Goal: Task Accomplishment & Management: Manage account settings

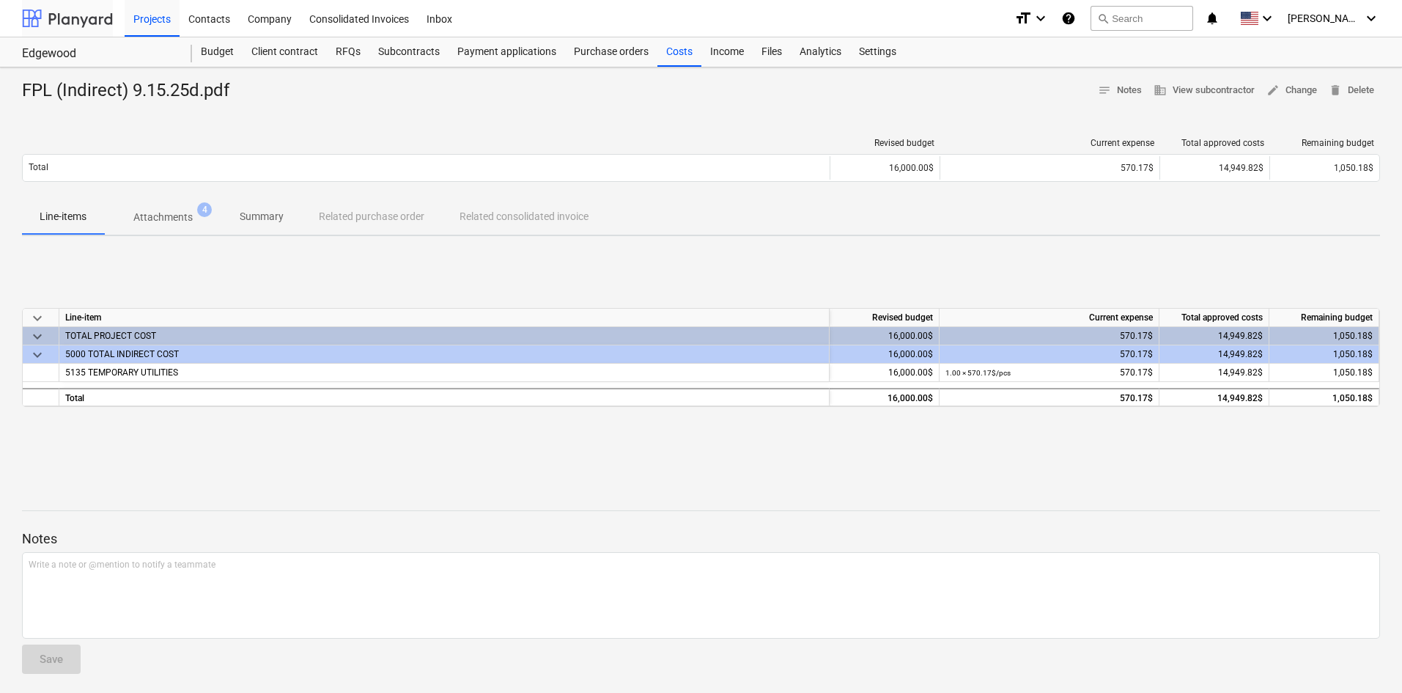
click at [88, 23] on div at bounding box center [67, 18] width 91 height 37
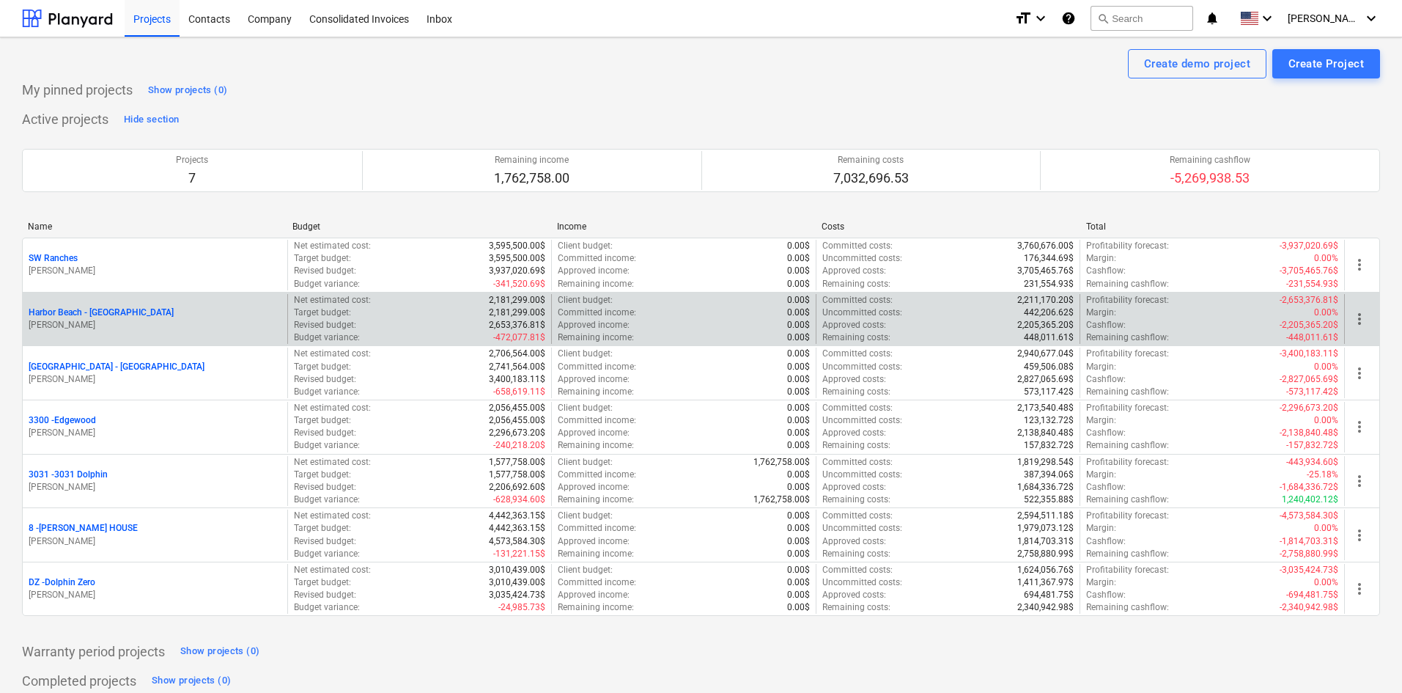
click at [114, 316] on p "Harbor Beach - [GEOGRAPHIC_DATA]" at bounding box center [101, 312] width 145 height 12
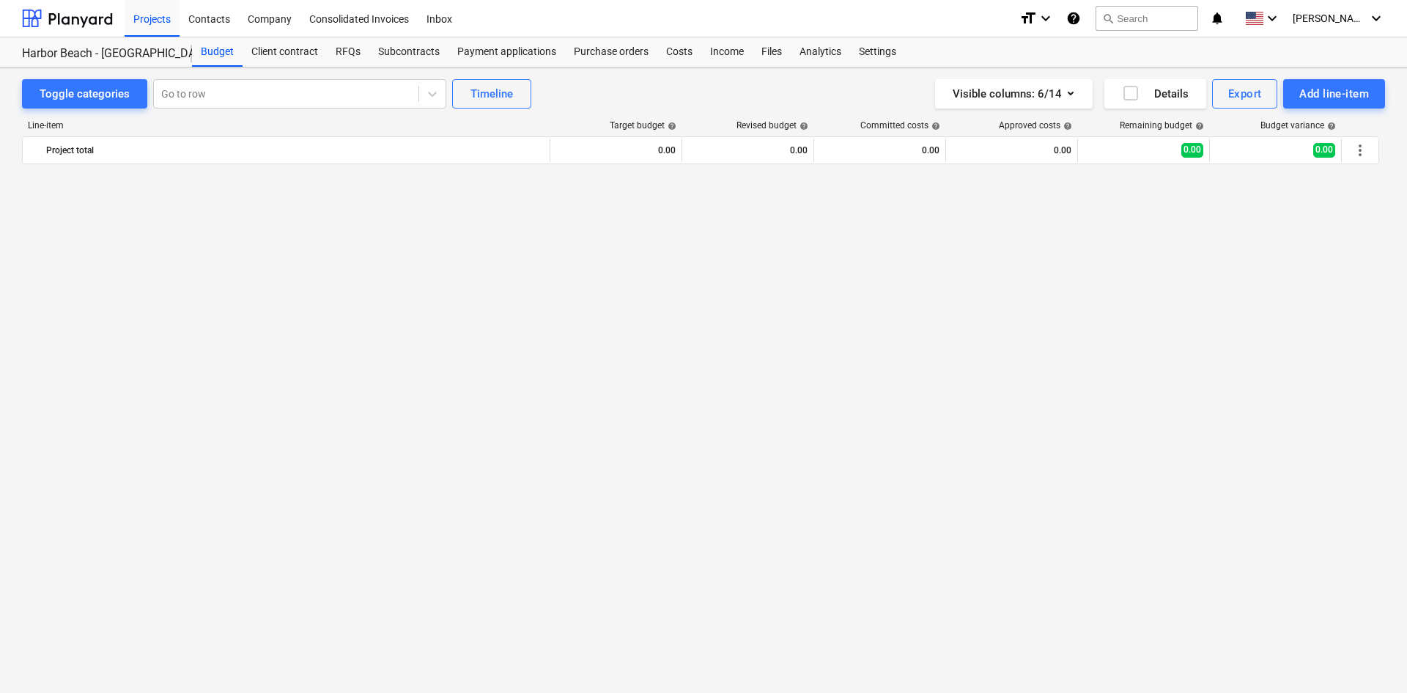
scroll to position [1924, 0]
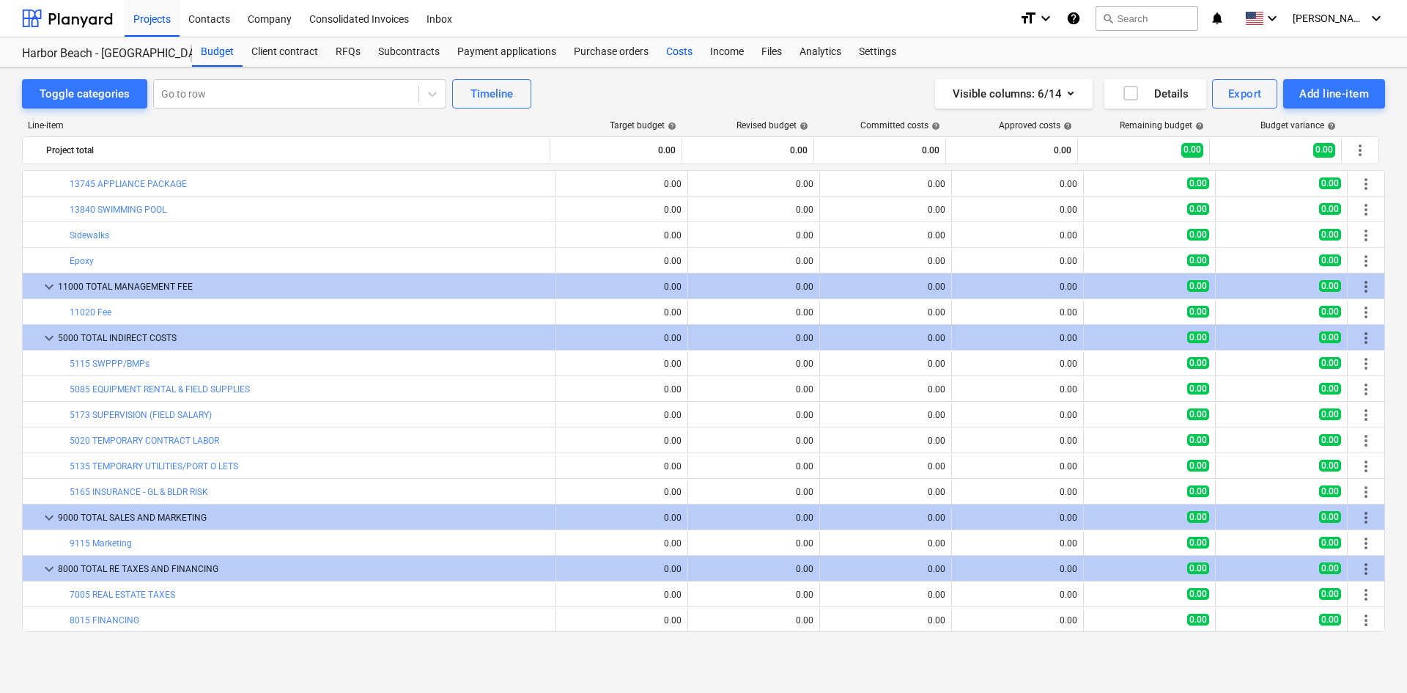
click at [690, 48] on div "Costs" at bounding box center [679, 51] width 44 height 29
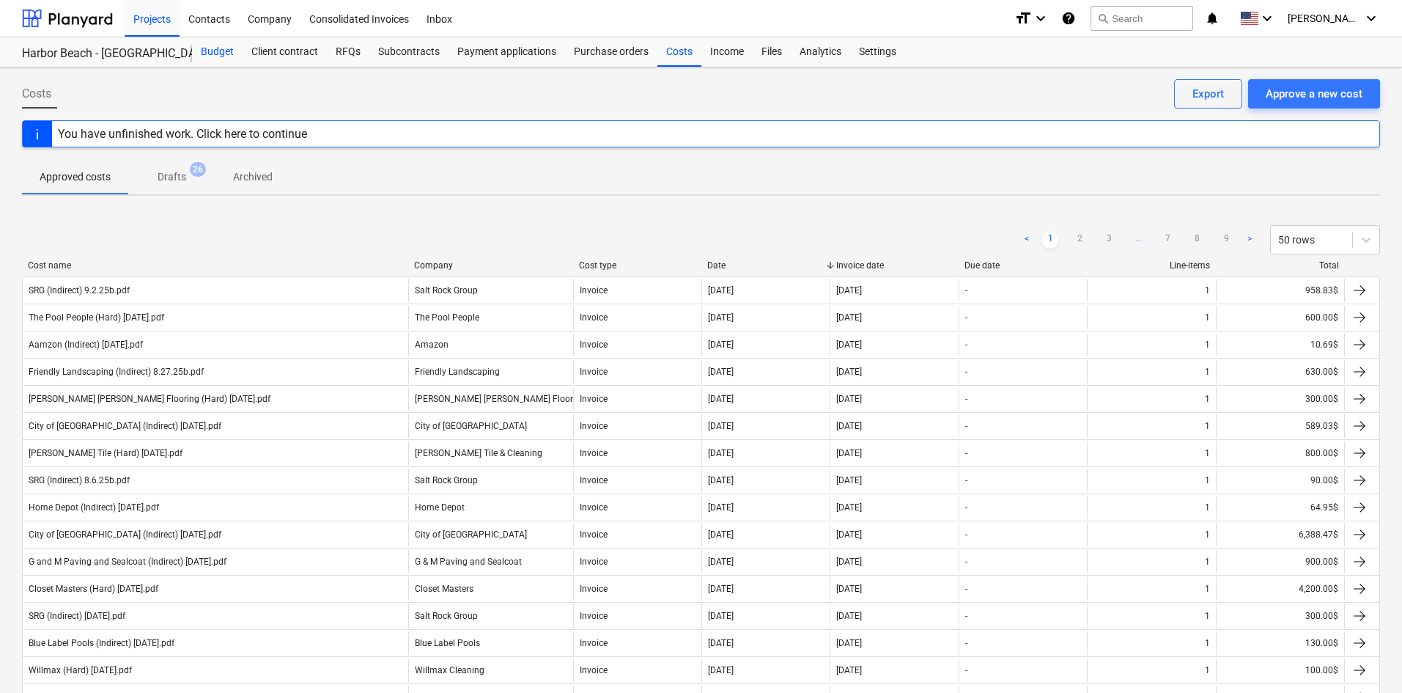
click at [228, 61] on div "Budget" at bounding box center [217, 51] width 51 height 29
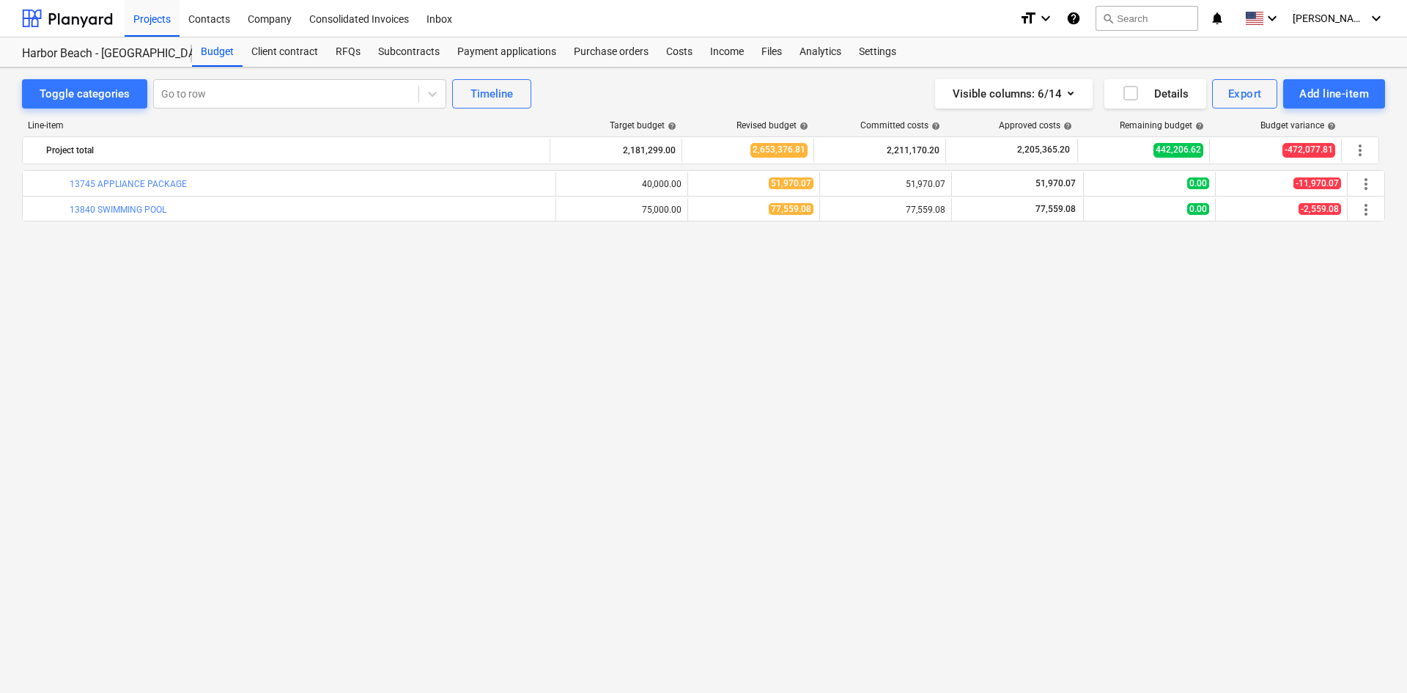
scroll to position [1484, 0]
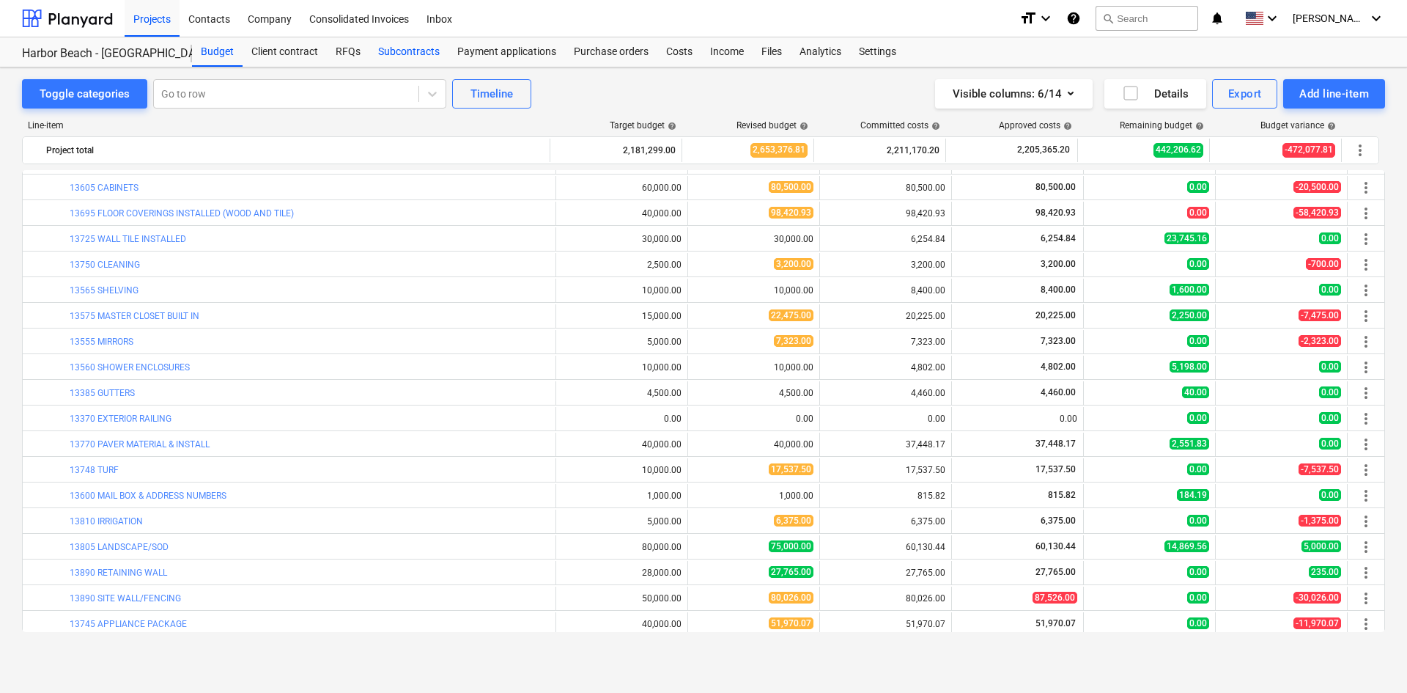
click at [391, 54] on div "Subcontracts" at bounding box center [408, 51] width 79 height 29
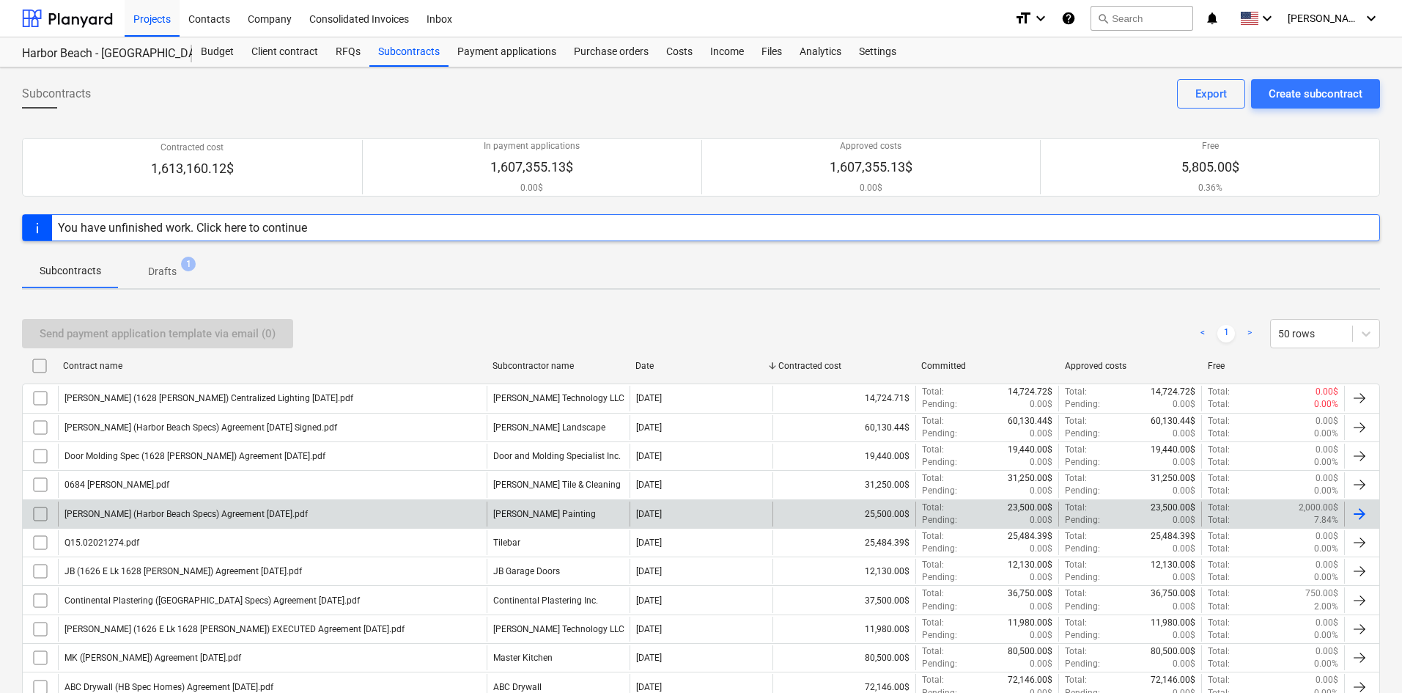
click at [399, 513] on div "[PERSON_NAME] (Harbor Beach Specs) Agreement [DATE].pdf" at bounding box center [272, 513] width 429 height 25
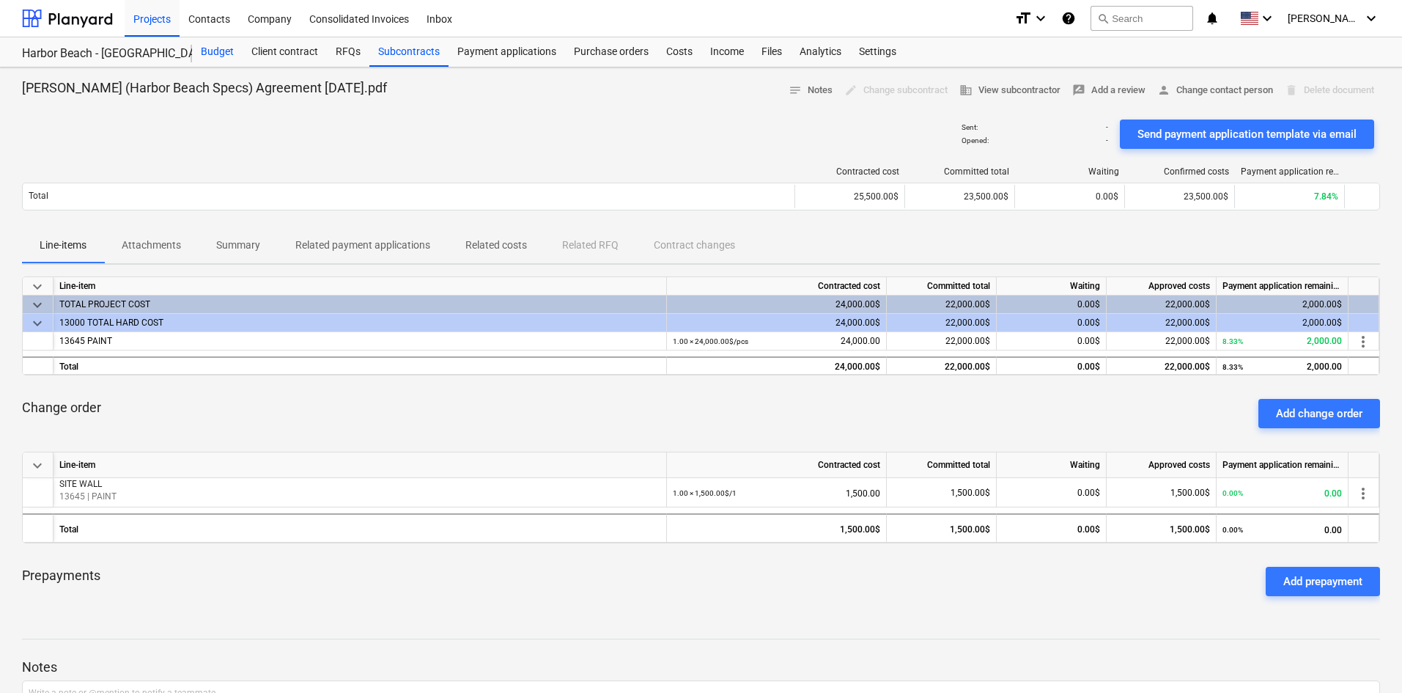
click at [203, 56] on div "Budget" at bounding box center [217, 51] width 51 height 29
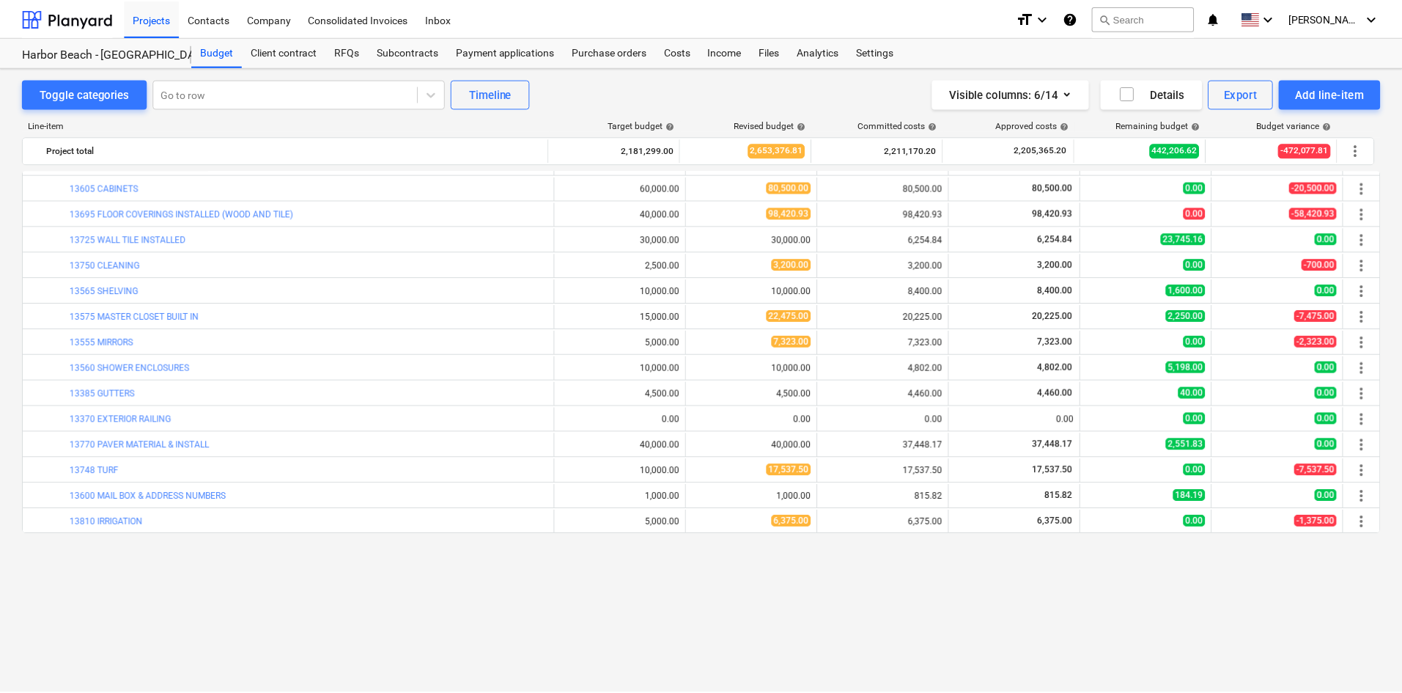
scroll to position [1338, 0]
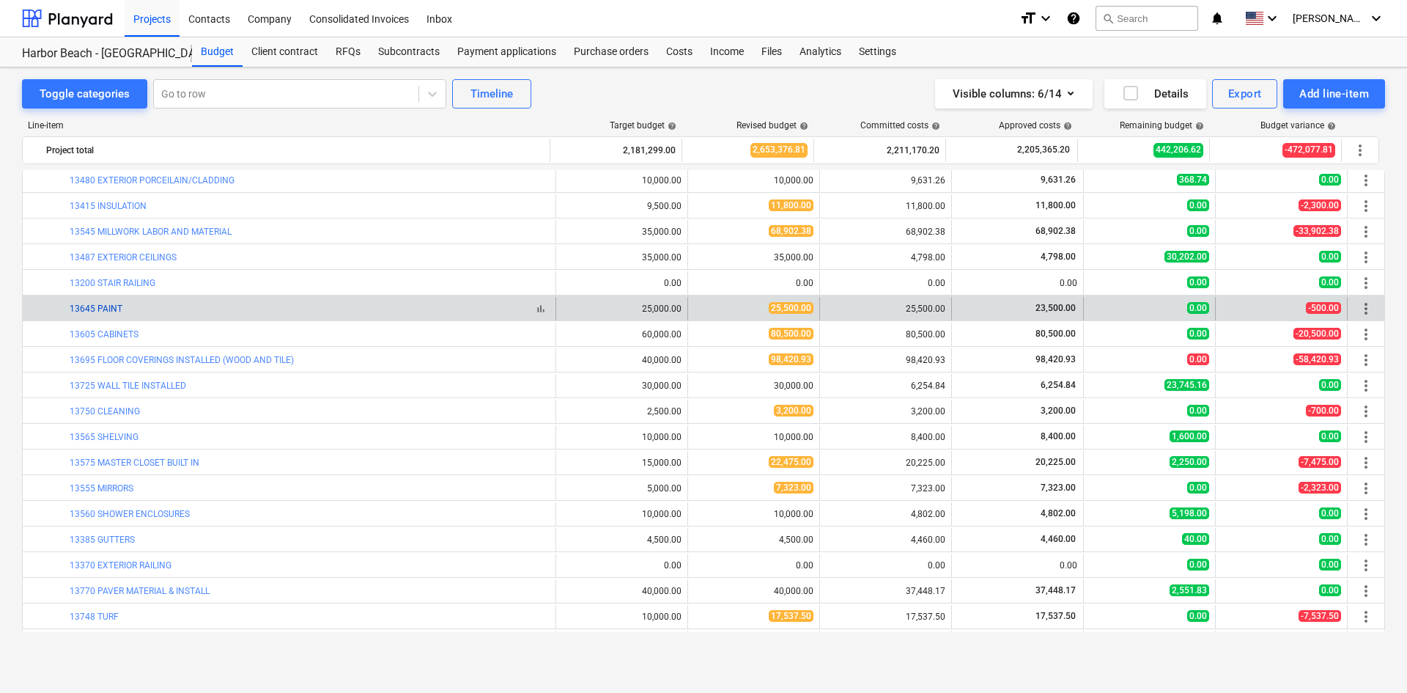
click at [112, 306] on link "13645 PAINT" at bounding box center [96, 308] width 53 height 10
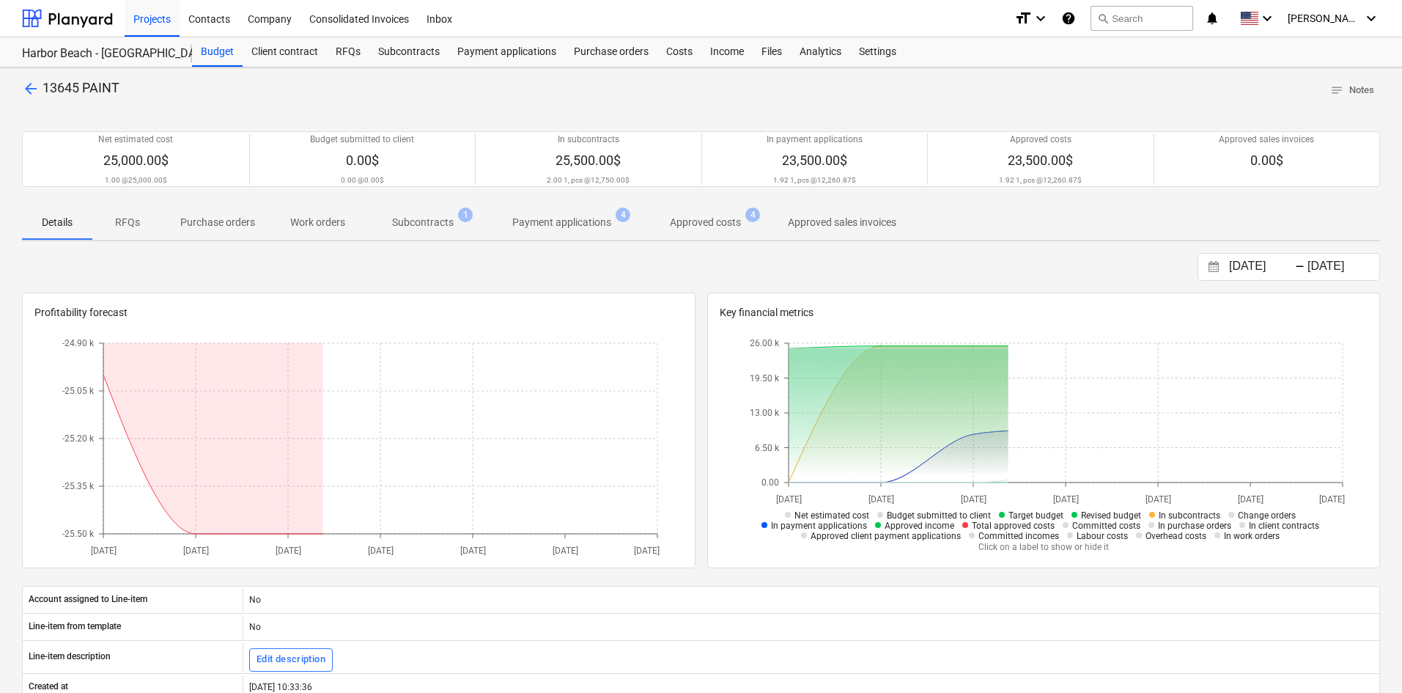
click at [411, 226] on p "Subcontracts" at bounding box center [423, 222] width 62 height 15
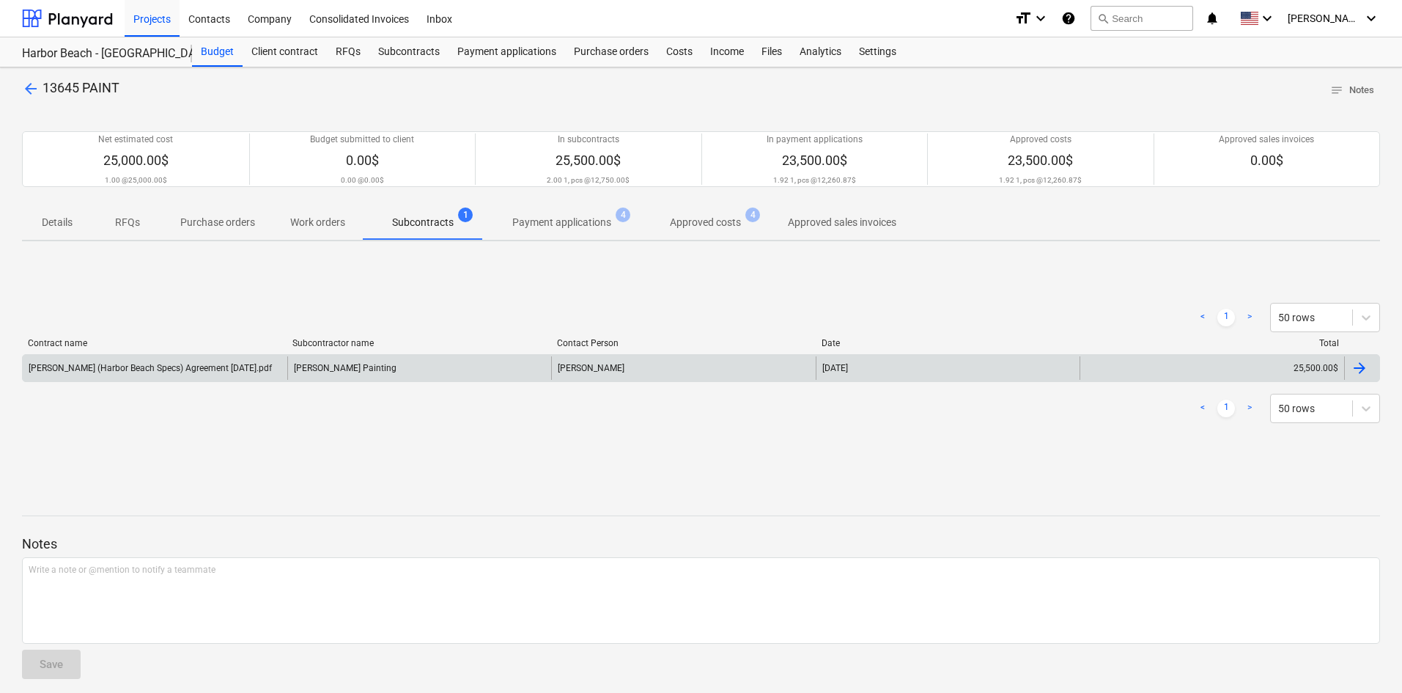
click at [416, 372] on div "[PERSON_NAME] Painting" at bounding box center [419, 367] width 265 height 23
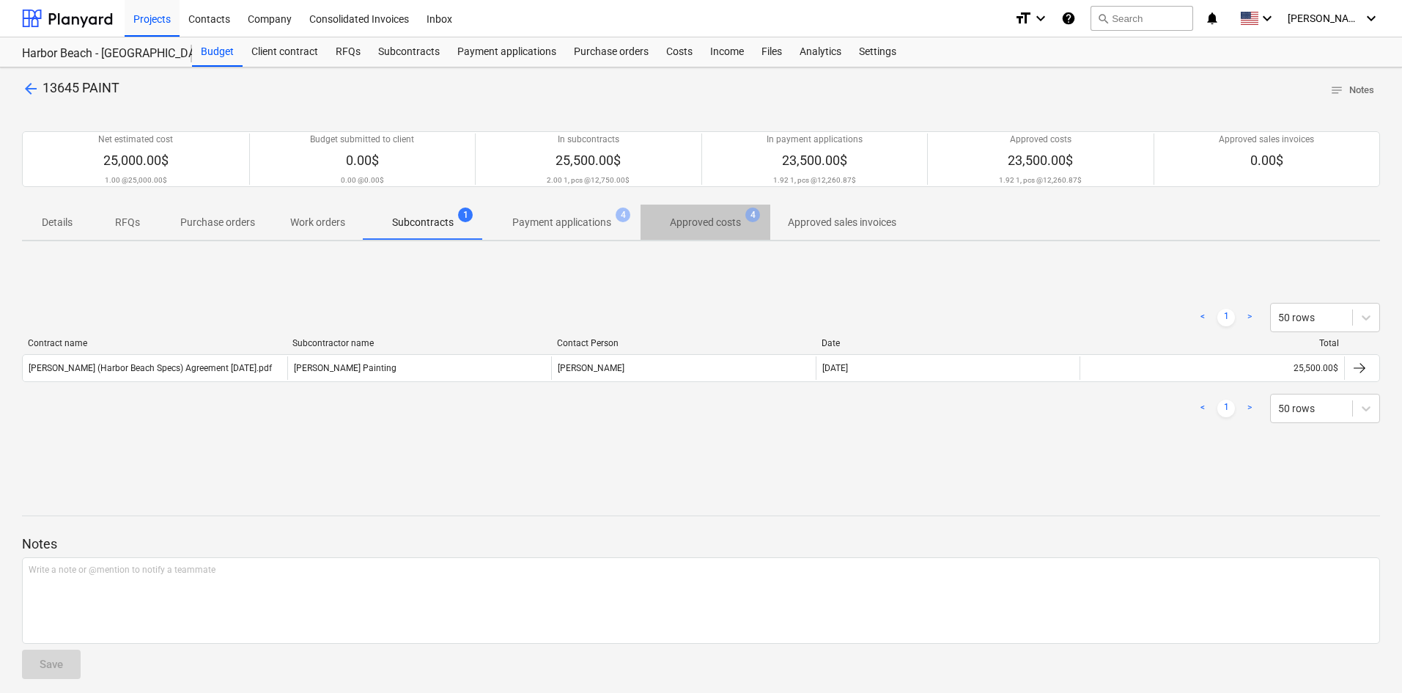
click at [701, 224] on p "Approved costs" at bounding box center [705, 222] width 71 height 15
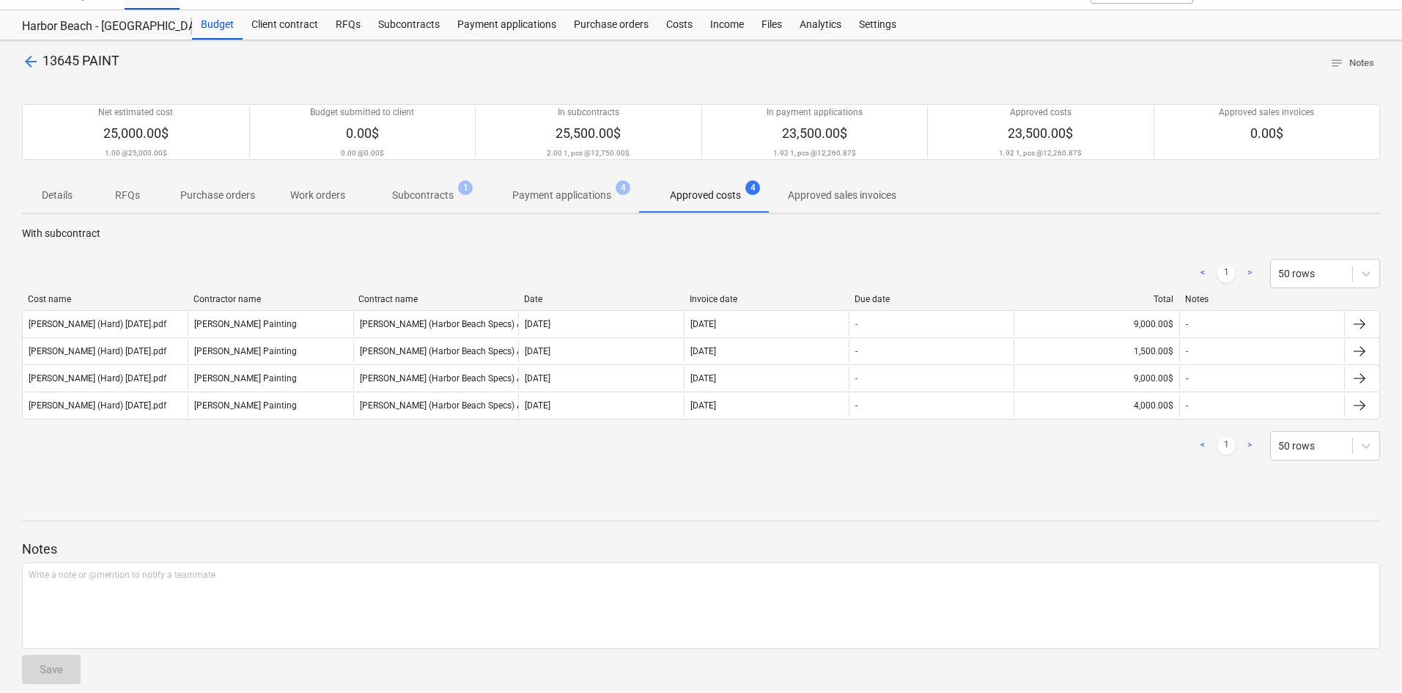
scroll to position [42, 0]
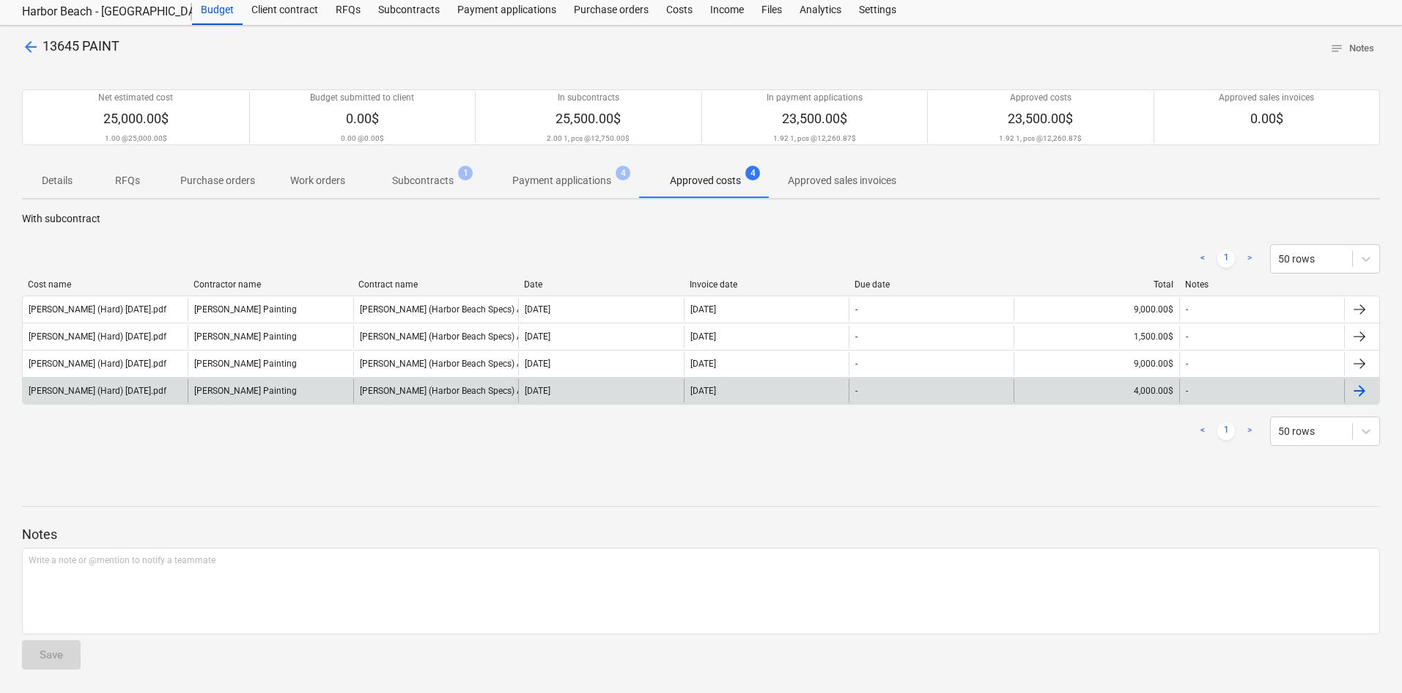
click at [309, 395] on div "[PERSON_NAME] Painting" at bounding box center [270, 390] width 165 height 23
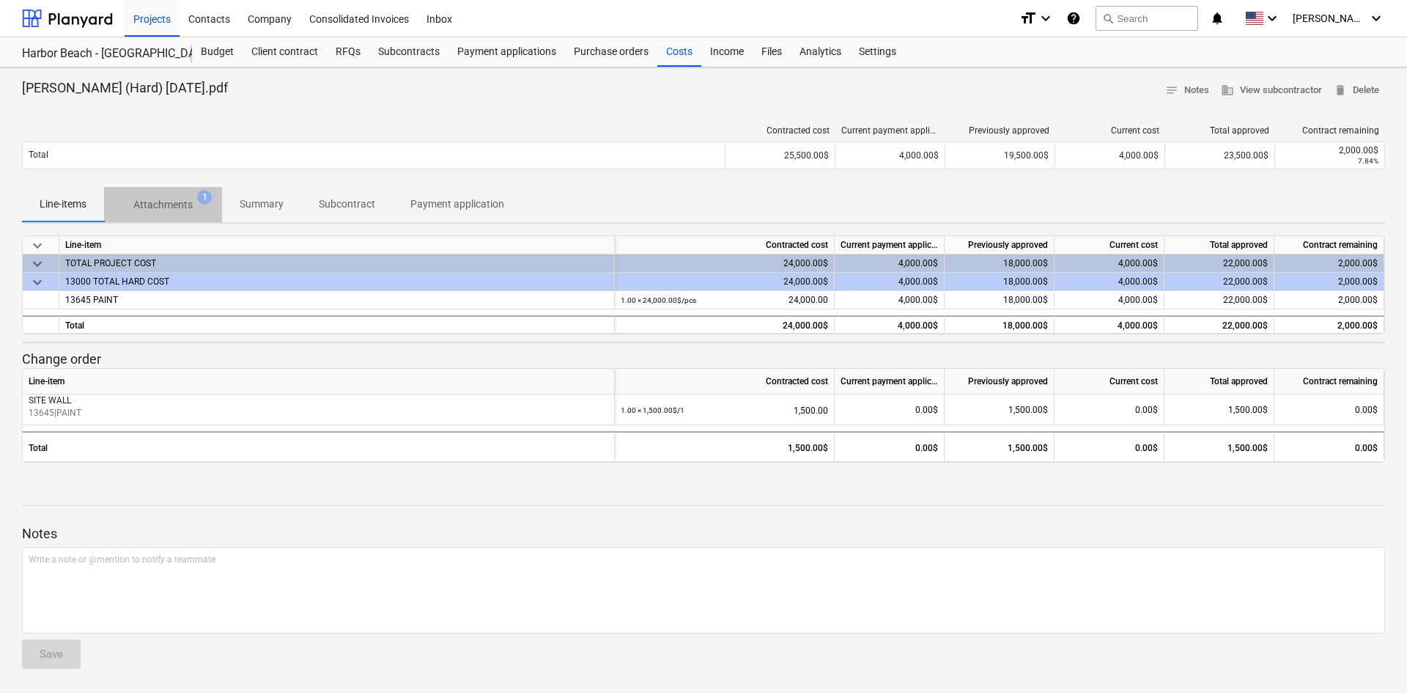
click at [174, 205] on p "Attachments" at bounding box center [162, 204] width 59 height 15
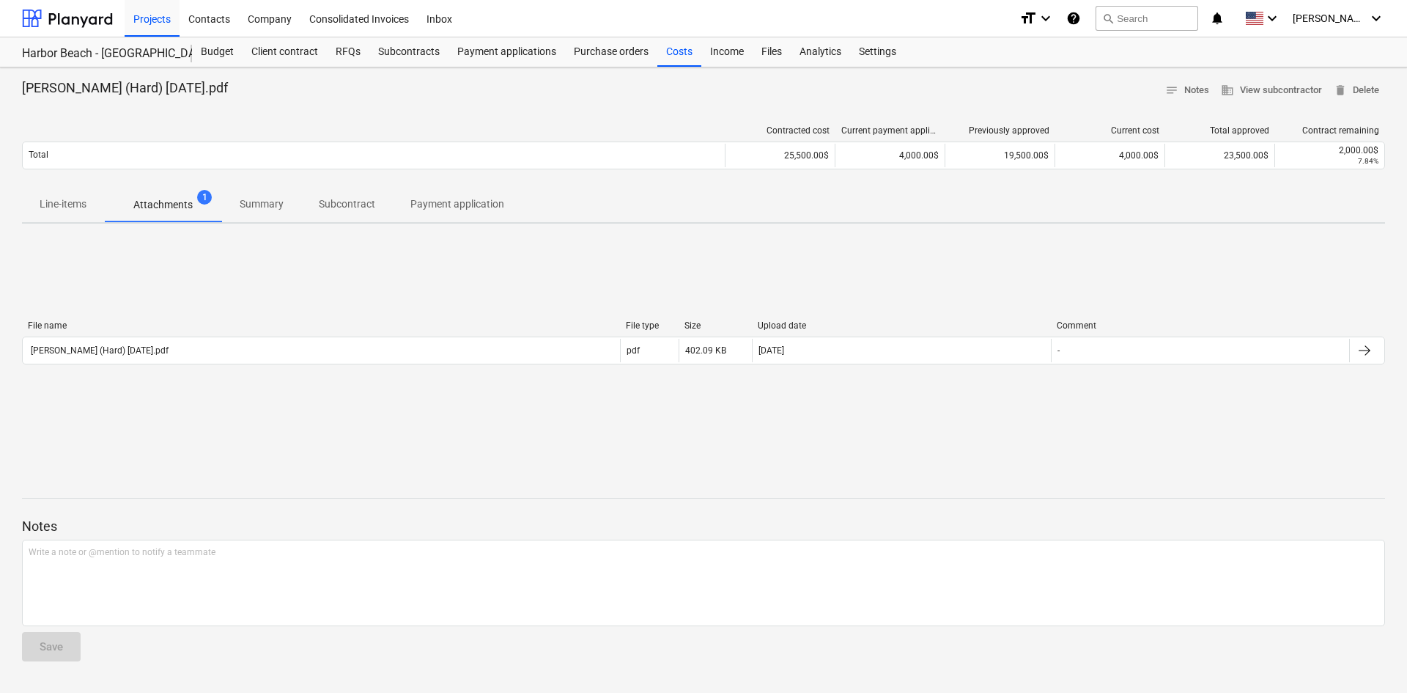
click at [254, 335] on div "File name File type Size Upload date Comment" at bounding box center [703, 328] width 1363 height 16
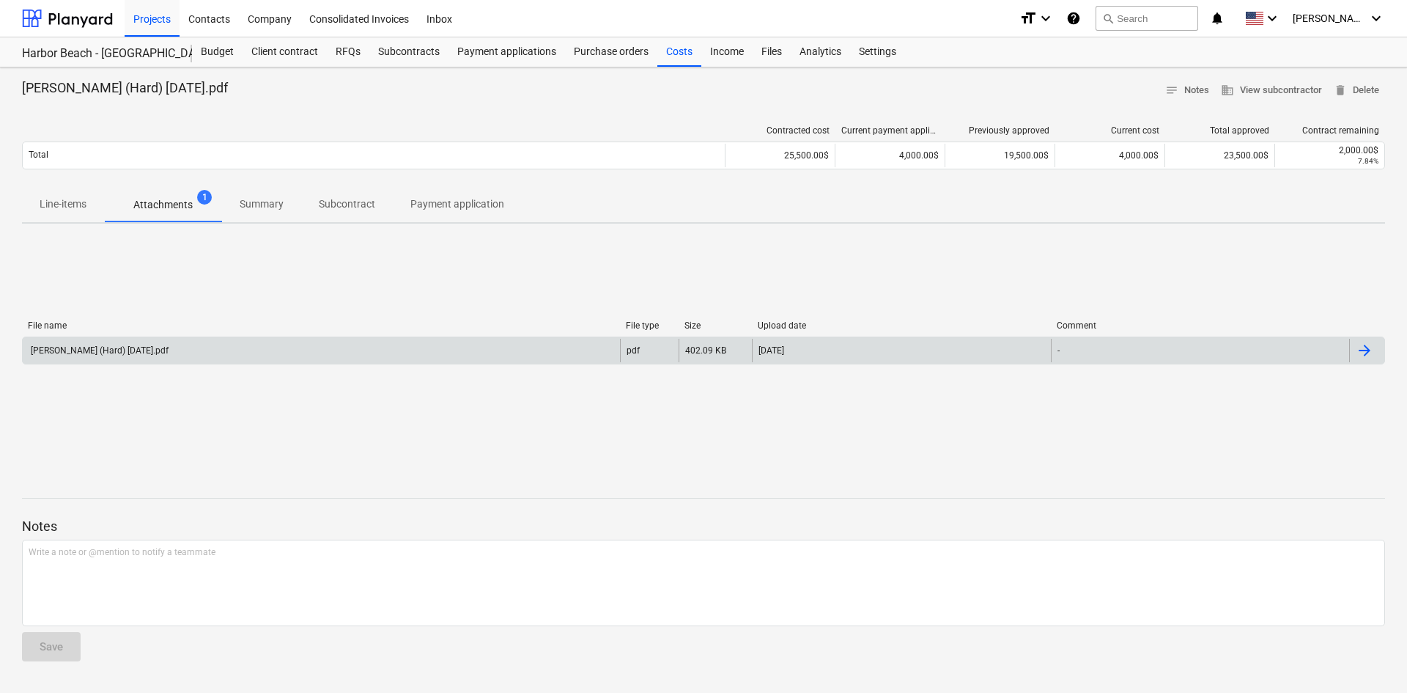
click at [317, 342] on div "[PERSON_NAME] (Hard) [DATE].pdf" at bounding box center [321, 350] width 597 height 23
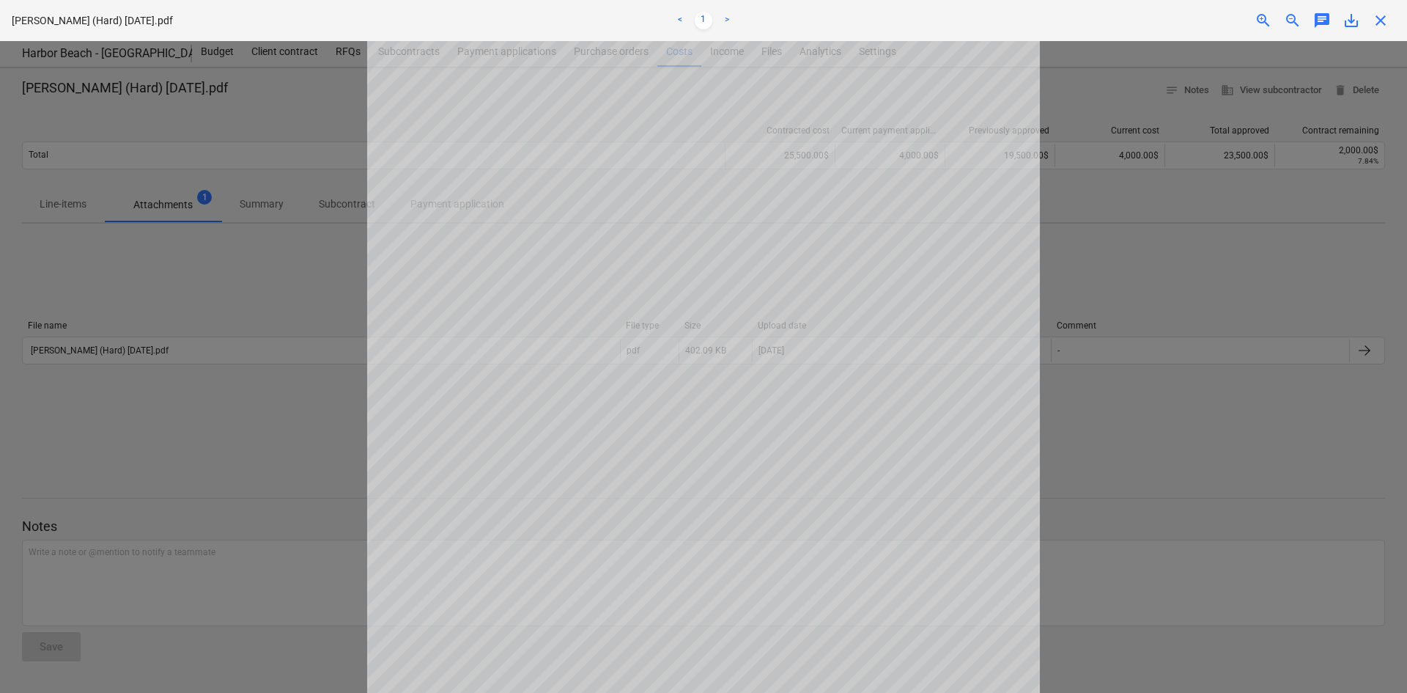
scroll to position [222, 0]
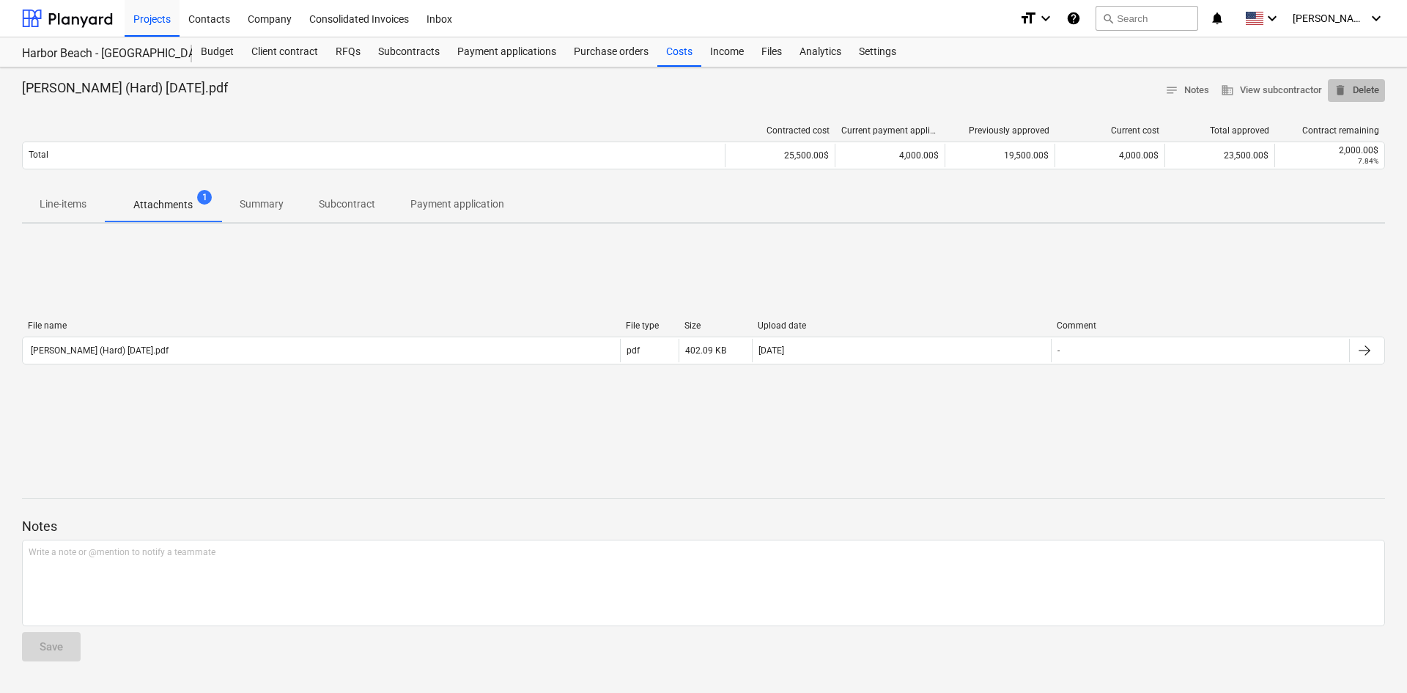
click at [1355, 91] on span "delete Delete" at bounding box center [1356, 90] width 45 height 17
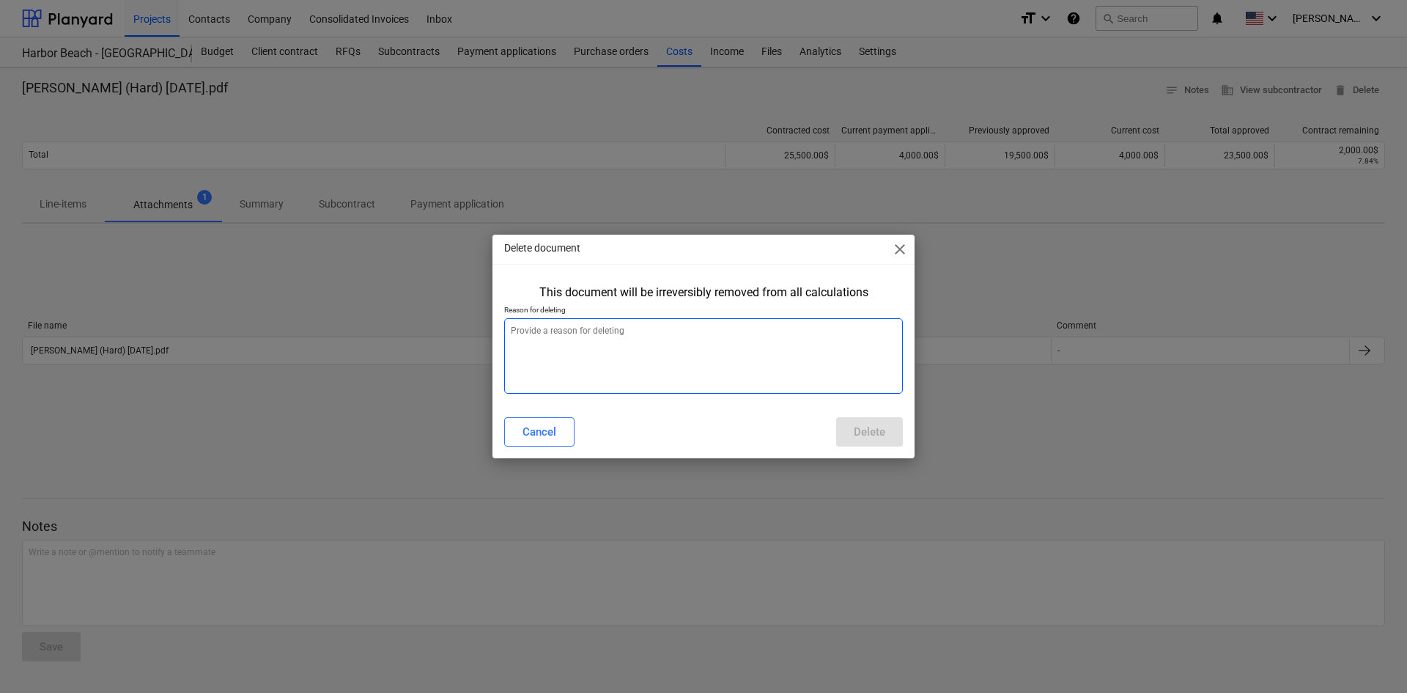
click at [632, 354] on textarea at bounding box center [703, 355] width 399 height 75
type textarea "x"
type textarea "w"
type textarea "x"
type textarea "wr"
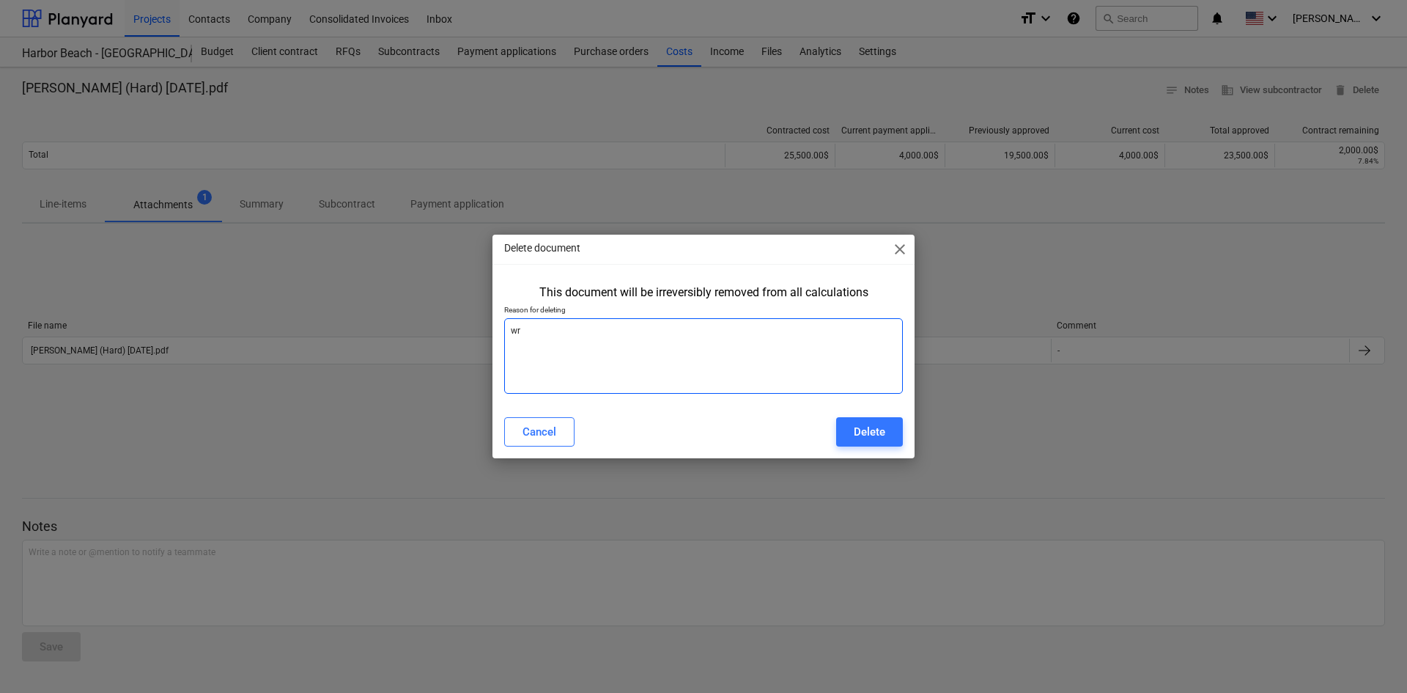
type textarea "x"
type textarea "wro"
type textarea "x"
type textarea "wron"
type textarea "x"
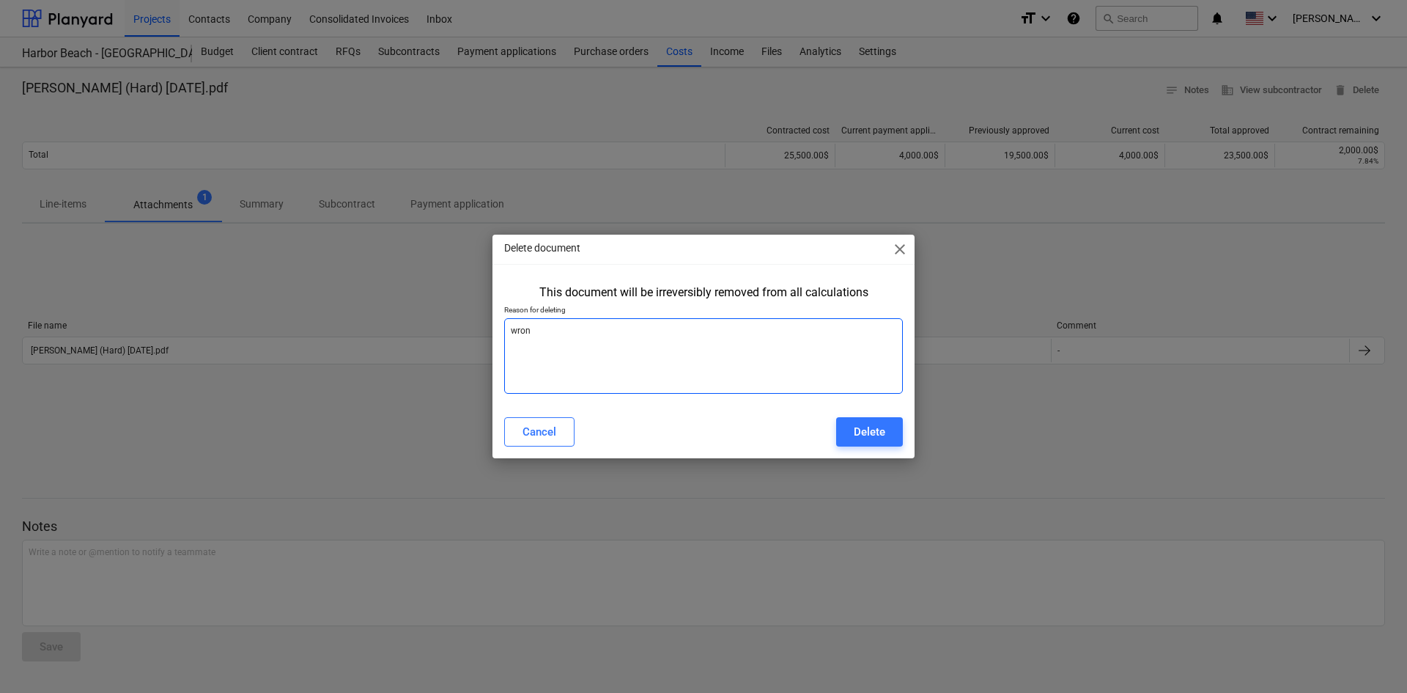
type textarea "wrong"
type textarea "x"
type textarea "wrong"
type textarea "x"
type textarea "wrong j"
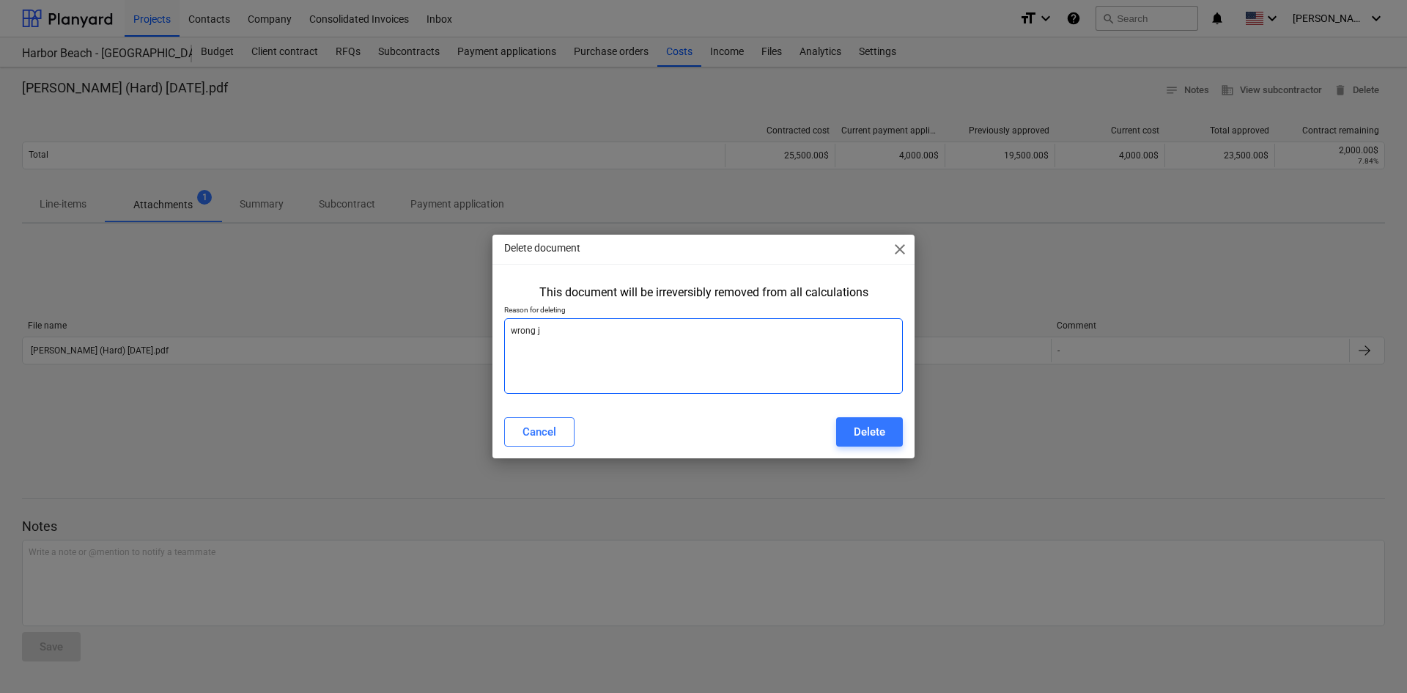
type textarea "x"
type textarea "wrong jo"
type textarea "x"
type textarea "wrong job"
click at [878, 427] on div "Delete" at bounding box center [870, 431] width 32 height 19
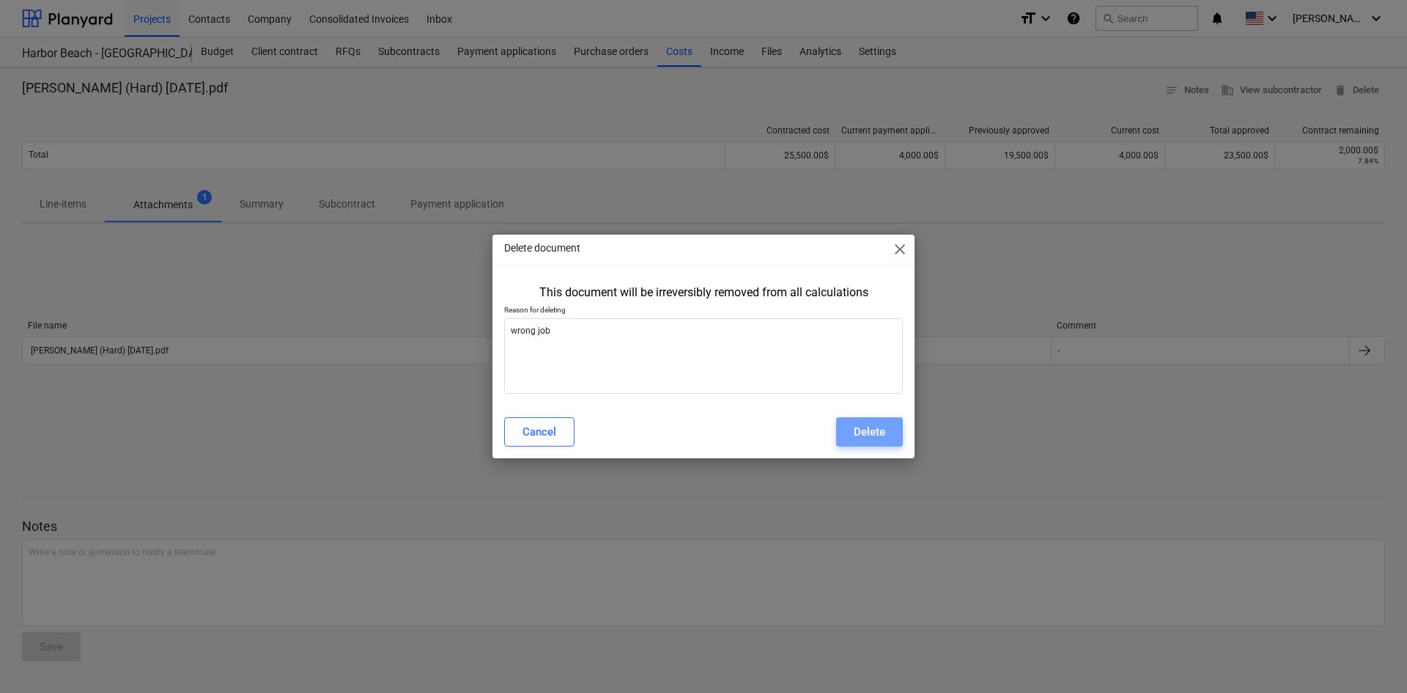
type textarea "x"
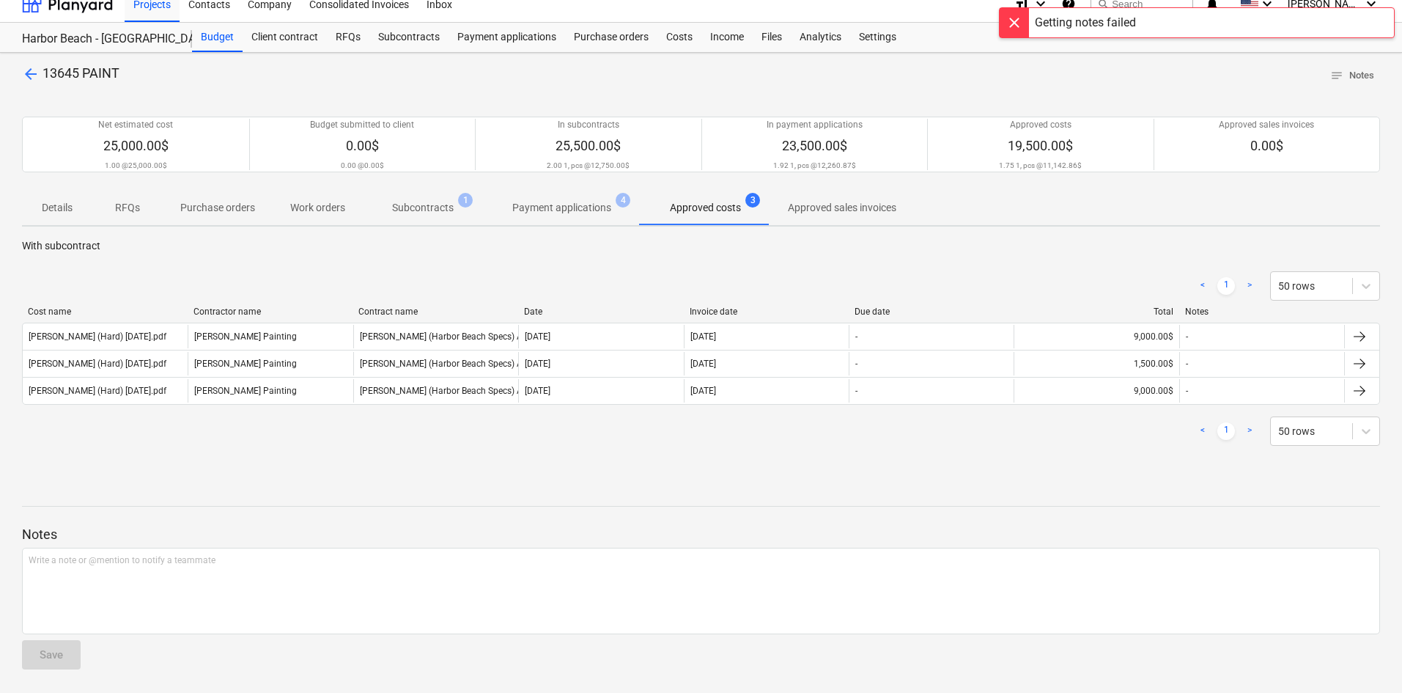
scroll to position [15, 0]
click at [762, 446] on div "< 1 > 50 rows" at bounding box center [701, 430] width 1358 height 41
click at [761, 444] on div "< 1 > 50 rows" at bounding box center [701, 430] width 1358 height 29
click at [1313, 500] on div "Notes Write a note or @mention to notify a teammate ﻿ Save" at bounding box center [701, 584] width 1358 height 194
click at [687, 32] on div "Costs" at bounding box center [679, 37] width 44 height 29
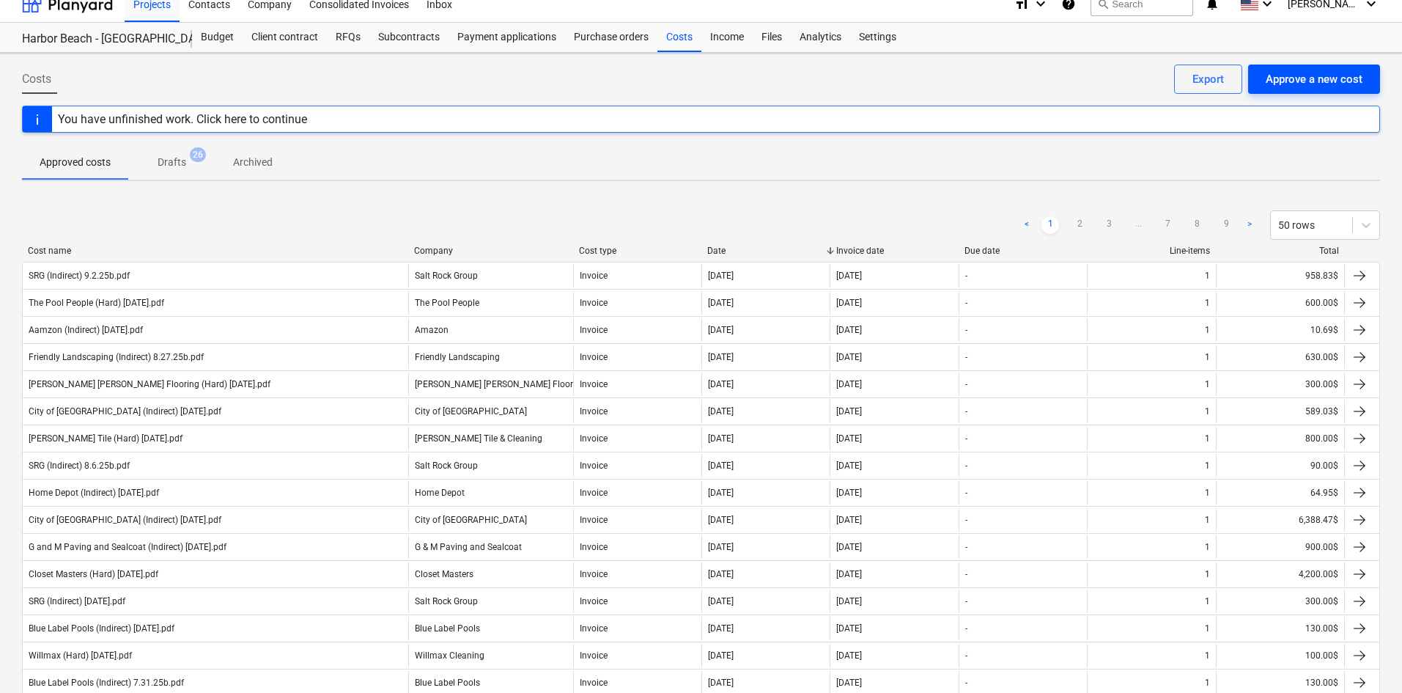
click at [1322, 75] on div "Approve a new cost" at bounding box center [1314, 79] width 97 height 19
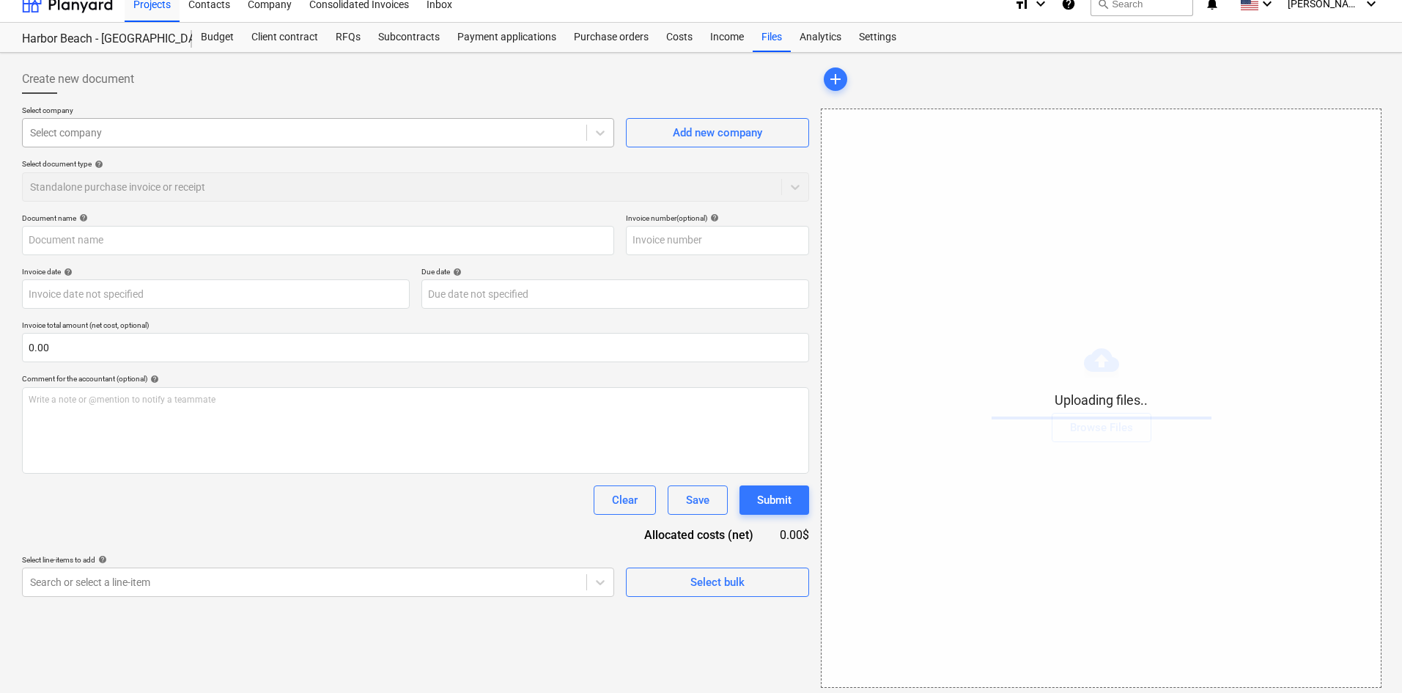
click at [169, 141] on div "Select company" at bounding box center [305, 132] width 564 height 21
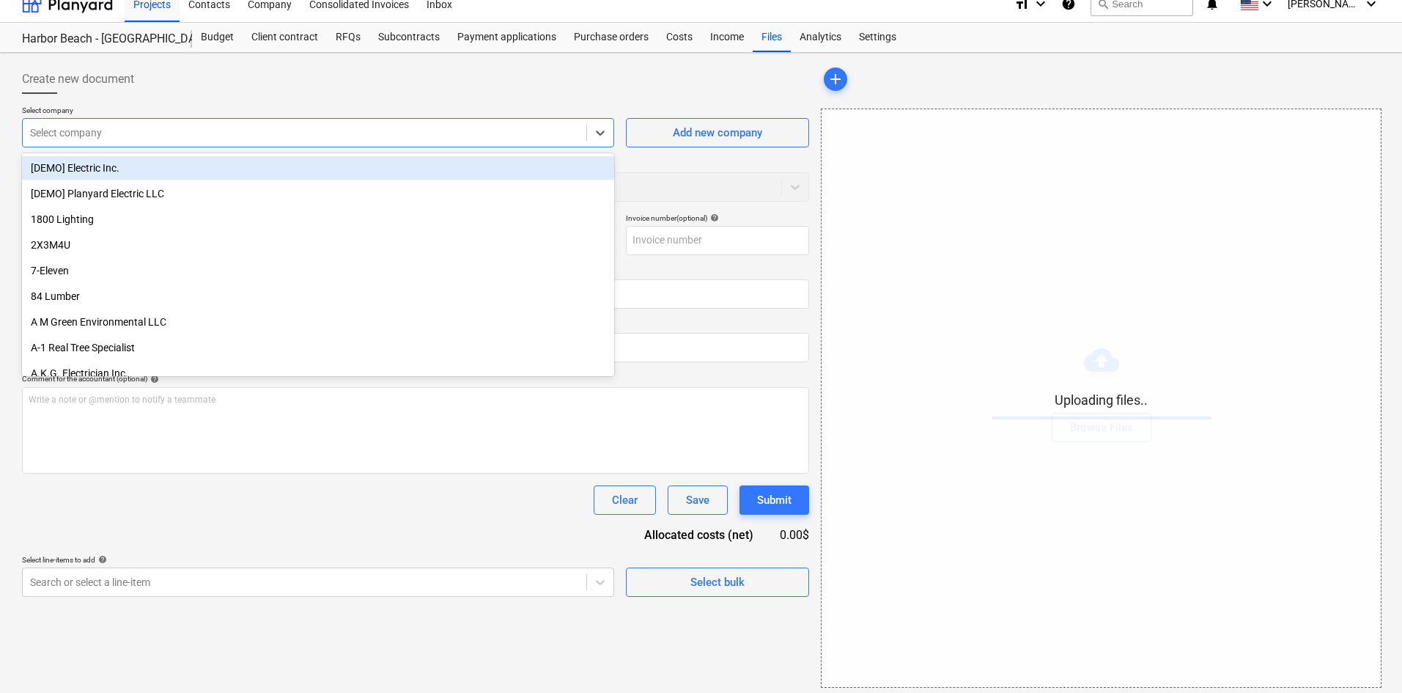
type input "e"
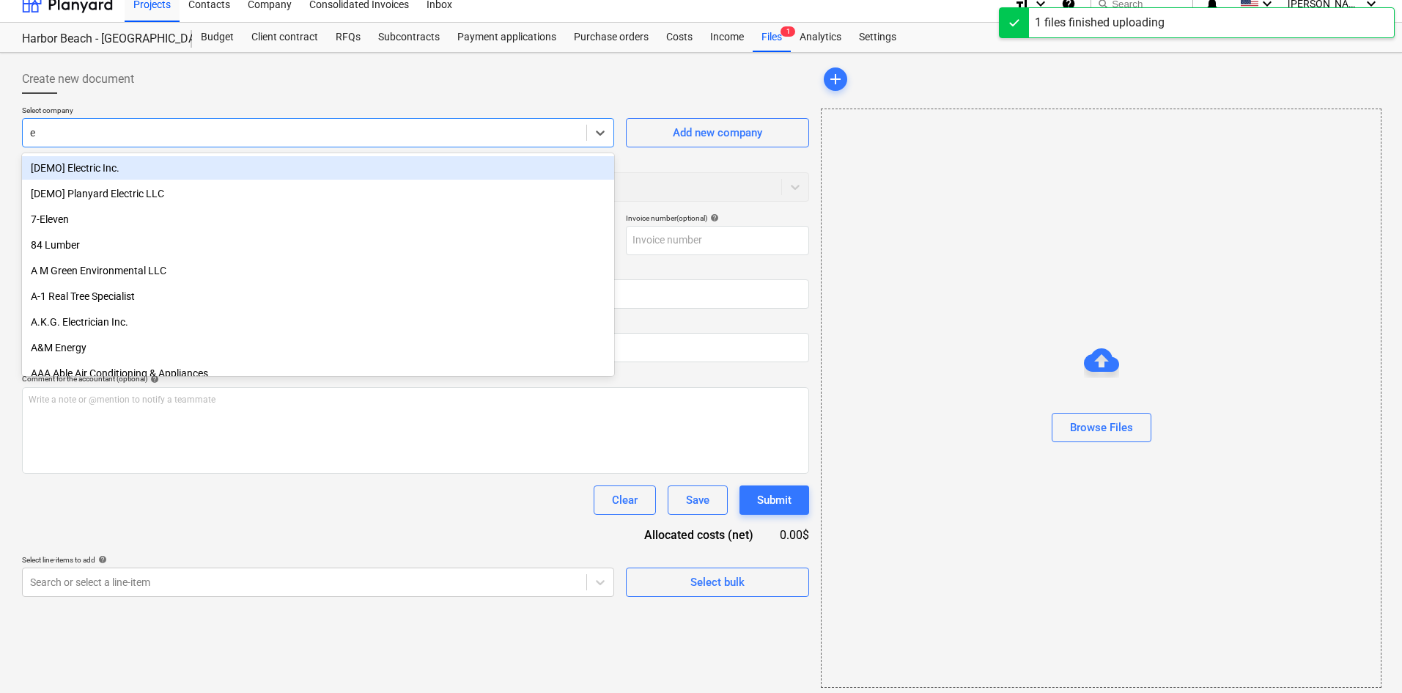
type input "[PERSON_NAME] (Hard) [DATE].pdf"
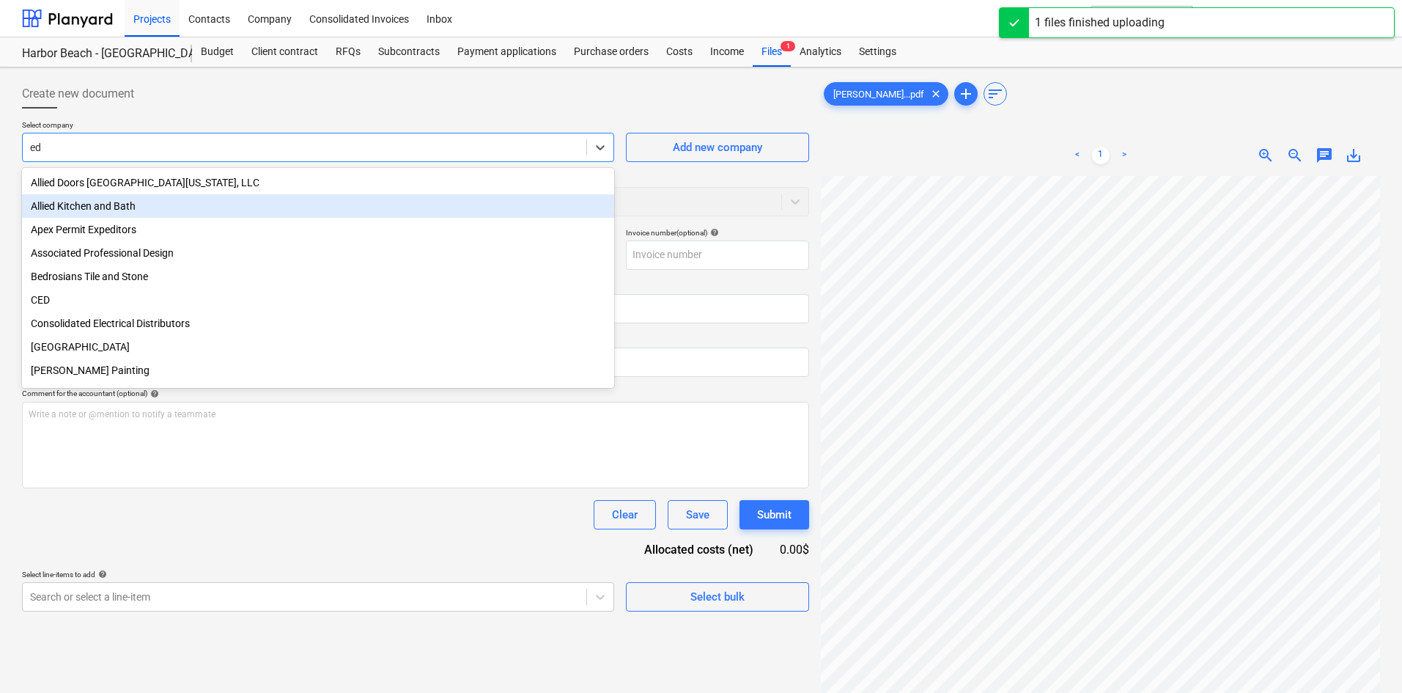
type input "edg"
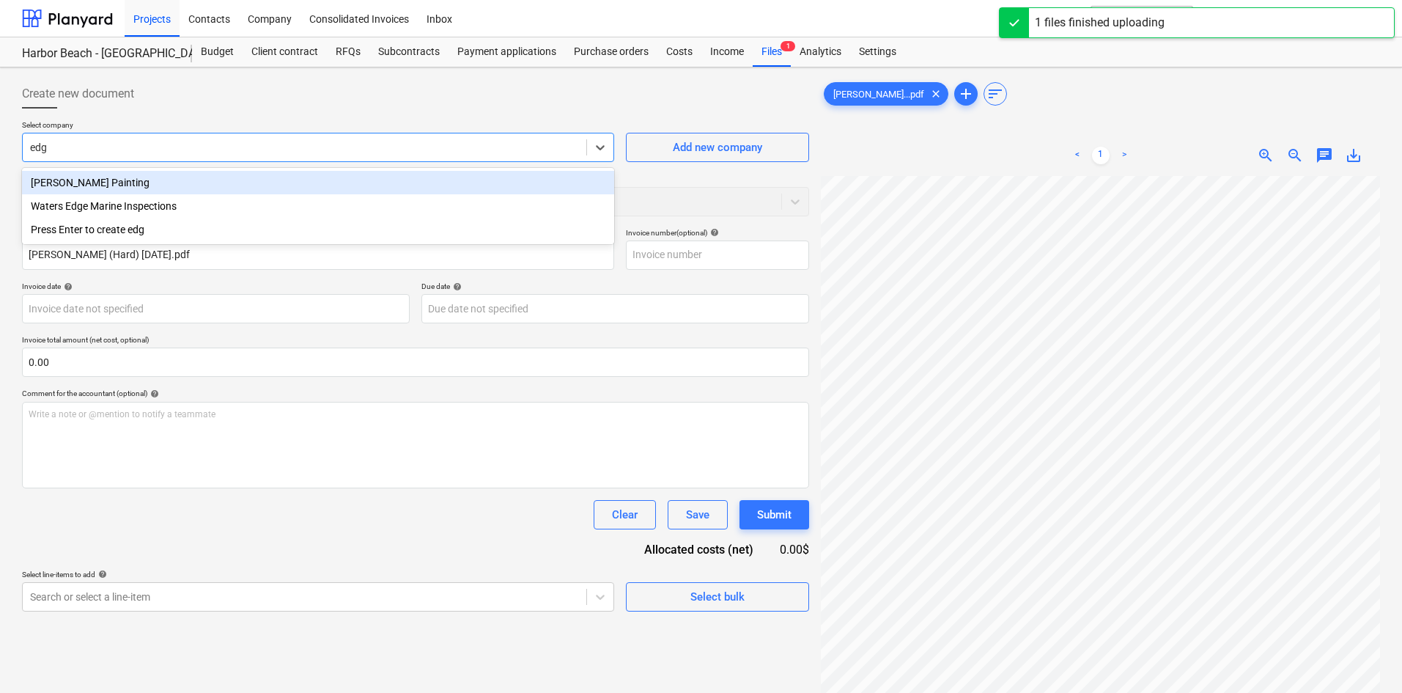
click at [159, 185] on div "[PERSON_NAME] Painting" at bounding box center [318, 182] width 592 height 23
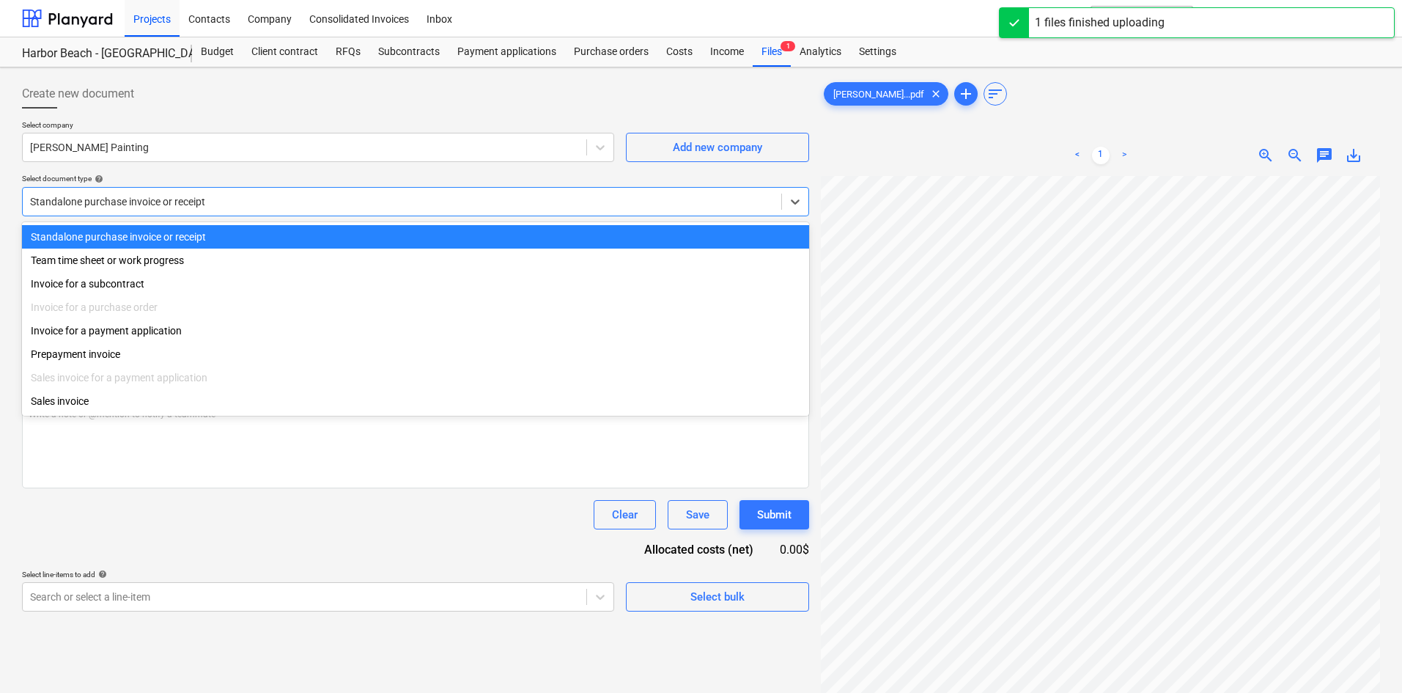
click at [186, 210] on div "Standalone purchase invoice or receipt" at bounding box center [402, 201] width 759 height 21
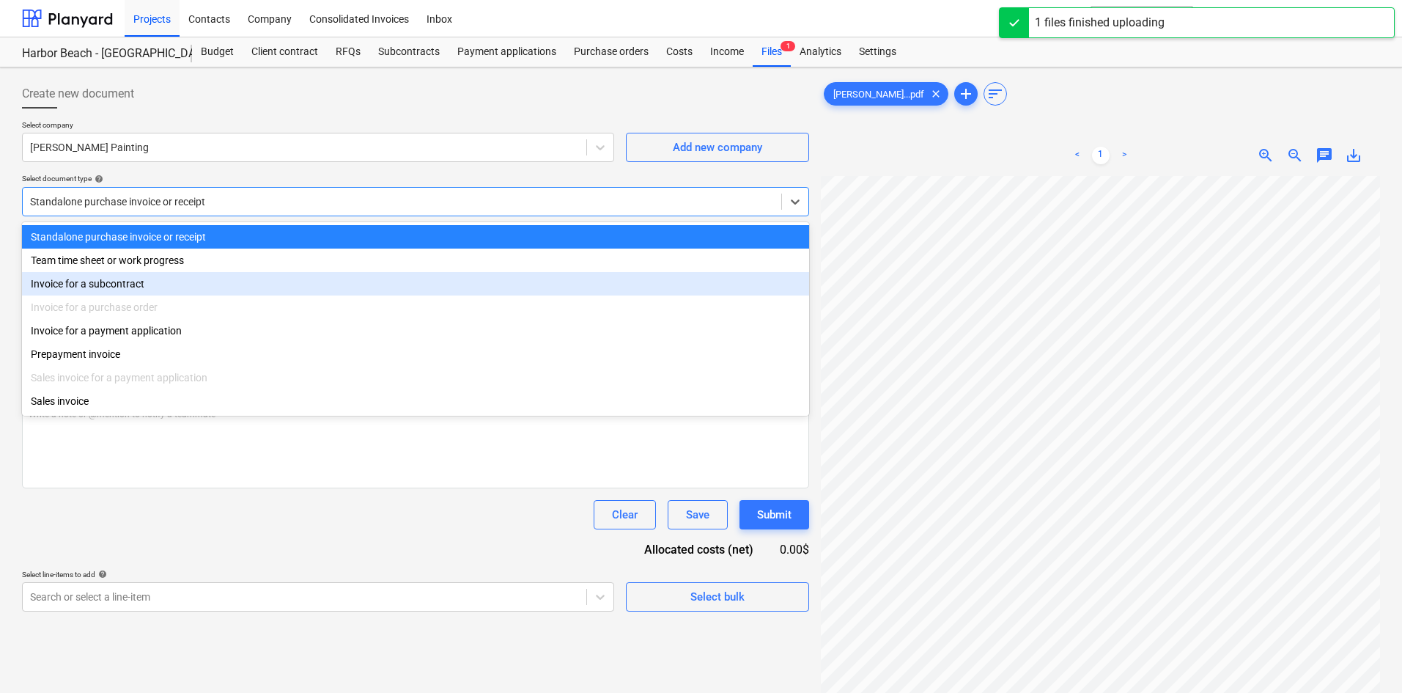
click at [165, 275] on div "Invoice for a subcontract" at bounding box center [415, 283] width 787 height 23
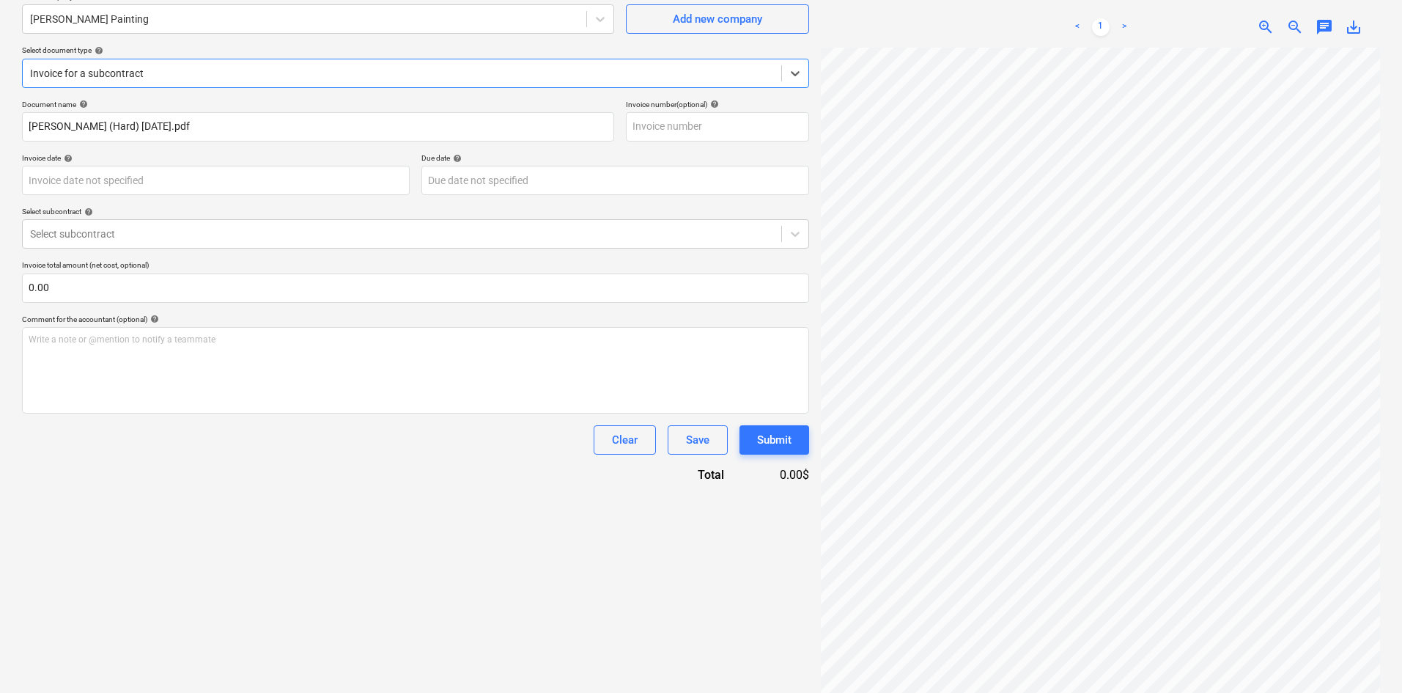
scroll to position [147, 0]
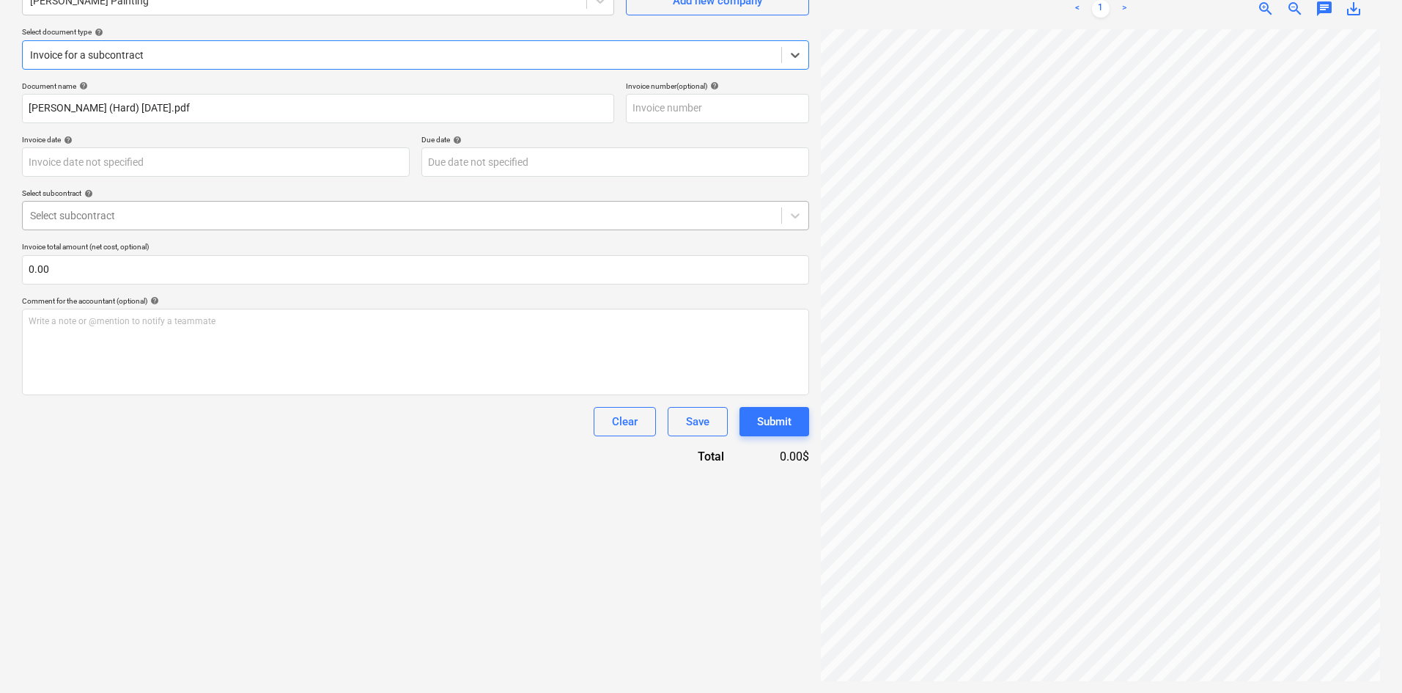
click at [192, 219] on div at bounding box center [402, 215] width 744 height 15
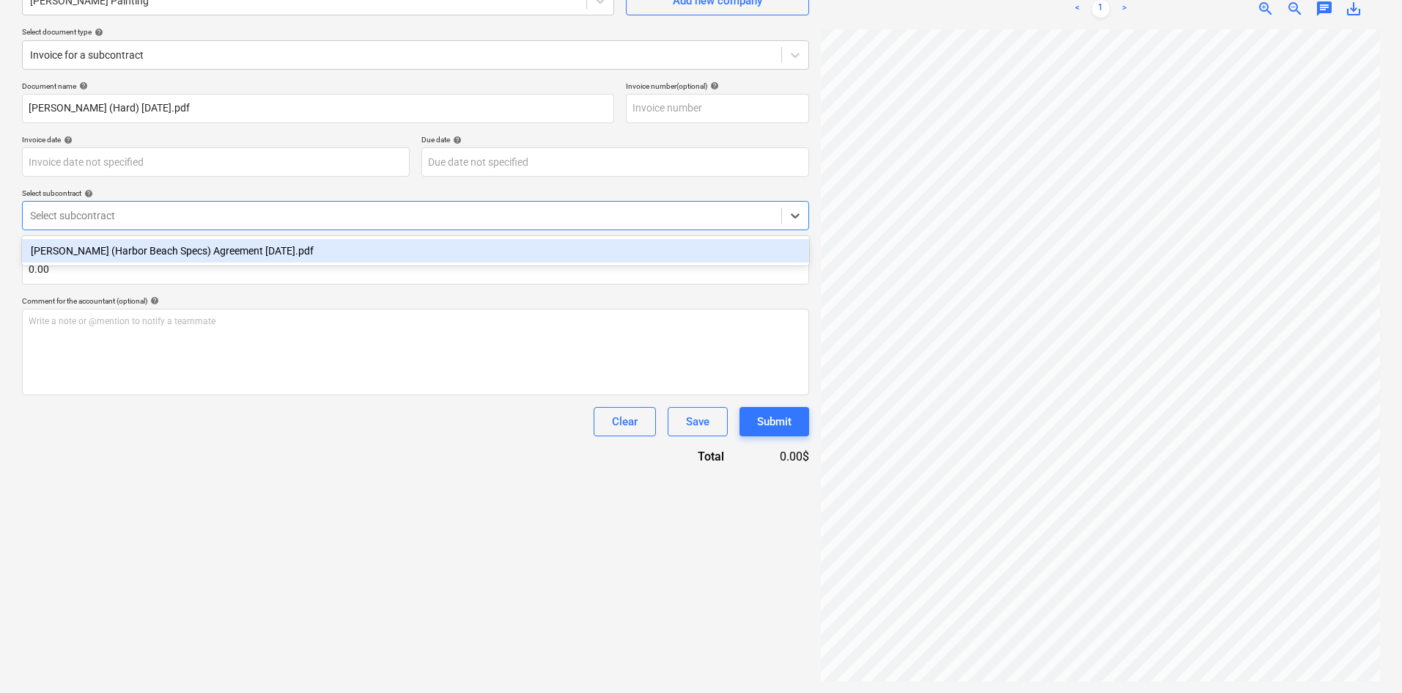
click at [206, 257] on div "[PERSON_NAME] (Harbor Beach Specs) Agreement [DATE].pdf" at bounding box center [415, 250] width 787 height 23
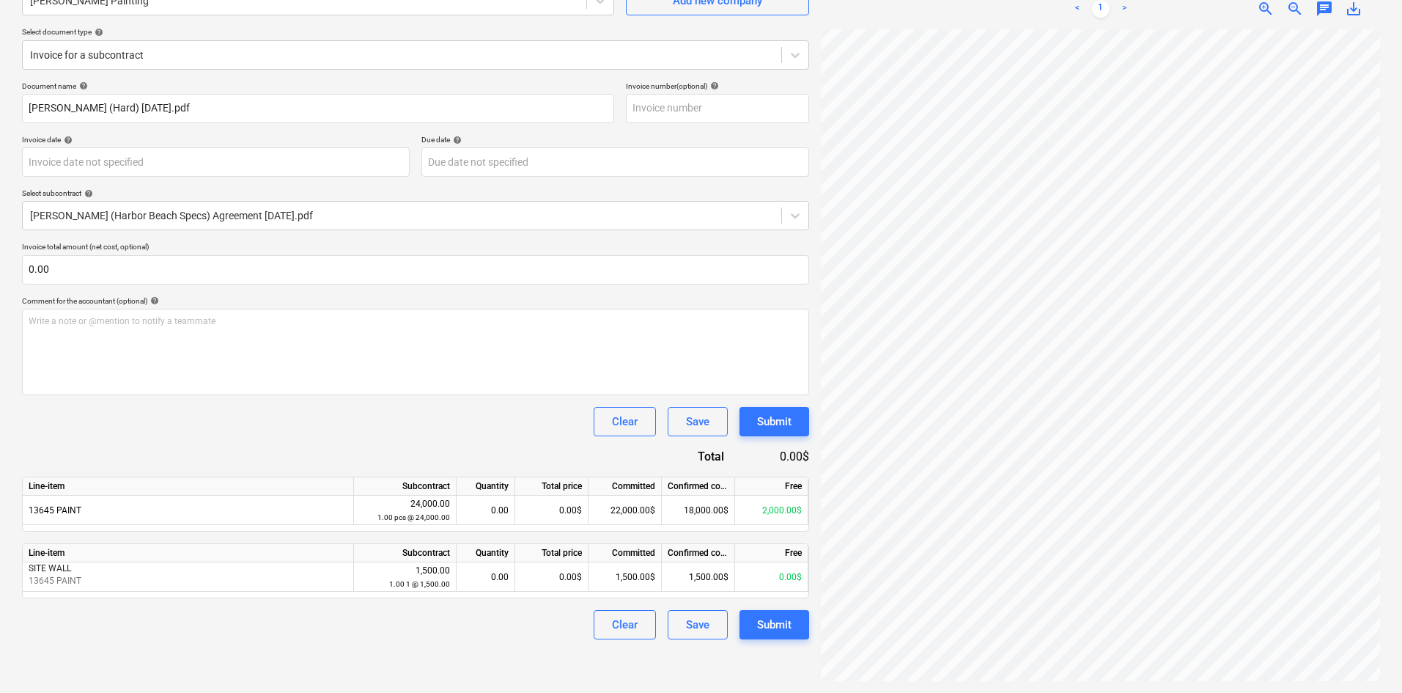
scroll to position [90, 122]
click at [551, 513] on div "0.00$" at bounding box center [551, 509] width 73 height 29
type input "6000"
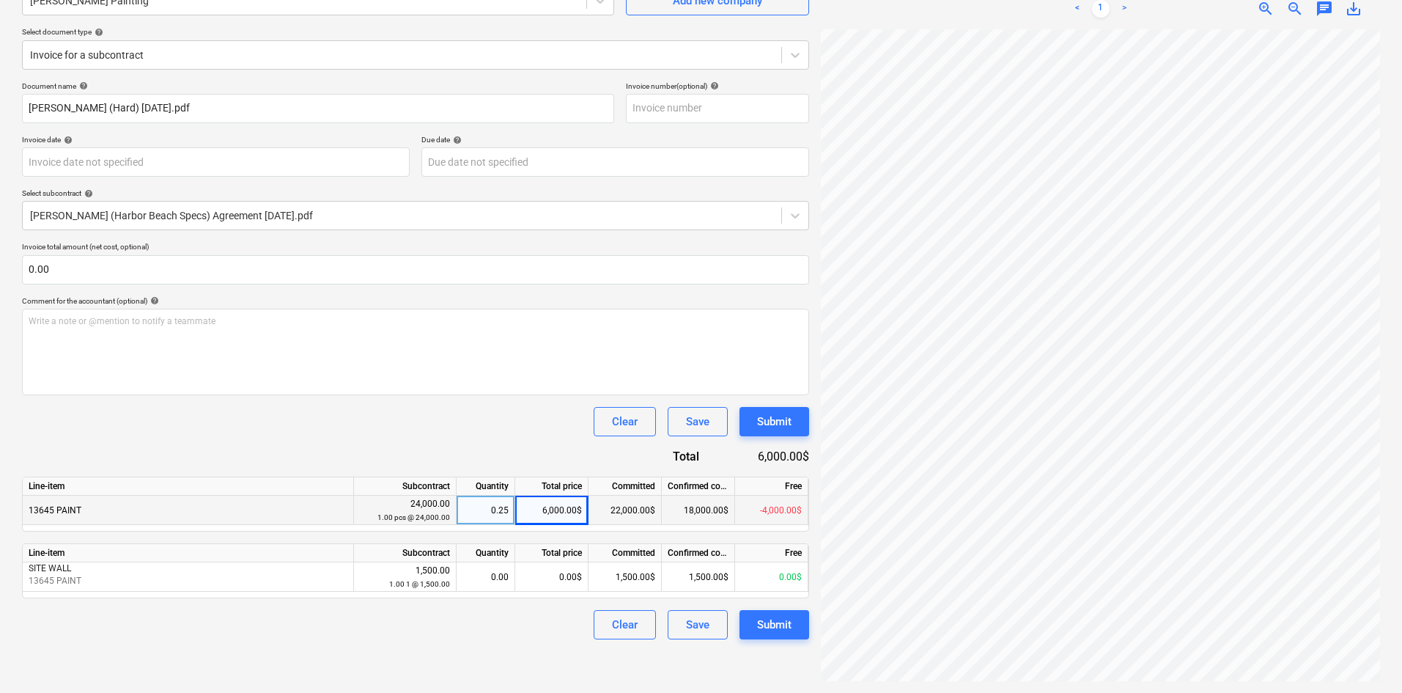
click at [513, 405] on div "Document name help [PERSON_NAME] (Hard) [DATE].pdf Invoice number (optional) he…" at bounding box center [415, 360] width 787 height 558
click at [765, 627] on div "Submit" at bounding box center [774, 624] width 34 height 19
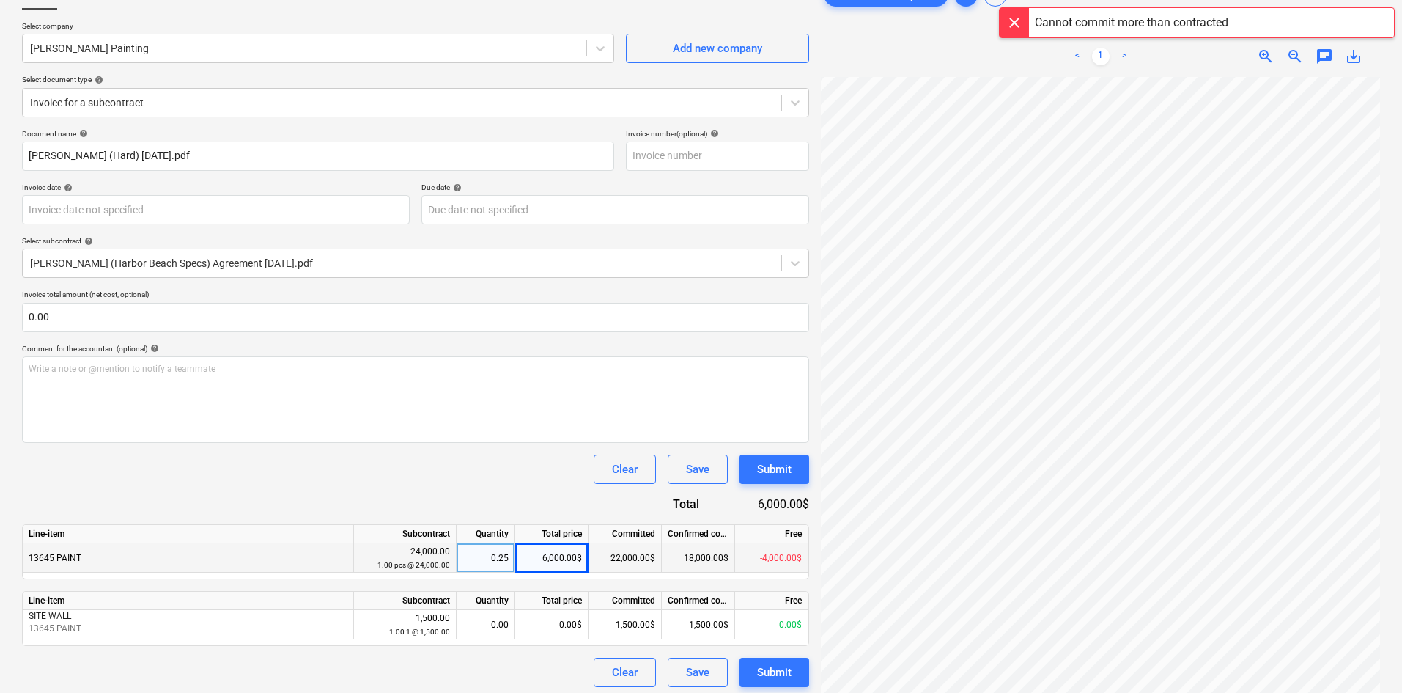
scroll to position [147, 0]
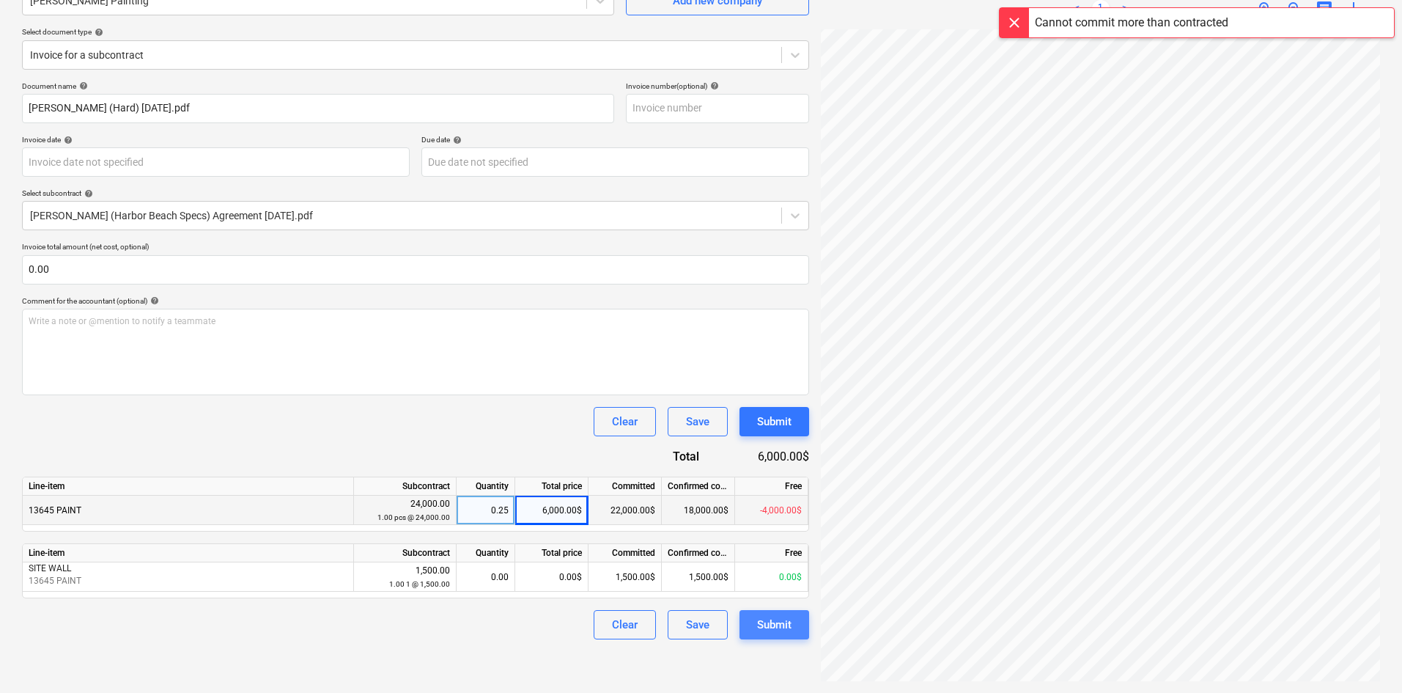
click at [779, 625] on div "Submit" at bounding box center [774, 624] width 34 height 19
click at [643, 423] on button "Clear" at bounding box center [625, 421] width 62 height 29
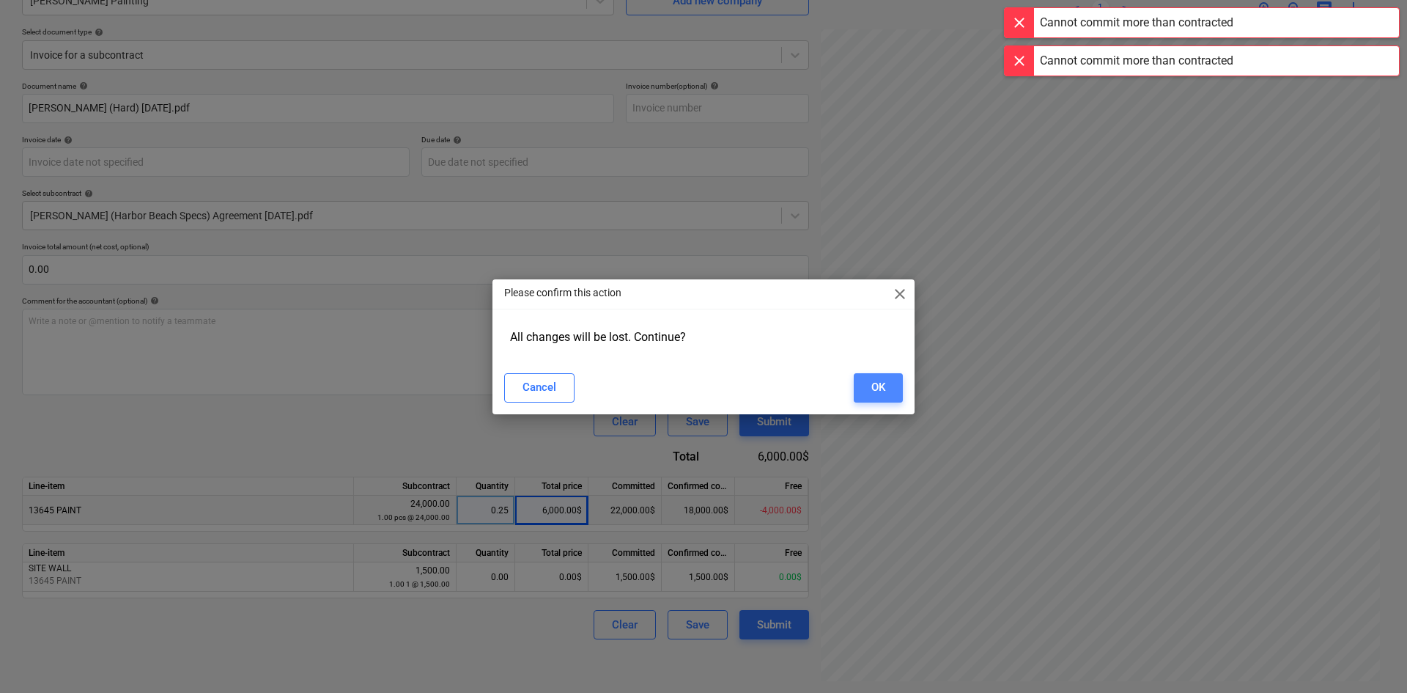
click at [874, 380] on div "OK" at bounding box center [878, 386] width 14 height 19
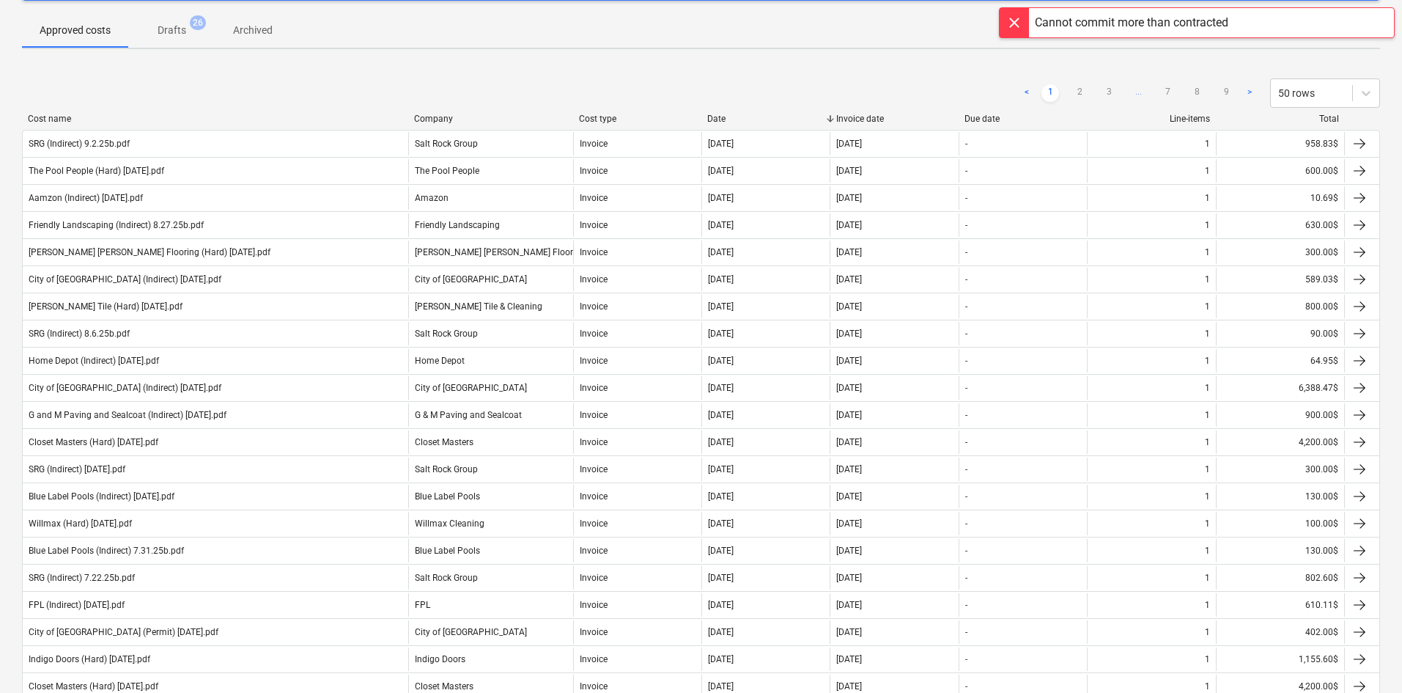
scroll to position [15, 0]
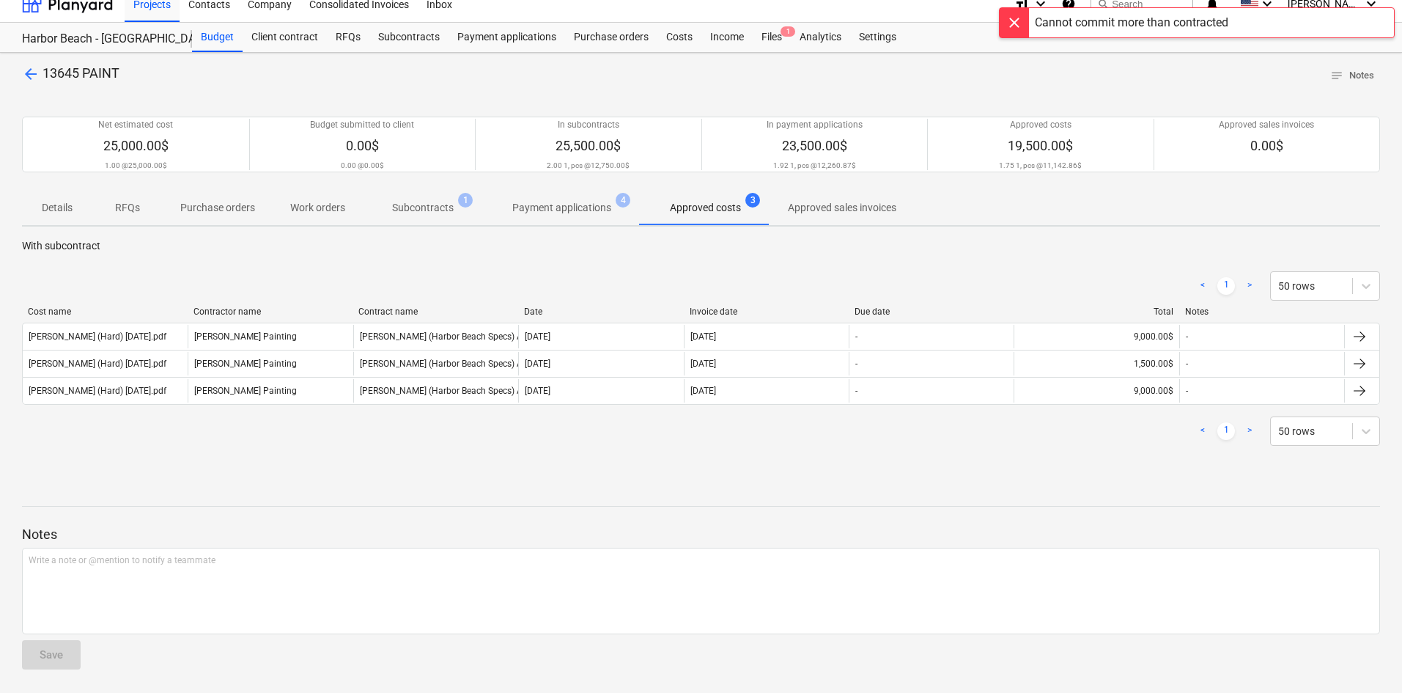
click at [757, 478] on div at bounding box center [701, 481] width 1358 height 12
click at [451, 215] on p "Subcontracts" at bounding box center [423, 207] width 62 height 15
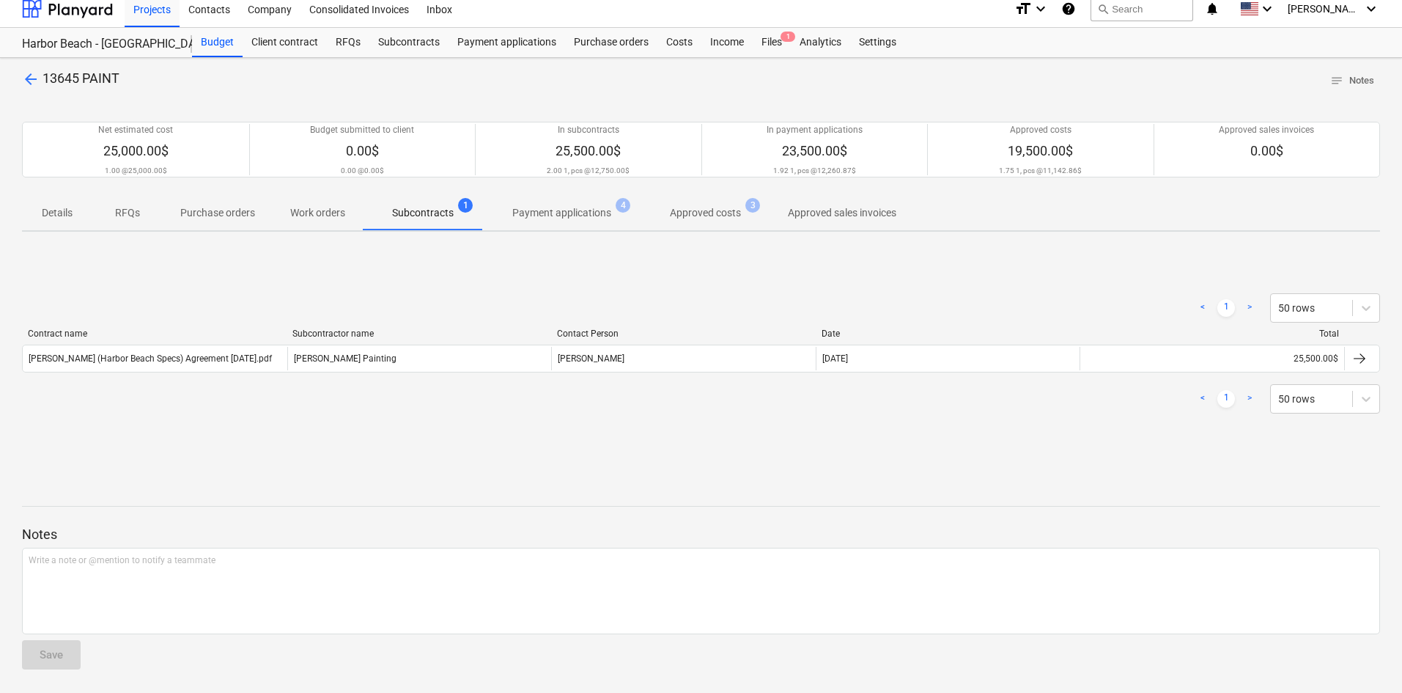
scroll to position [10, 0]
click at [541, 213] on p "Payment applications" at bounding box center [561, 212] width 99 height 15
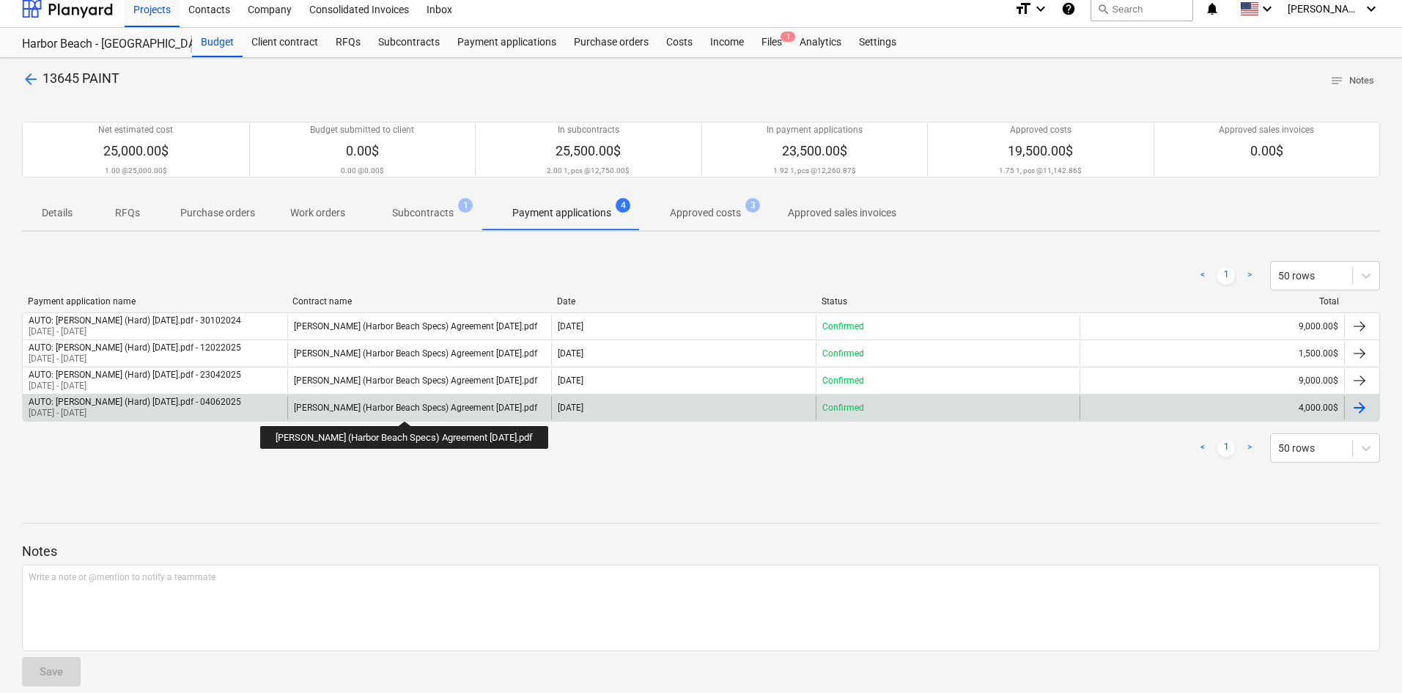
click at [410, 406] on div "[PERSON_NAME] (Harbor Beach Specs) Agreement [DATE].pdf" at bounding box center [415, 407] width 243 height 10
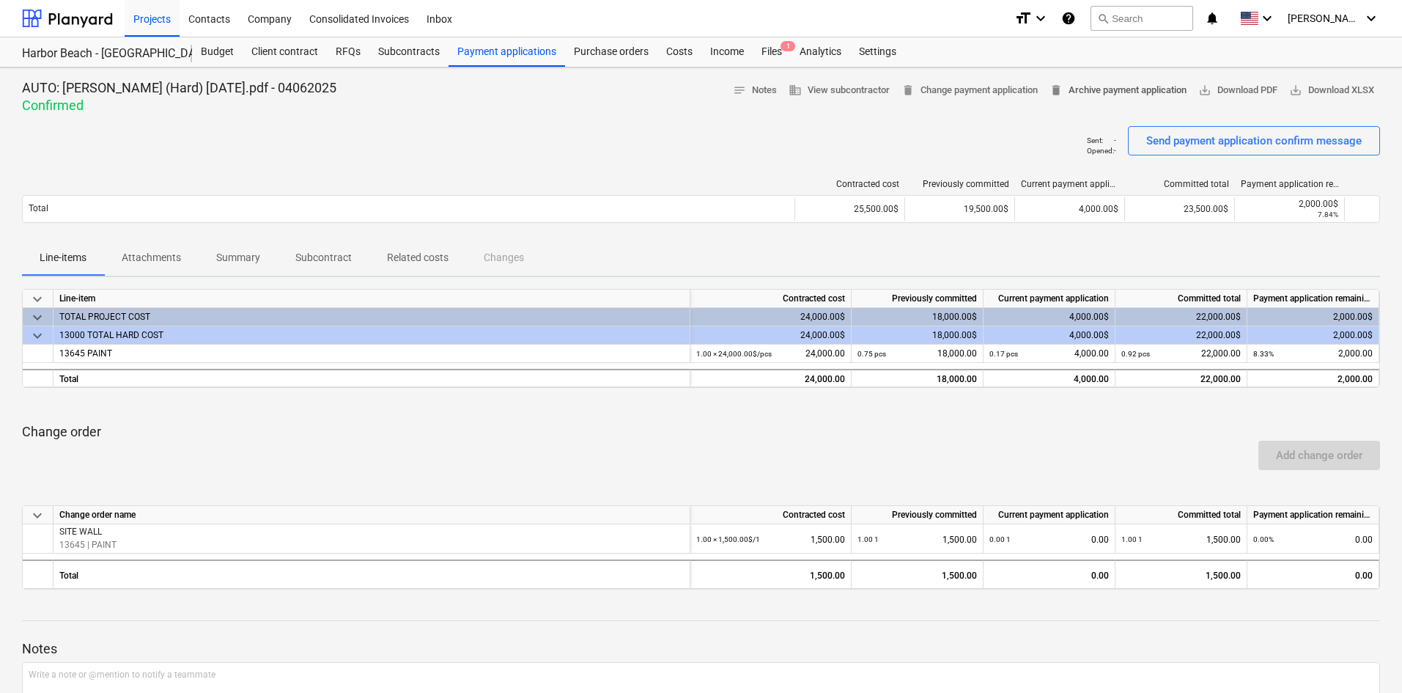
click at [1082, 95] on span "delete Archive payment application" at bounding box center [1118, 90] width 137 height 17
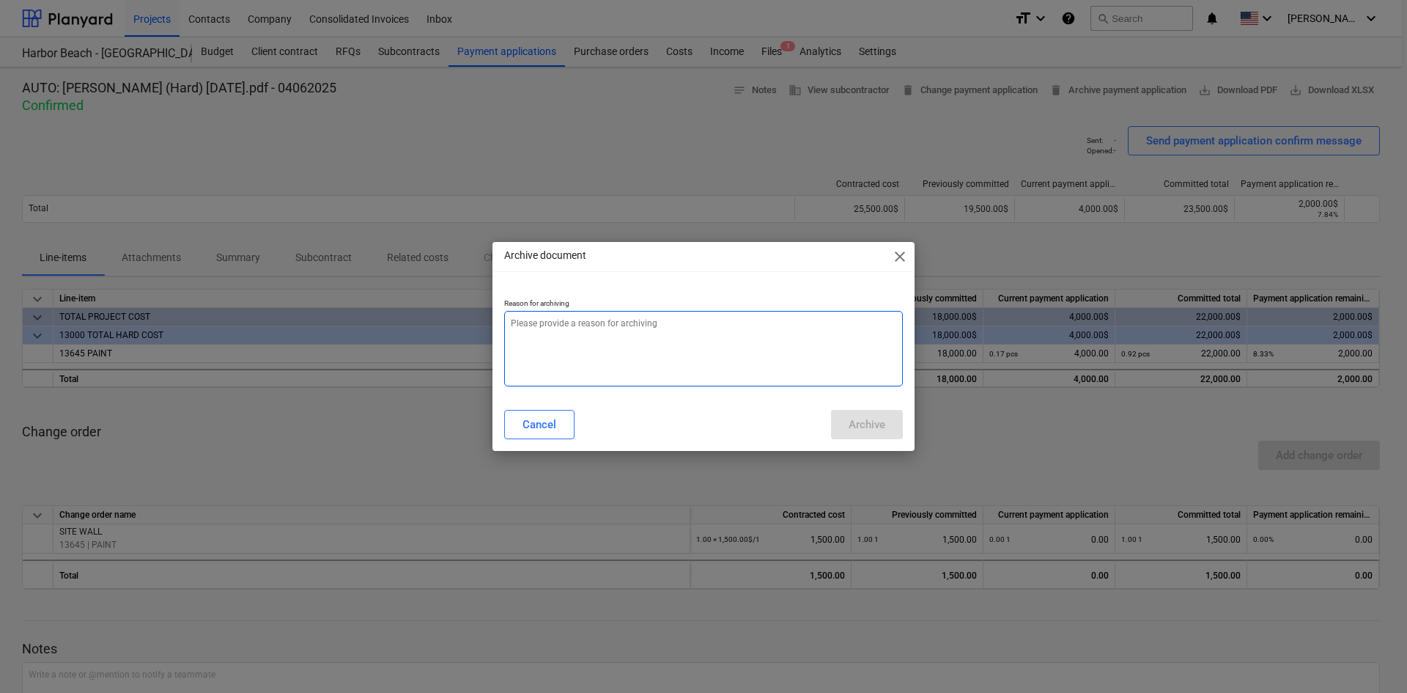
click at [683, 369] on textarea at bounding box center [703, 348] width 399 height 75
type textarea "x"
type textarea "w"
type textarea "x"
type textarea "wr"
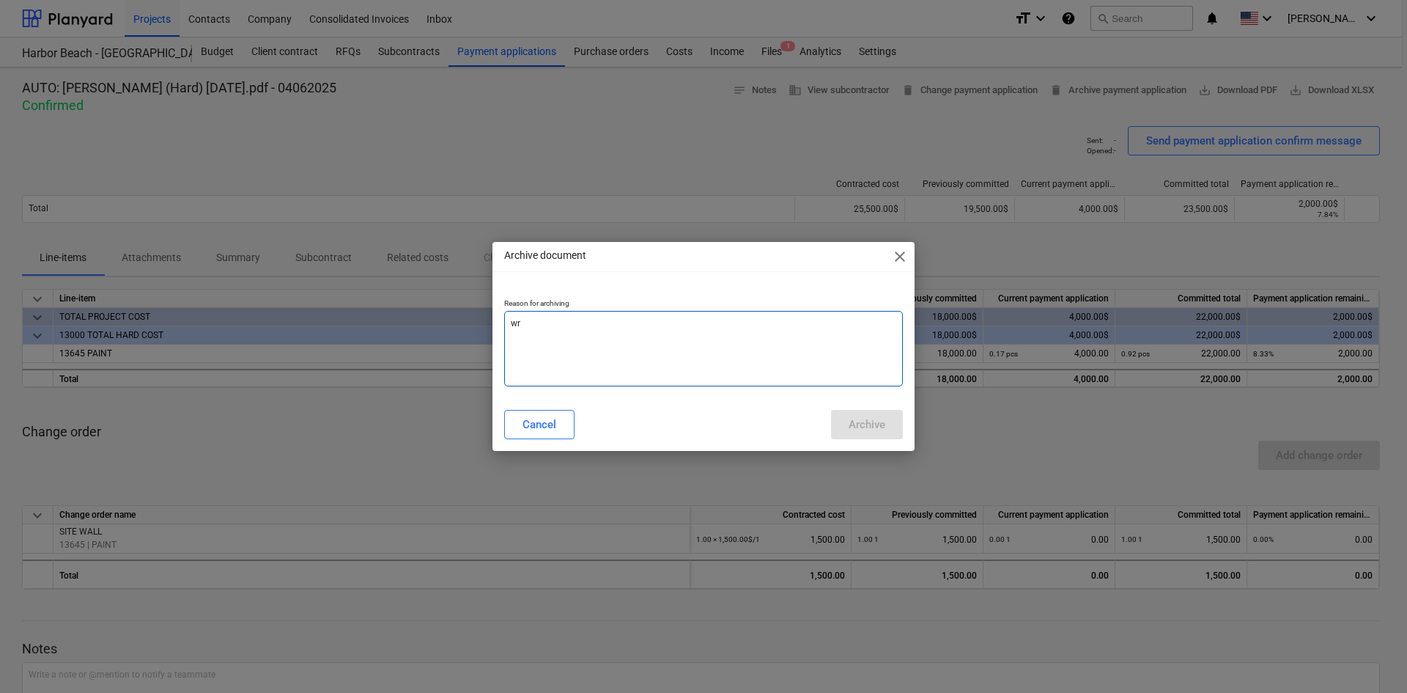
type textarea "x"
type textarea "wro"
type textarea "x"
type textarea "wron"
type textarea "x"
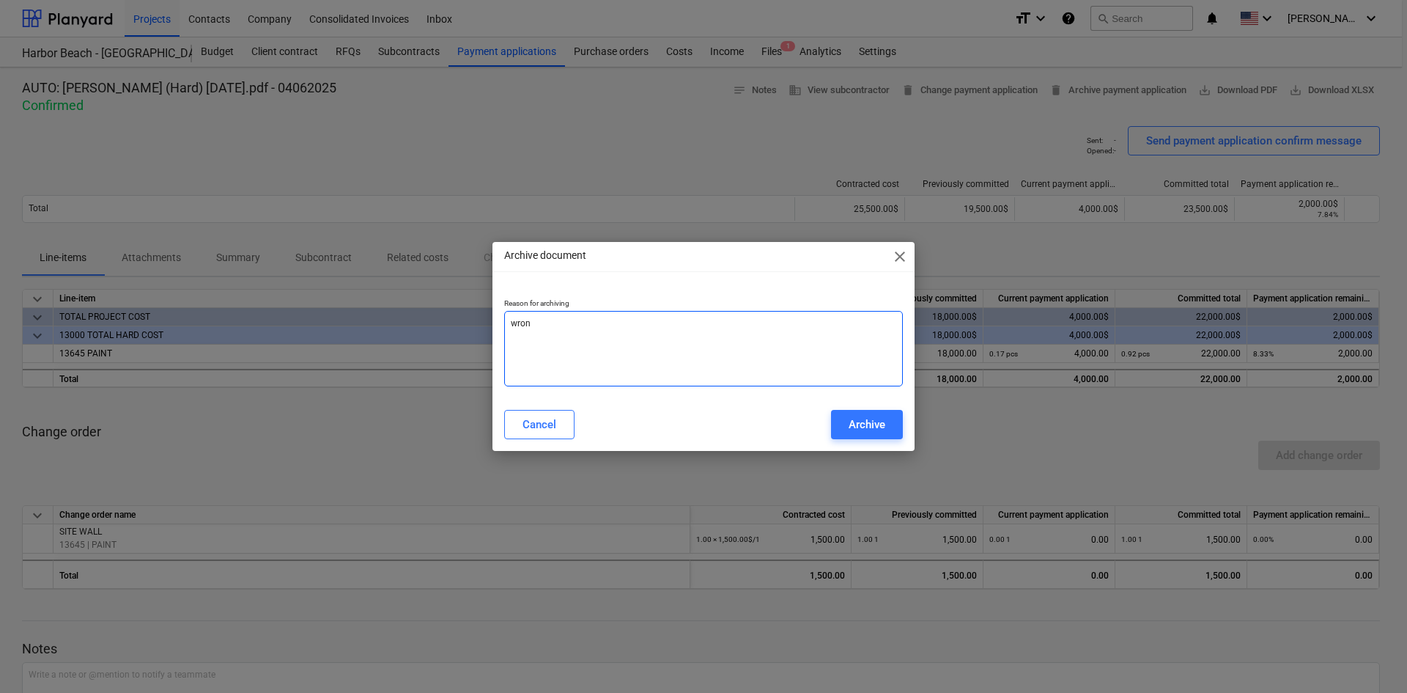
type textarea "wrong"
type textarea "x"
type textarea "wrong"
type textarea "x"
type textarea "wrong j"
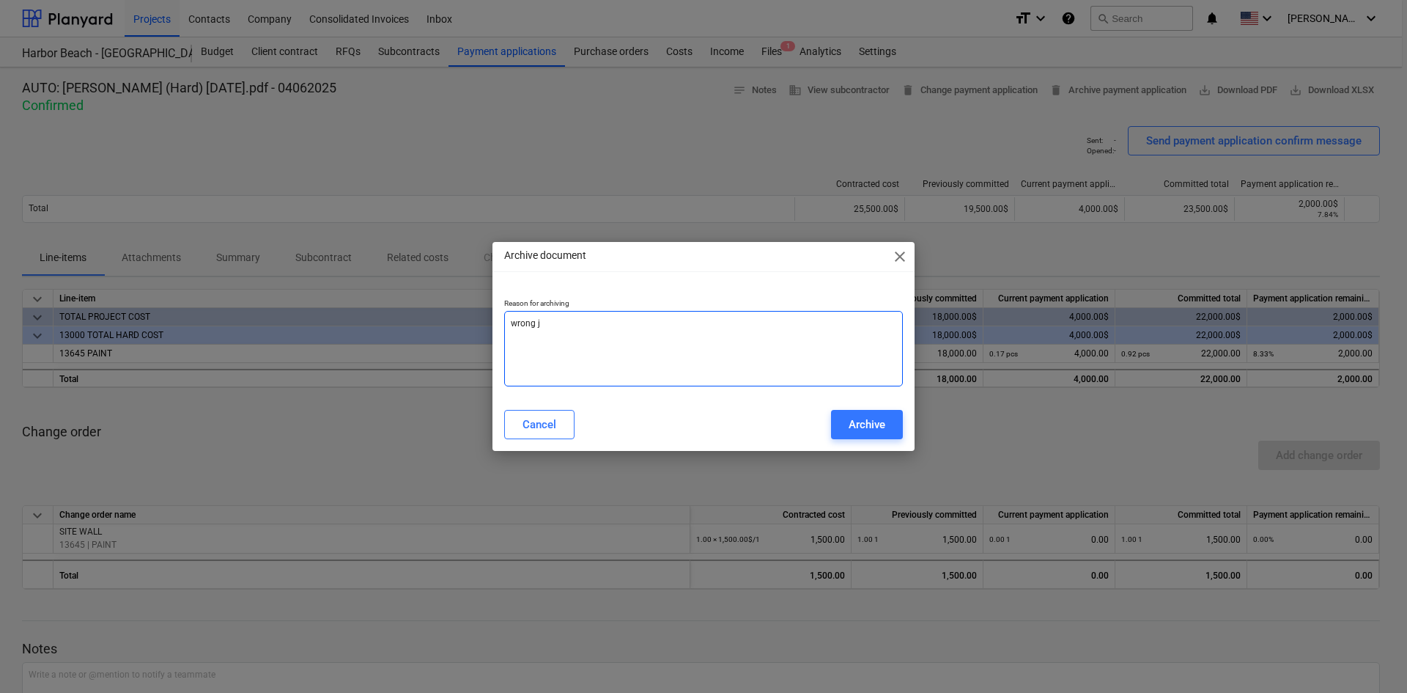
type textarea "x"
type textarea "wrong jo"
type textarea "x"
type textarea "wrong job"
click at [885, 416] on div "Archive" at bounding box center [867, 424] width 37 height 19
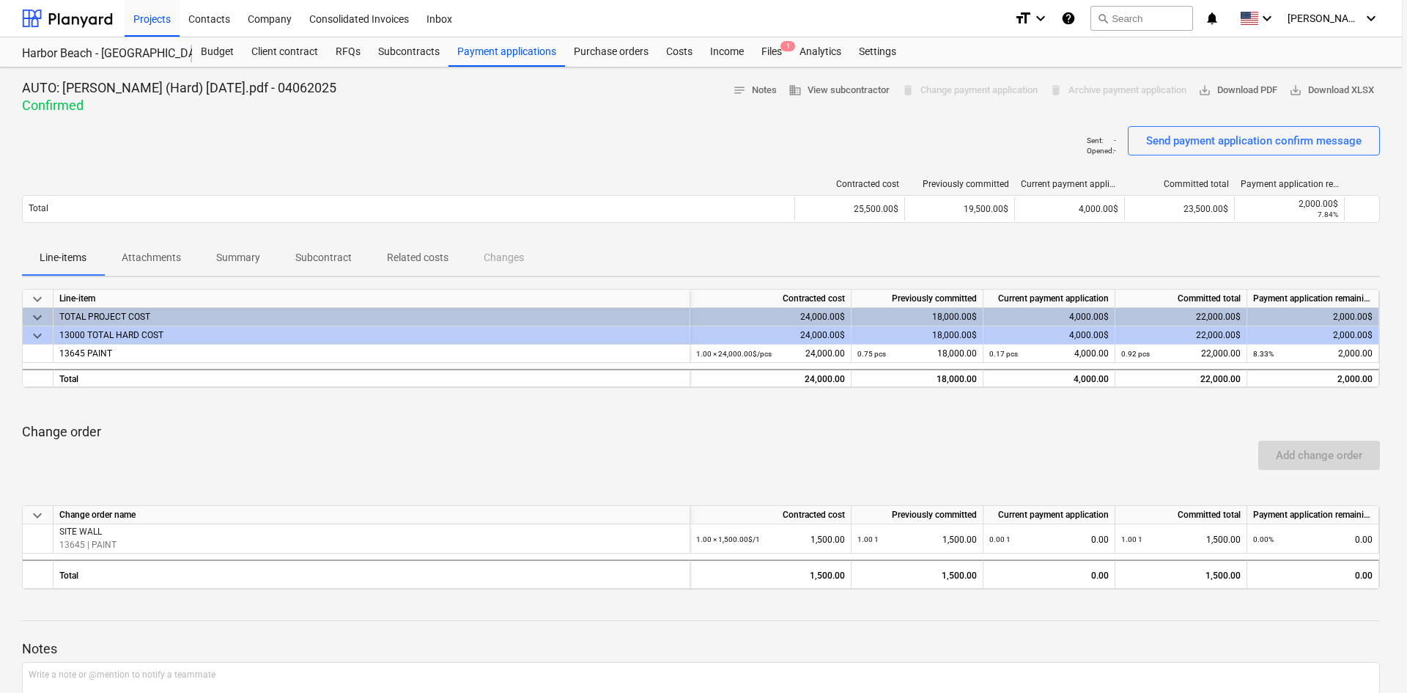
type textarea "x"
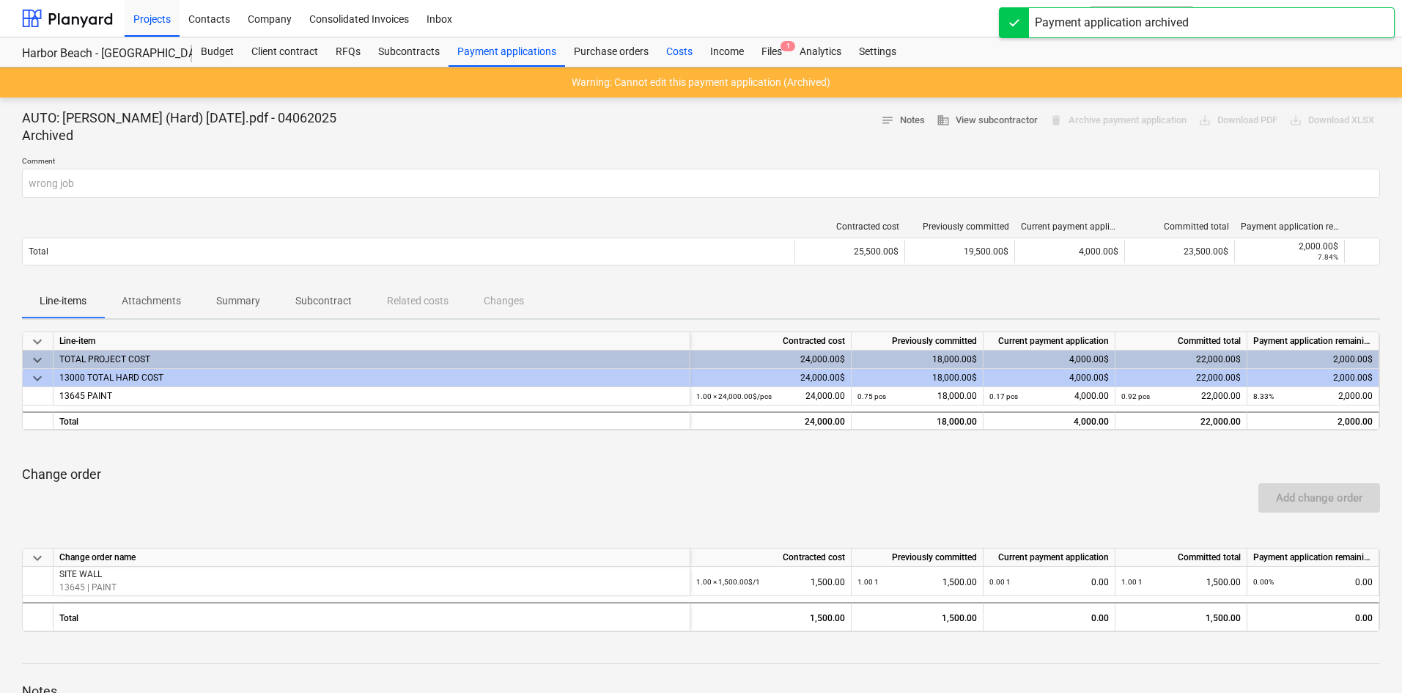
click at [682, 52] on div "Costs" at bounding box center [679, 51] width 44 height 29
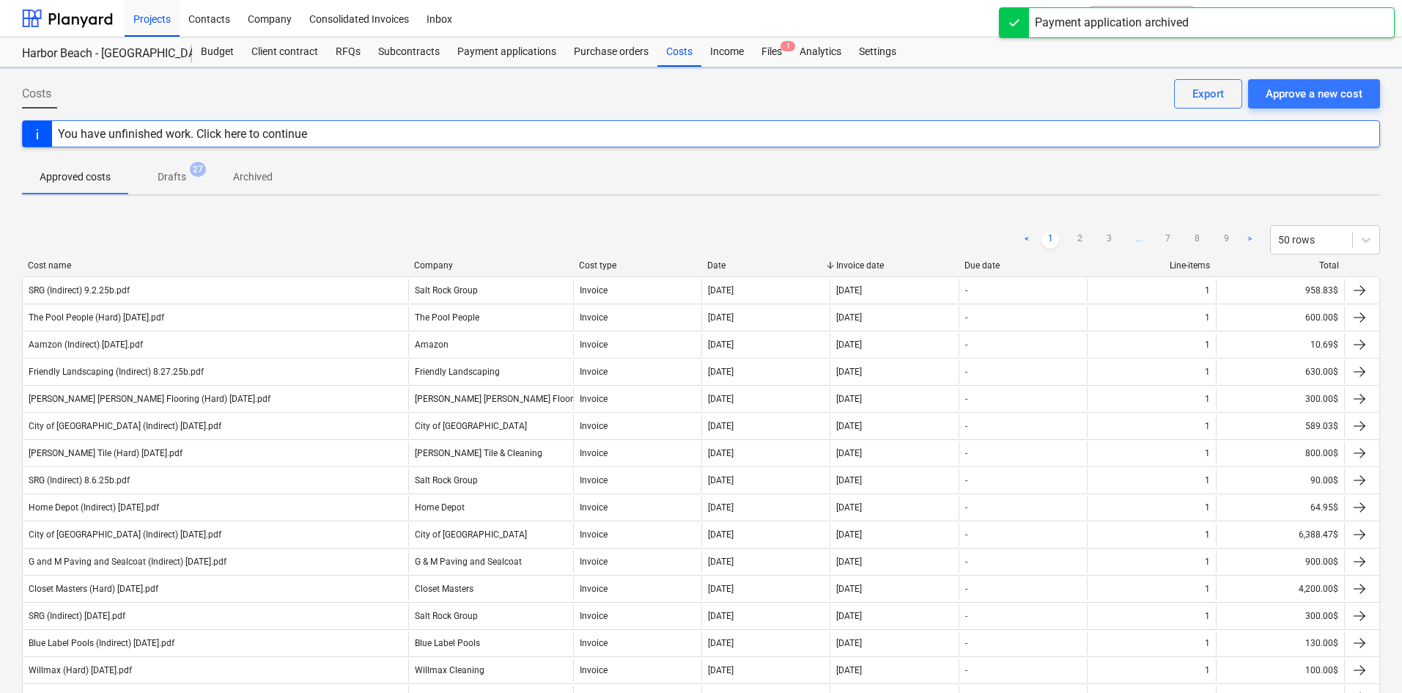
click at [440, 133] on div "You have unfinished work. Click here to continue" at bounding box center [701, 133] width 1358 height 27
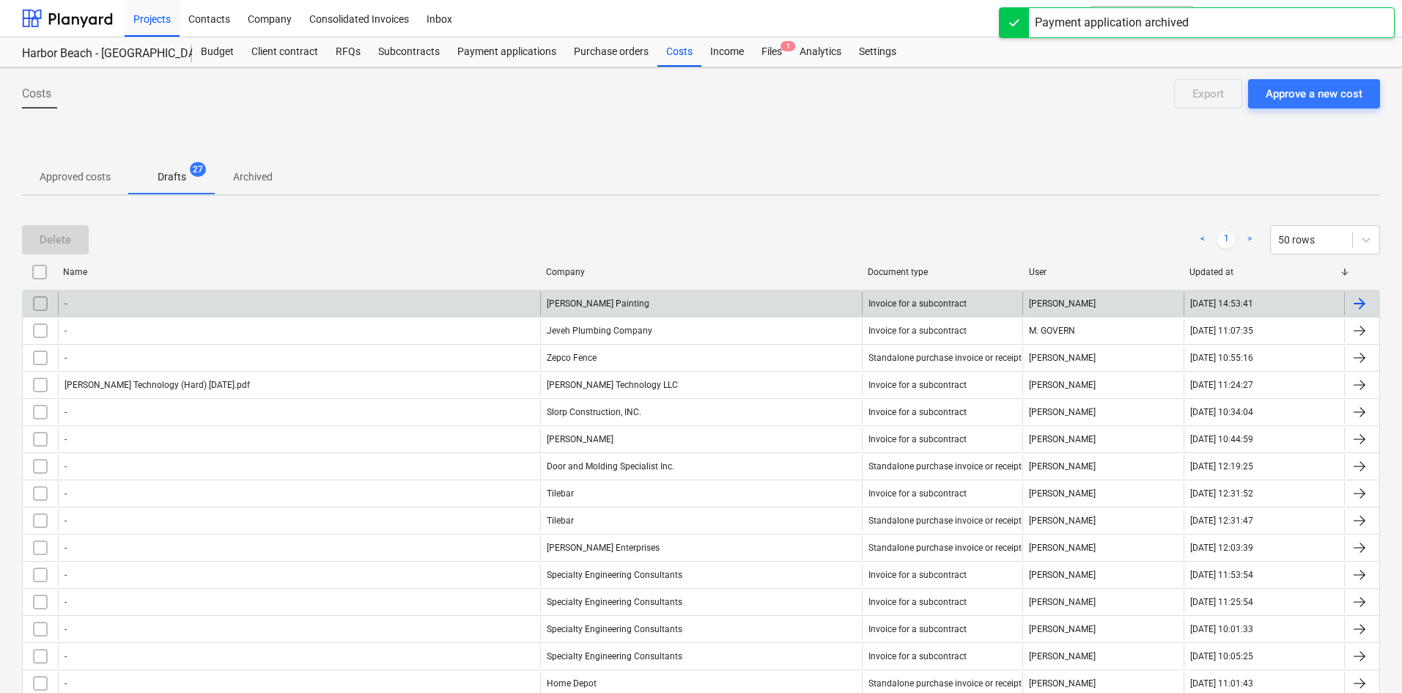
click at [283, 299] on div "-" at bounding box center [299, 303] width 482 height 23
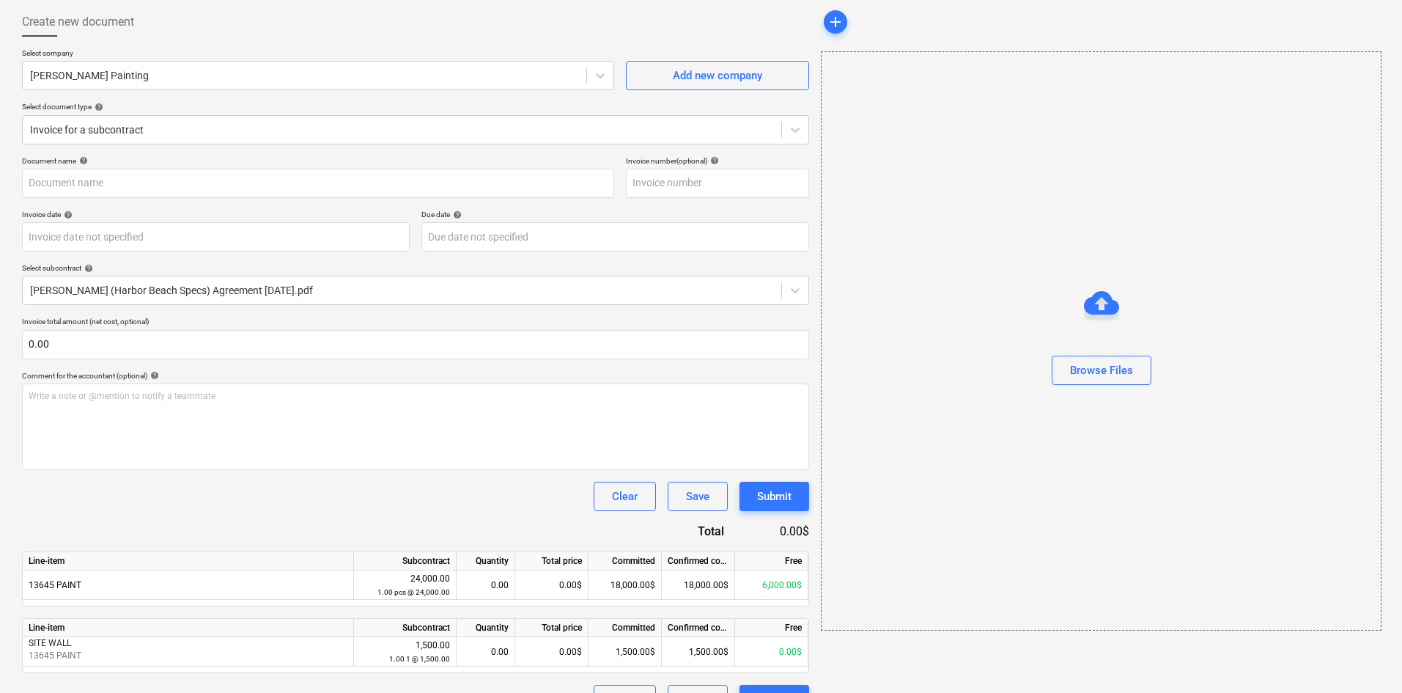
scroll to position [105, 0]
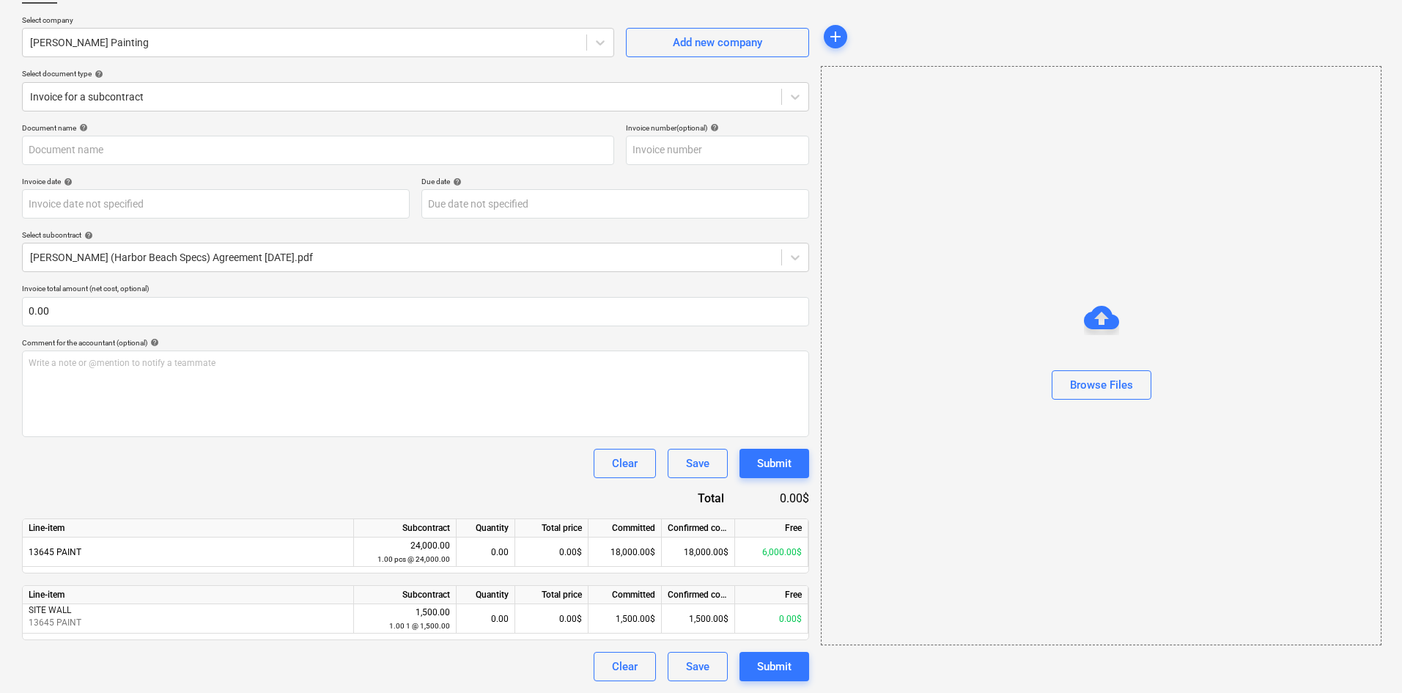
click at [440, 665] on div "Clear Save Submit" at bounding box center [415, 666] width 787 height 29
type input "[PERSON_NAME] (Hard) [DATE].pdf"
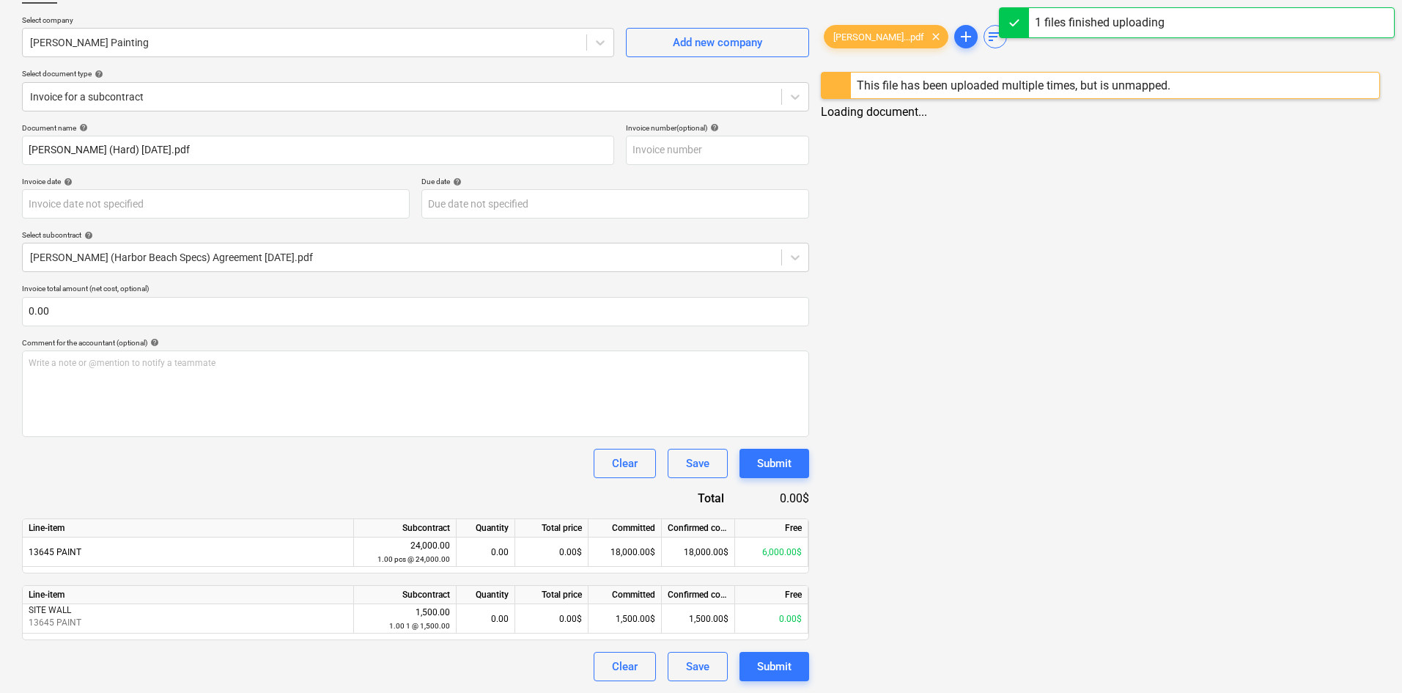
click at [561, 568] on div "Line-item Subcontract Quantity Total price Committed Confirmed costs Free 13645…" at bounding box center [415, 545] width 787 height 55
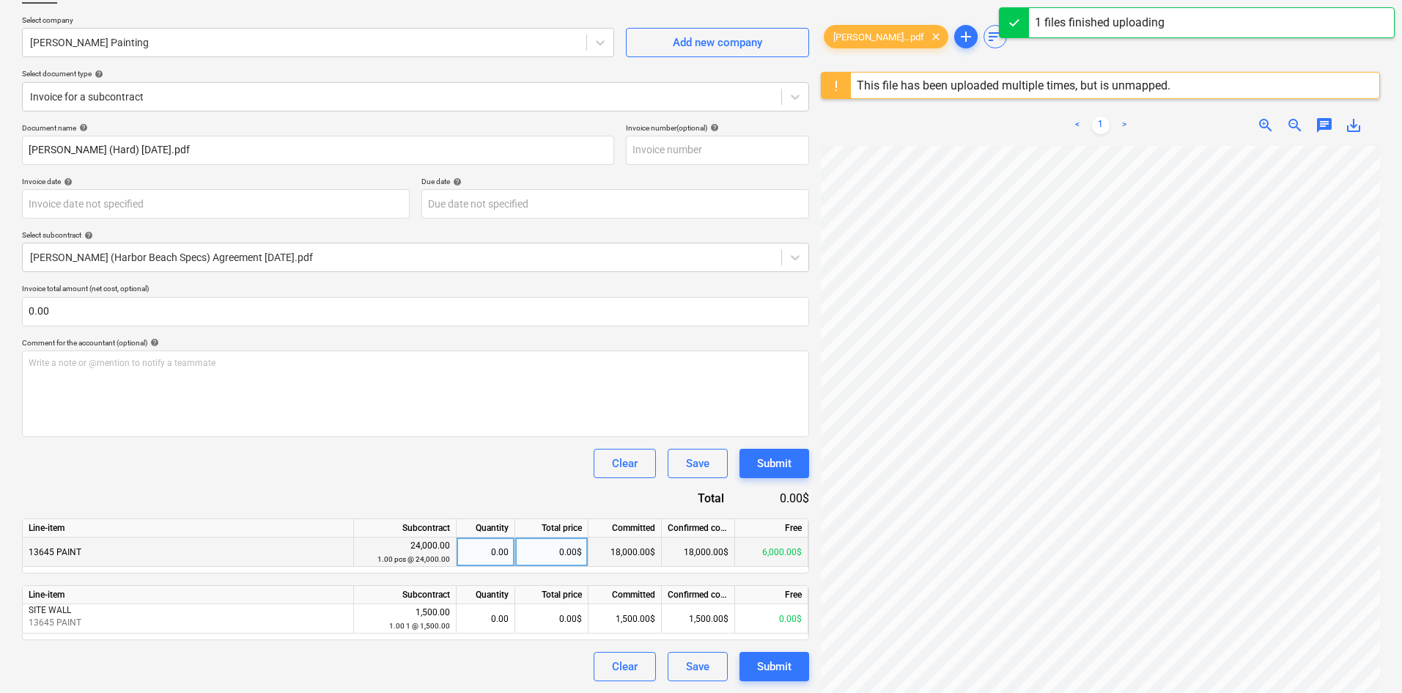
click at [565, 550] on div "0.00$" at bounding box center [551, 551] width 73 height 29
type input "6000"
click at [520, 475] on div "Clear Save Submit" at bounding box center [415, 463] width 787 height 29
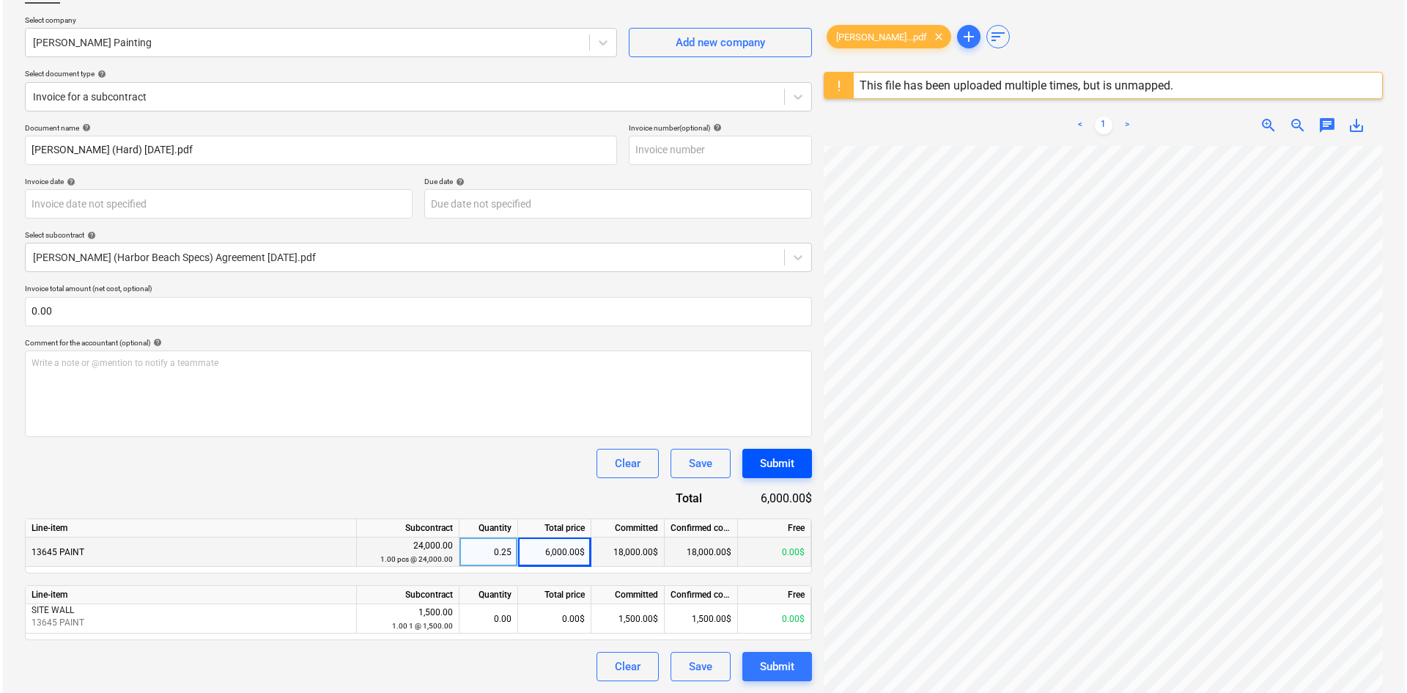
scroll to position [182, 65]
click at [779, 666] on div "Submit" at bounding box center [774, 666] width 34 height 19
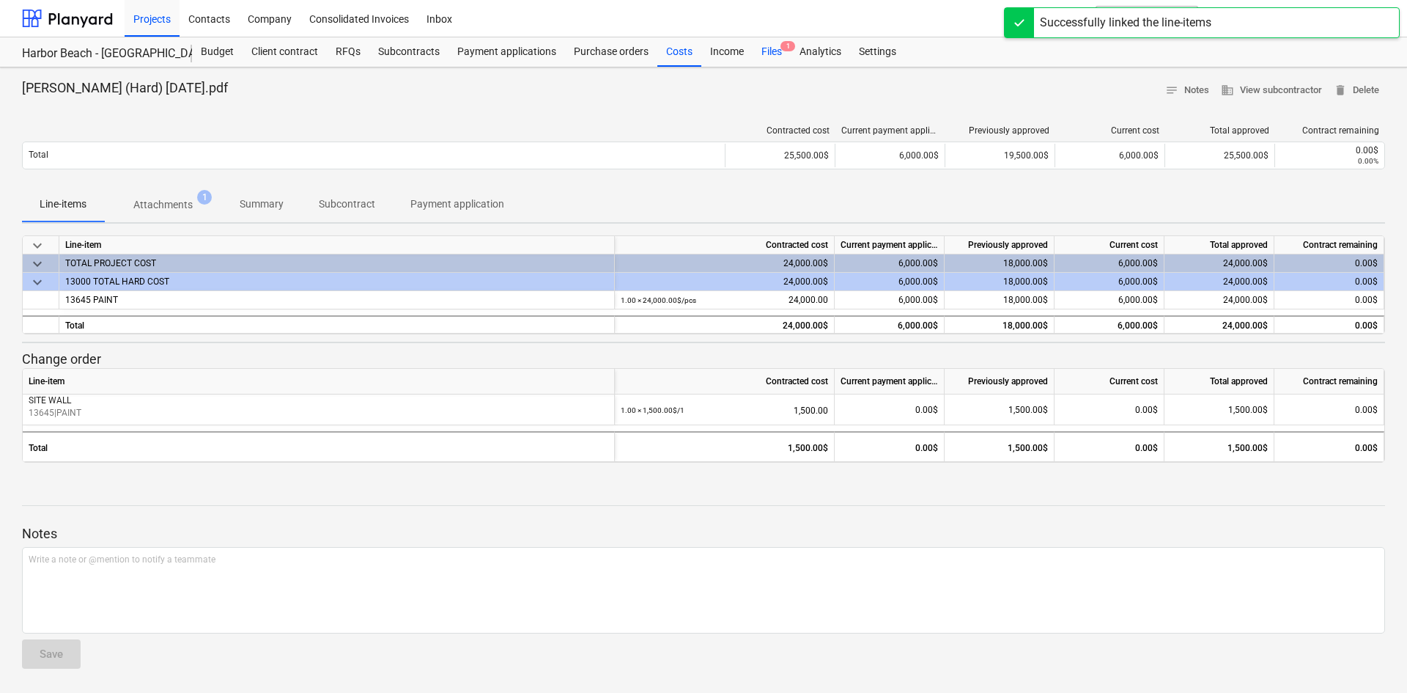
click at [764, 49] on div "Files 1" at bounding box center [772, 51] width 38 height 29
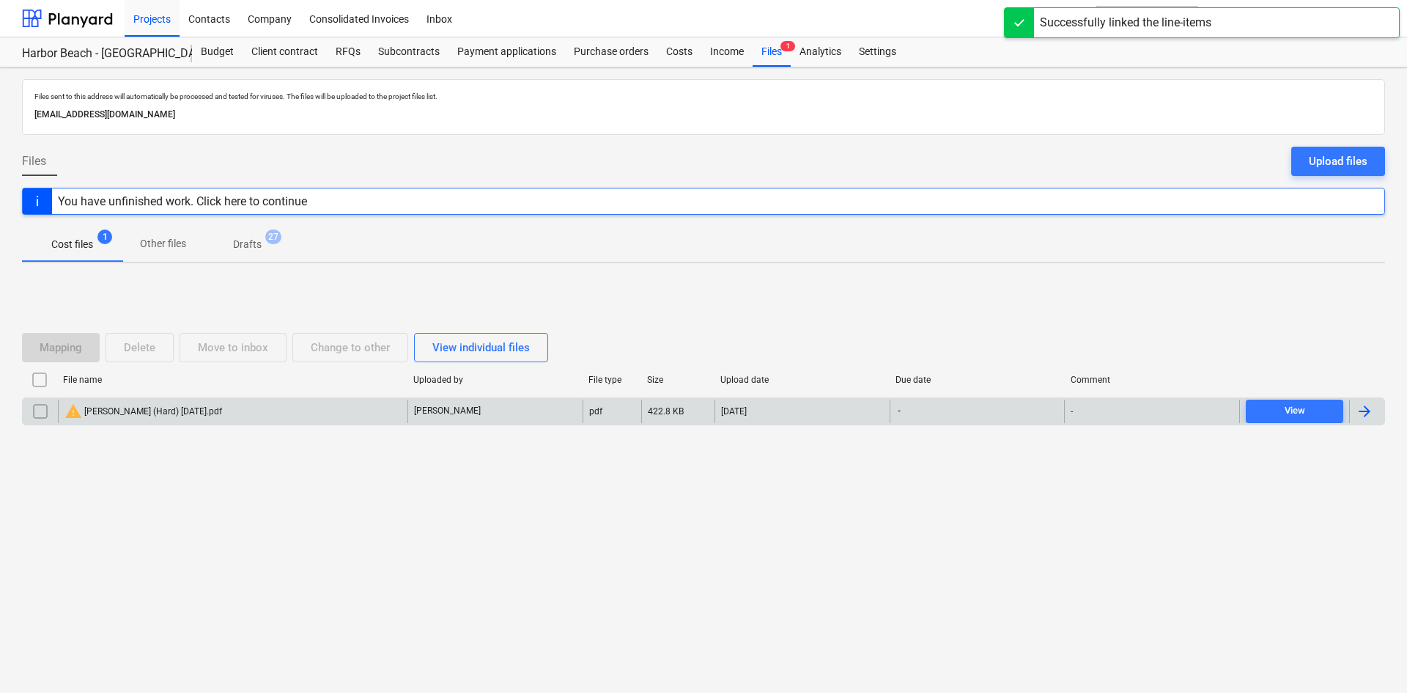
click at [35, 410] on input "checkbox" at bounding box center [40, 410] width 23 height 23
click at [158, 349] on button "Delete" at bounding box center [140, 347] width 68 height 29
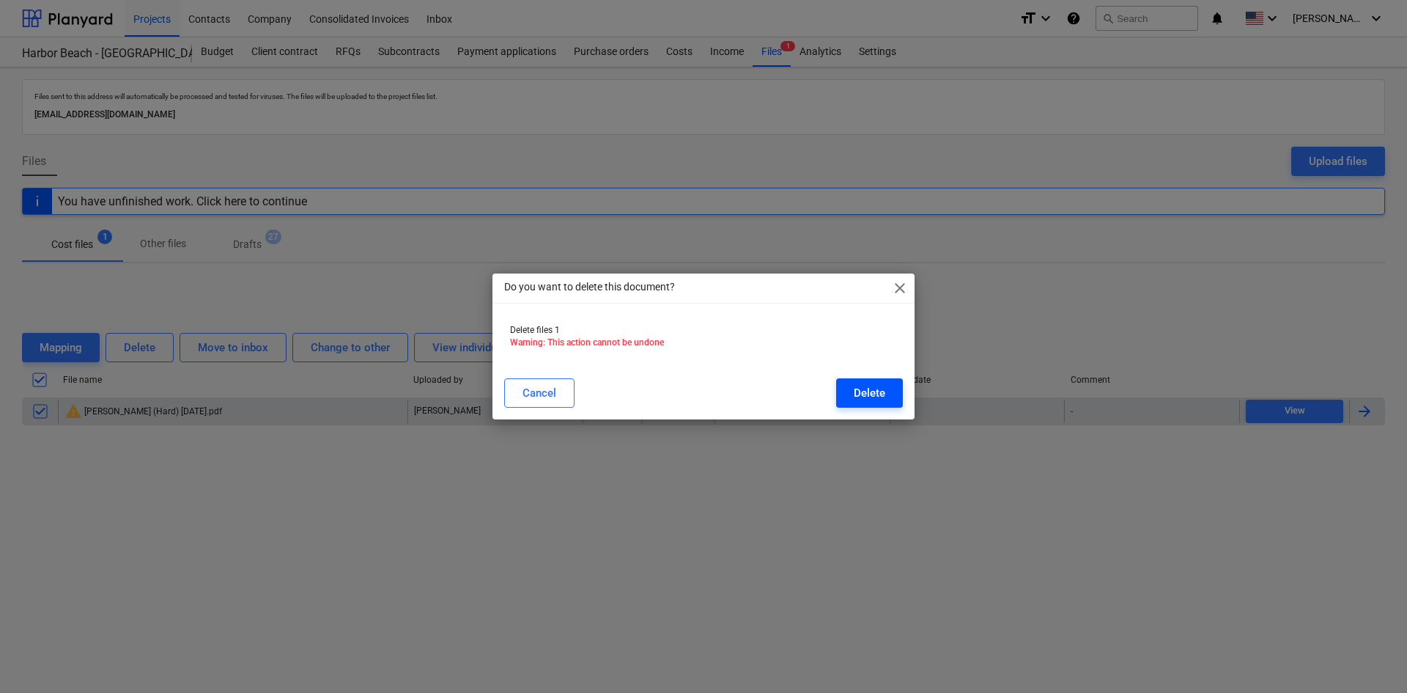
click at [894, 389] on button "Delete" at bounding box center [869, 392] width 67 height 29
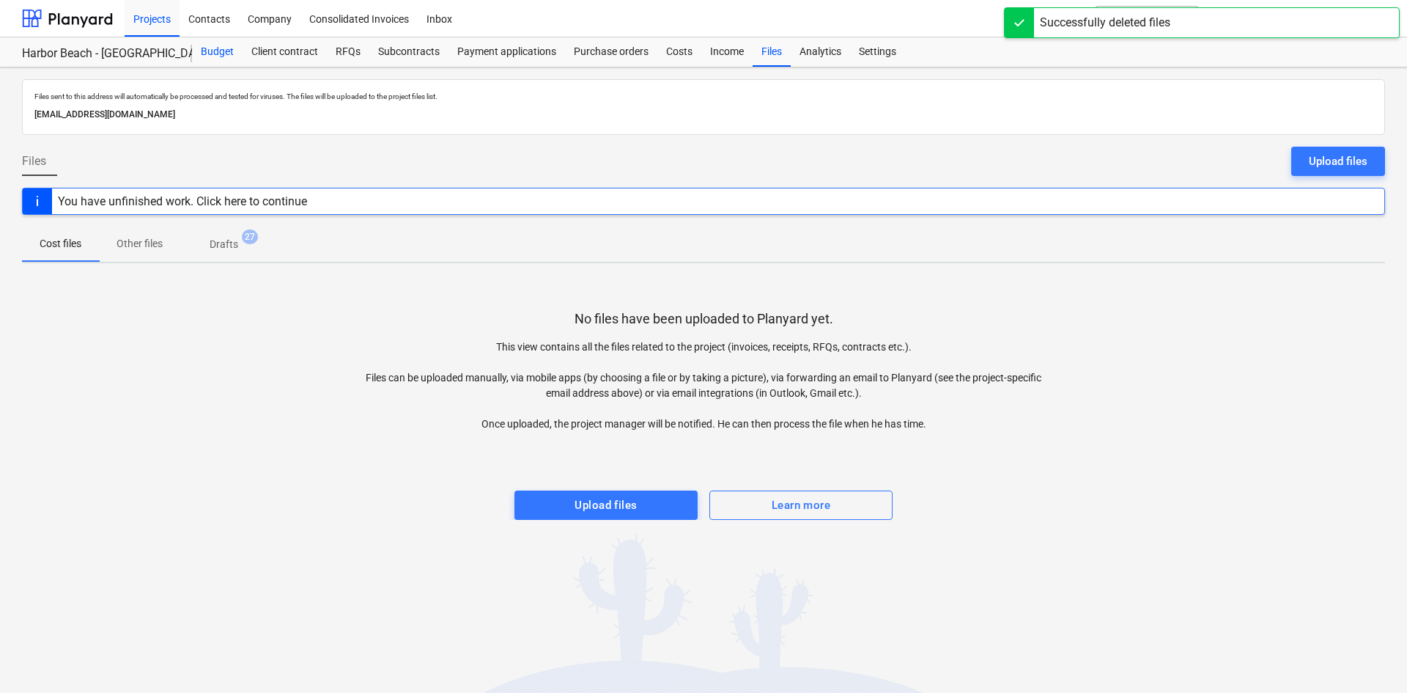
click at [231, 52] on div "Budget" at bounding box center [217, 51] width 51 height 29
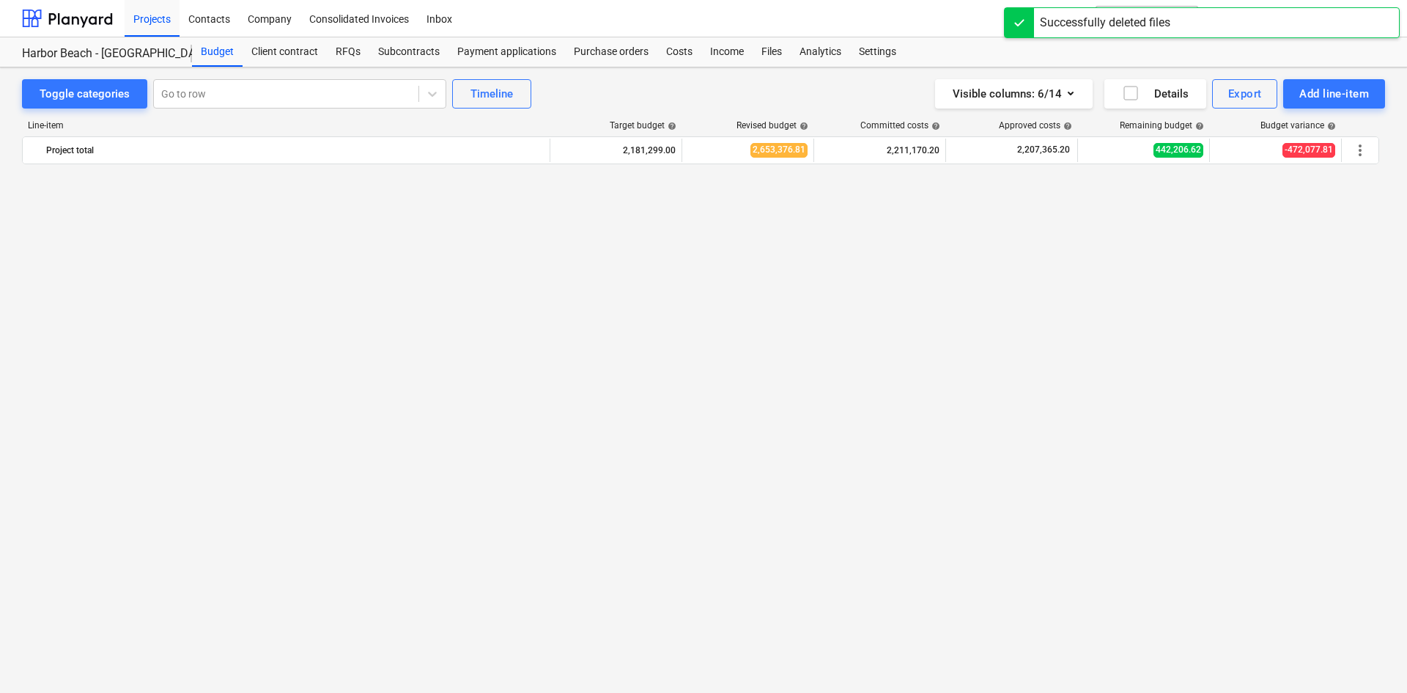
scroll to position [1338, 0]
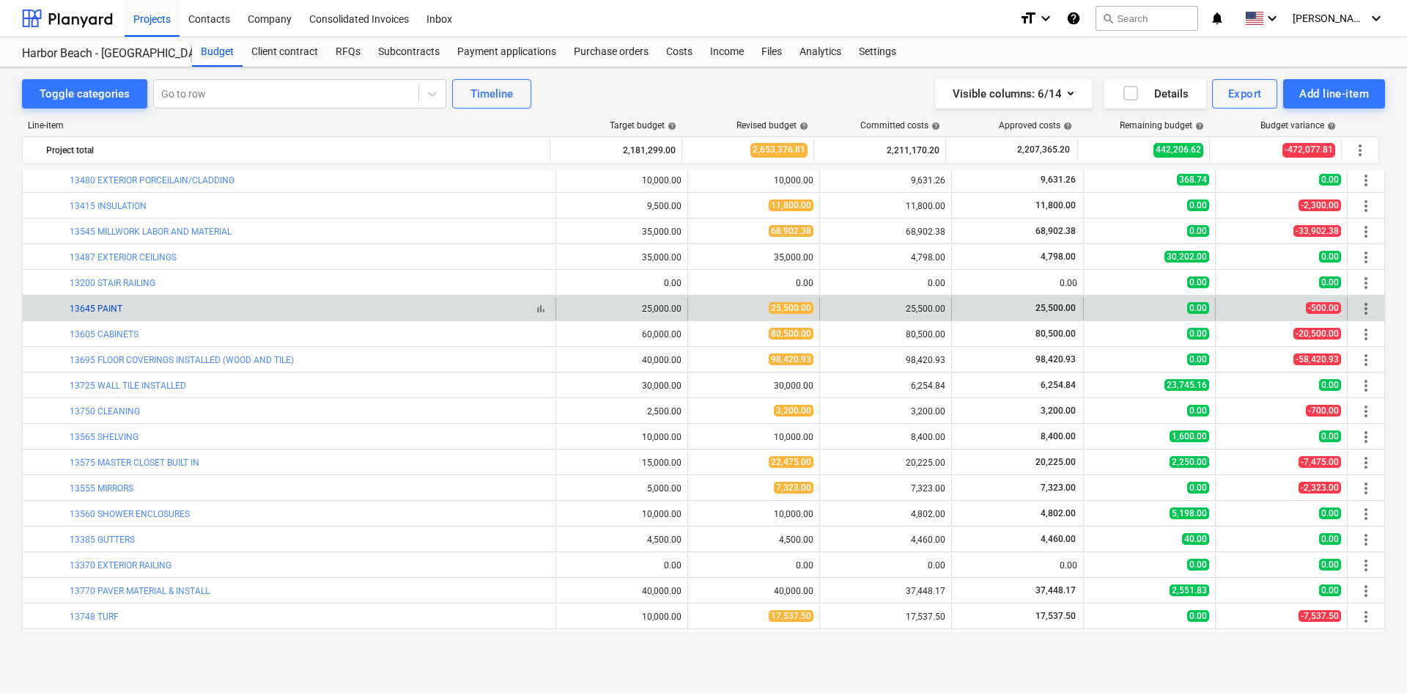
click at [112, 306] on link "13645 PAINT" at bounding box center [96, 308] width 53 height 10
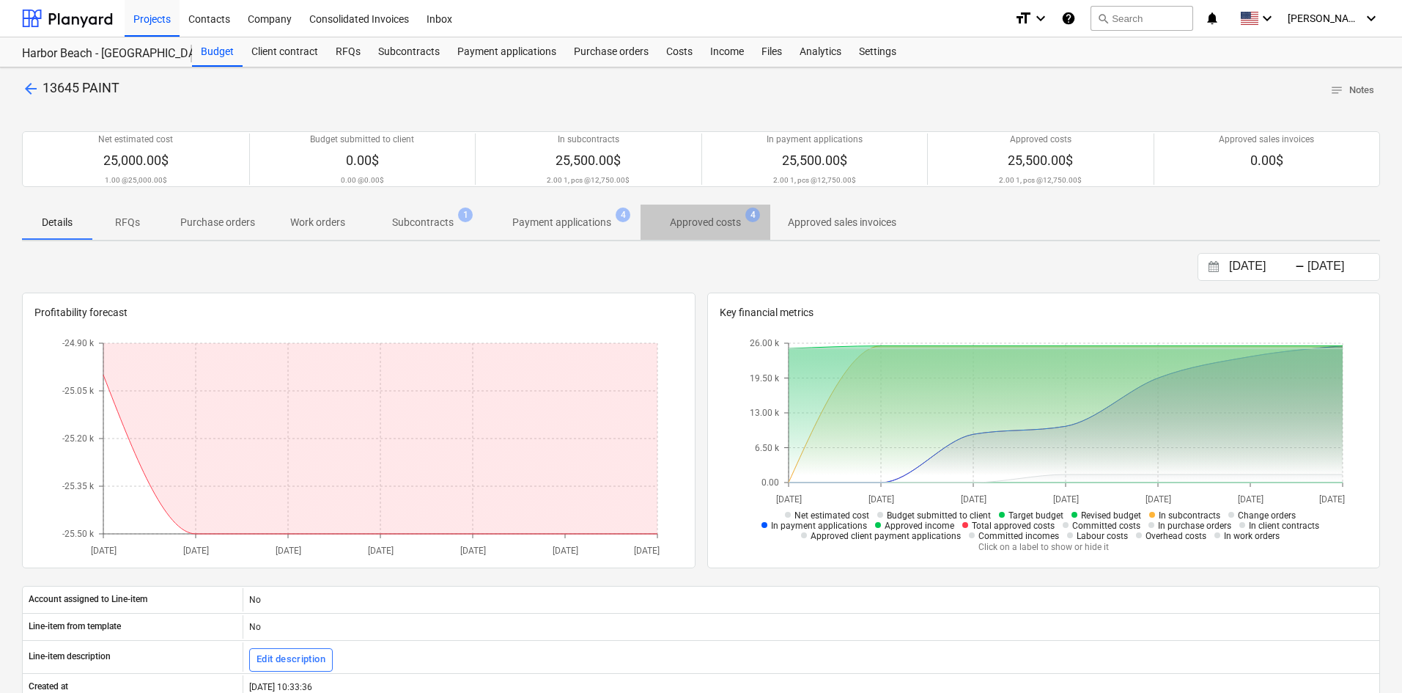
click at [693, 228] on p "Approved costs" at bounding box center [705, 222] width 71 height 15
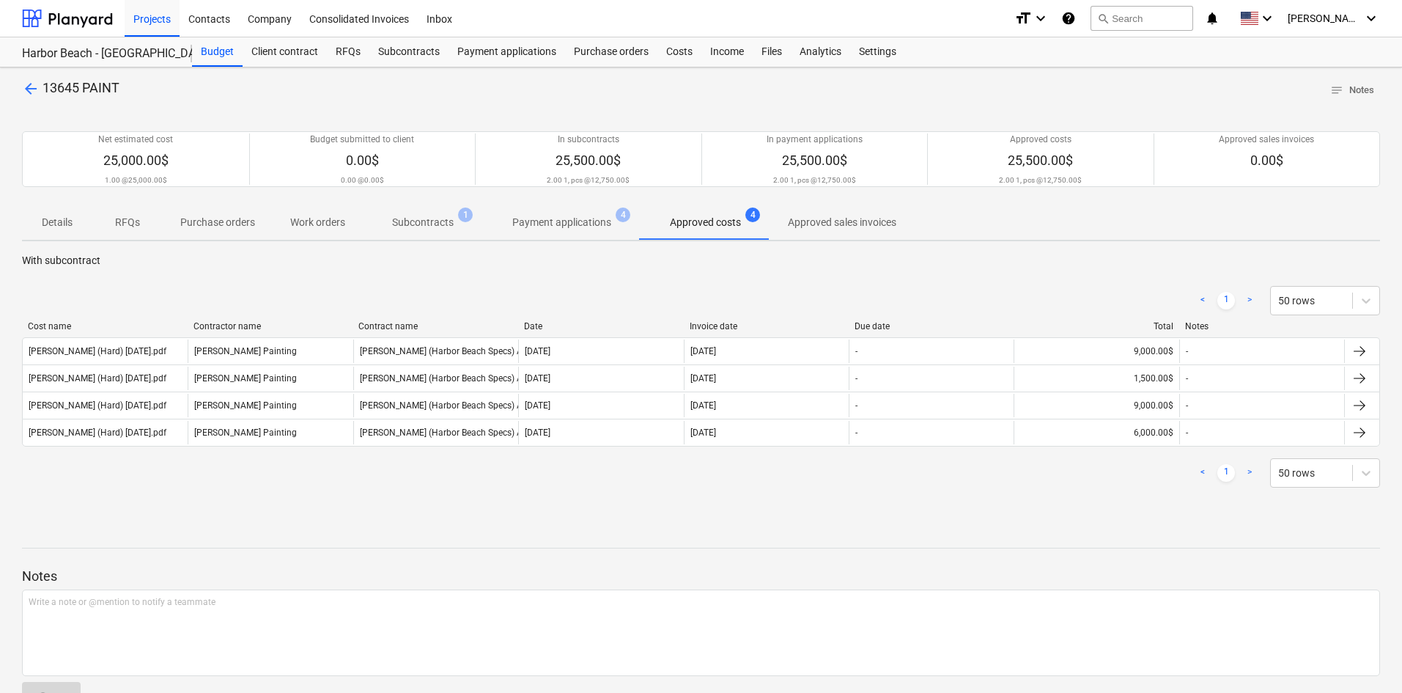
click at [429, 234] on span "Subcontracts 1" at bounding box center [423, 222] width 120 height 26
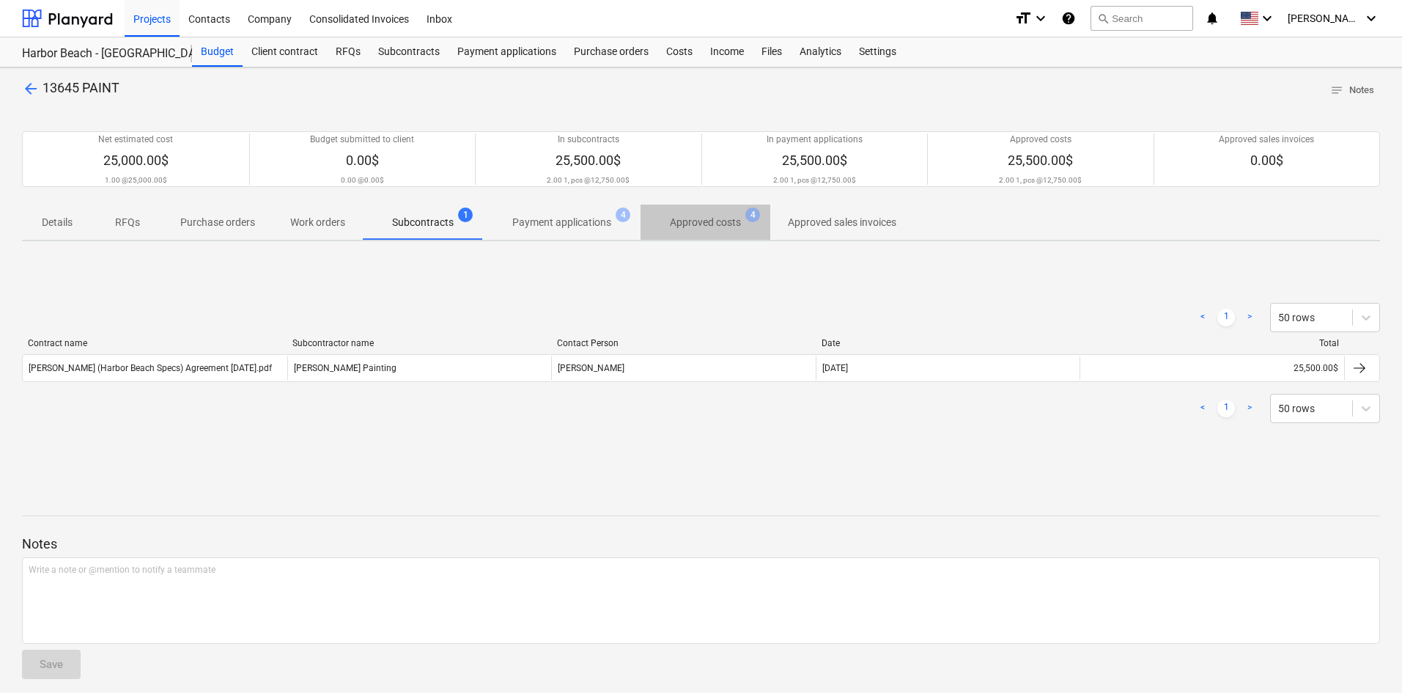
click at [685, 232] on span "Approved costs 4" at bounding box center [706, 222] width 130 height 26
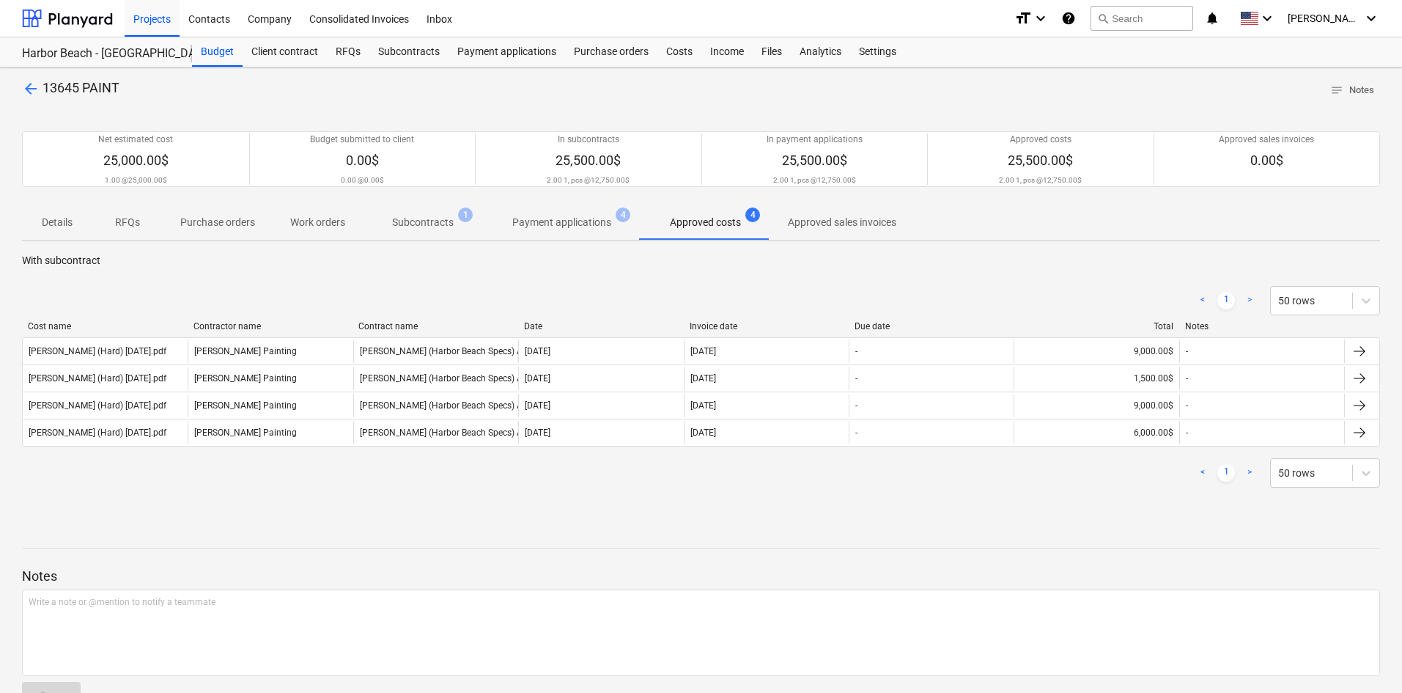
click at [410, 230] on p "Subcontracts" at bounding box center [423, 222] width 62 height 15
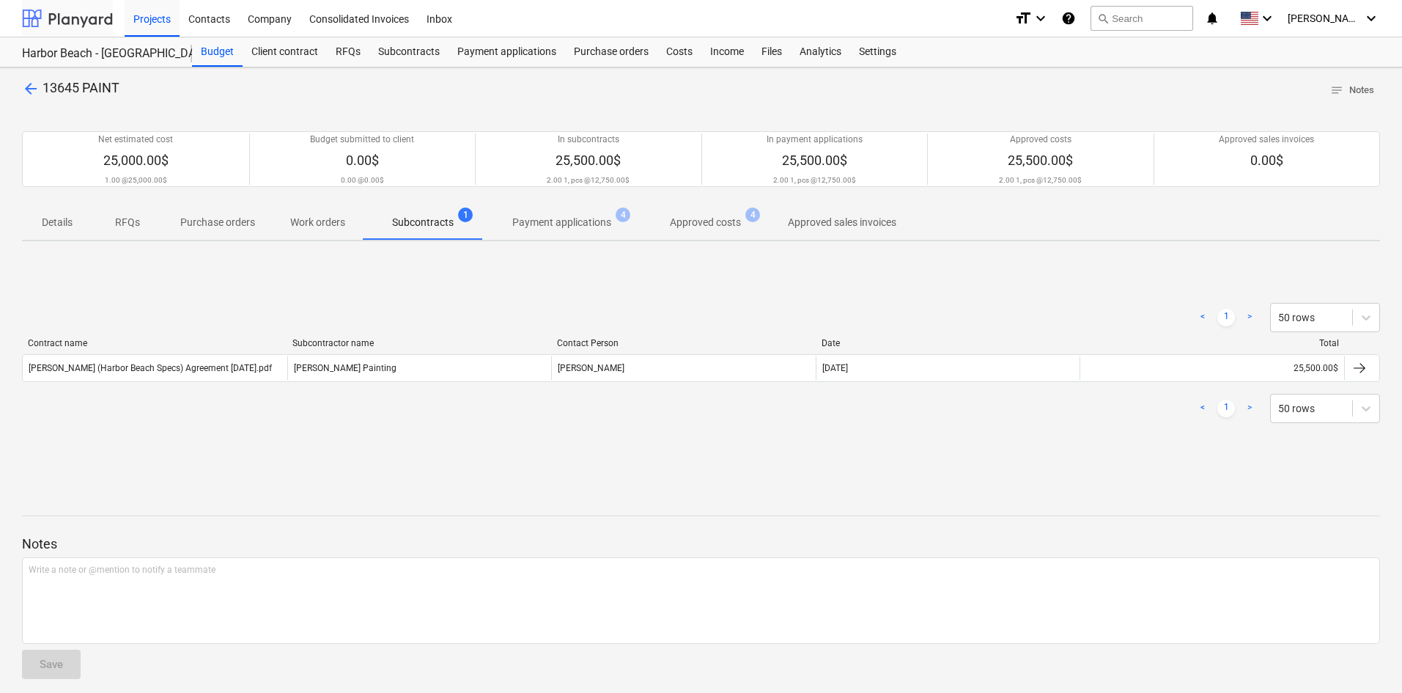
click at [50, 15] on div at bounding box center [67, 18] width 91 height 37
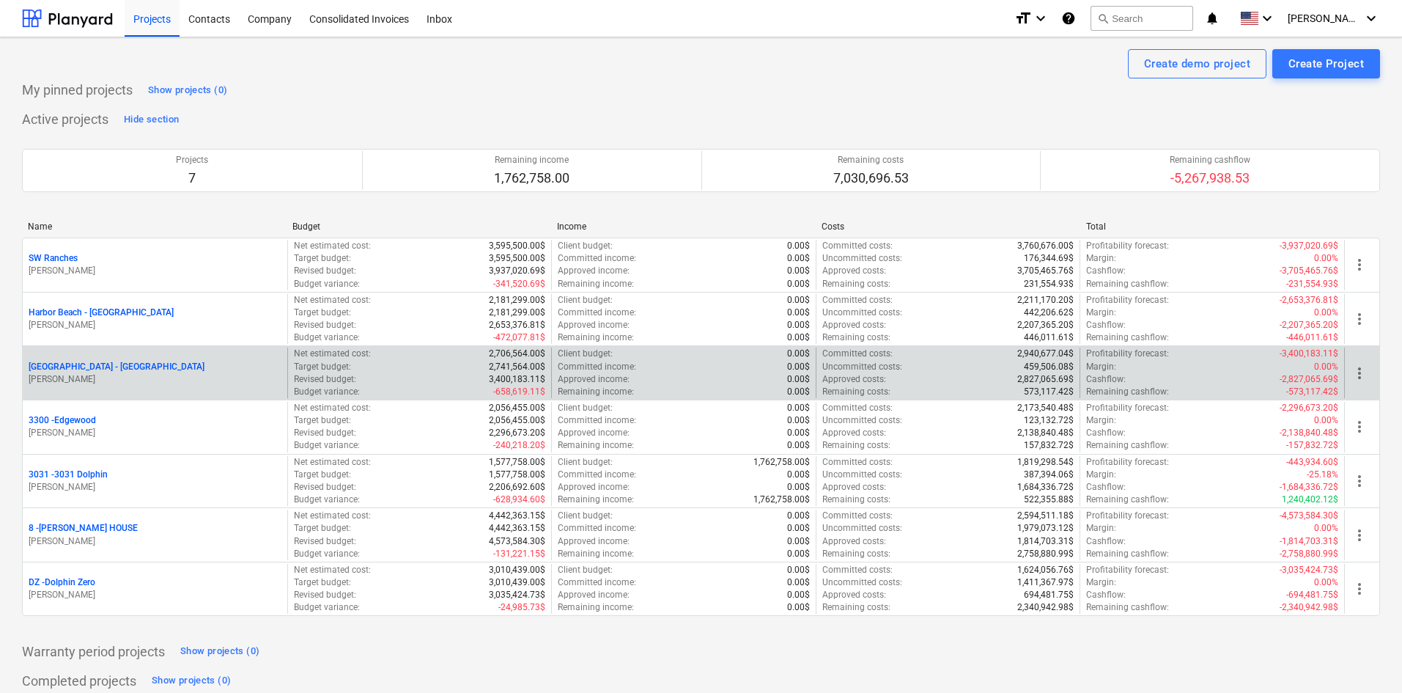
click at [100, 361] on p "[GEOGRAPHIC_DATA] - [GEOGRAPHIC_DATA]" at bounding box center [117, 367] width 176 height 12
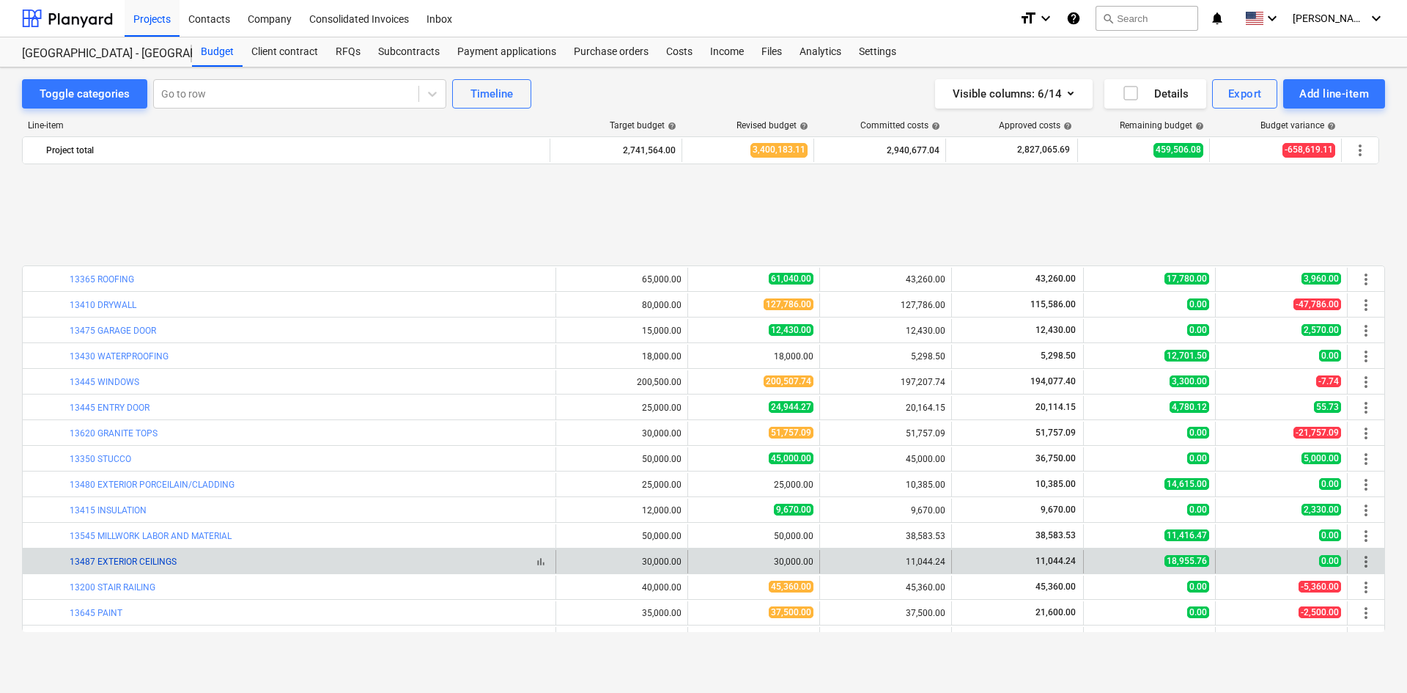
scroll to position [1191, 0]
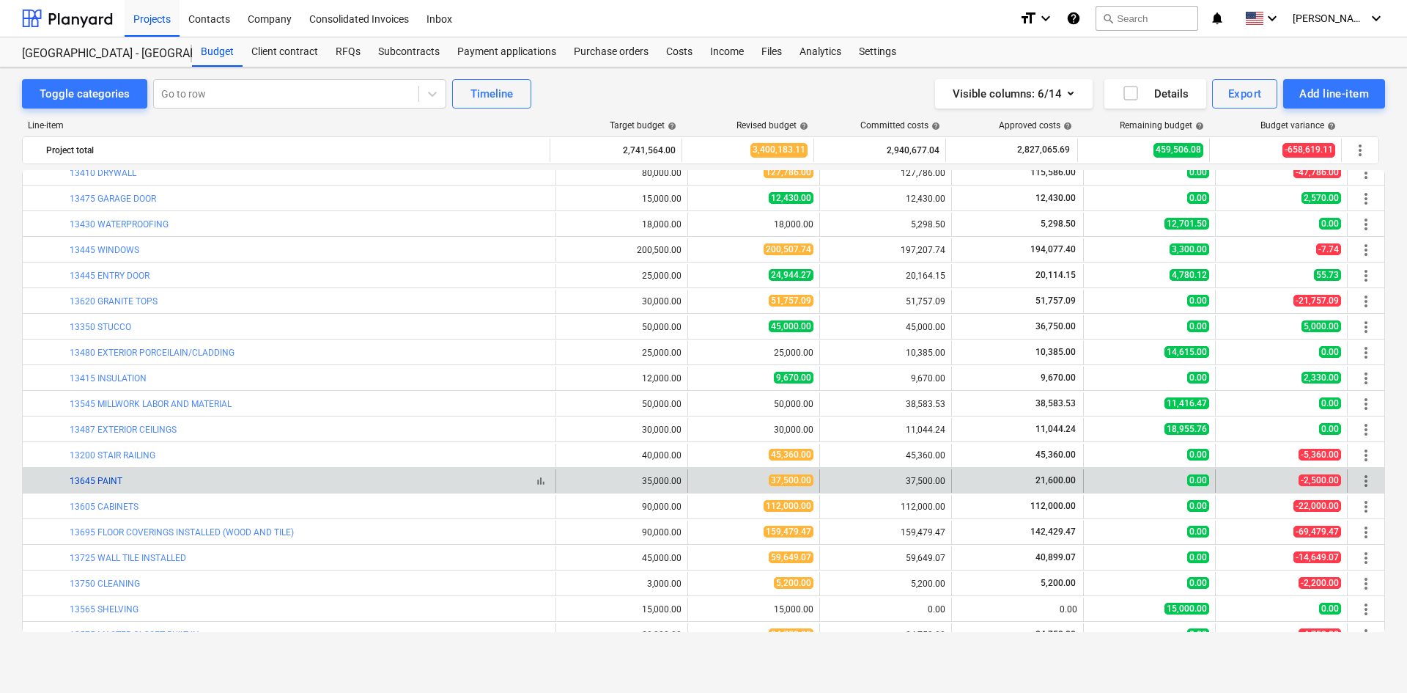
click at [115, 476] on link "13645 PAINT" at bounding box center [96, 481] width 53 height 10
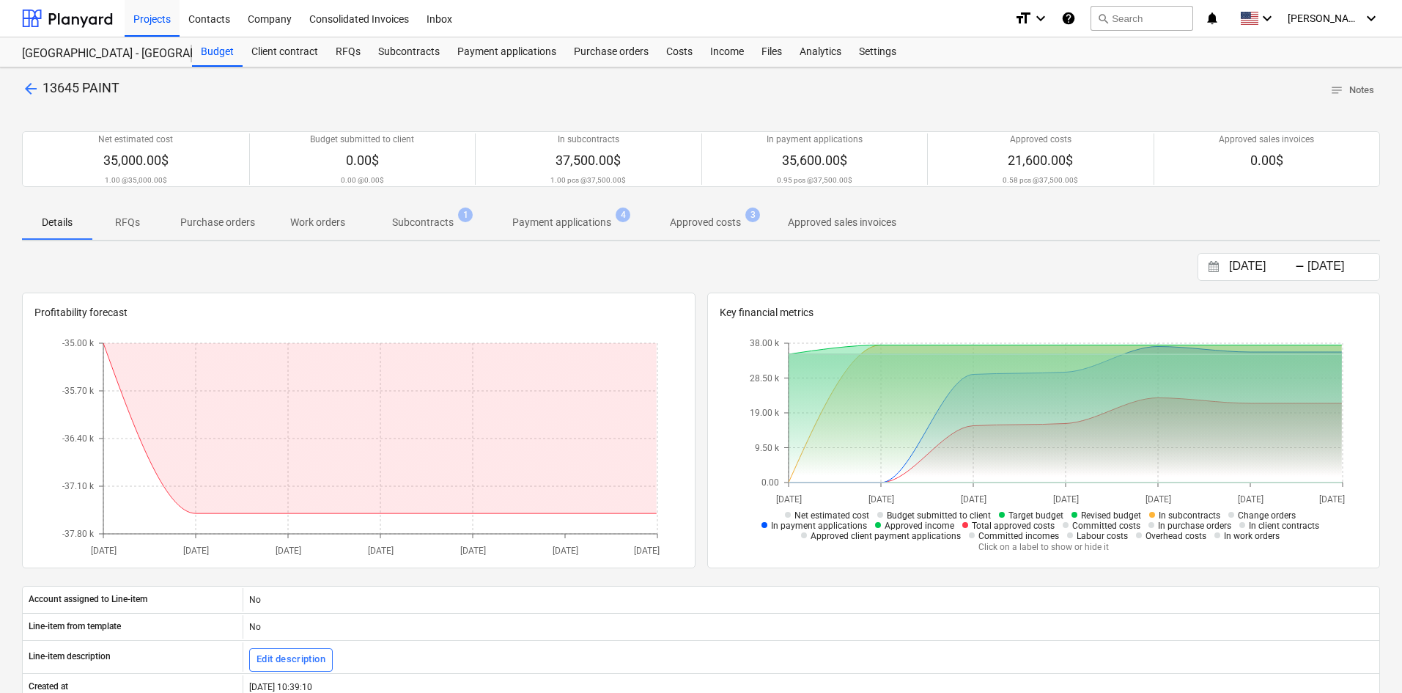
click at [430, 217] on p "Subcontracts" at bounding box center [423, 222] width 62 height 15
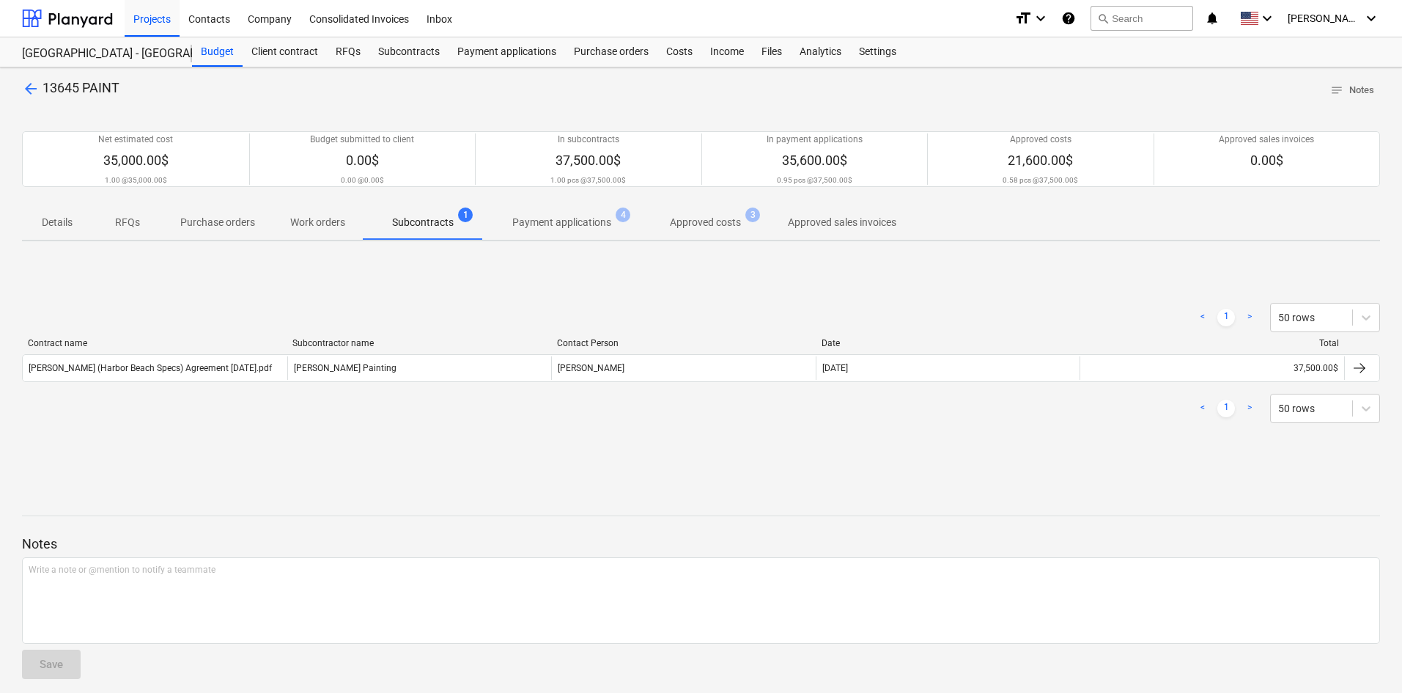
click at [700, 231] on span "Approved costs 3" at bounding box center [706, 222] width 130 height 26
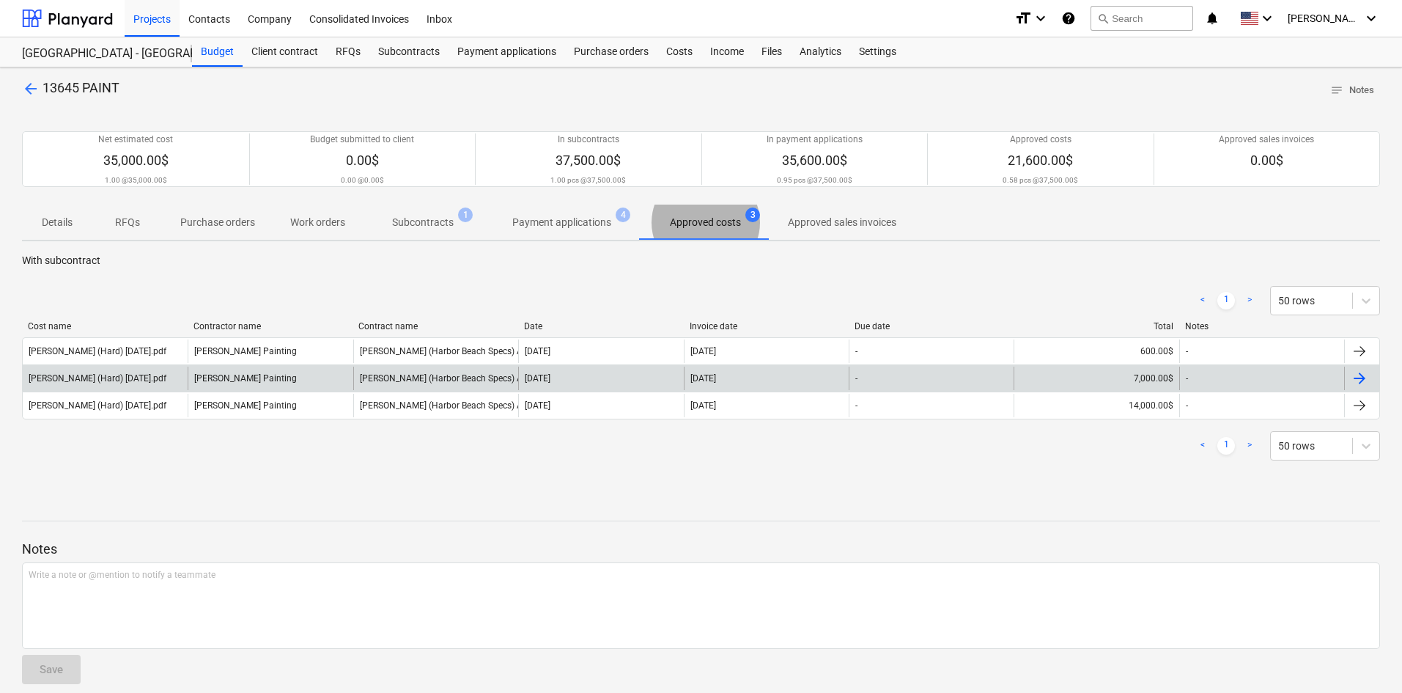
click at [286, 383] on div "[PERSON_NAME] Painting" at bounding box center [270, 377] width 165 height 23
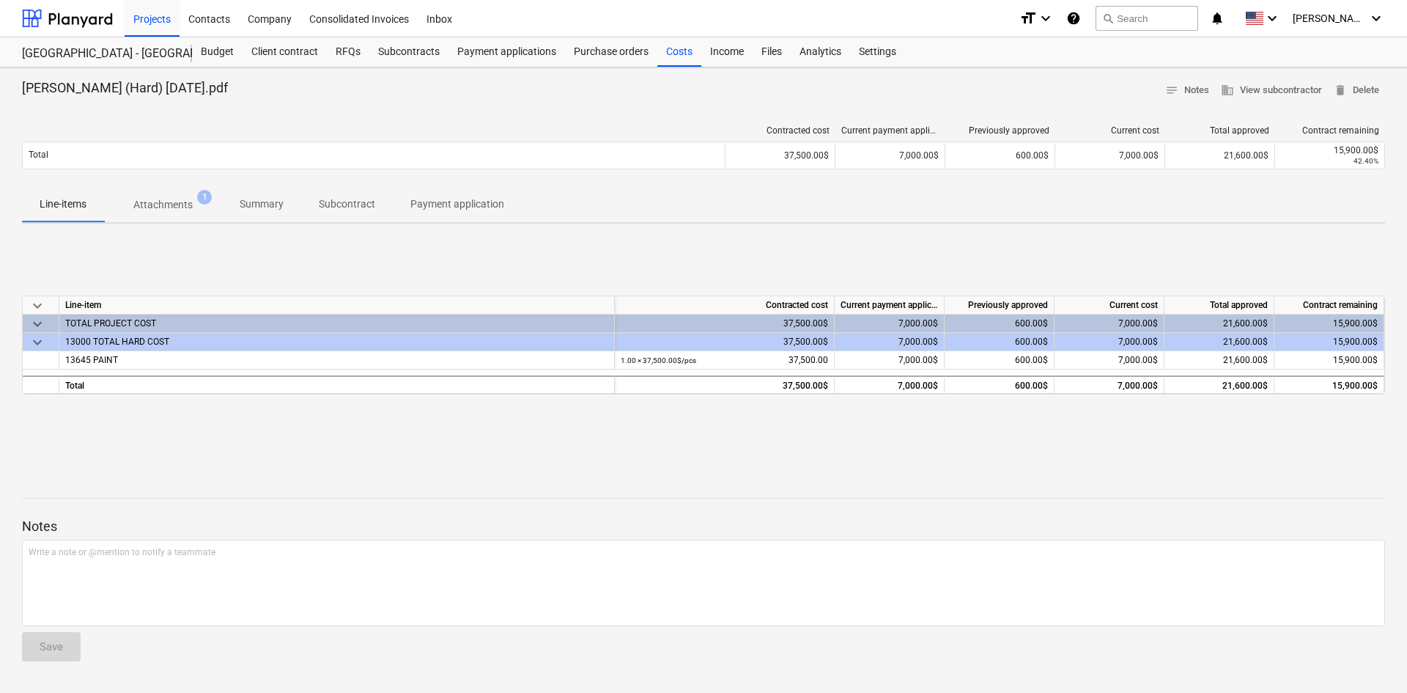
click at [170, 209] on p "Attachments" at bounding box center [162, 204] width 59 height 15
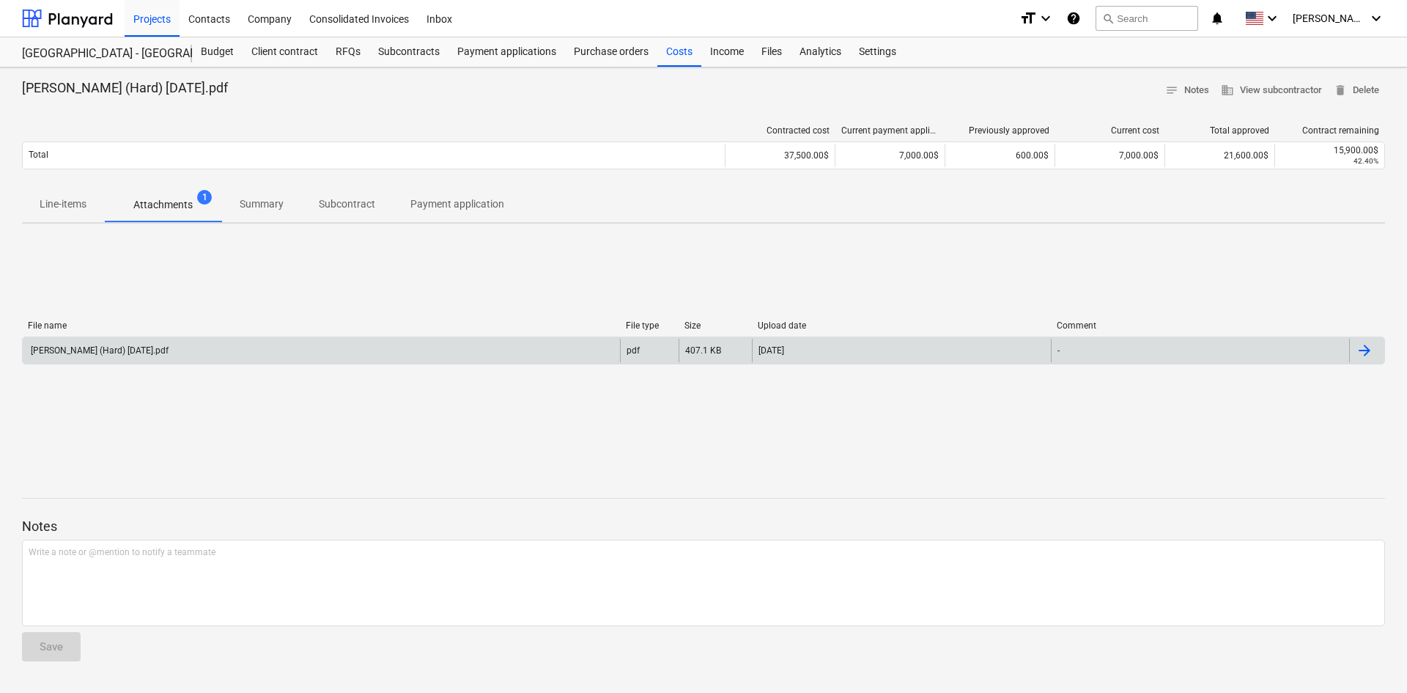
click at [250, 357] on div "[PERSON_NAME] (Hard) [DATE].pdf" at bounding box center [321, 350] width 597 height 23
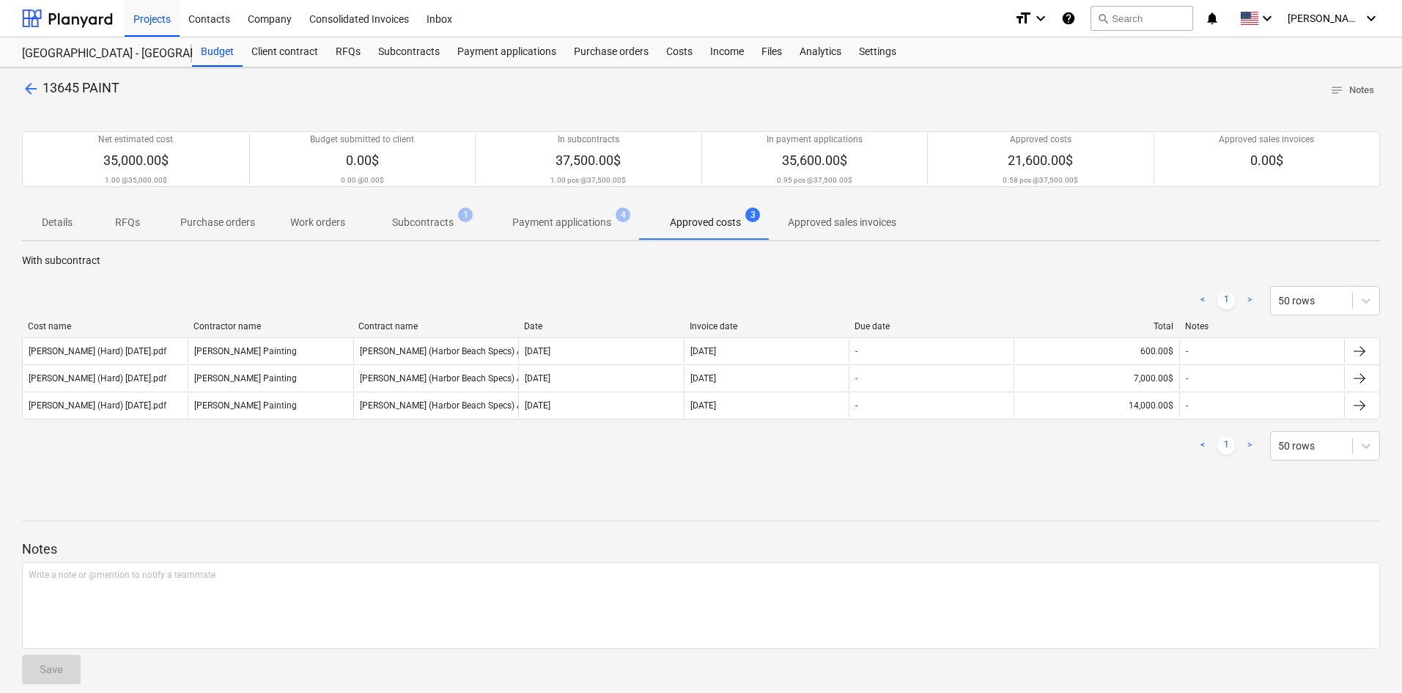
click at [558, 224] on p "Payment applications" at bounding box center [561, 222] width 99 height 15
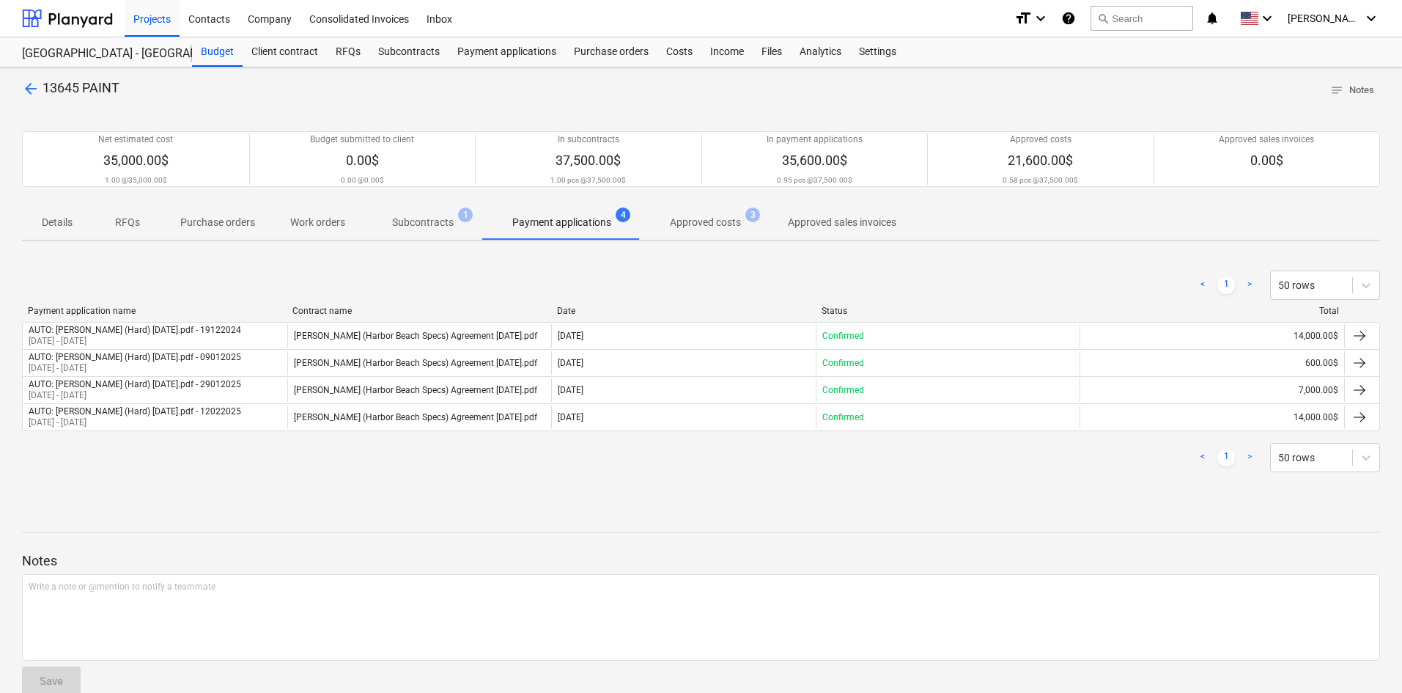
click at [676, 221] on p "Approved costs" at bounding box center [705, 222] width 71 height 15
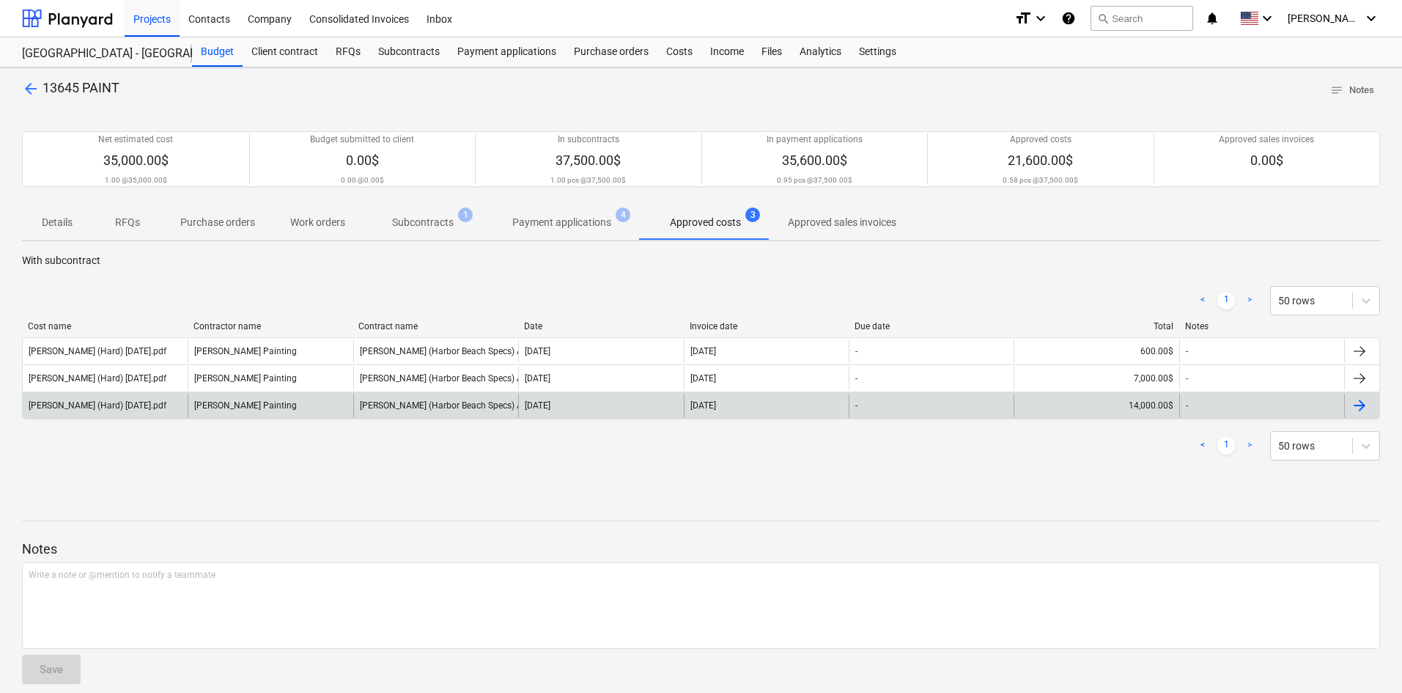
click at [281, 405] on div "[PERSON_NAME] Painting" at bounding box center [270, 405] width 165 height 23
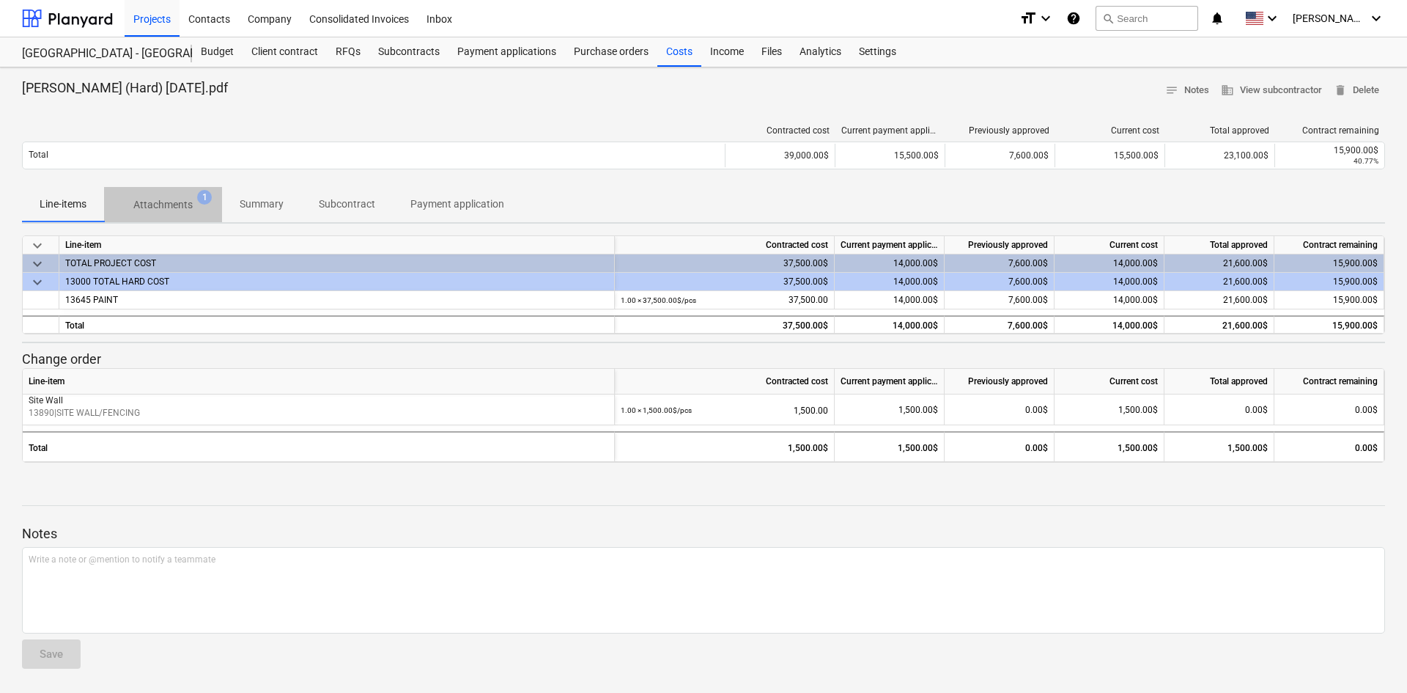
click at [166, 213] on p "Attachments" at bounding box center [162, 204] width 59 height 15
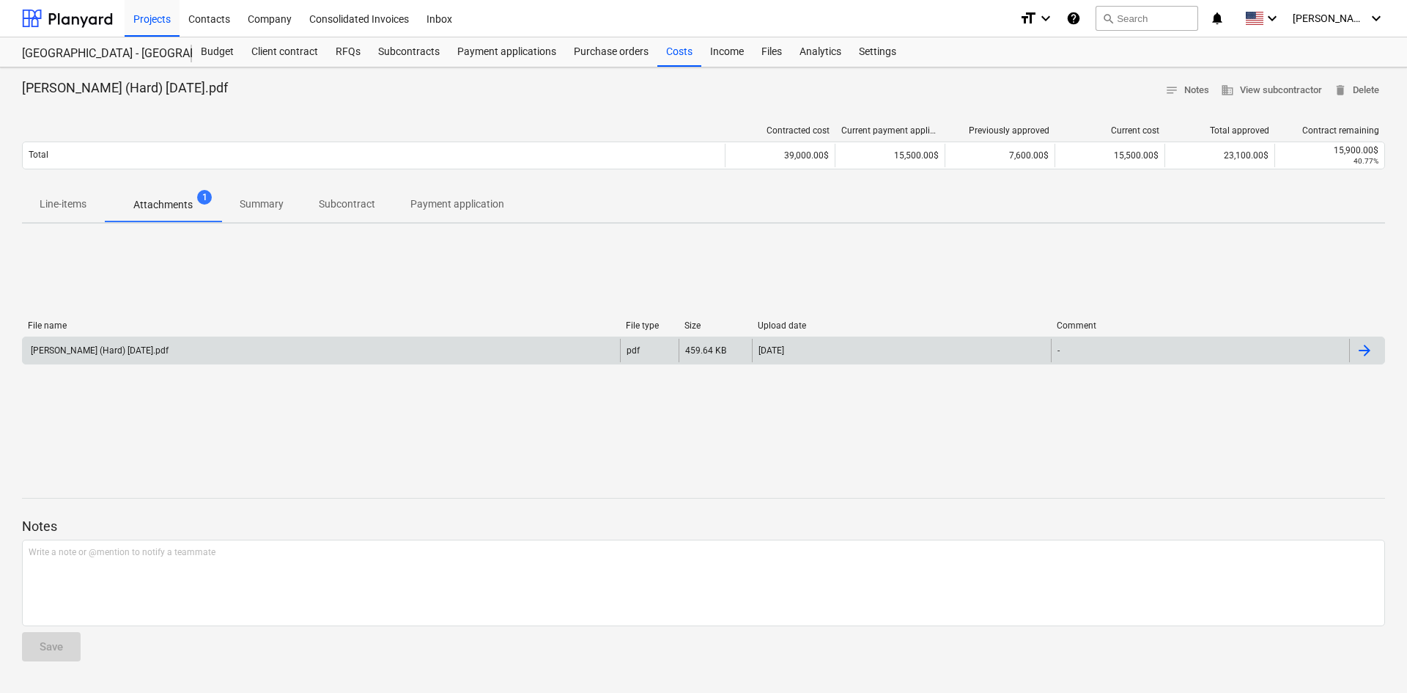
click at [221, 345] on div "[PERSON_NAME] (Hard) [DATE].pdf" at bounding box center [321, 350] width 597 height 23
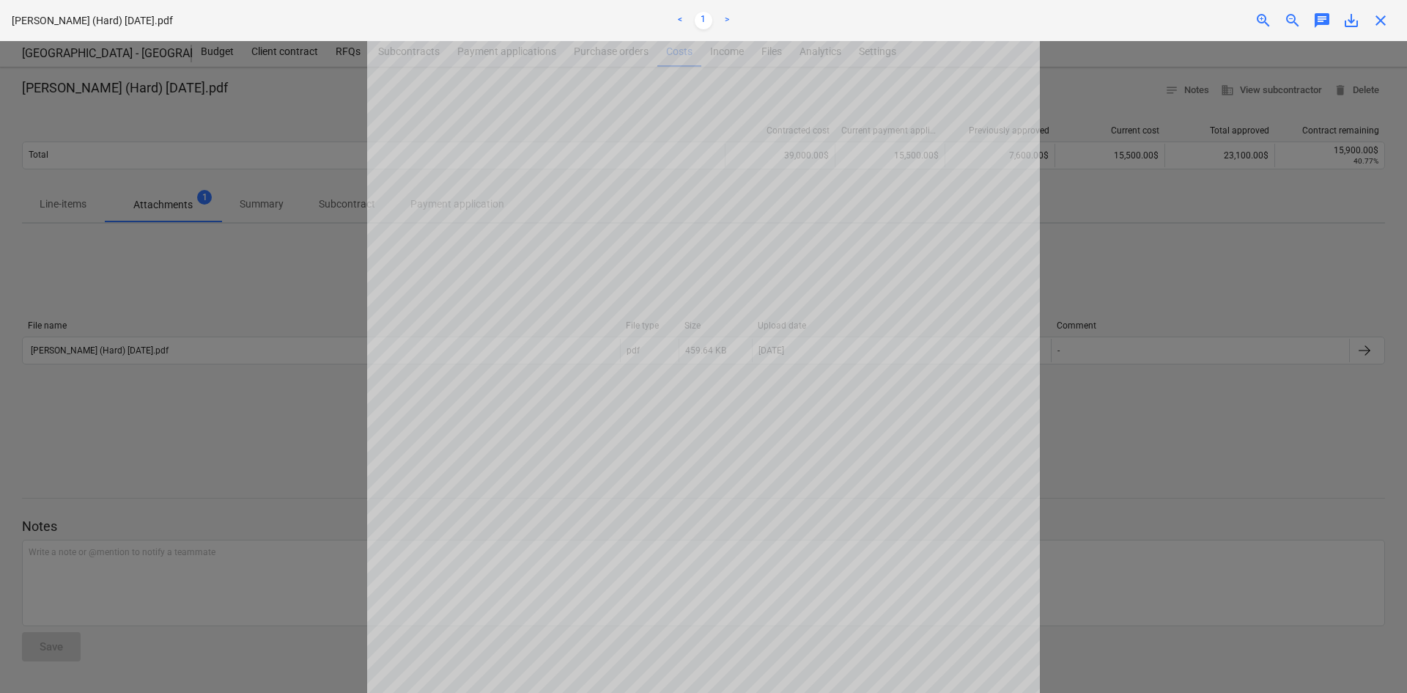
scroll to position [222, 0]
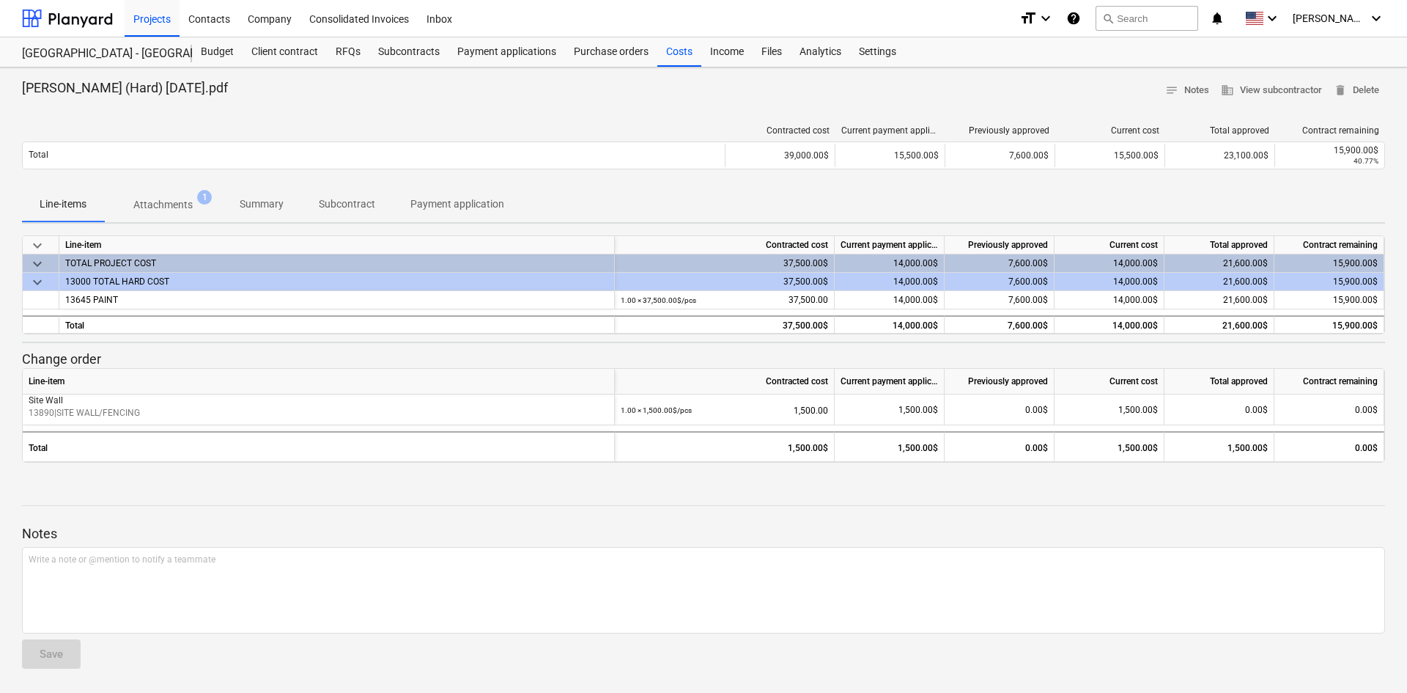
click at [177, 209] on p "Attachments" at bounding box center [162, 204] width 59 height 15
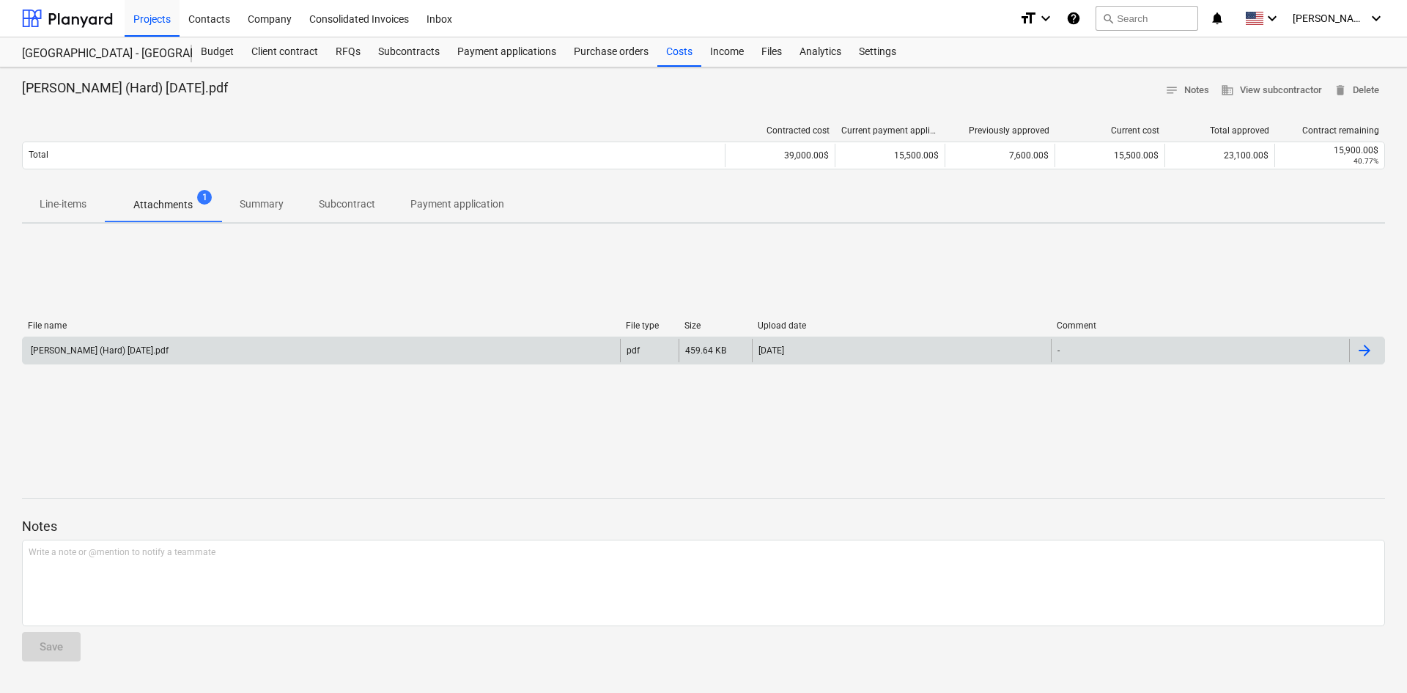
click at [260, 347] on div "[PERSON_NAME] (Hard) [DATE].pdf" at bounding box center [321, 350] width 597 height 23
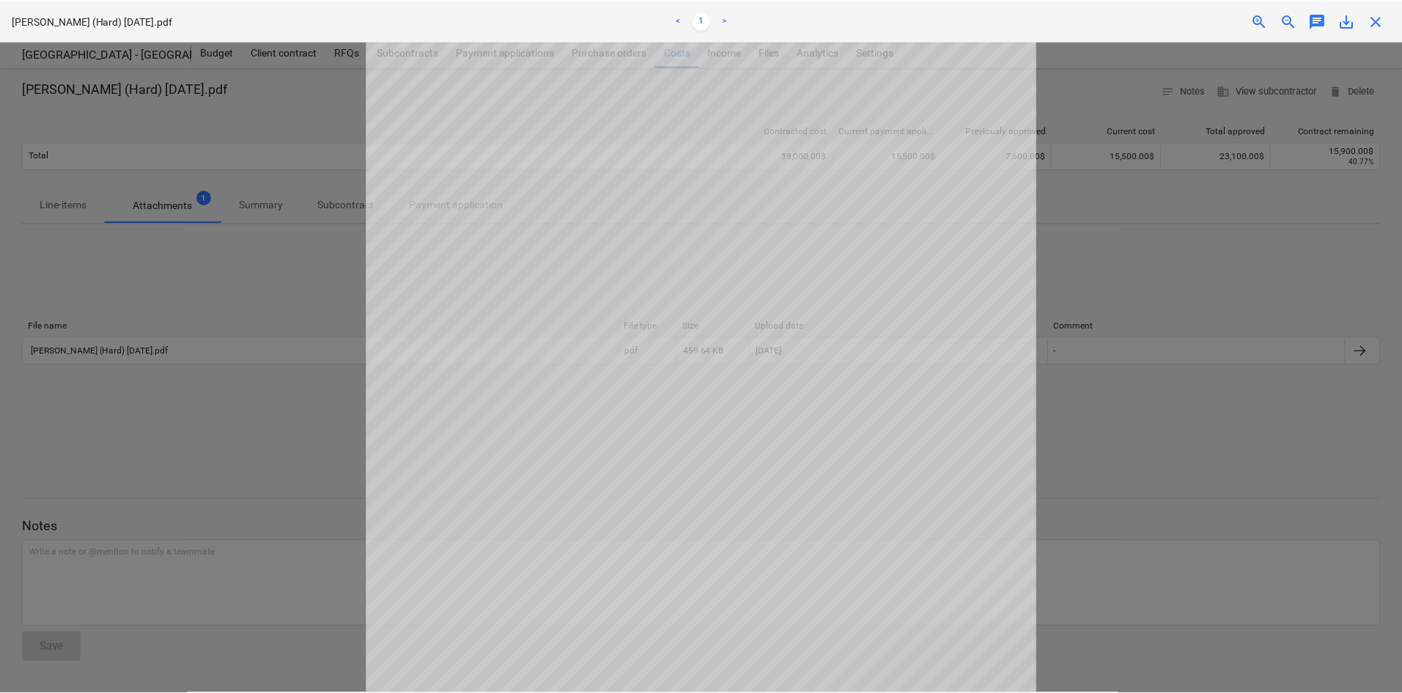
scroll to position [222, 0]
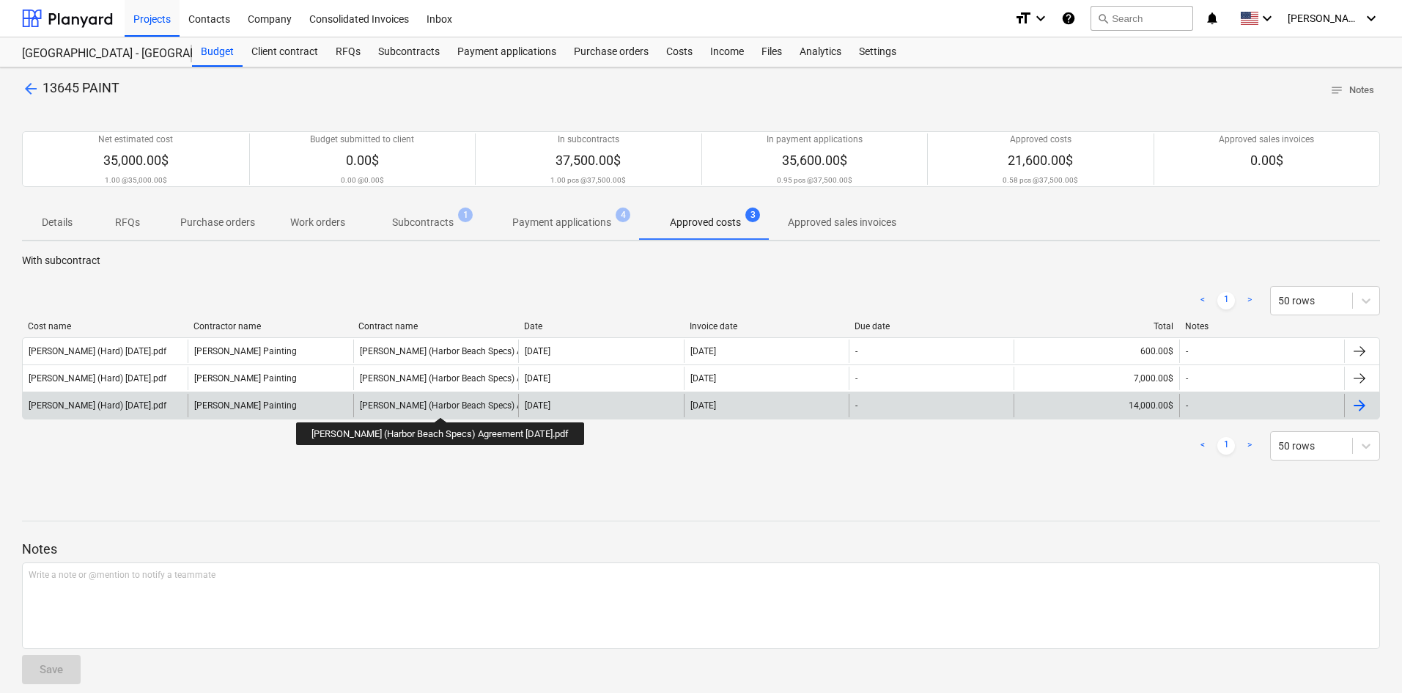
click at [447, 404] on div "[PERSON_NAME] (Harbor Beach Specs) Agreement [DATE].pdf" at bounding box center [481, 405] width 243 height 10
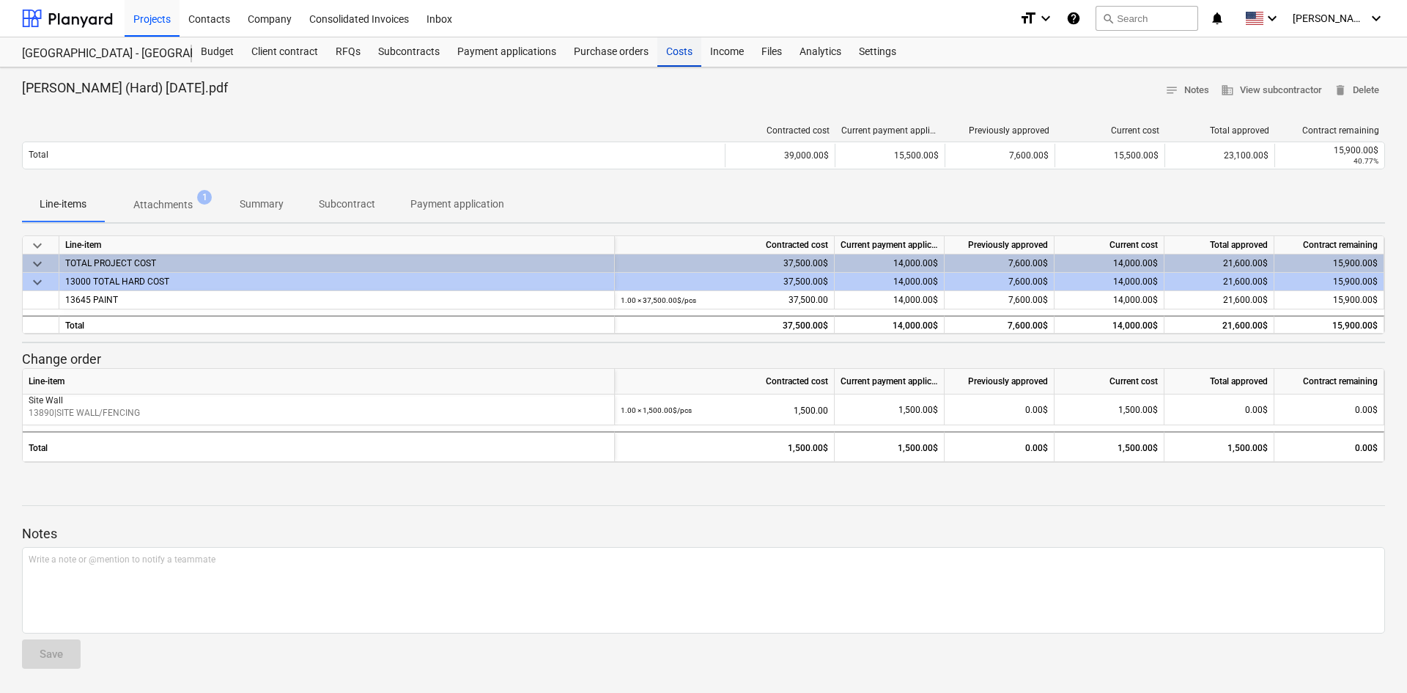
click at [666, 60] on div "Costs" at bounding box center [679, 51] width 44 height 29
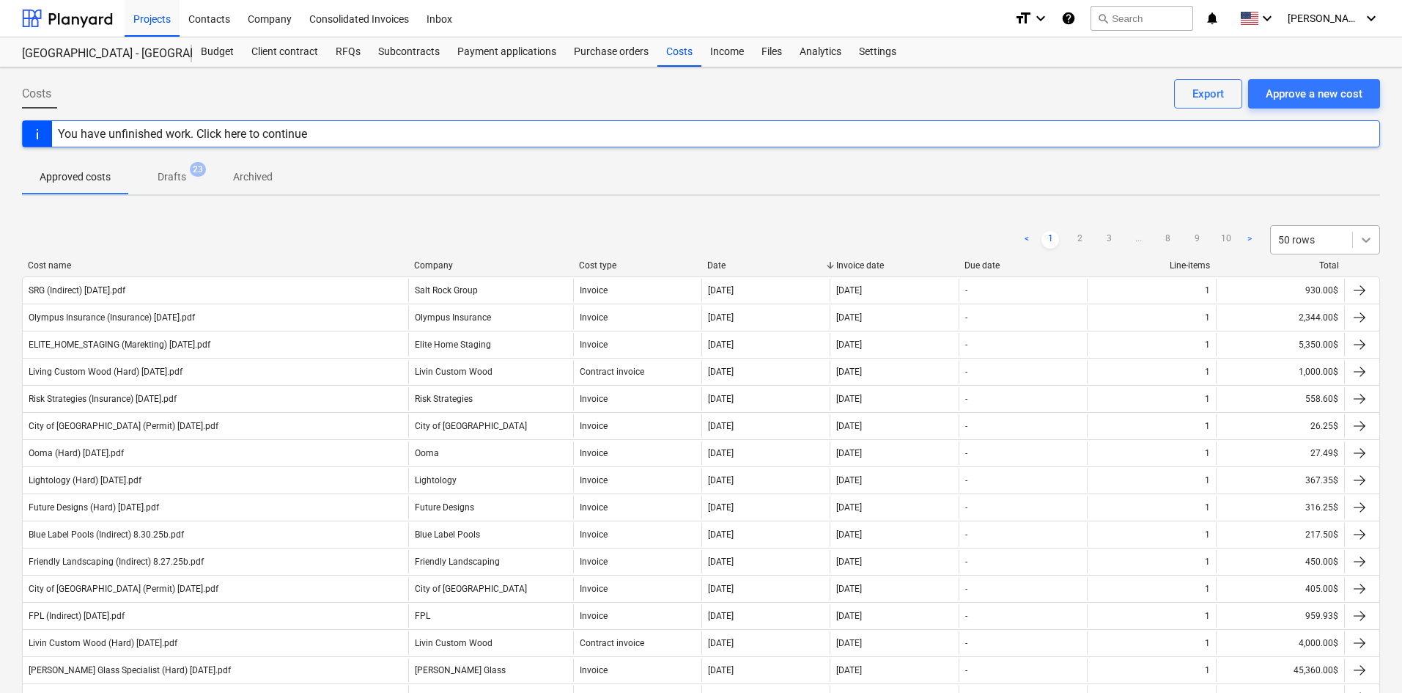
click at [1368, 243] on icon at bounding box center [1366, 239] width 15 height 15
click at [1318, 396] on div "100 rows" at bounding box center [1325, 391] width 110 height 23
click at [1114, 188] on div "Approved costs Drafts 23 Archived" at bounding box center [701, 176] width 1358 height 35
click at [1143, 243] on link "2" at bounding box center [1138, 240] width 18 height 18
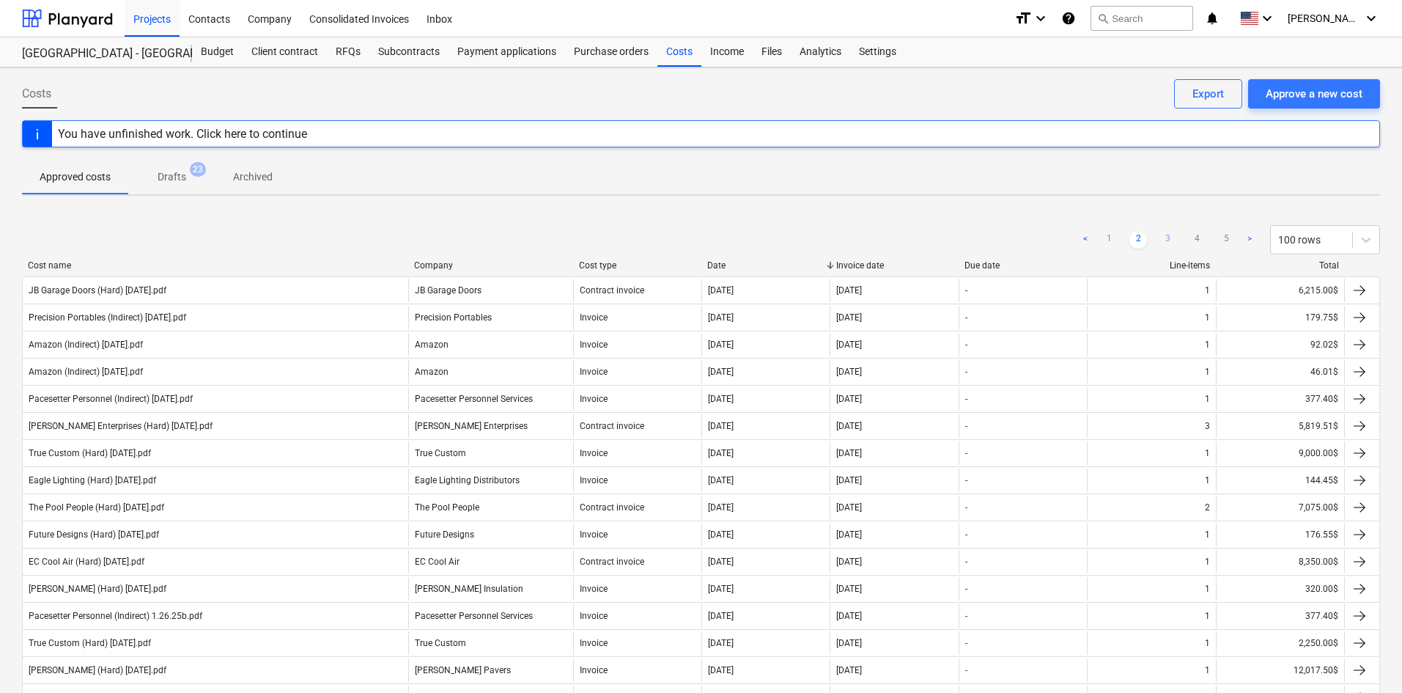
click at [1169, 238] on link "3" at bounding box center [1168, 240] width 18 height 18
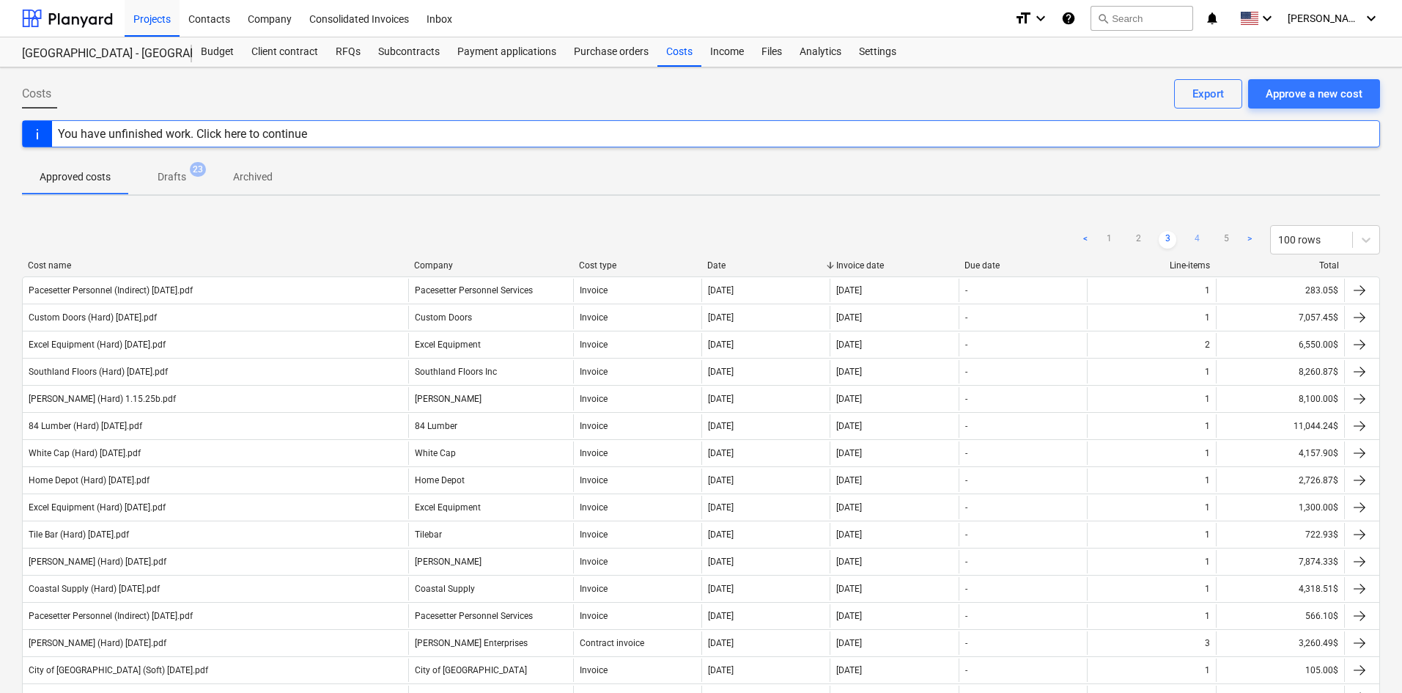
click at [1198, 238] on link "4" at bounding box center [1197, 240] width 18 height 18
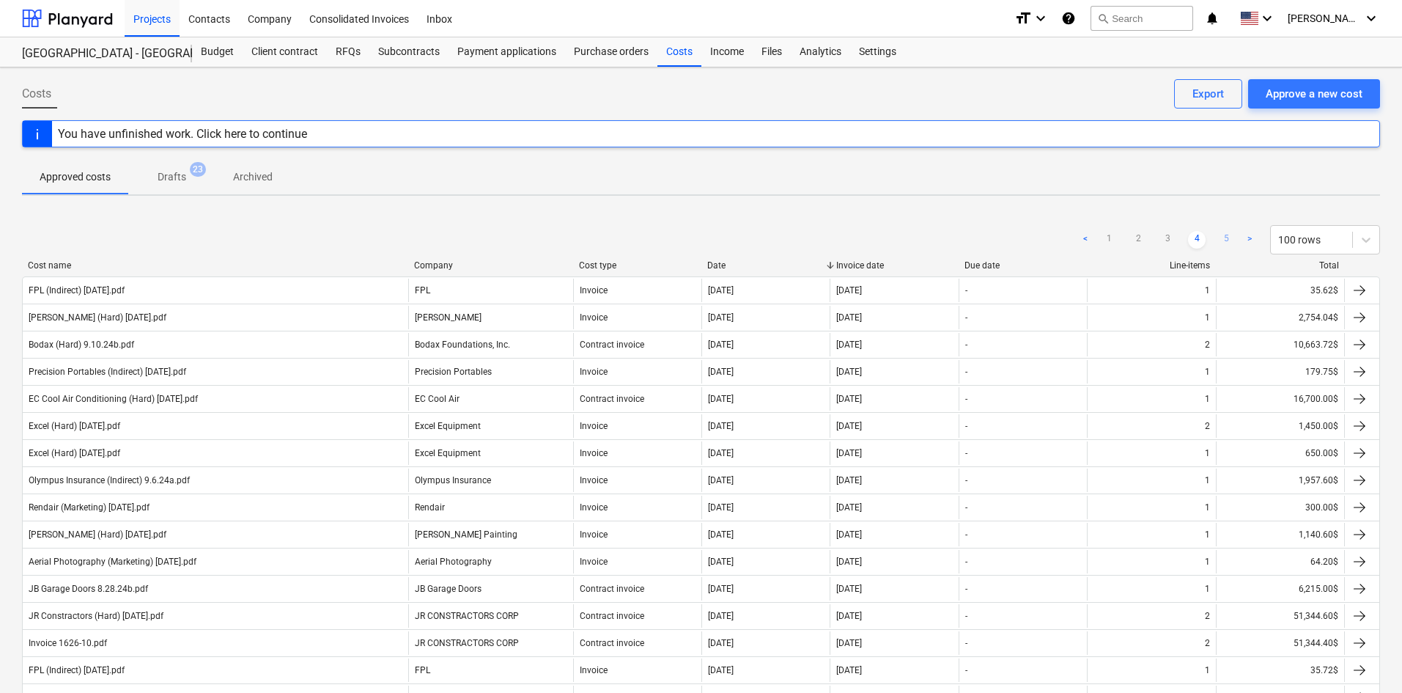
click at [1220, 233] on link "5" at bounding box center [1226, 240] width 18 height 18
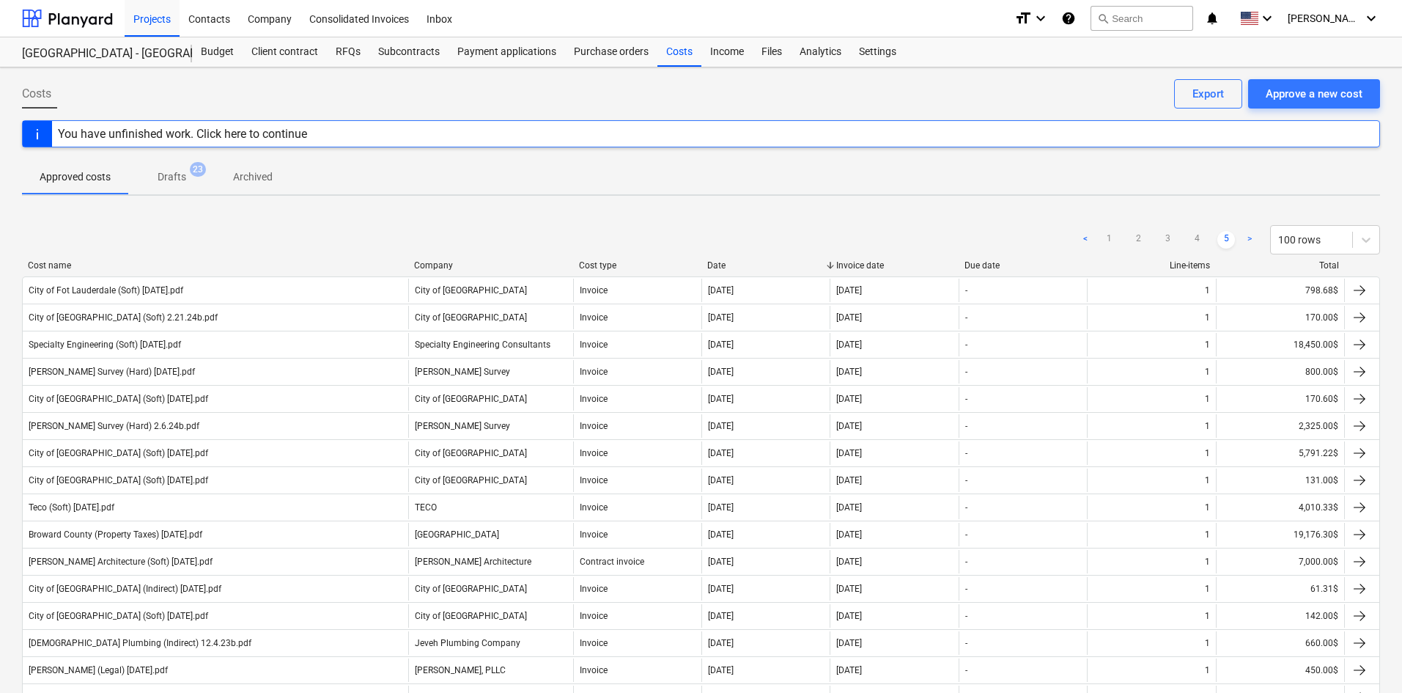
click at [1130, 254] on div "< 1 2 3 4 5 > 100 rows" at bounding box center [1228, 239] width 303 height 29
click at [436, 56] on div "Subcontracts" at bounding box center [408, 51] width 79 height 29
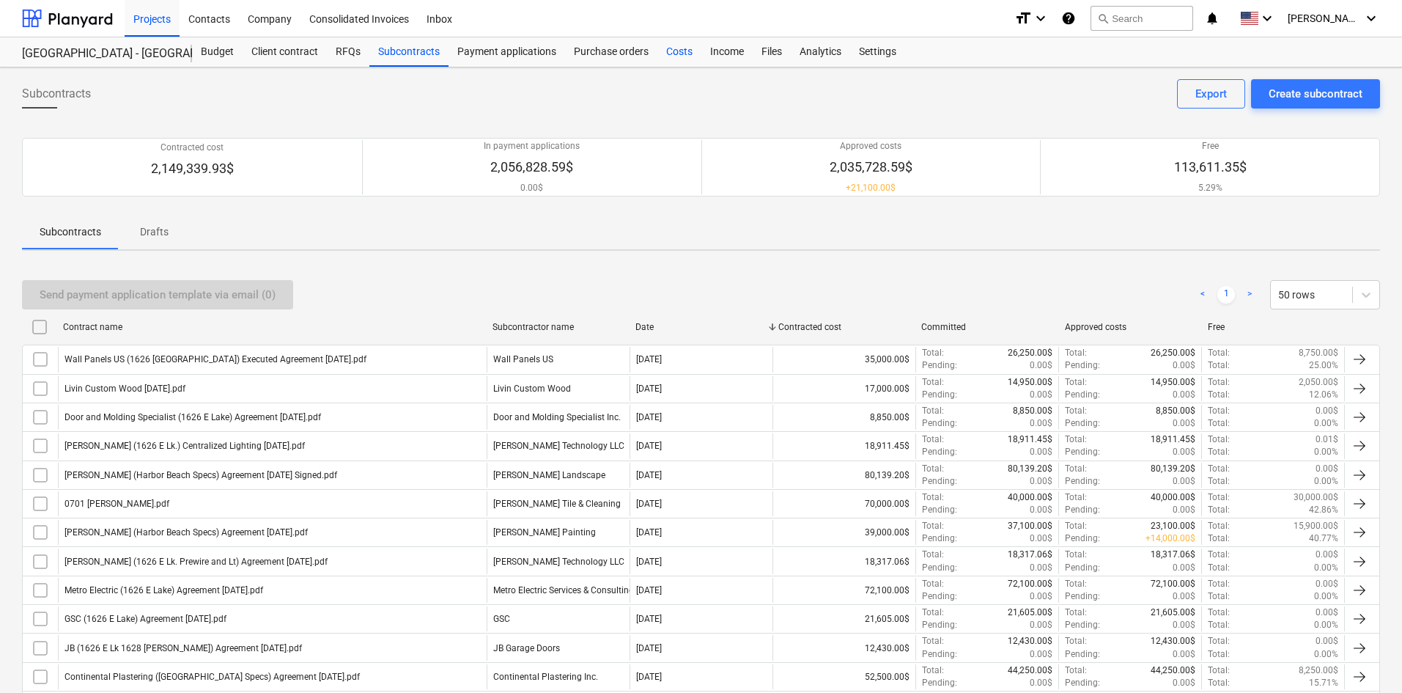
click at [669, 54] on div "Costs" at bounding box center [679, 51] width 44 height 29
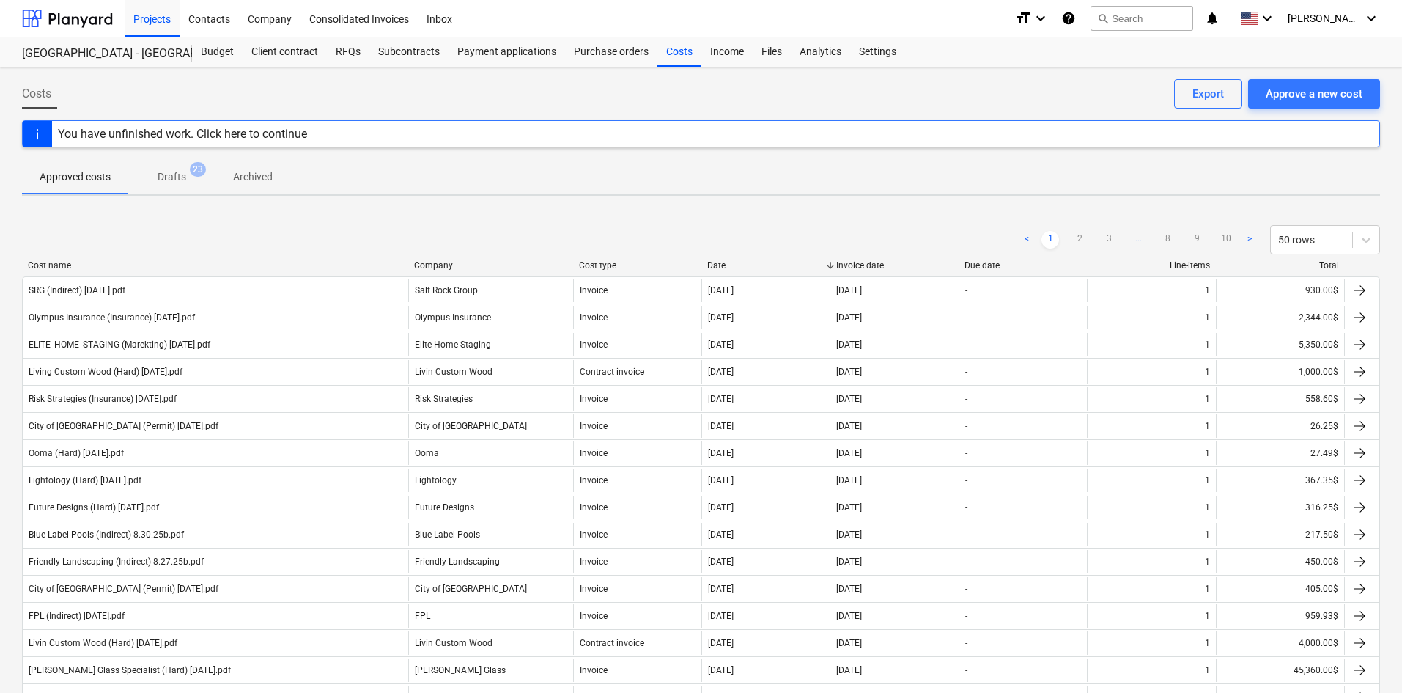
click at [962, 183] on div "Approved costs Drafts 23 Archived" at bounding box center [701, 176] width 1358 height 35
click at [431, 48] on div "Subcontracts" at bounding box center [408, 51] width 79 height 29
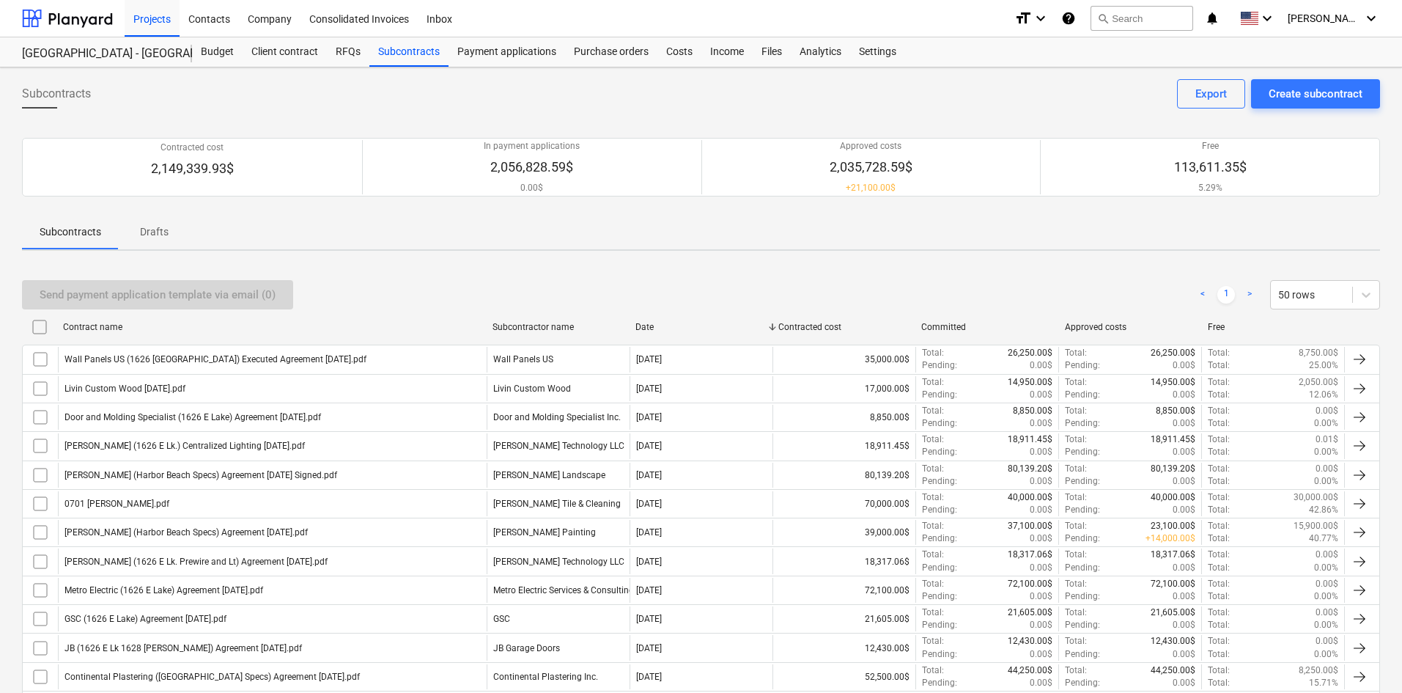
click at [608, 311] on div "Send payment application template via email (0) < 1 > 50 rows" at bounding box center [701, 294] width 1358 height 41
click at [473, 63] on div "Payment applications" at bounding box center [507, 51] width 117 height 29
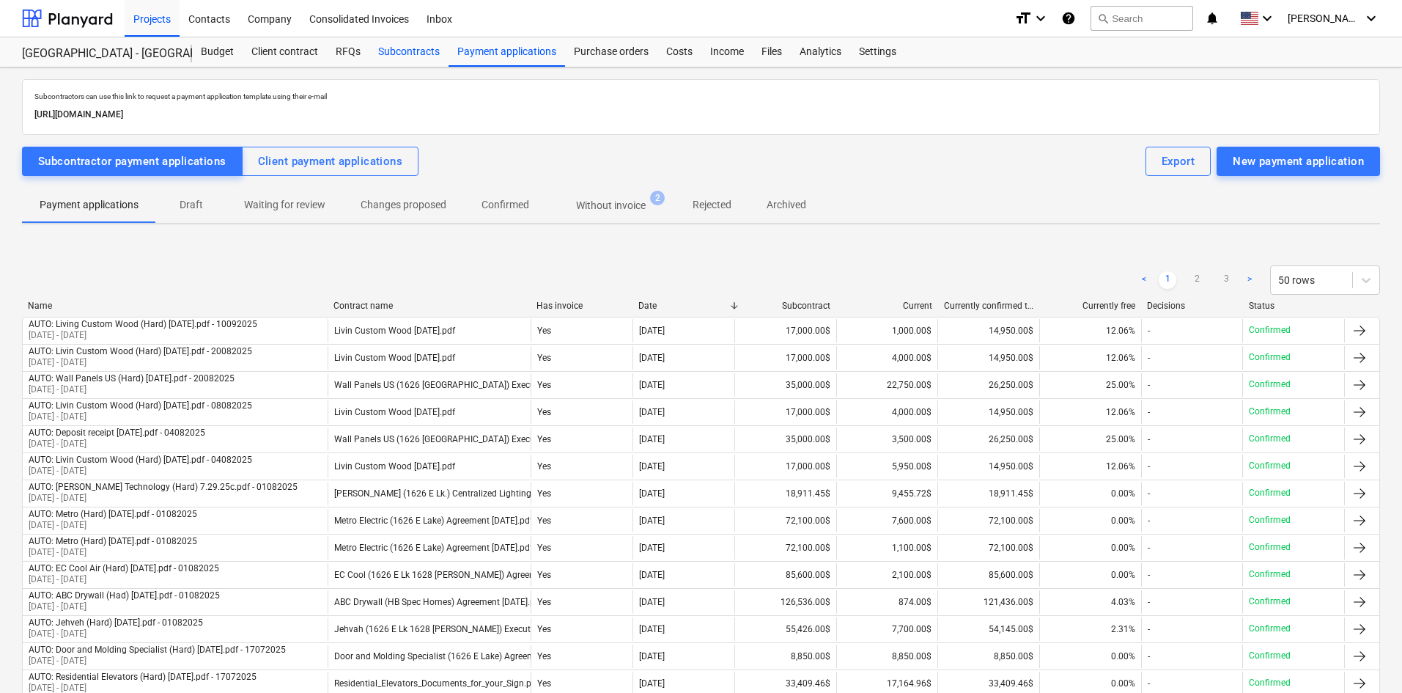
click at [395, 52] on div "Subcontracts" at bounding box center [408, 51] width 79 height 29
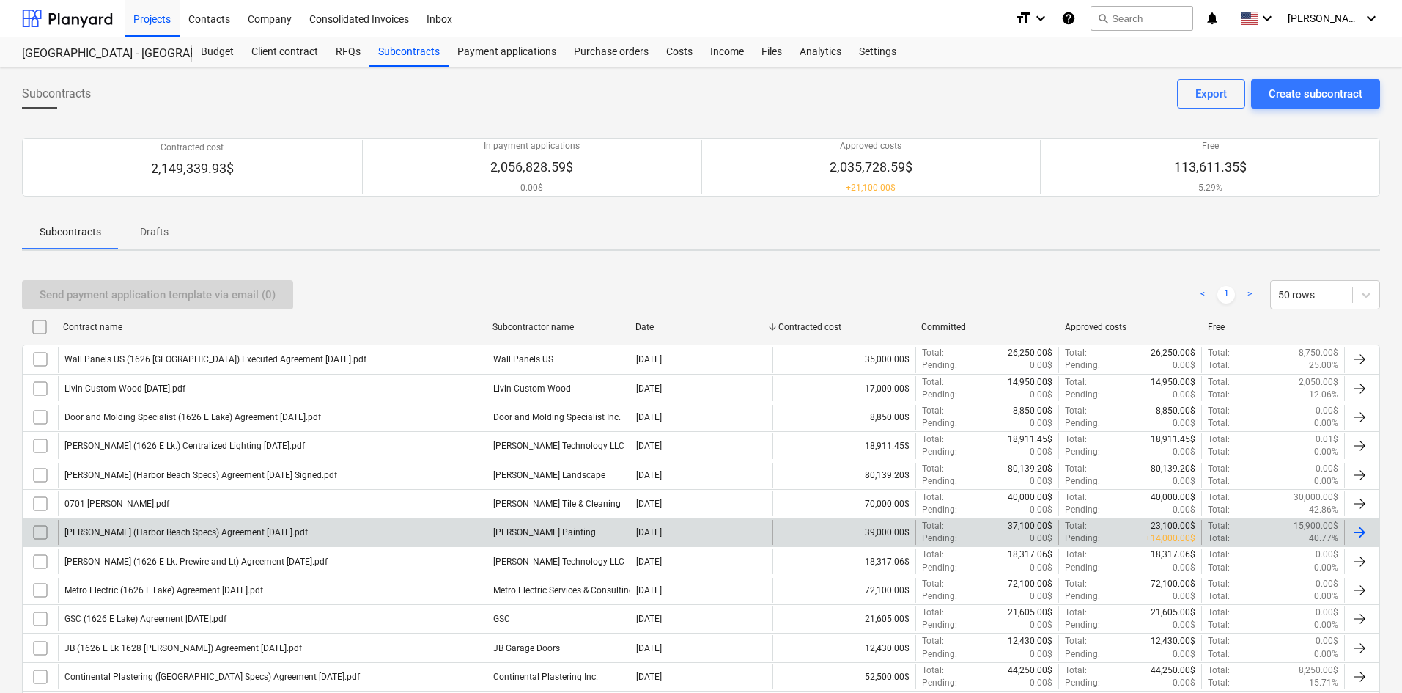
click at [330, 528] on div "[PERSON_NAME] (Harbor Beach Specs) Agreement [DATE].pdf" at bounding box center [272, 532] width 429 height 25
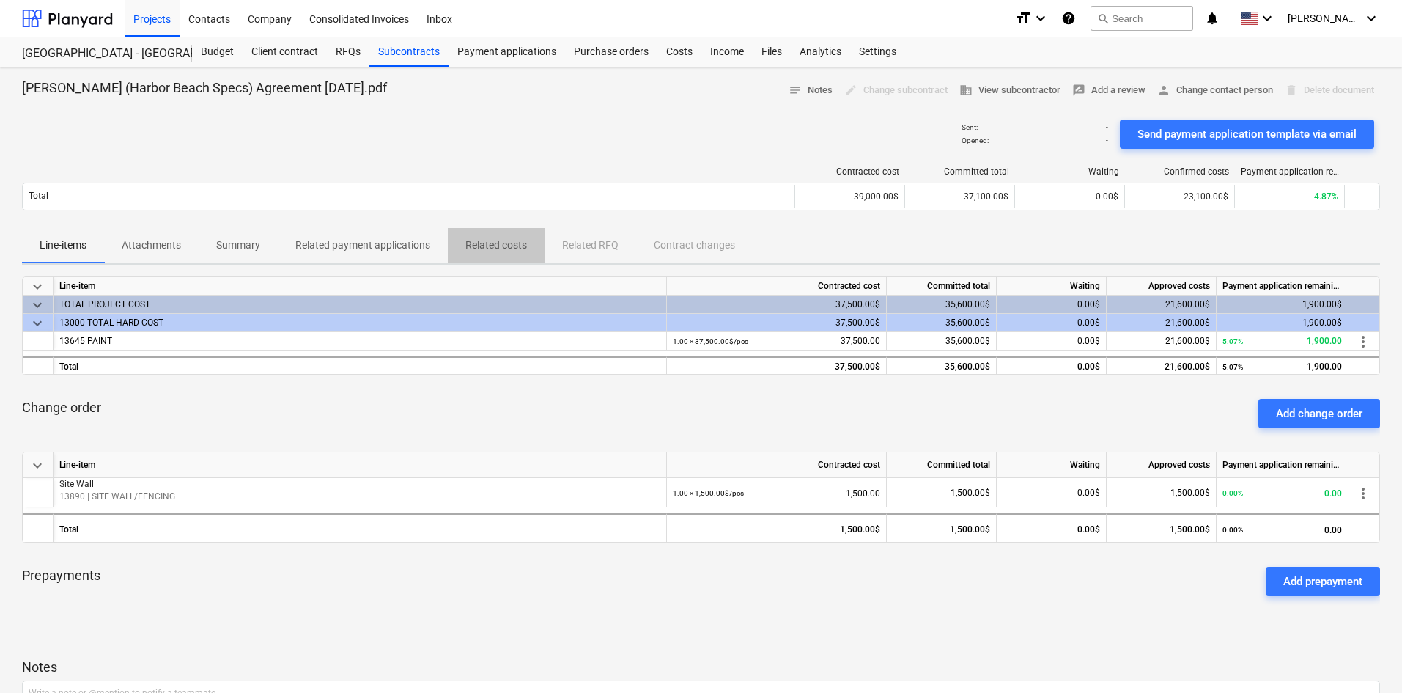
click at [520, 246] on p "Related costs" at bounding box center [496, 244] width 62 height 15
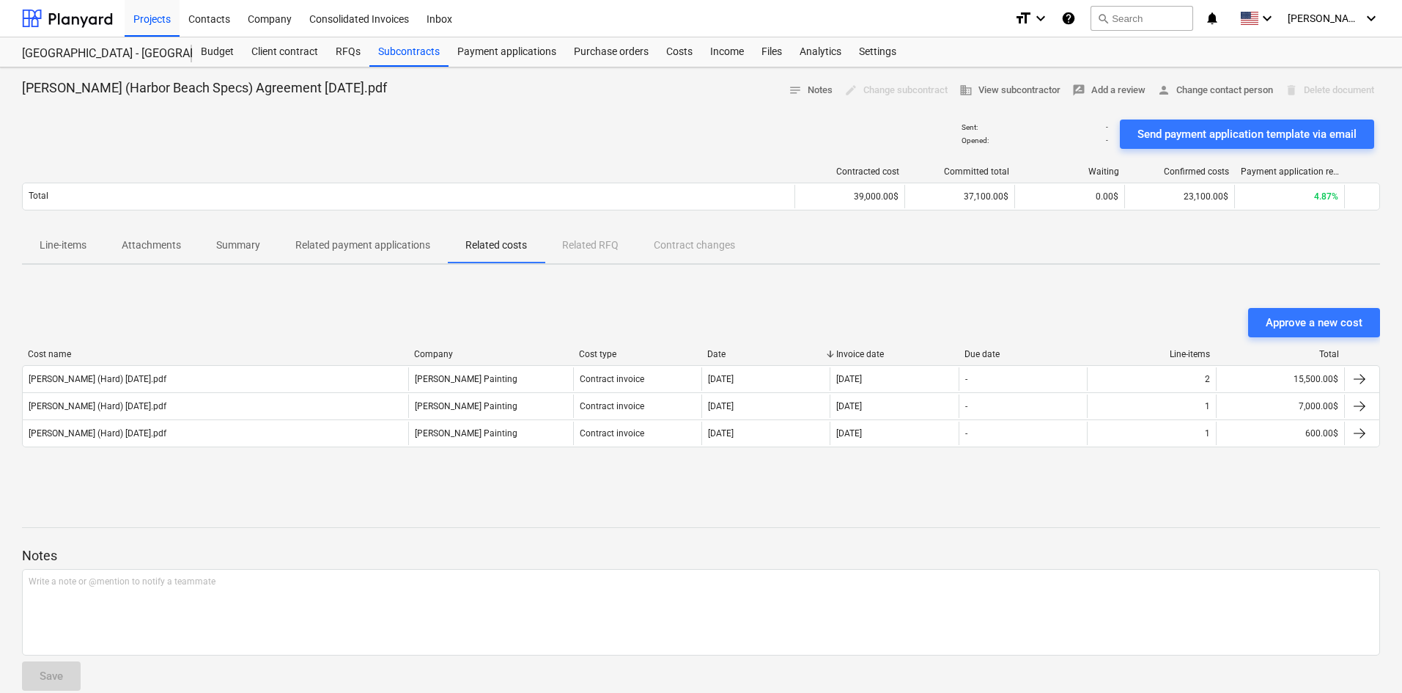
click at [934, 288] on div "Approve a new cost Cost name Company Cost type Date Invoice date Due date Line-…" at bounding box center [701, 386] width 1358 height 220
click at [646, 294] on div "Approve a new cost Cost name Company Cost type Date Invoice date Due date Line-…" at bounding box center [701, 386] width 1358 height 220
click at [235, 448] on div "Cost name Company Cost type Date Invoice date Due date Line-items Total [PERSON…" at bounding box center [701, 401] width 1358 height 104
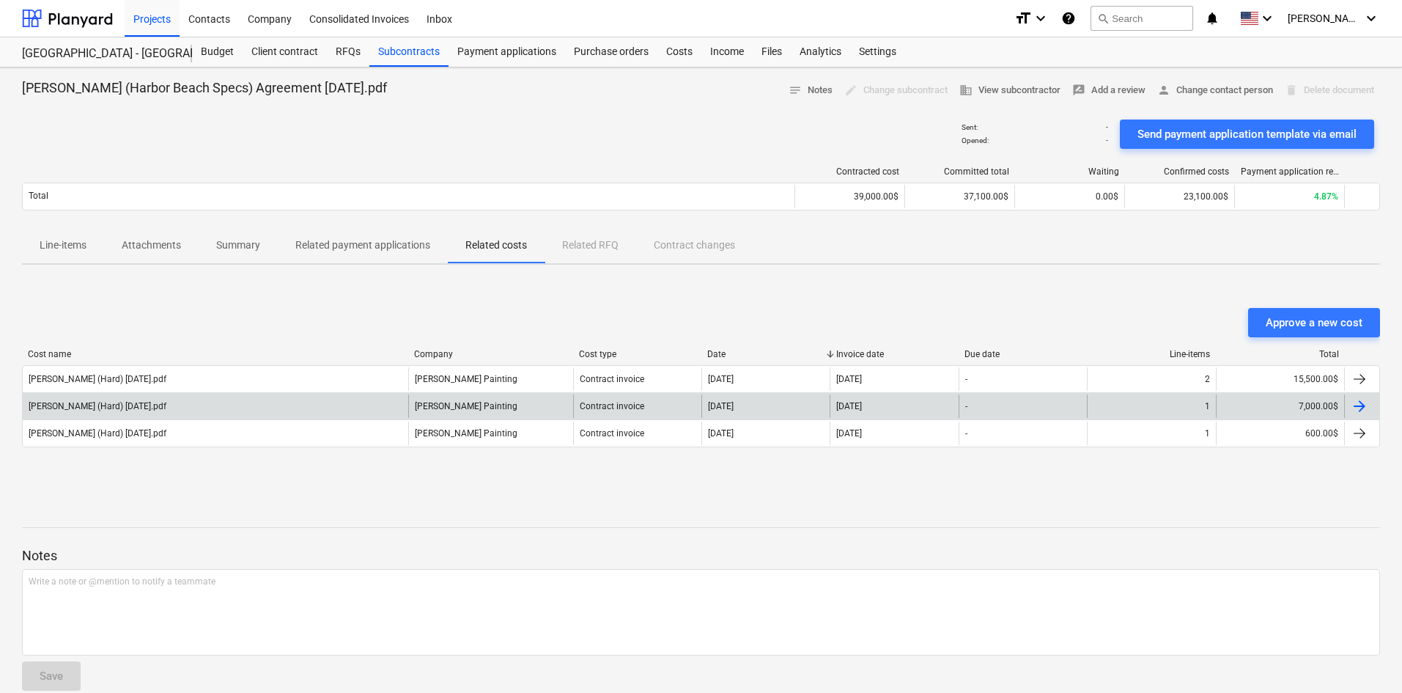
click at [246, 417] on div "[PERSON_NAME] (Hard) [DATE].pdf [PERSON_NAME] Painting Contract invoice [DATE] …" at bounding box center [701, 406] width 1358 height 82
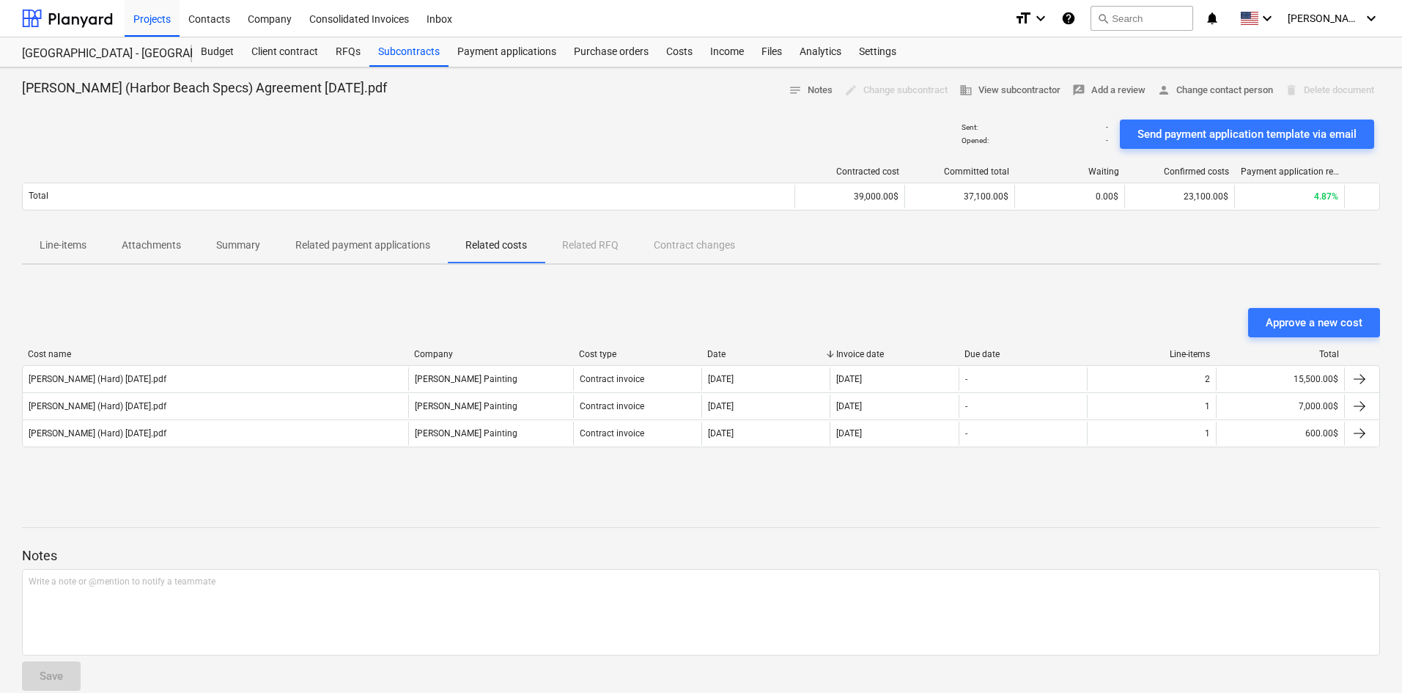
click at [253, 454] on div "Cost name Company Cost type Date Invoice date Due date Line-items Total [PERSON…" at bounding box center [701, 401] width 1358 height 128
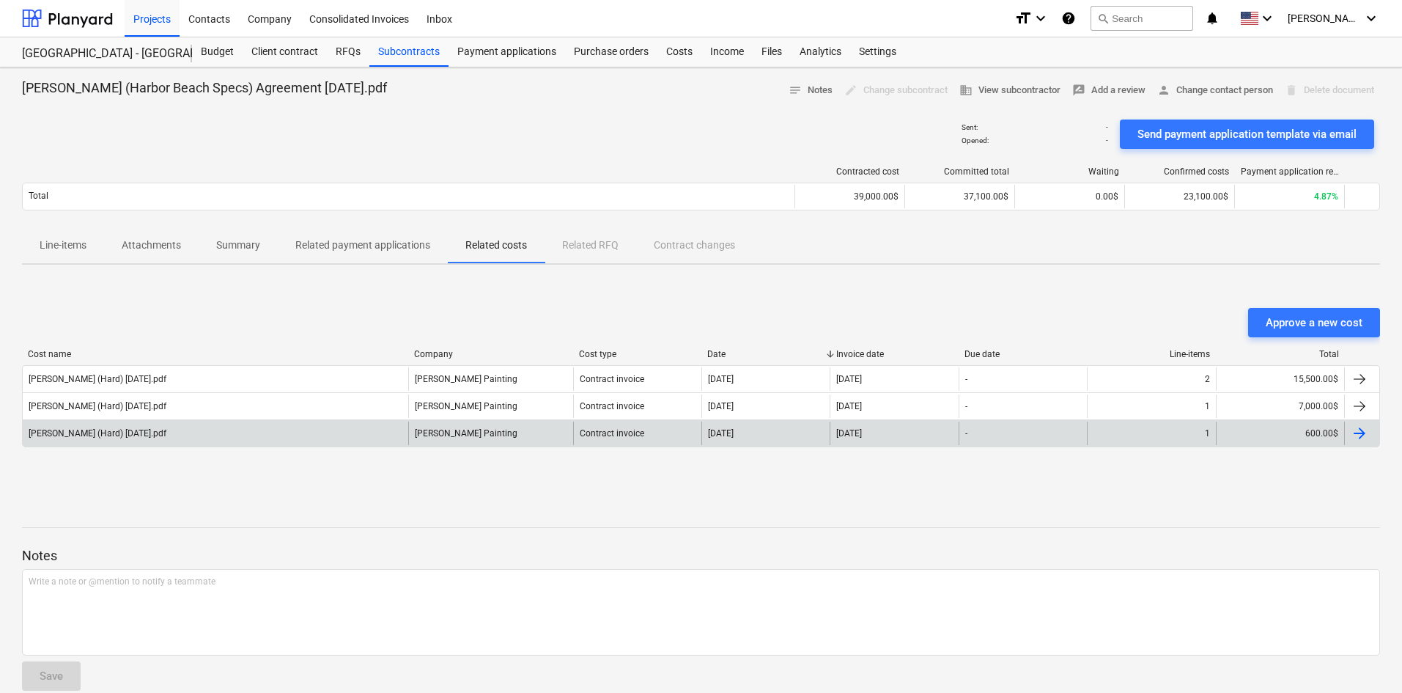
click at [254, 445] on div "[PERSON_NAME] (Hard) [DATE].pdf [PERSON_NAME] Painting Contract invoice [DATE] …" at bounding box center [701, 433] width 1358 height 28
click at [257, 427] on div "[PERSON_NAME] (Hard) [DATE].pdf" at bounding box center [216, 432] width 386 height 23
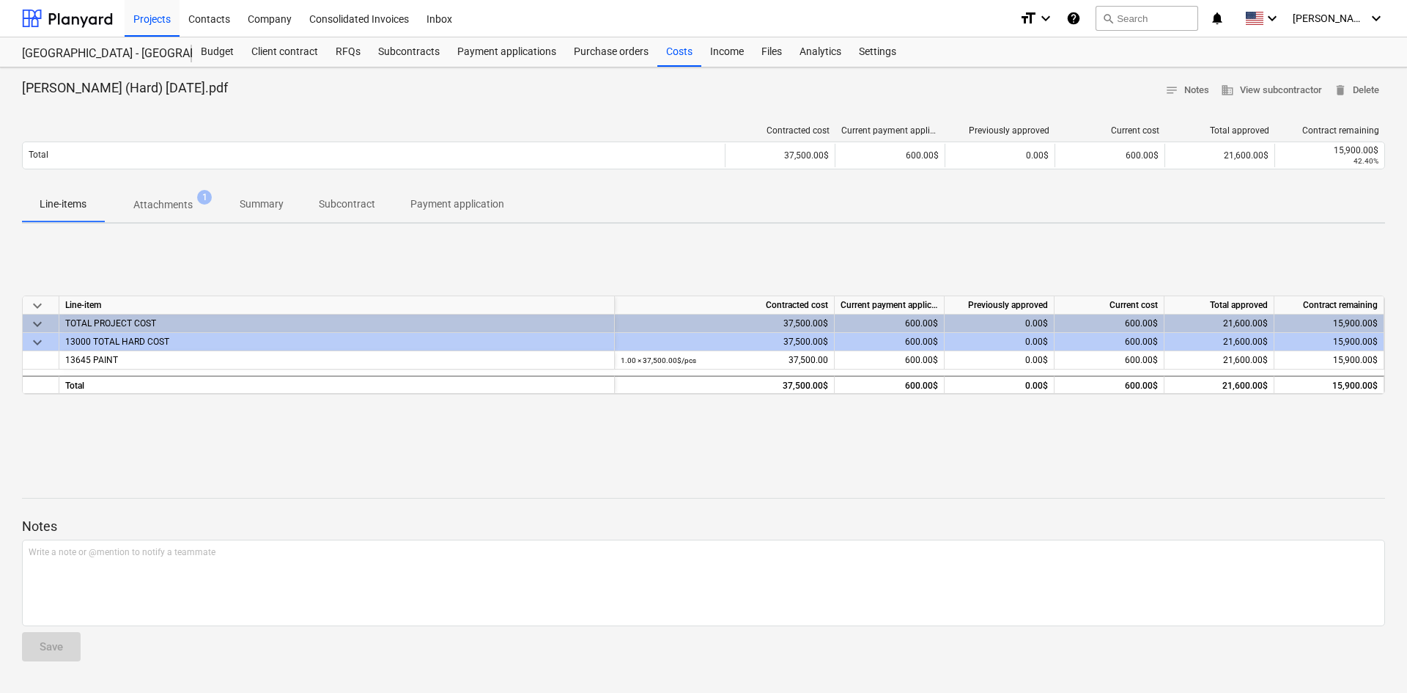
click at [174, 204] on p "Attachments" at bounding box center [162, 204] width 59 height 15
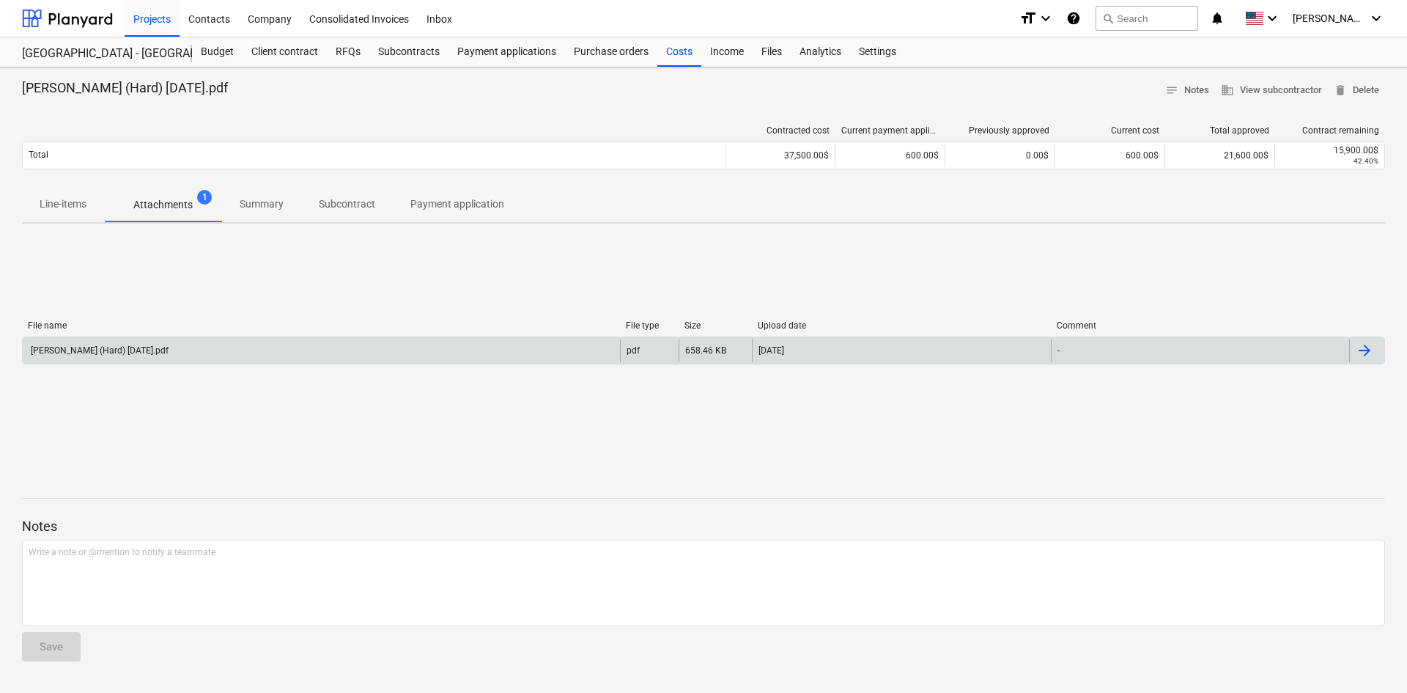
click at [178, 344] on div "[PERSON_NAME] (Hard) [DATE].pdf" at bounding box center [321, 350] width 597 height 23
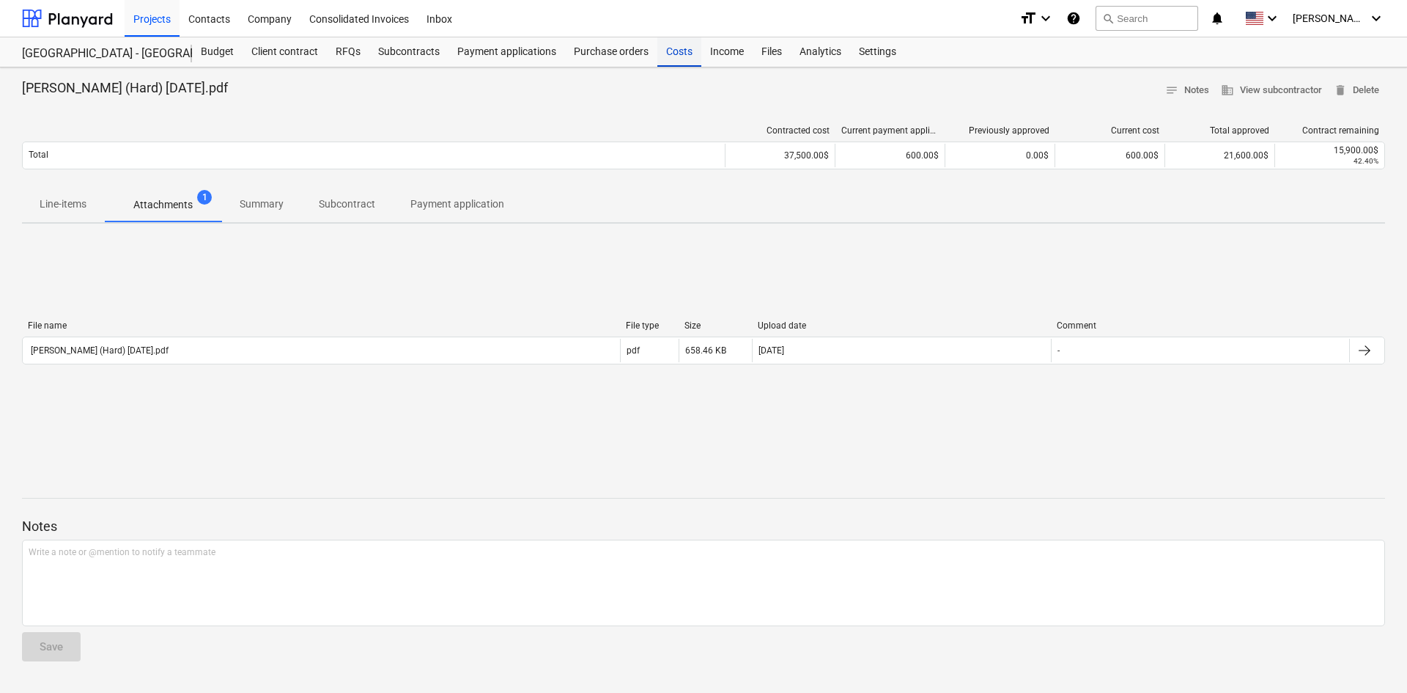
click at [657, 56] on div "Costs" at bounding box center [679, 51] width 44 height 29
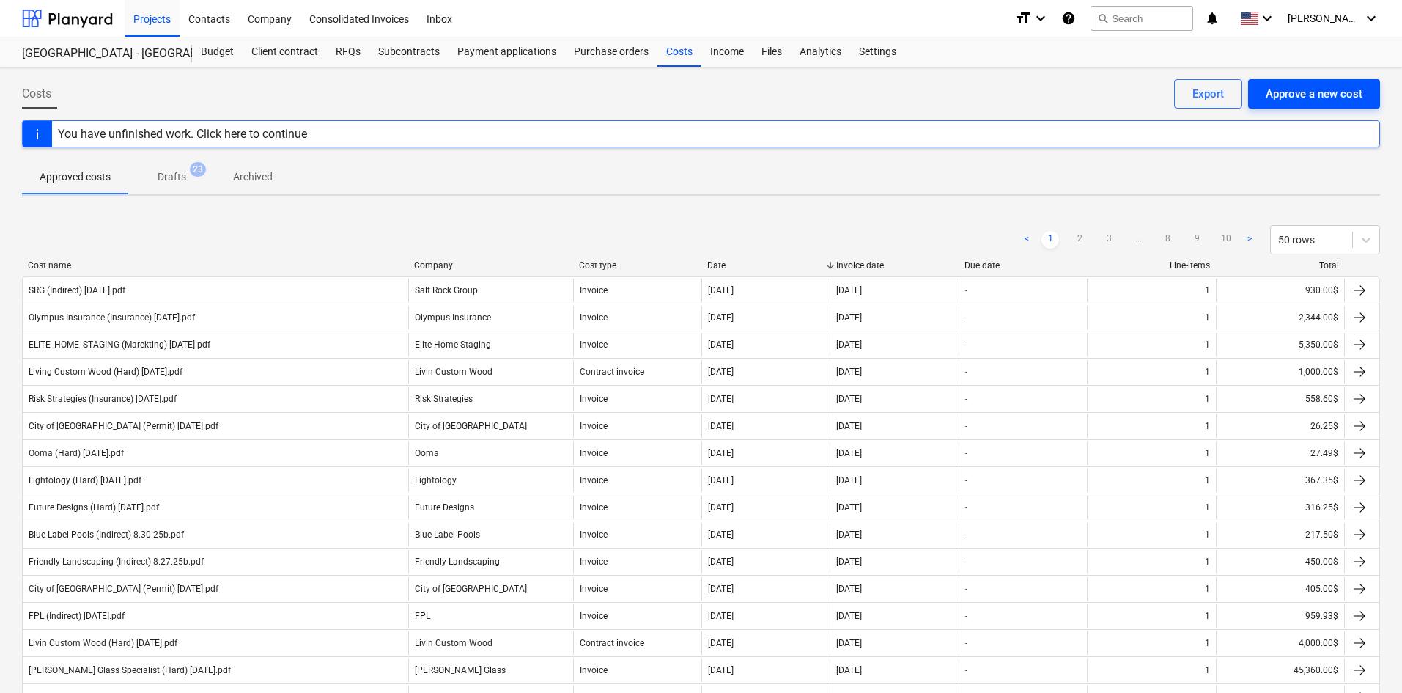
click at [1287, 100] on div "Approve a new cost" at bounding box center [1314, 93] width 97 height 19
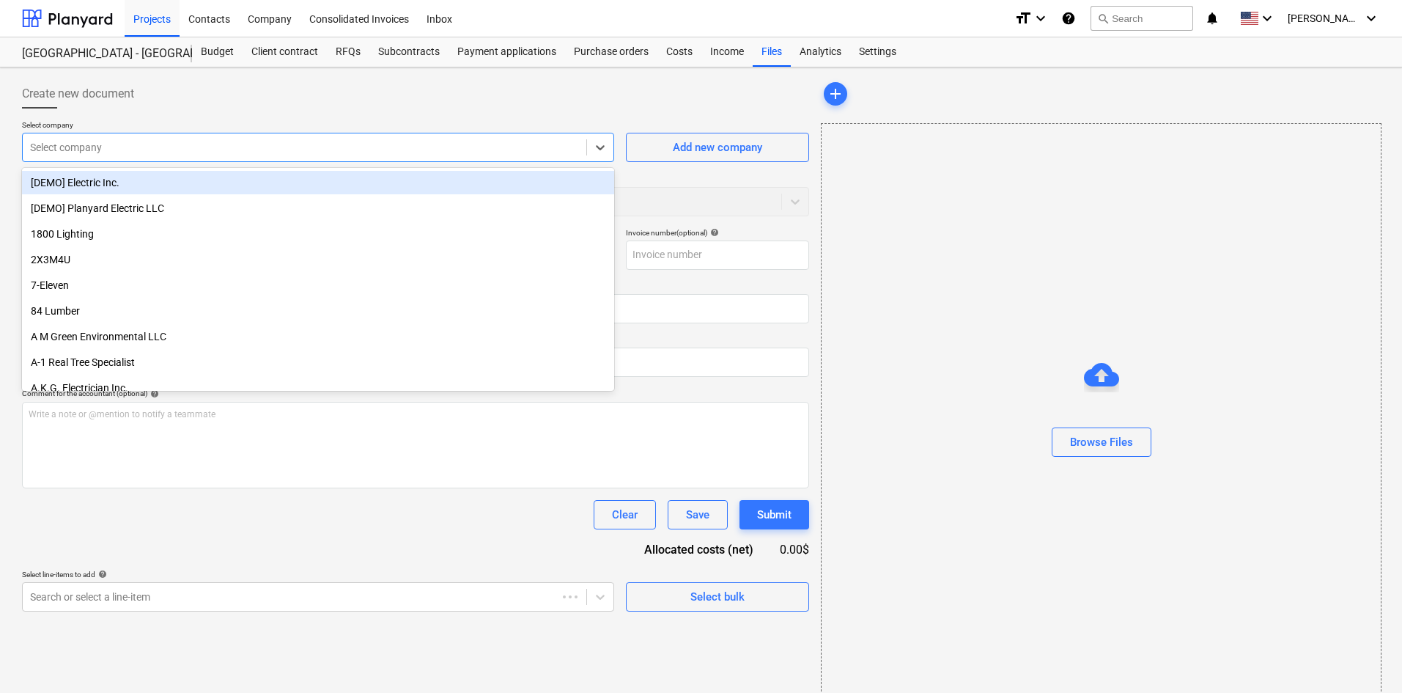
click at [237, 149] on div at bounding box center [304, 147] width 549 height 15
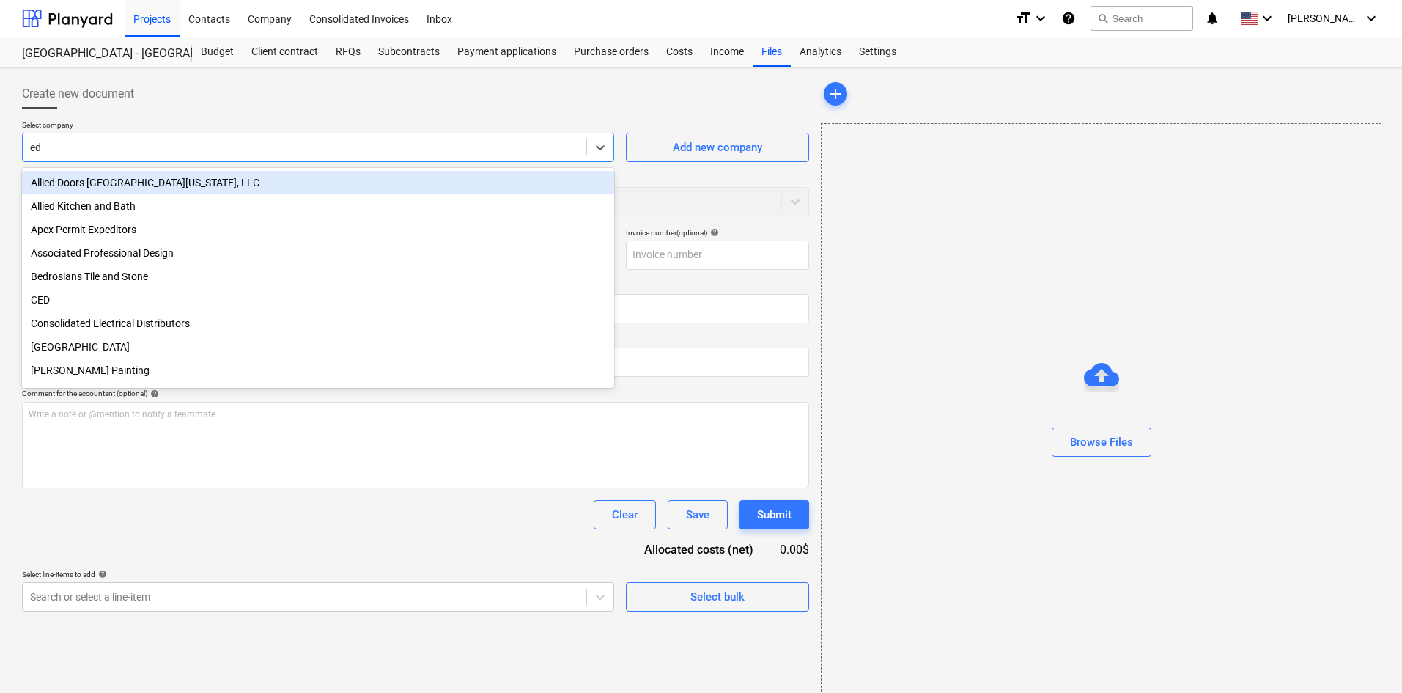
type input "edg"
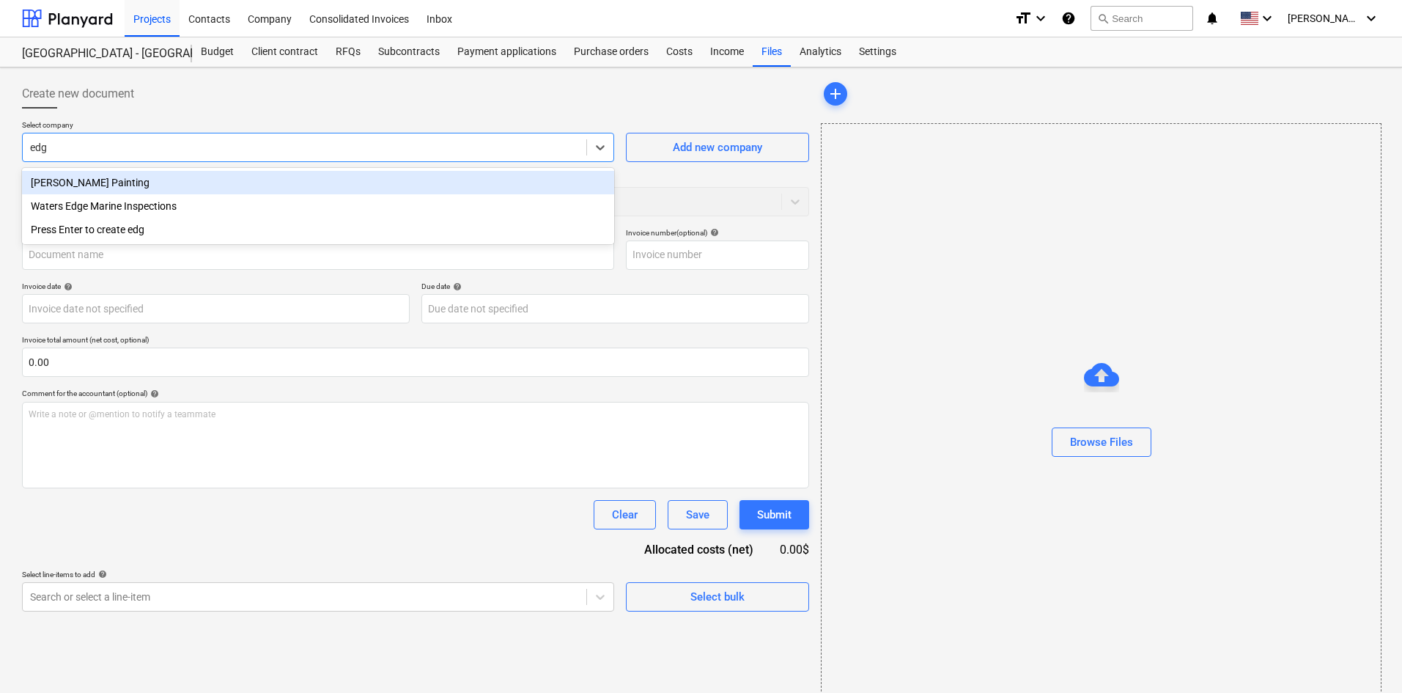
click at [177, 179] on div "[PERSON_NAME] Painting" at bounding box center [318, 182] width 592 height 23
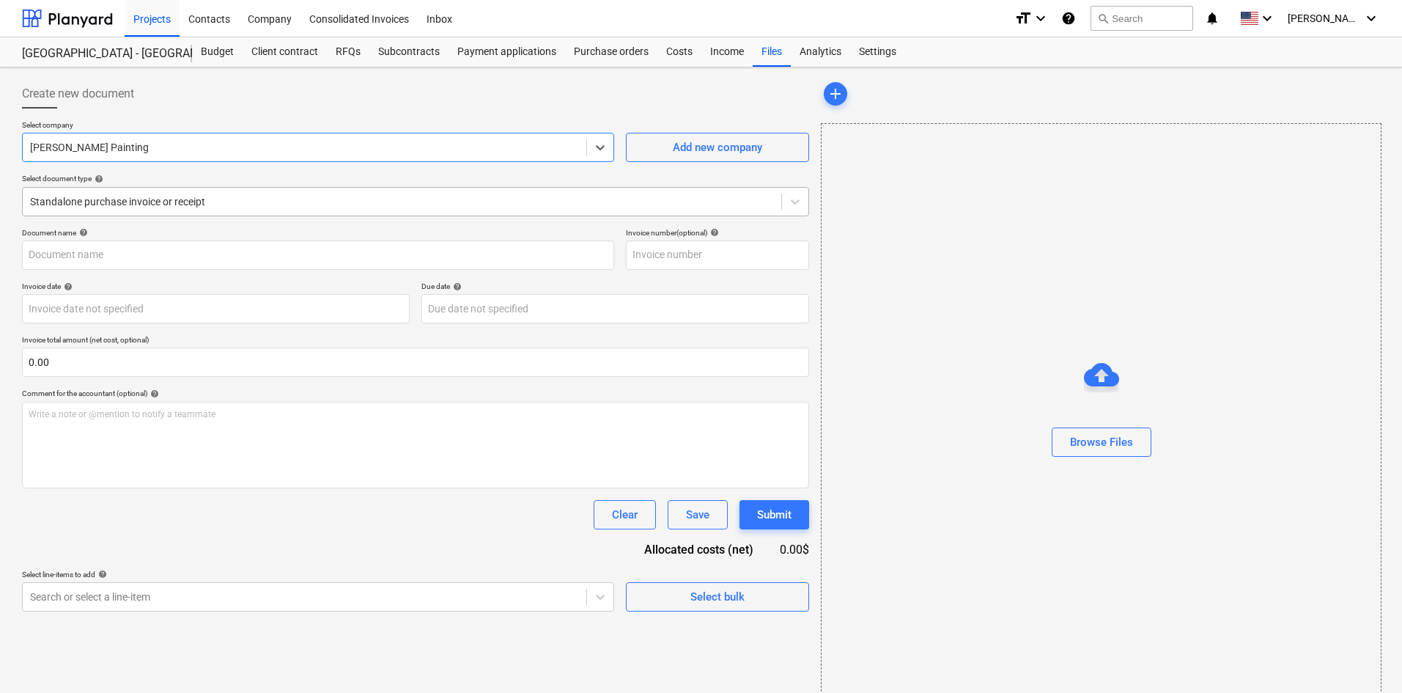
click at [193, 206] on div at bounding box center [402, 201] width 744 height 15
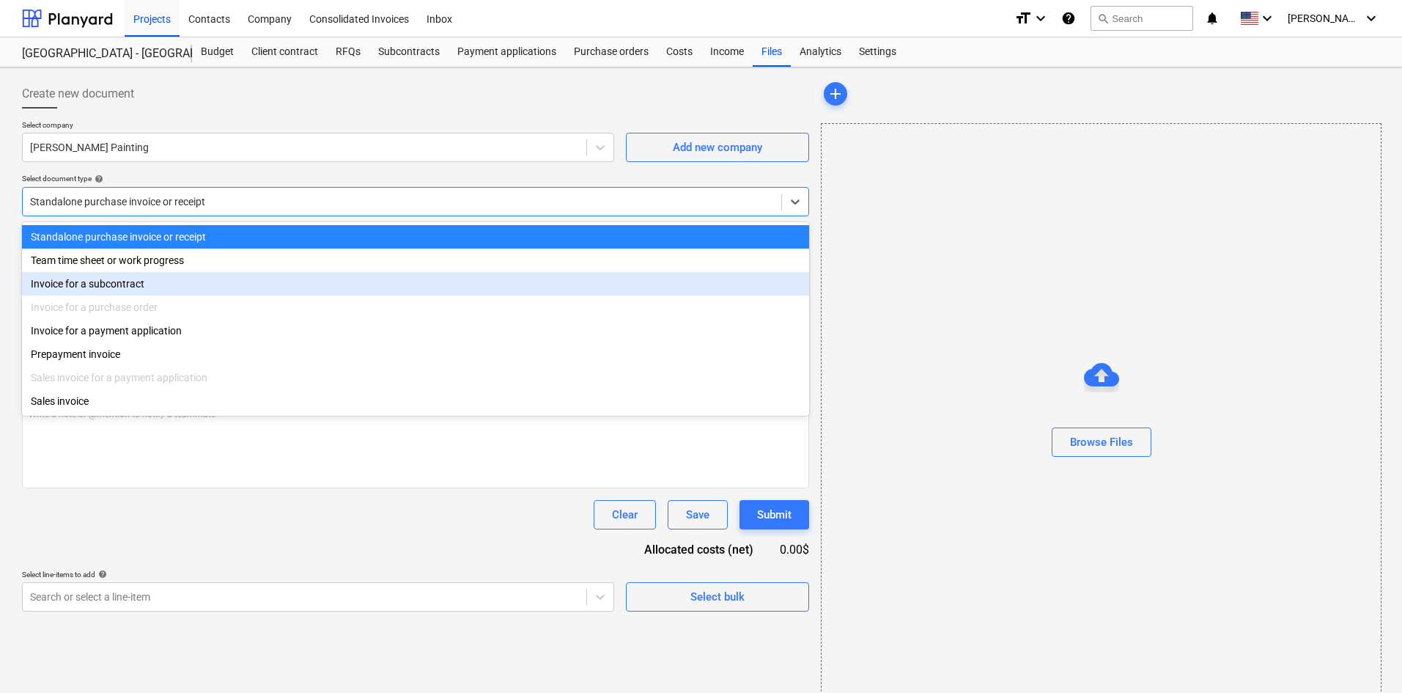
click at [165, 284] on div "Invoice for a subcontract" at bounding box center [415, 283] width 787 height 23
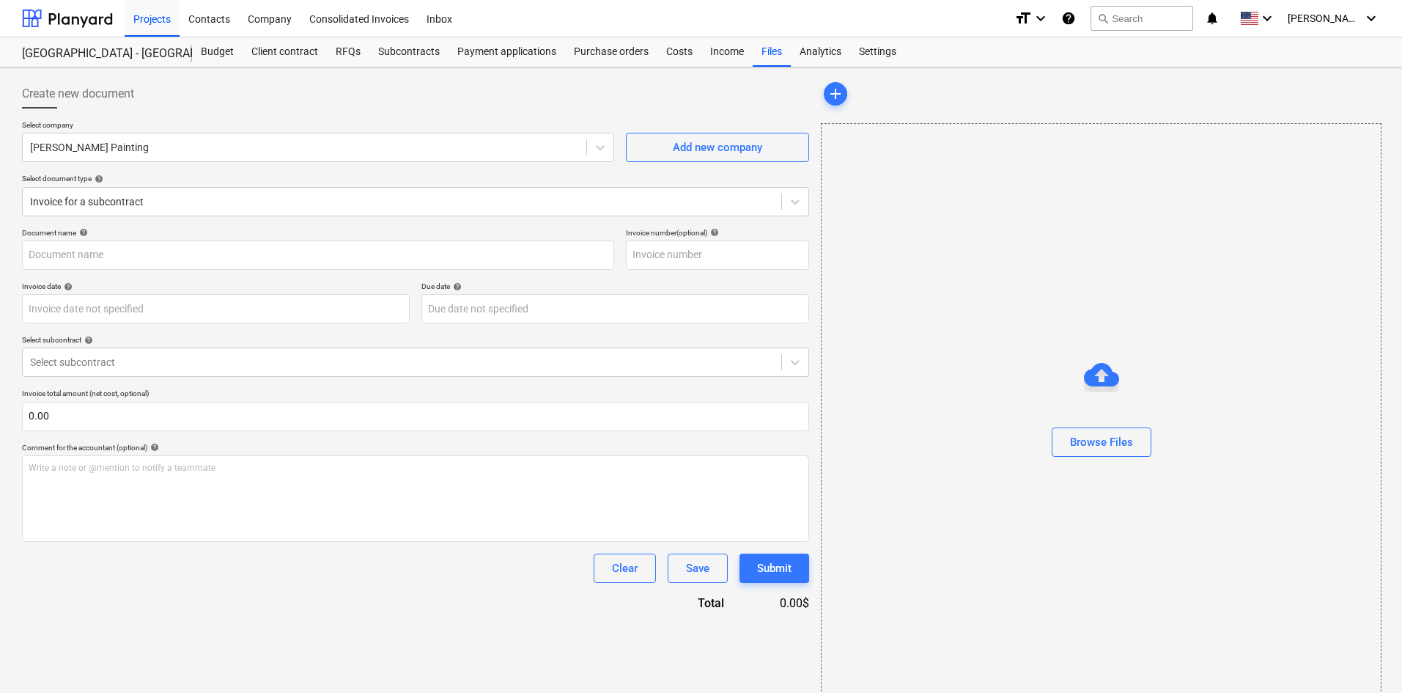
click at [339, 122] on p "Select company" at bounding box center [318, 126] width 592 height 12
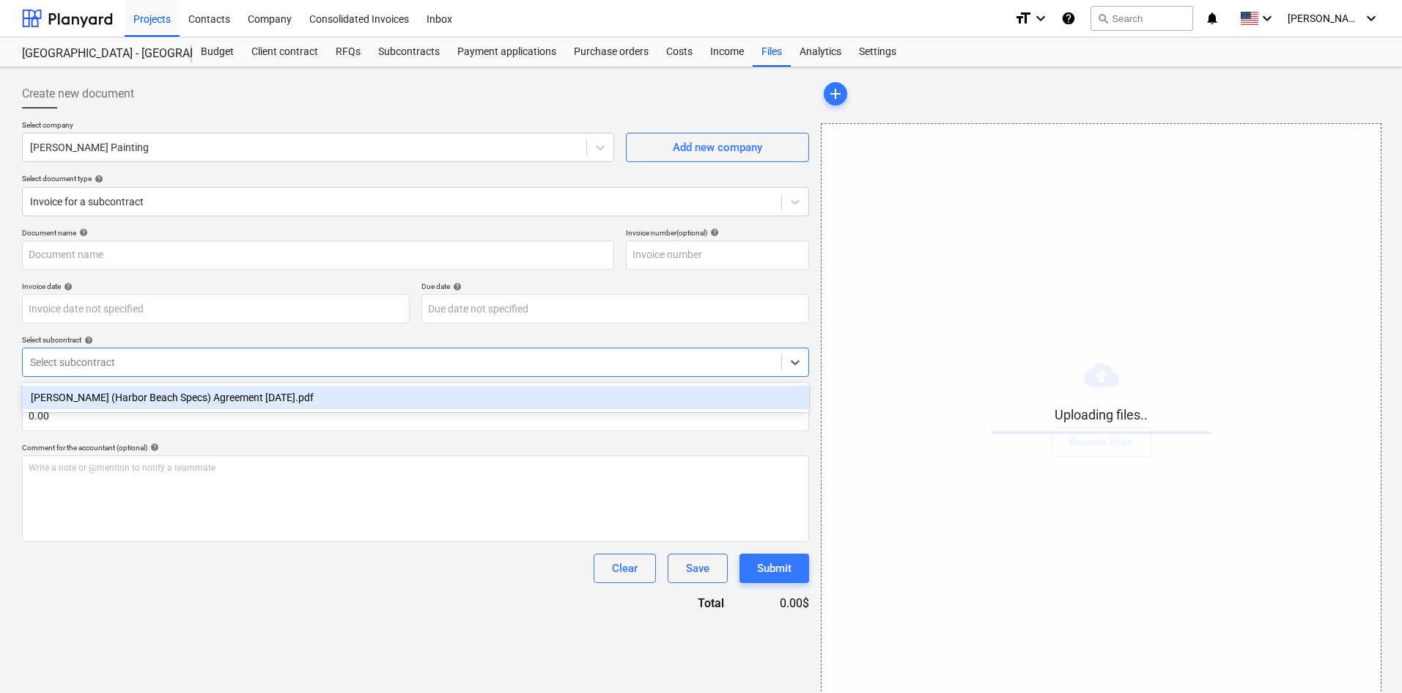
drag, startPoint x: 167, startPoint y: 371, endPoint x: 170, endPoint y: 408, distance: 36.8
click at [167, 372] on div "Select subcontract" at bounding box center [402, 362] width 759 height 21
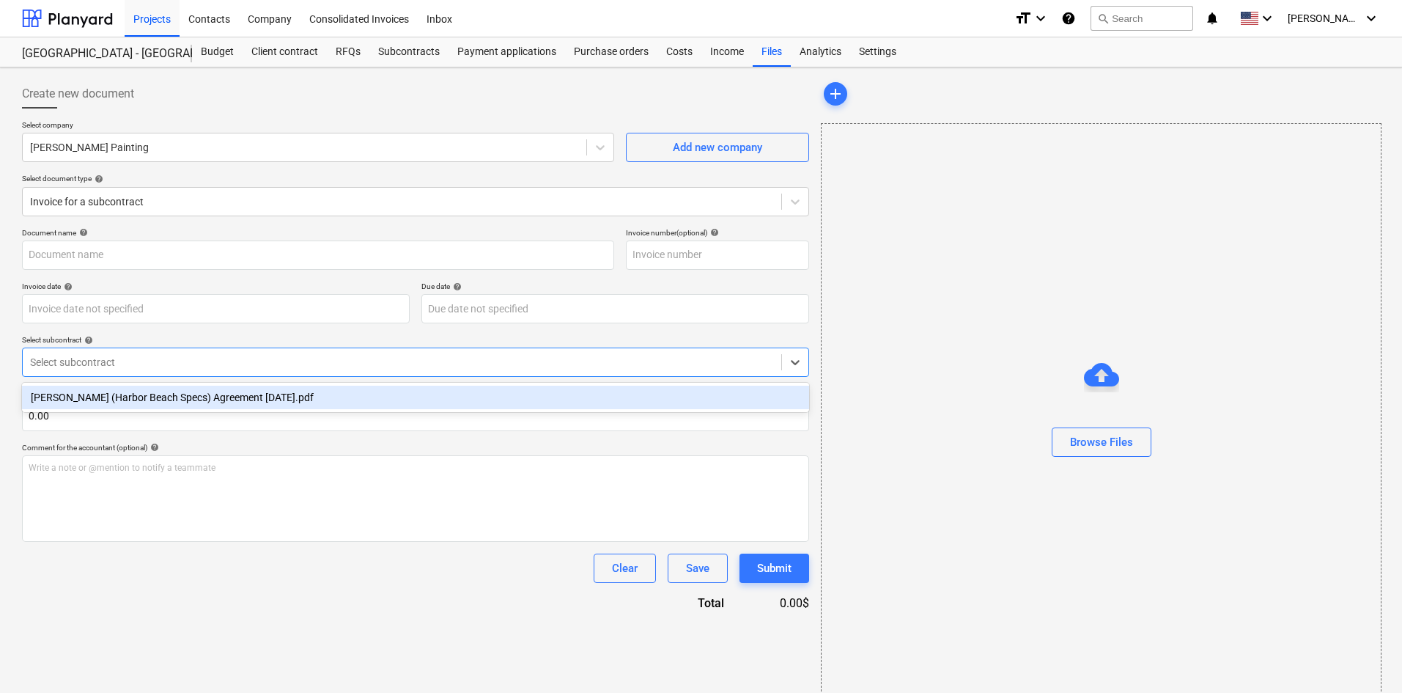
click at [171, 403] on div "[PERSON_NAME] (Harbor Beach Specs) Agreement [DATE].pdf" at bounding box center [415, 397] width 787 height 23
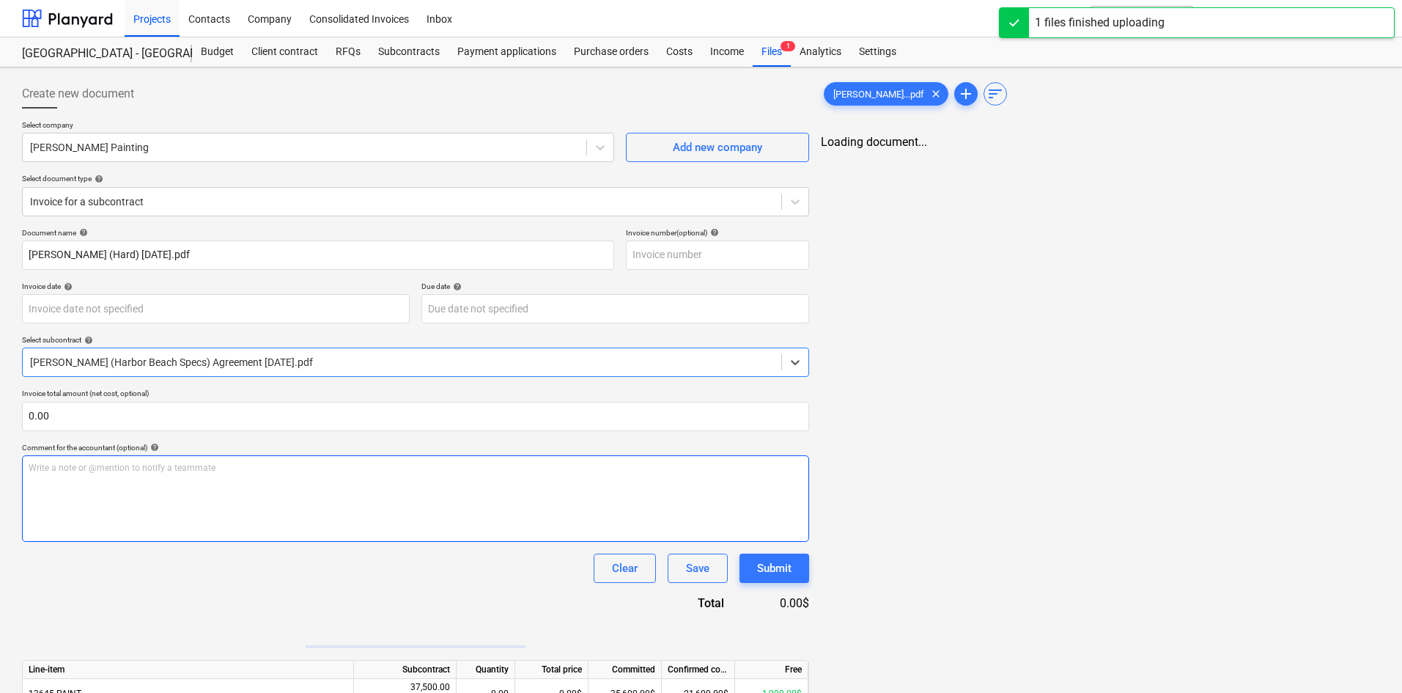
type input "[PERSON_NAME] (Hard) [DATE].pdf"
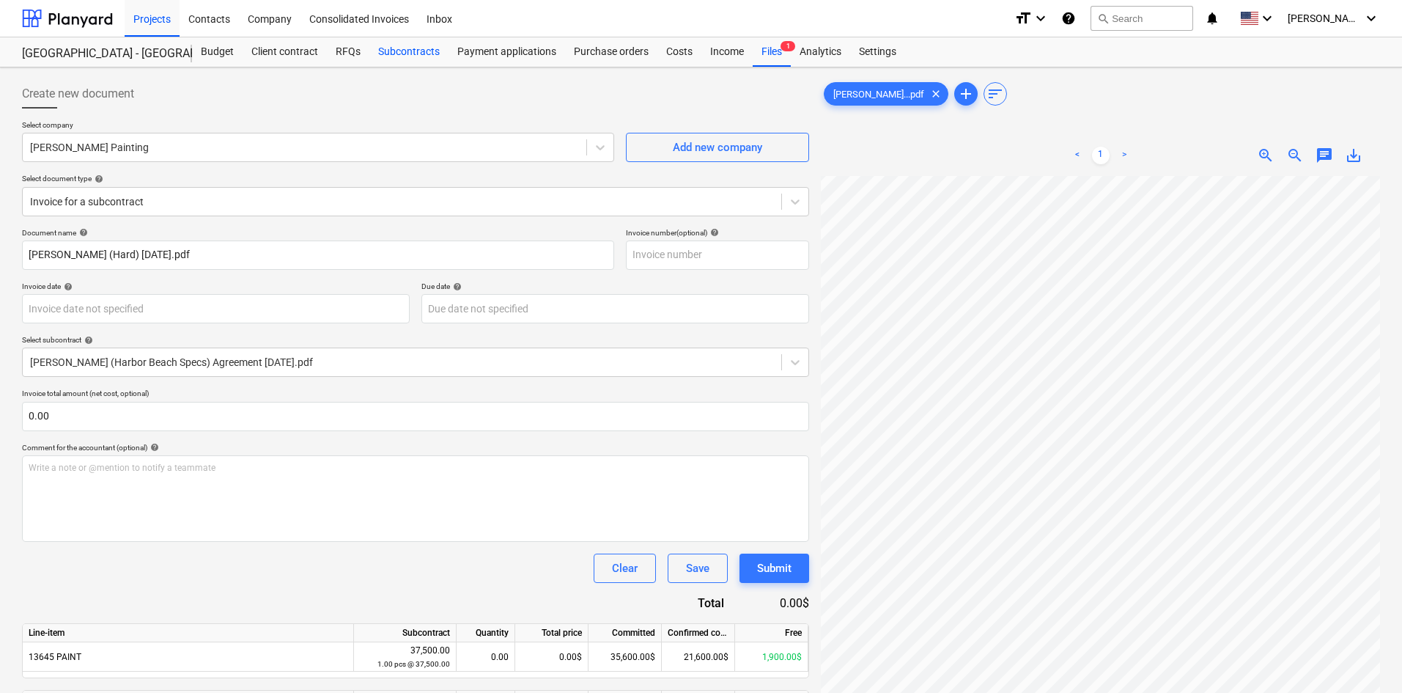
click at [433, 56] on div "Subcontracts" at bounding box center [408, 51] width 79 height 29
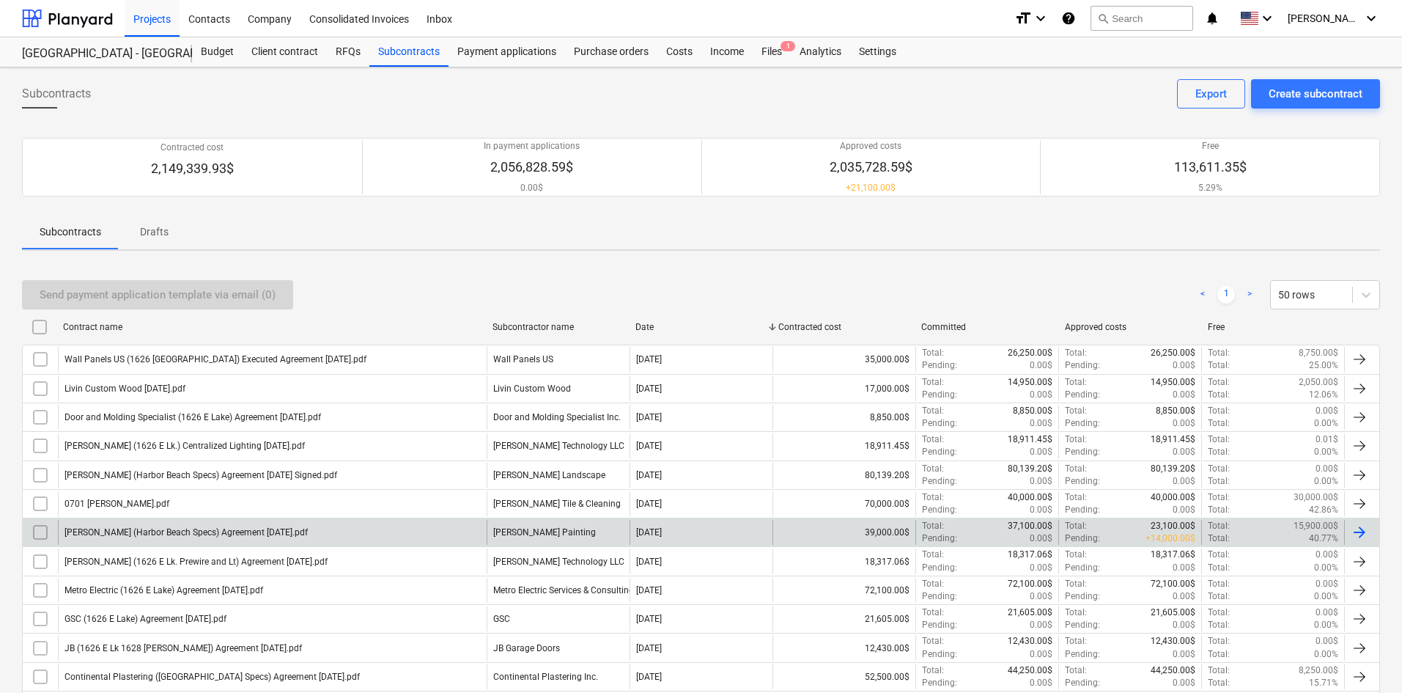
click at [371, 539] on div "[PERSON_NAME] (Harbor Beach Specs) Agreement [DATE].pdf" at bounding box center [272, 532] width 429 height 25
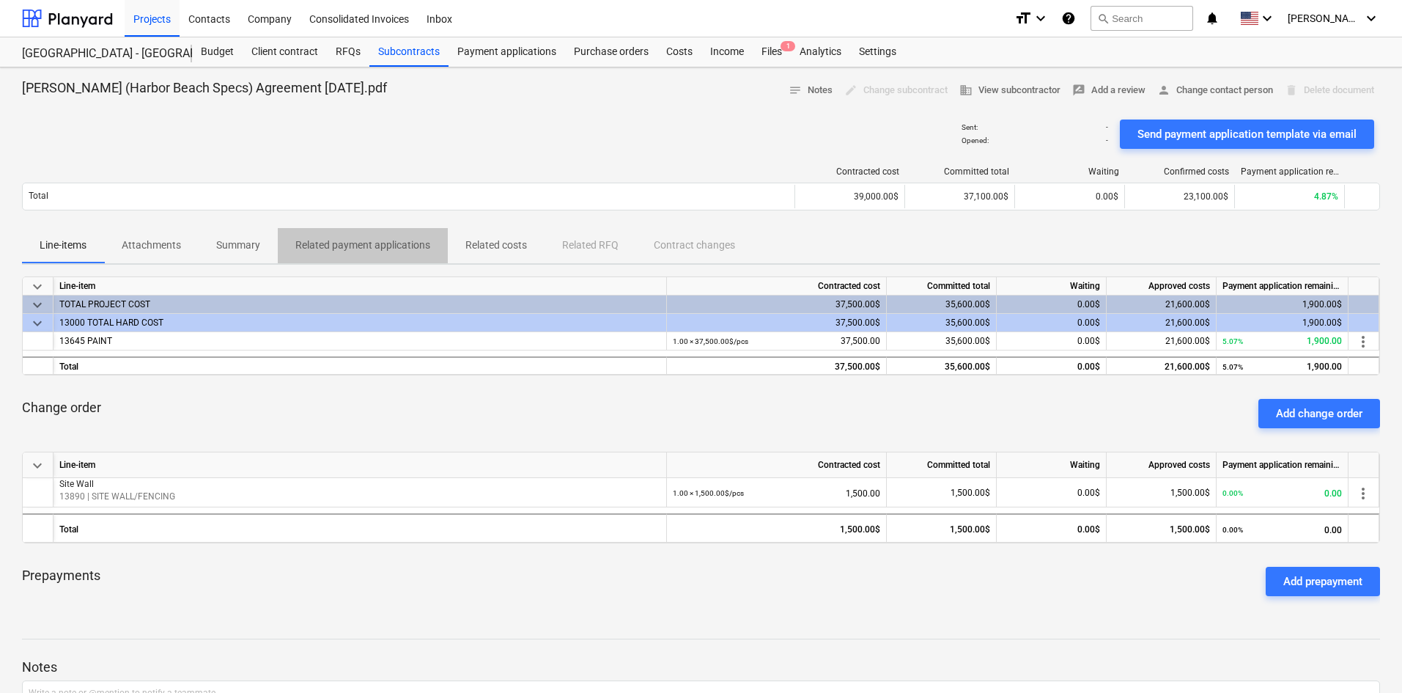
click at [424, 248] on p "Related payment applications" at bounding box center [362, 244] width 135 height 15
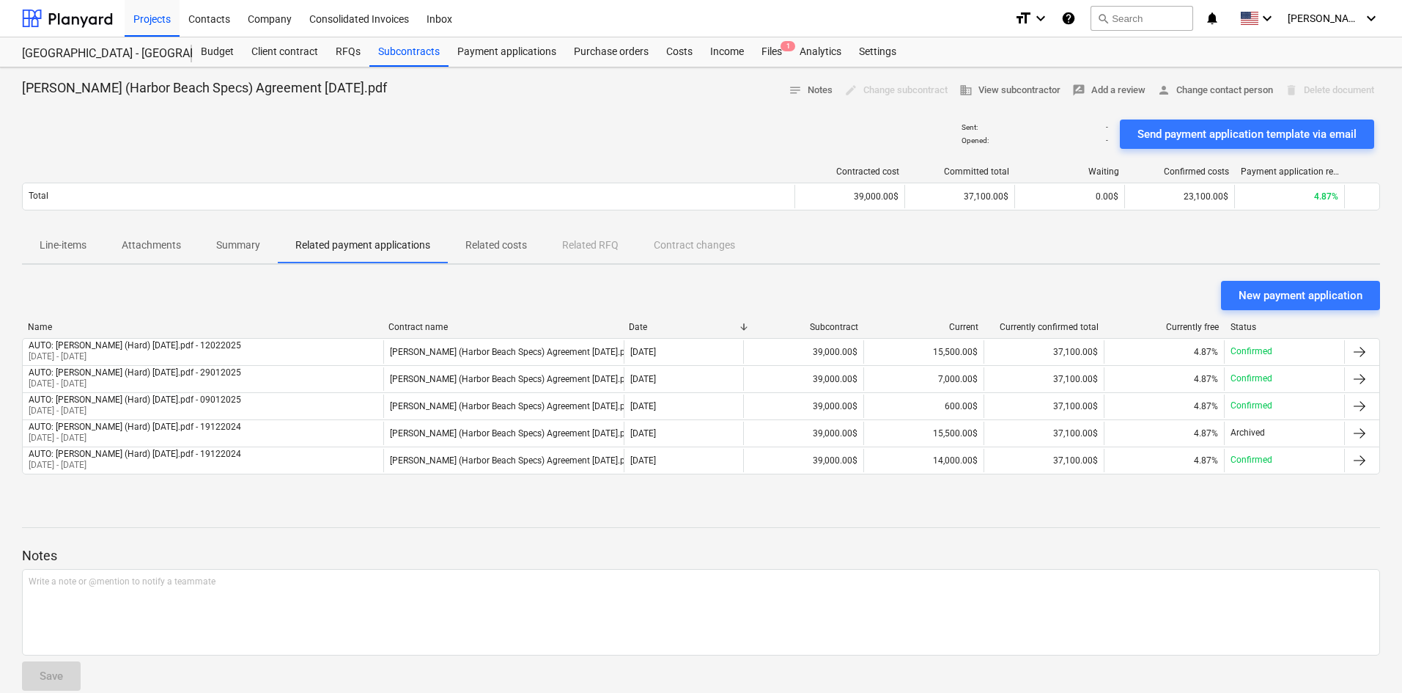
click at [482, 248] on p "Related costs" at bounding box center [496, 244] width 62 height 15
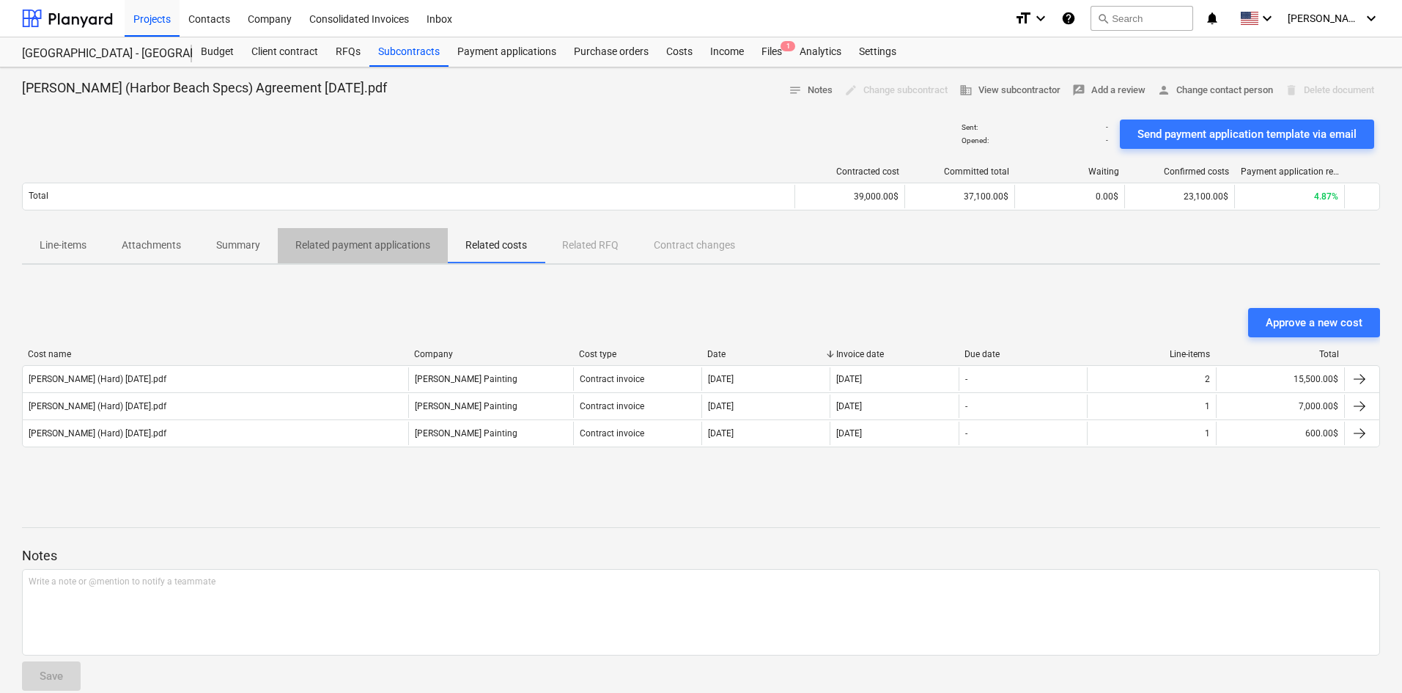
click at [402, 239] on p "Related payment applications" at bounding box center [362, 244] width 135 height 15
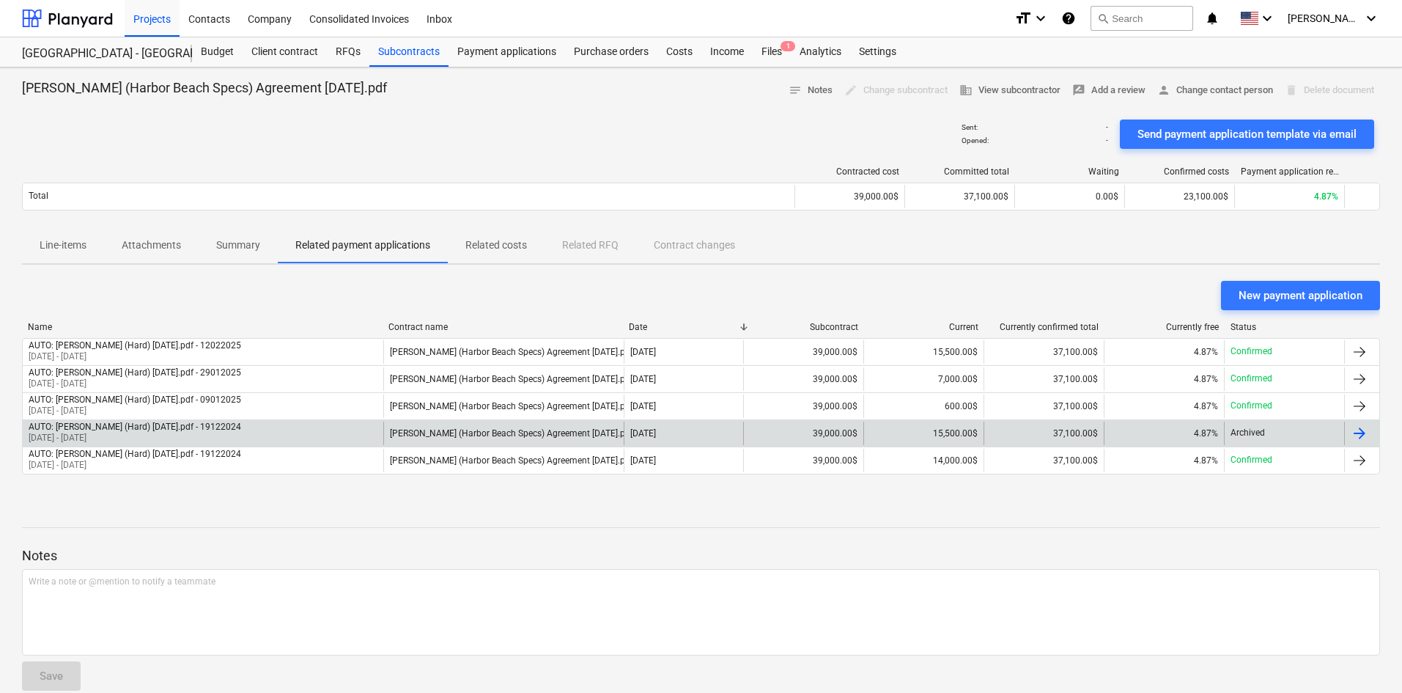
click at [109, 432] on p "[DATE] - [DATE]" at bounding box center [135, 438] width 213 height 12
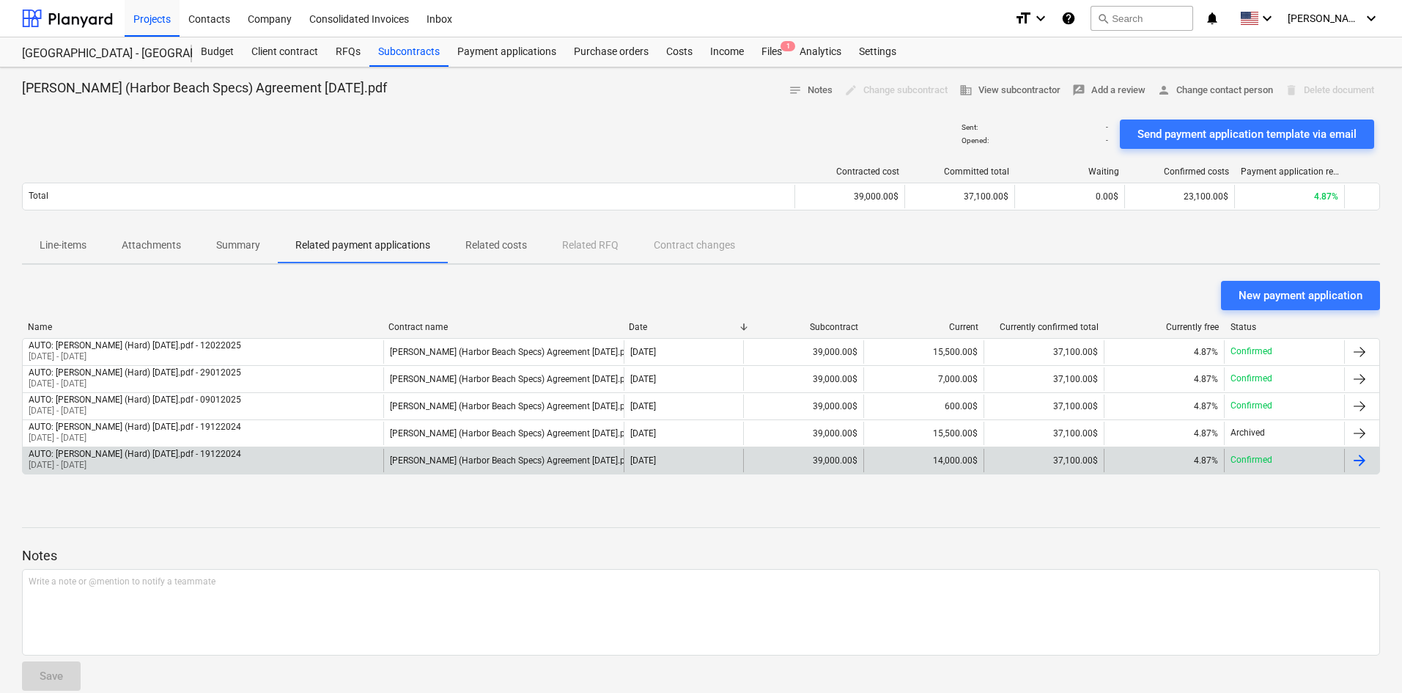
click at [265, 464] on div "AUTO: [PERSON_NAME] (Hard) [DATE].pdf - 19122024 [DATE] - [DATE]" at bounding box center [203, 460] width 361 height 23
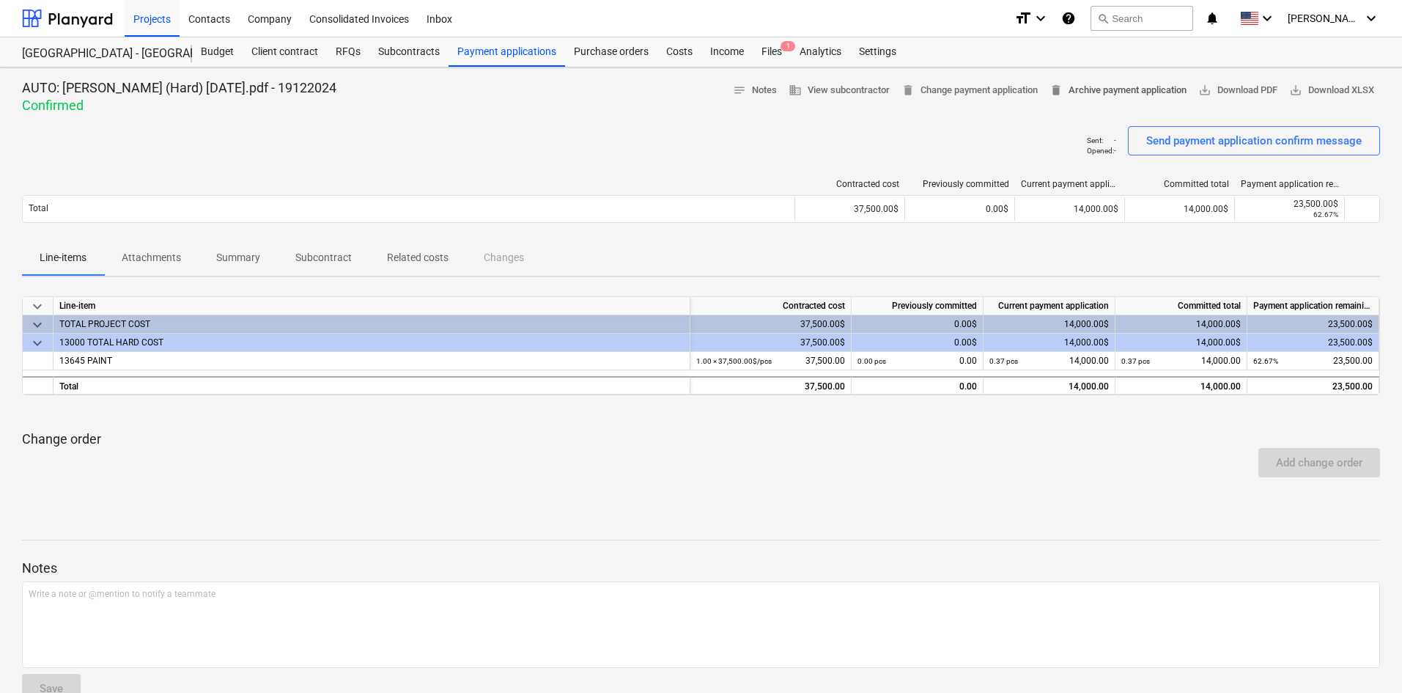
click at [1085, 99] on button "delete Archive payment application" at bounding box center [1118, 90] width 149 height 23
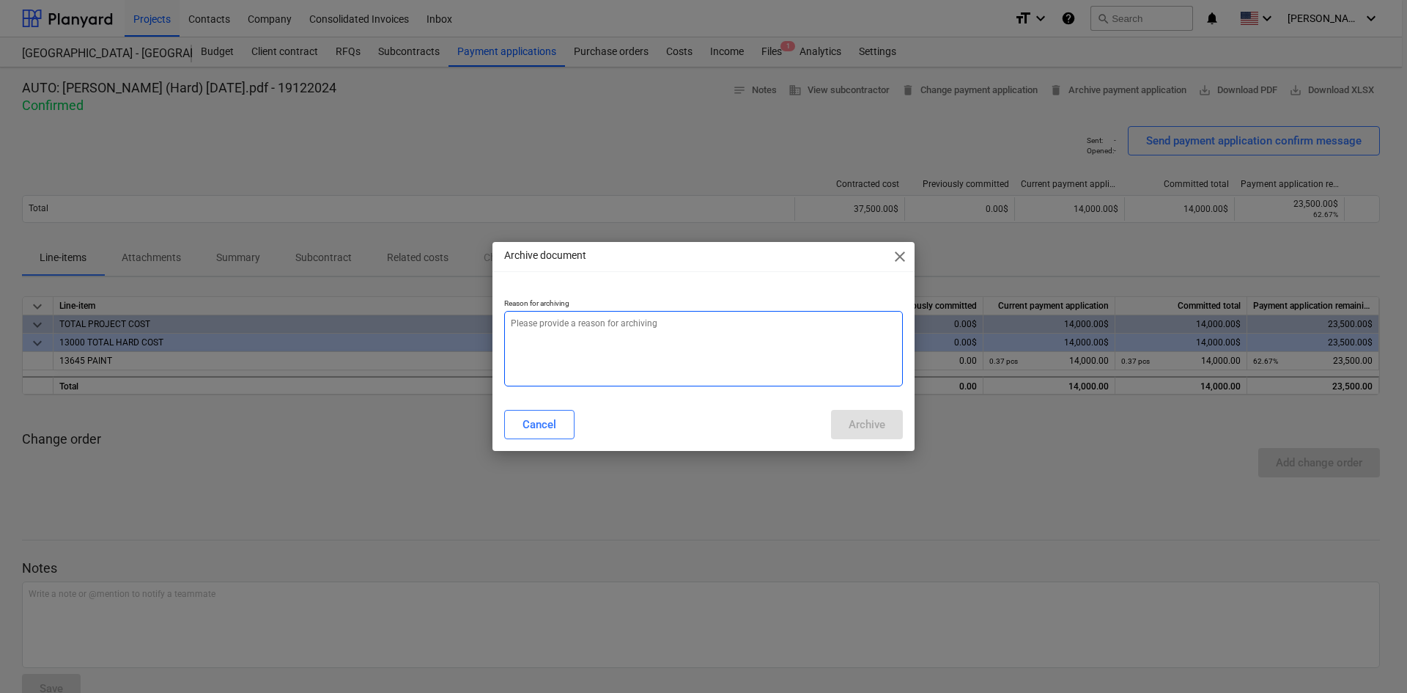
click at [624, 370] on textarea at bounding box center [703, 348] width 399 height 75
type textarea "x"
type textarea "w"
type textarea "x"
type textarea "wr"
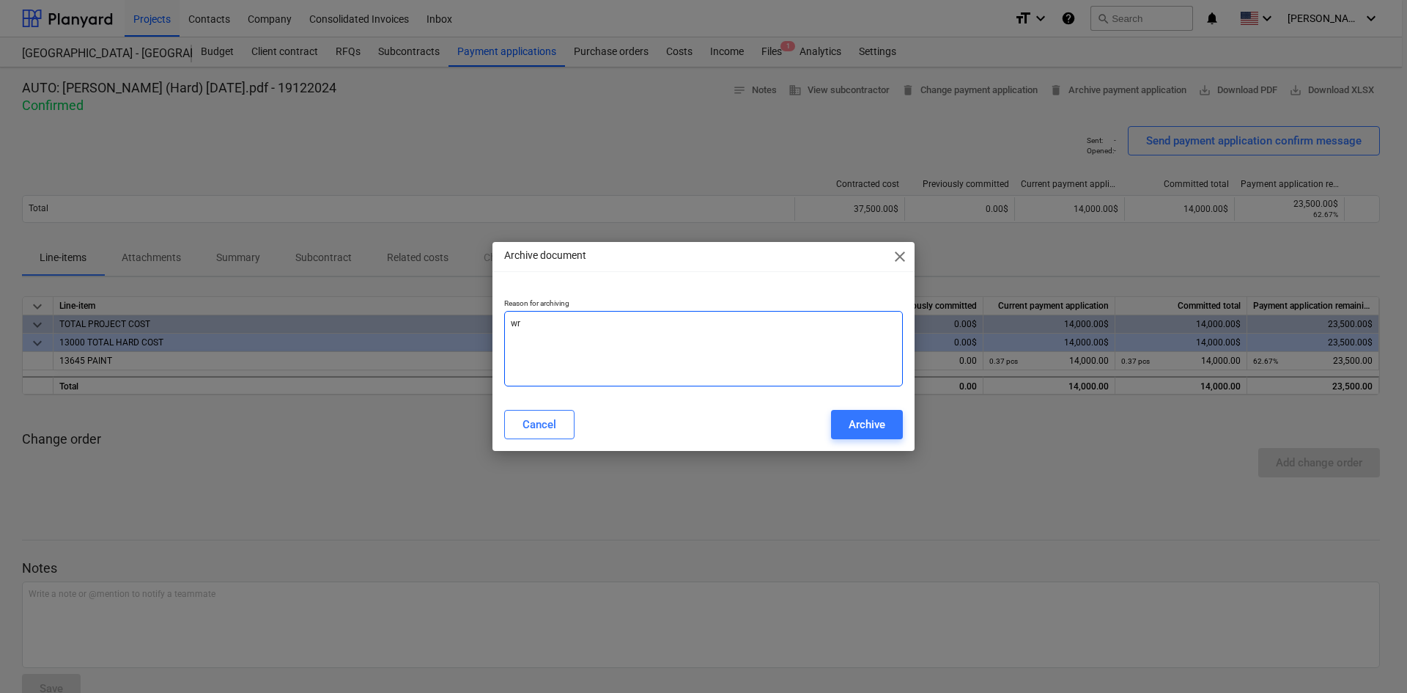
type textarea "x"
type textarea "wro"
type textarea "x"
type textarea "wron"
type textarea "x"
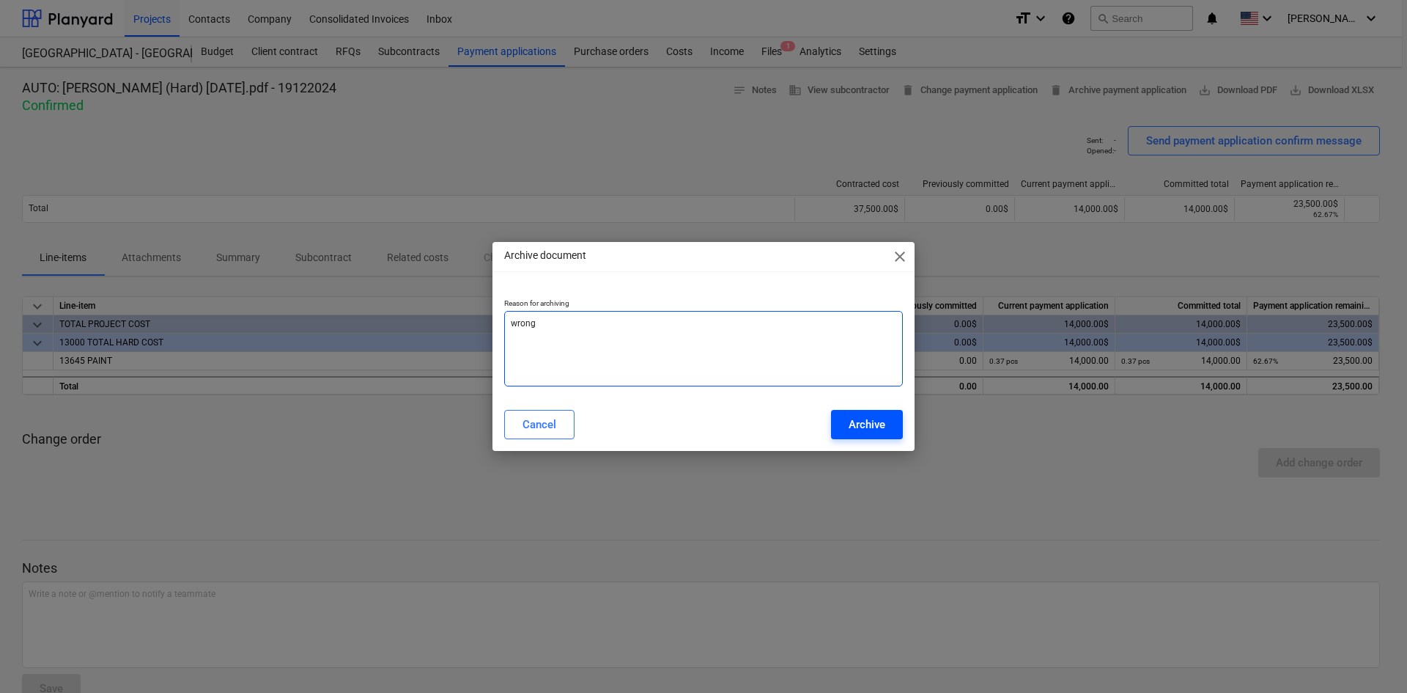
type textarea "wrong"
click at [860, 437] on button "Archive" at bounding box center [867, 424] width 72 height 29
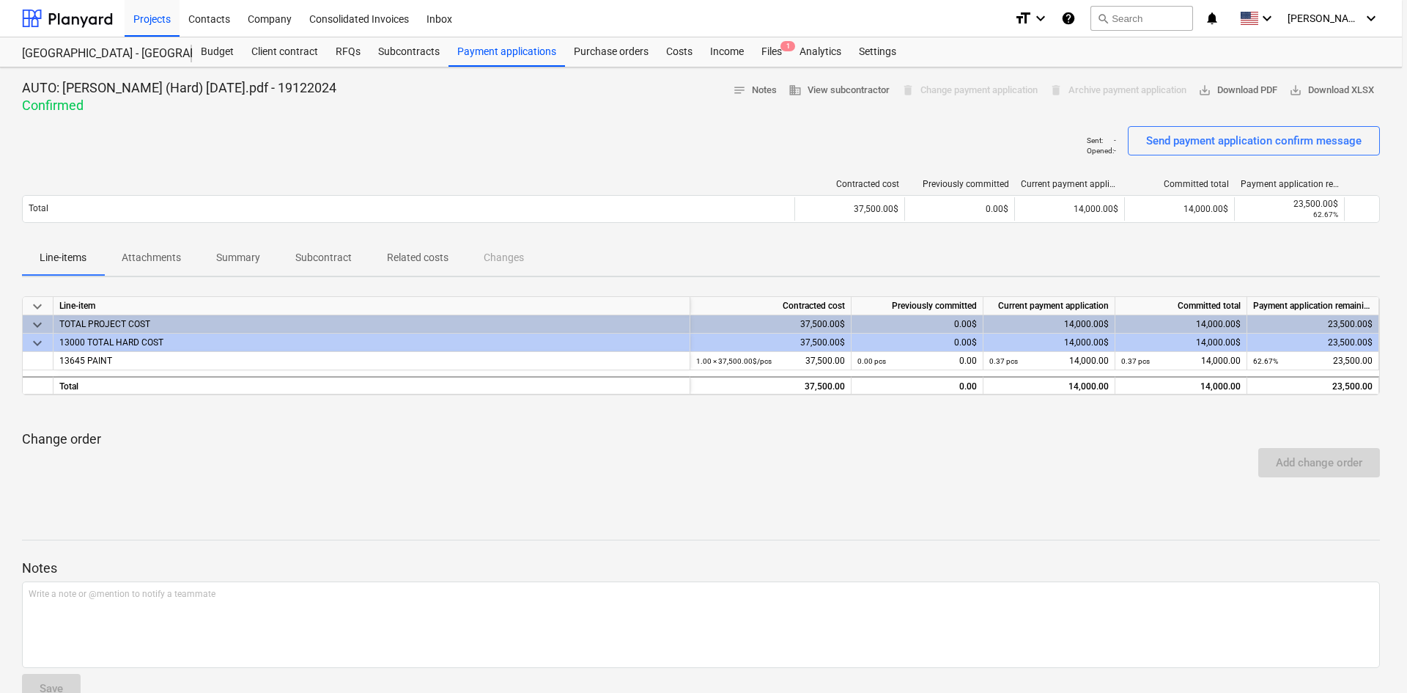
type textarea "x"
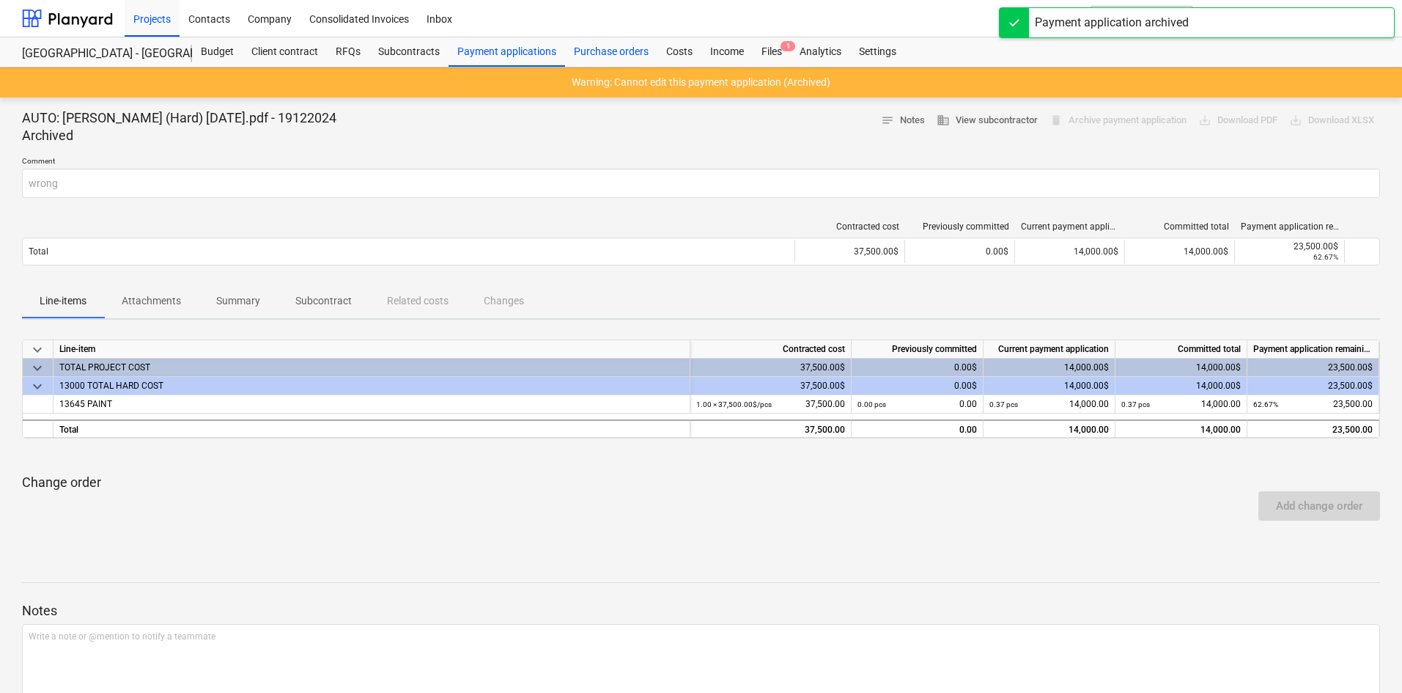
click at [638, 48] on div "Purchase orders" at bounding box center [611, 51] width 92 height 29
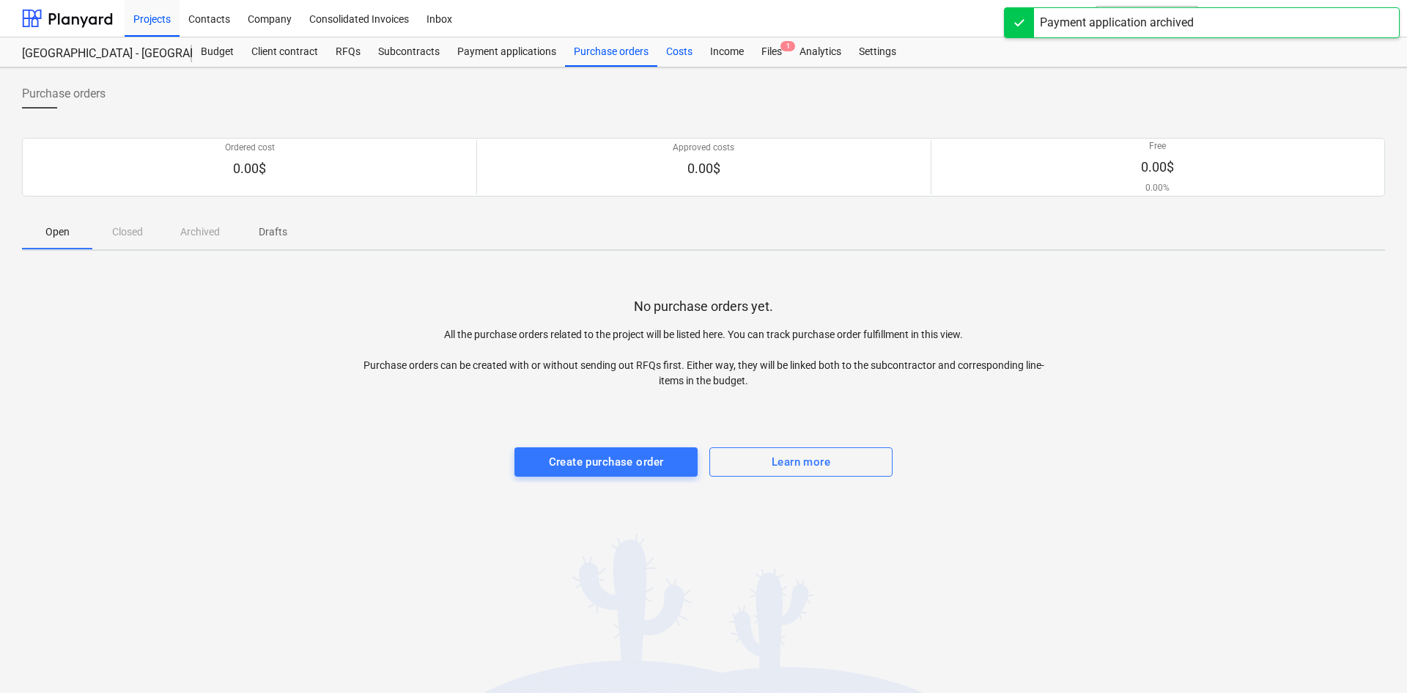
click at [679, 45] on div "Costs" at bounding box center [679, 51] width 44 height 29
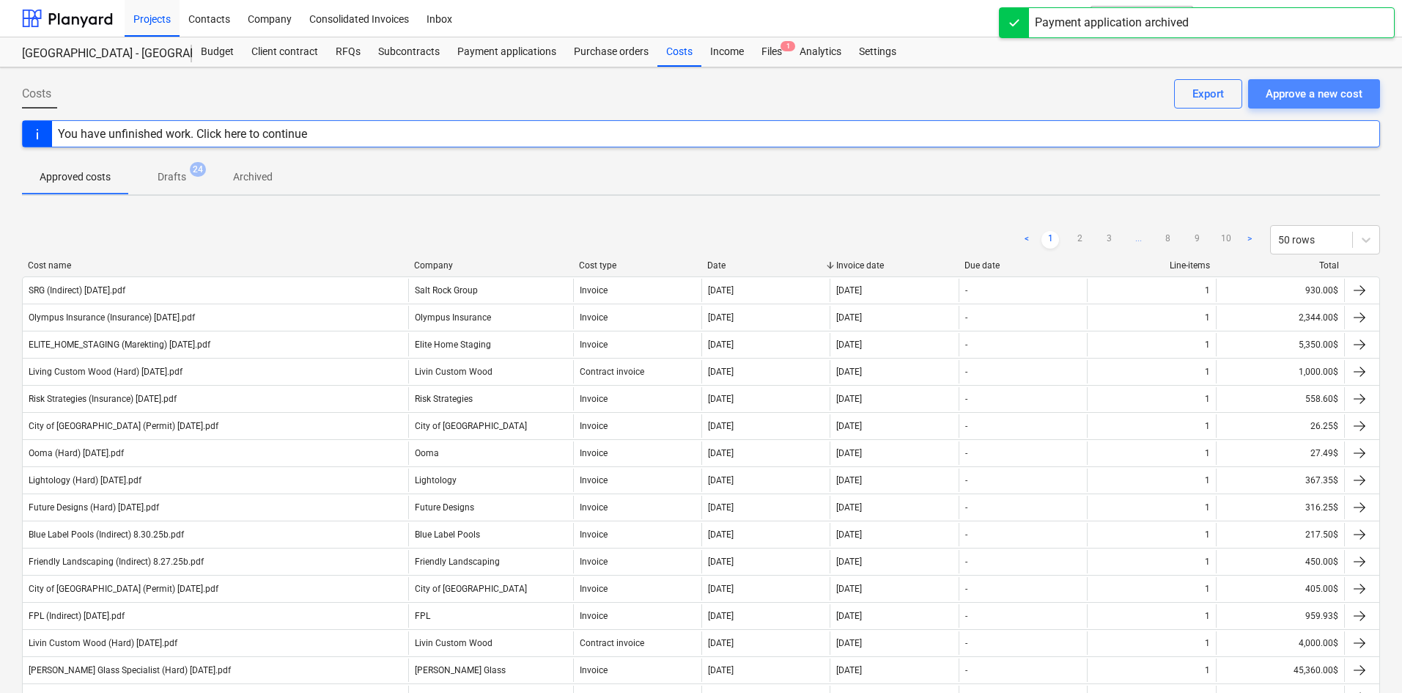
click at [1331, 98] on div "Approve a new cost" at bounding box center [1314, 93] width 97 height 19
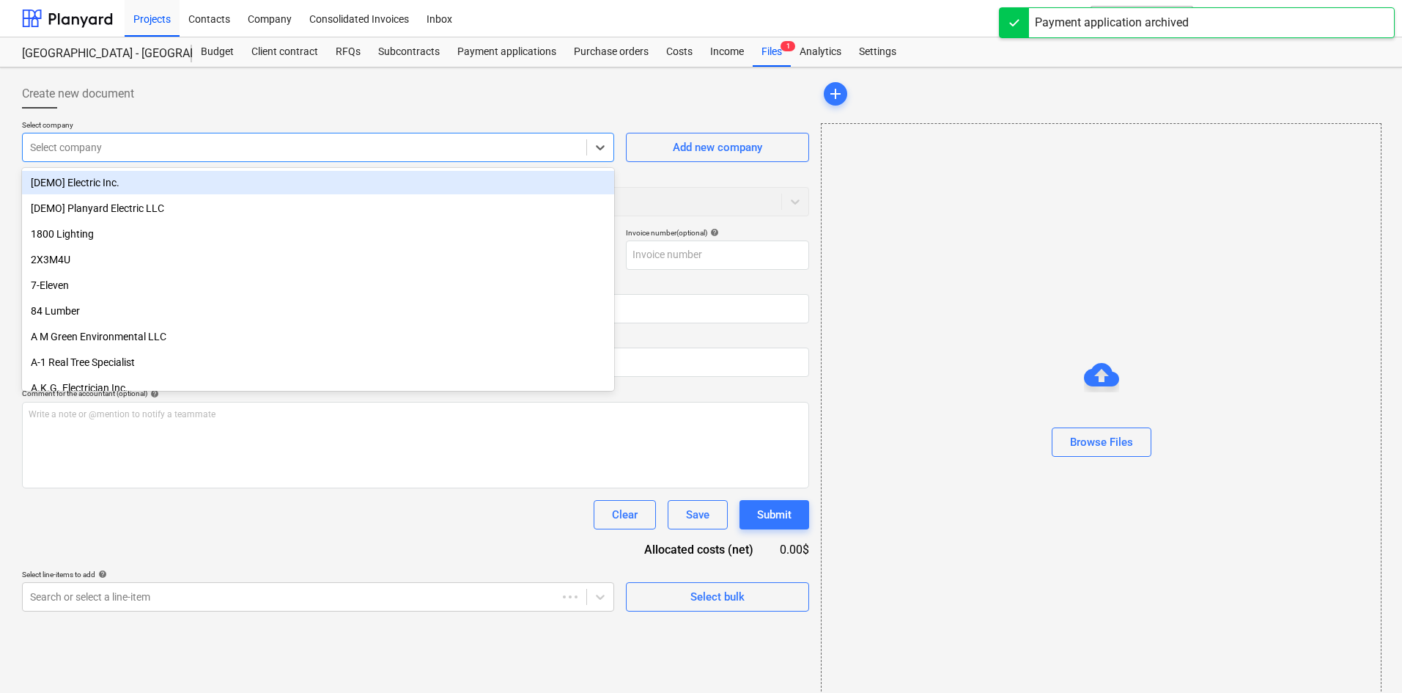
click at [128, 149] on div at bounding box center [304, 147] width 549 height 15
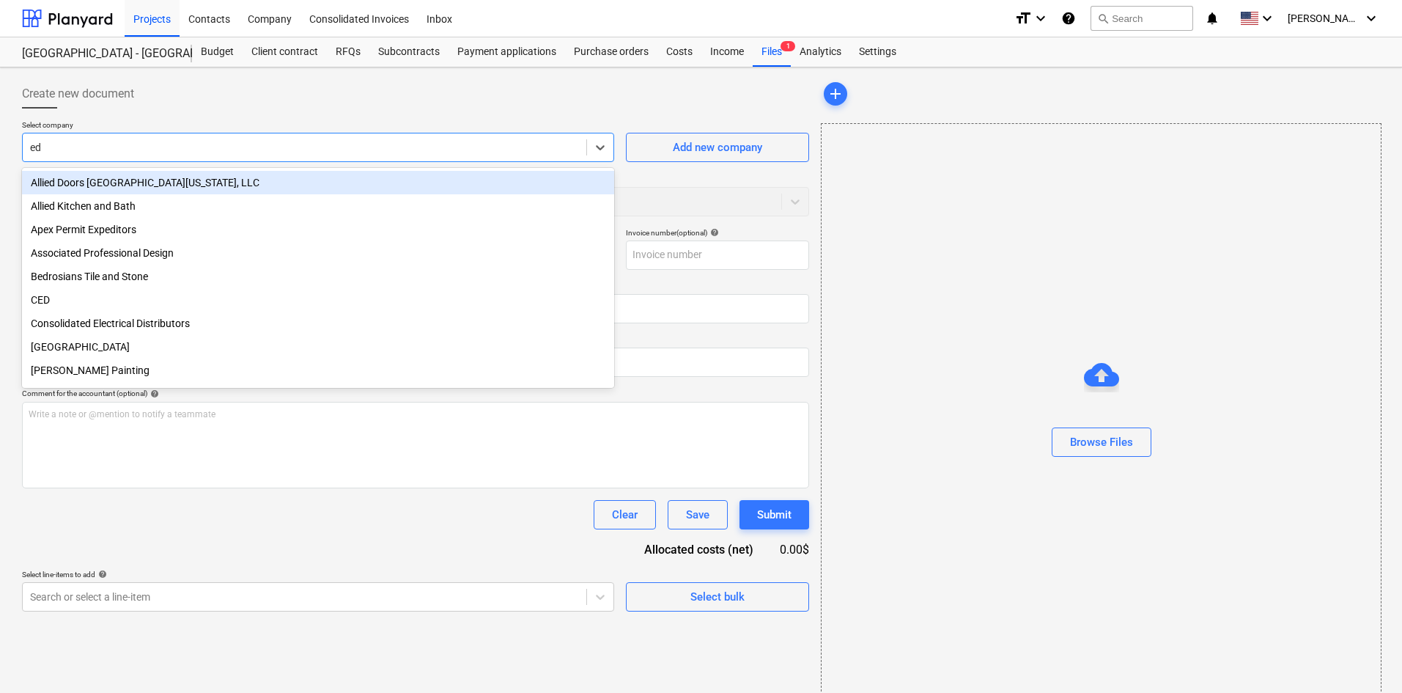
type input "edg"
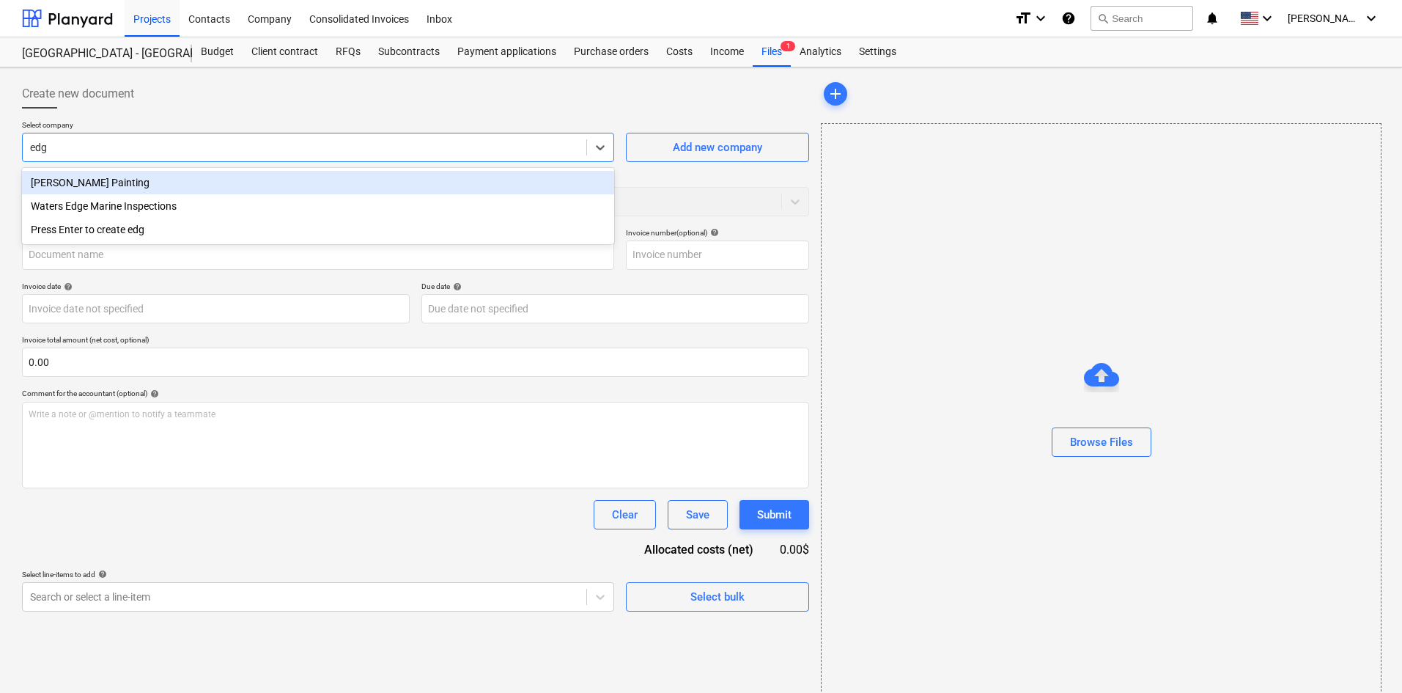
click at [128, 176] on div "[PERSON_NAME] Painting" at bounding box center [318, 182] width 592 height 23
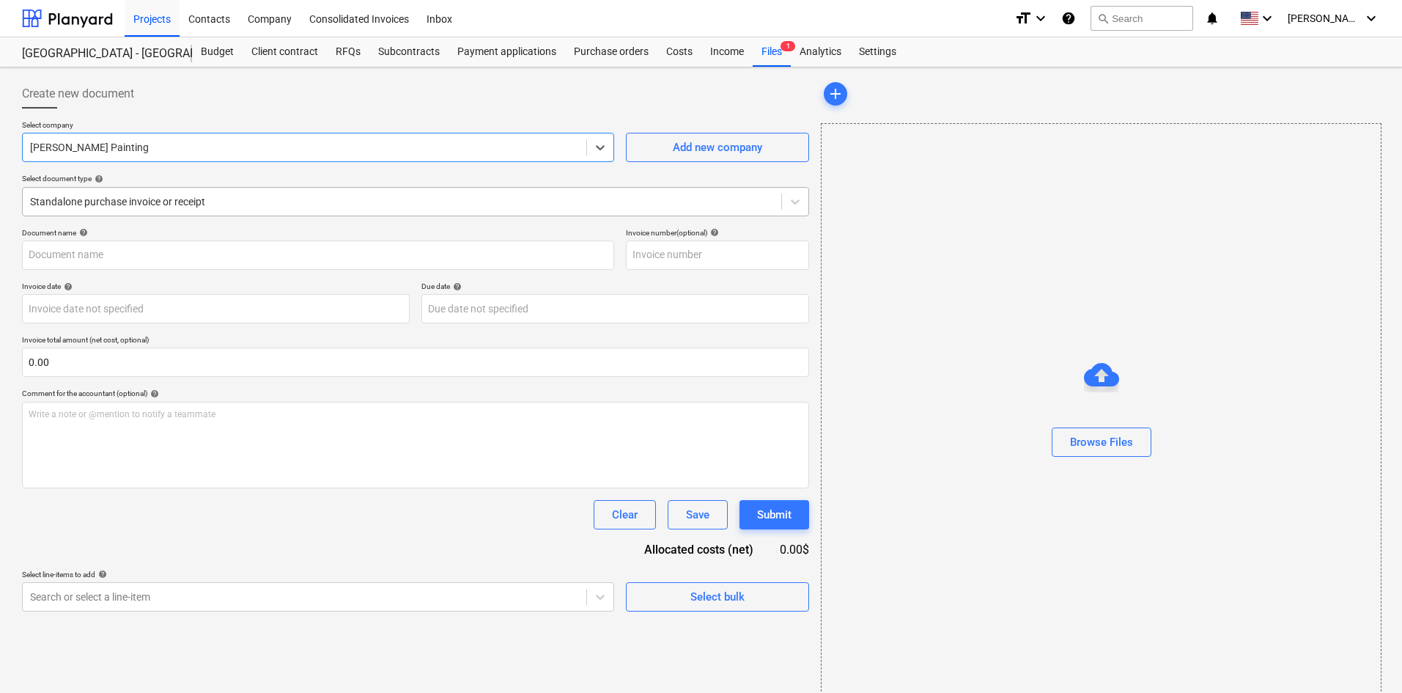
click at [120, 200] on div at bounding box center [402, 201] width 744 height 15
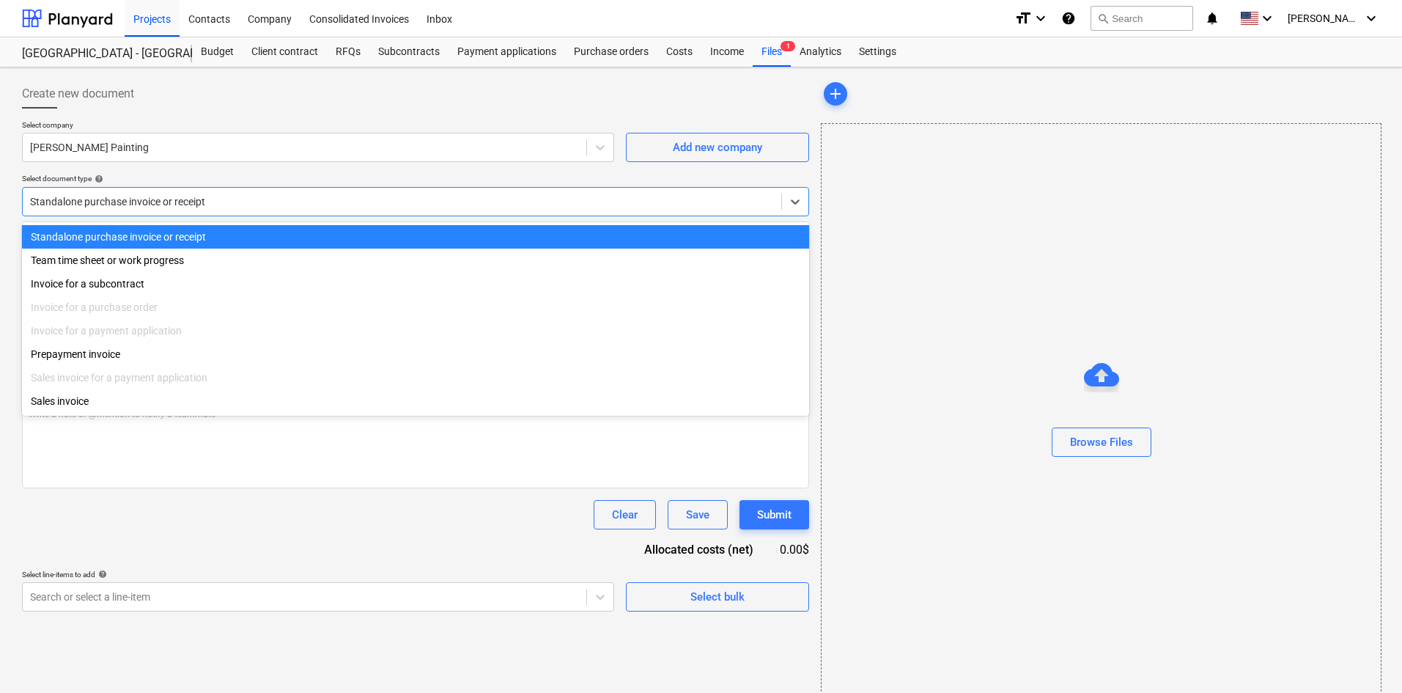
click at [273, 104] on div "Create new document" at bounding box center [415, 93] width 787 height 29
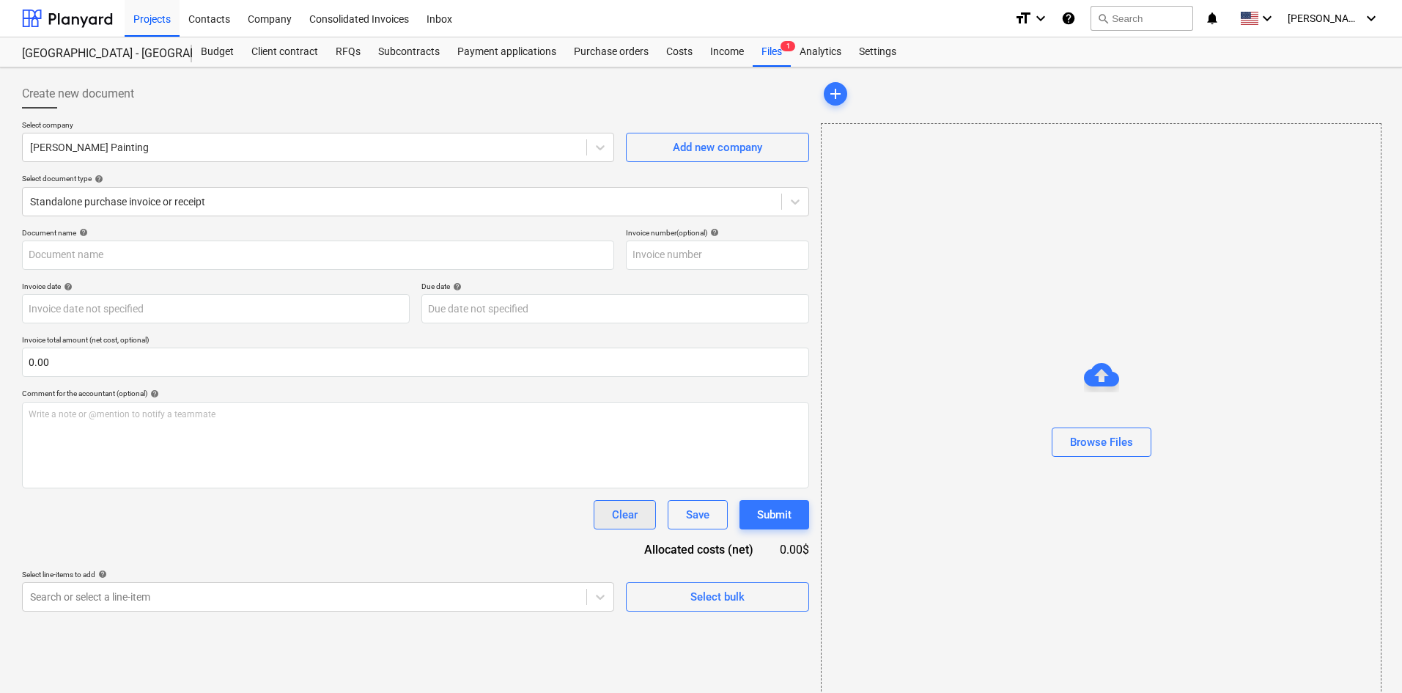
click at [604, 521] on button "Clear" at bounding box center [625, 514] width 62 height 29
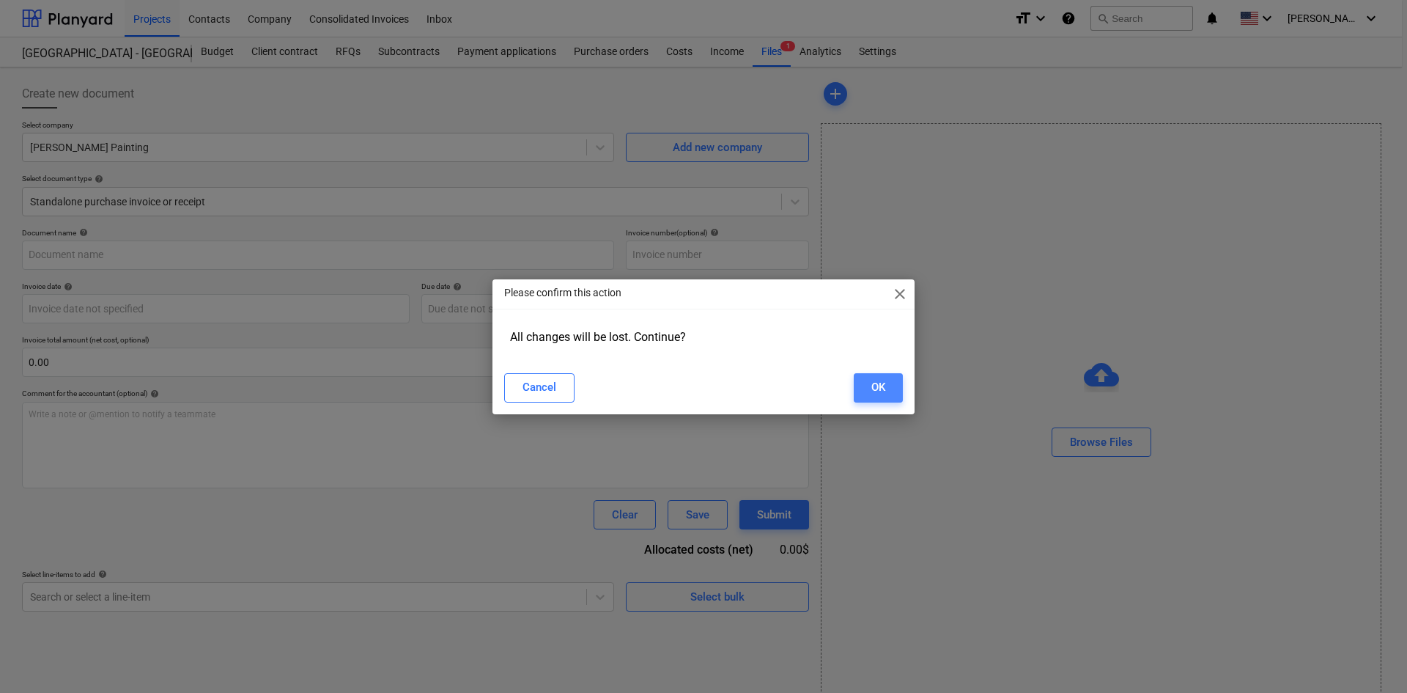
click at [888, 393] on button "OK" at bounding box center [878, 387] width 49 height 29
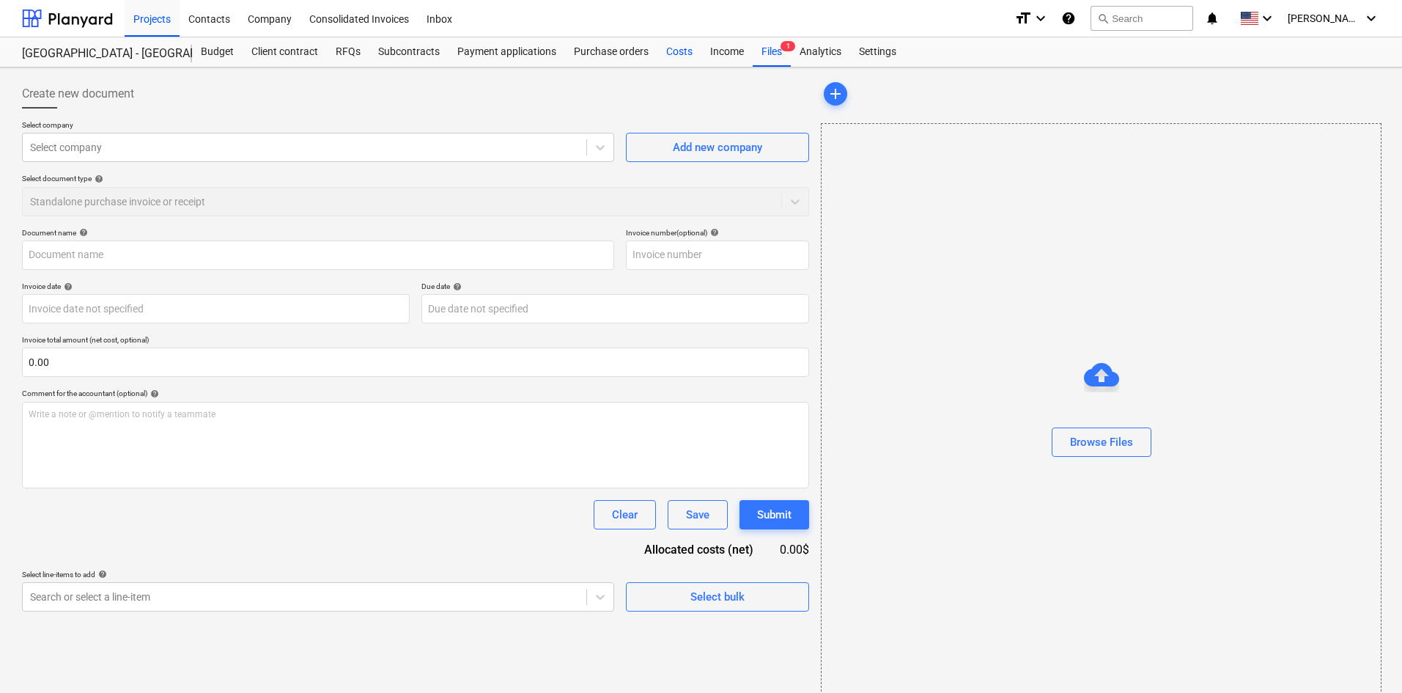
click at [674, 53] on div "Costs" at bounding box center [679, 51] width 44 height 29
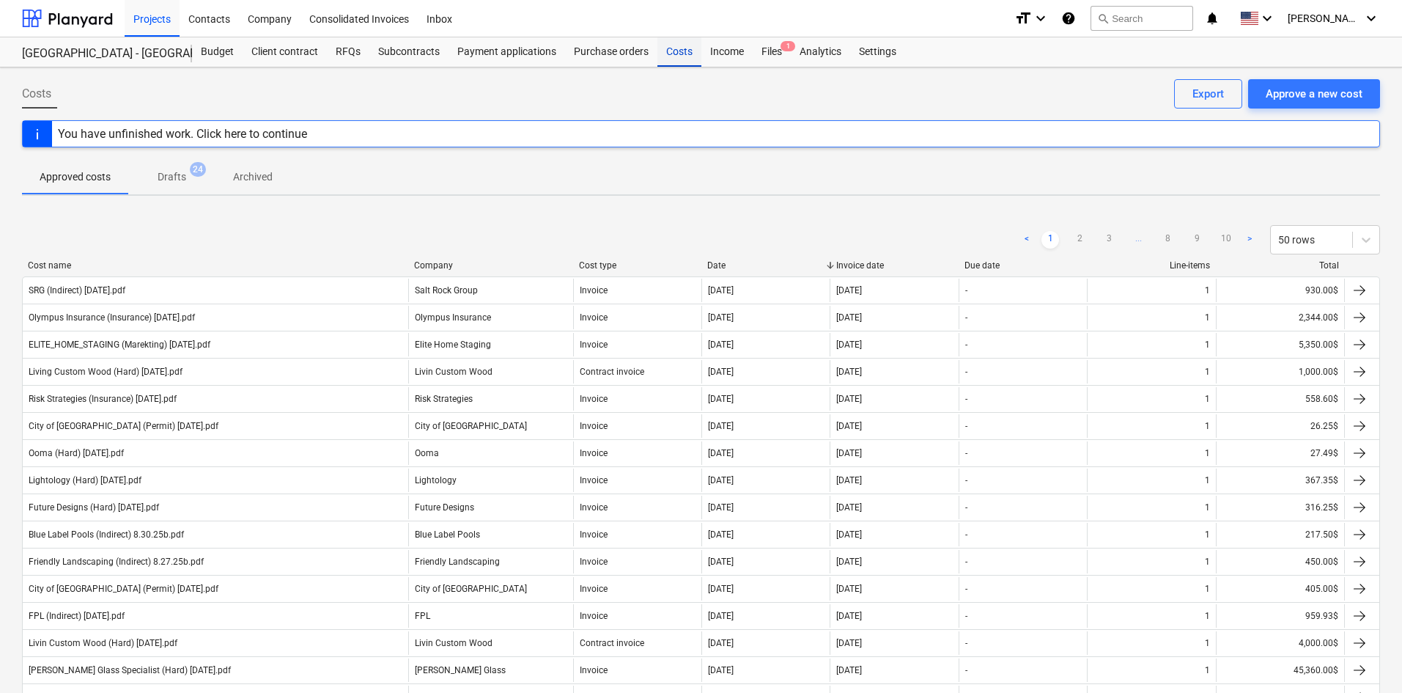
click at [671, 65] on div "Costs" at bounding box center [679, 51] width 44 height 29
click at [177, 180] on p "Drafts" at bounding box center [172, 176] width 29 height 15
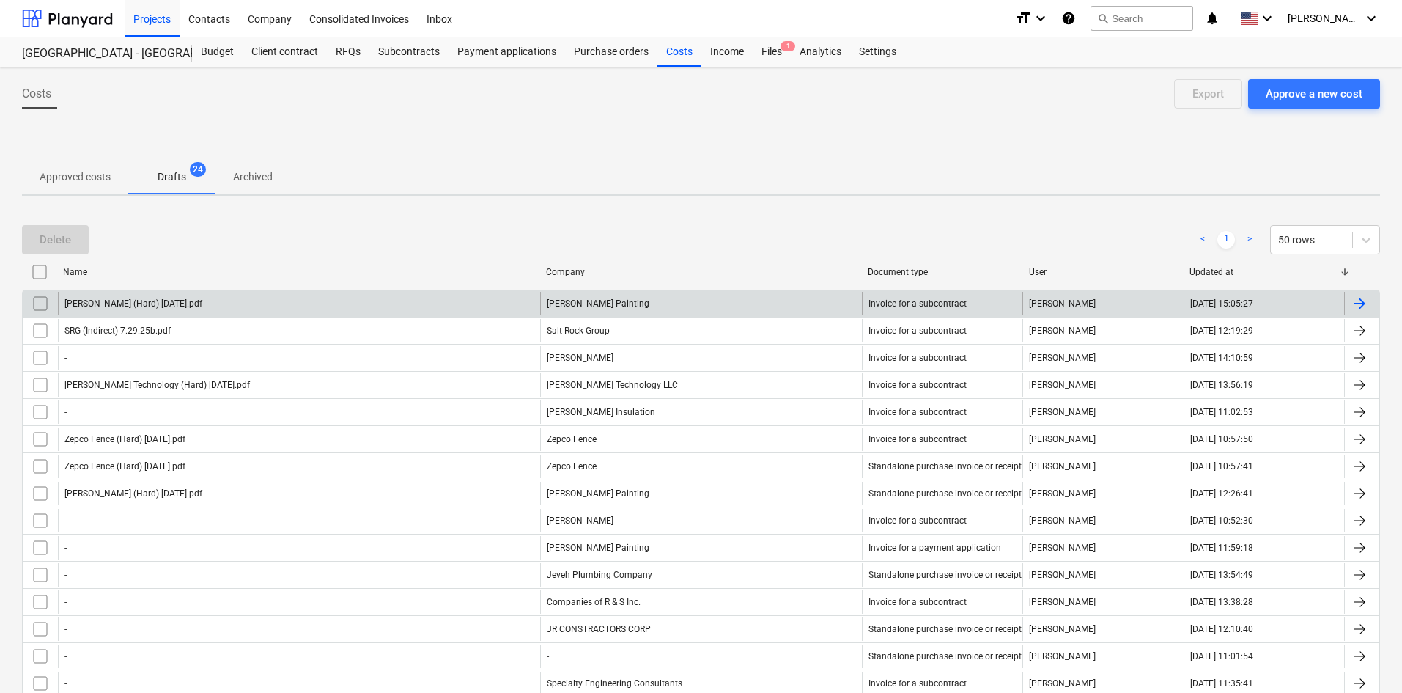
click at [250, 292] on div "[PERSON_NAME] (Hard) [DATE].pdf" at bounding box center [299, 303] width 482 height 23
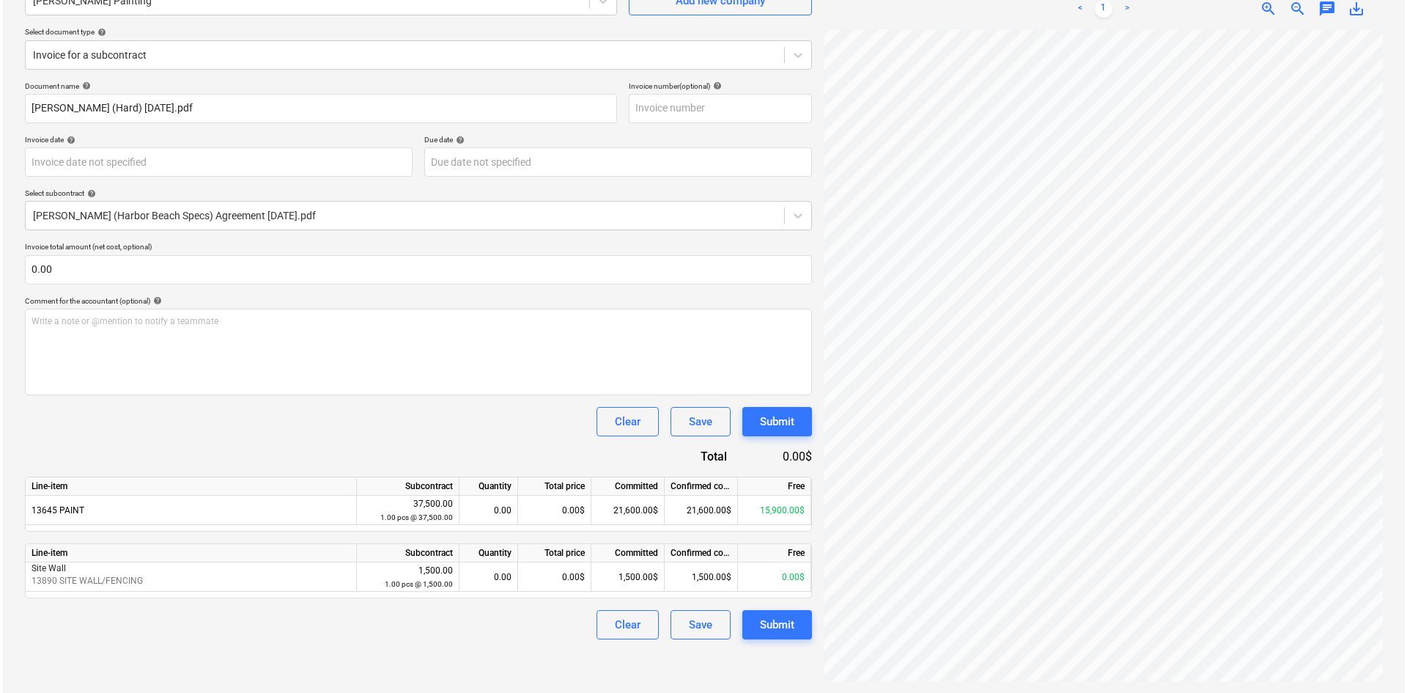
scroll to position [164, 68]
click at [528, 516] on div "0.00$" at bounding box center [551, 509] width 73 height 29
type input "10000"
click at [515, 444] on div "Document name help [PERSON_NAME] (Hard) [DATE].pdf Invoice number (optional) he…" at bounding box center [415, 360] width 787 height 558
click at [774, 629] on div "Submit" at bounding box center [774, 624] width 34 height 19
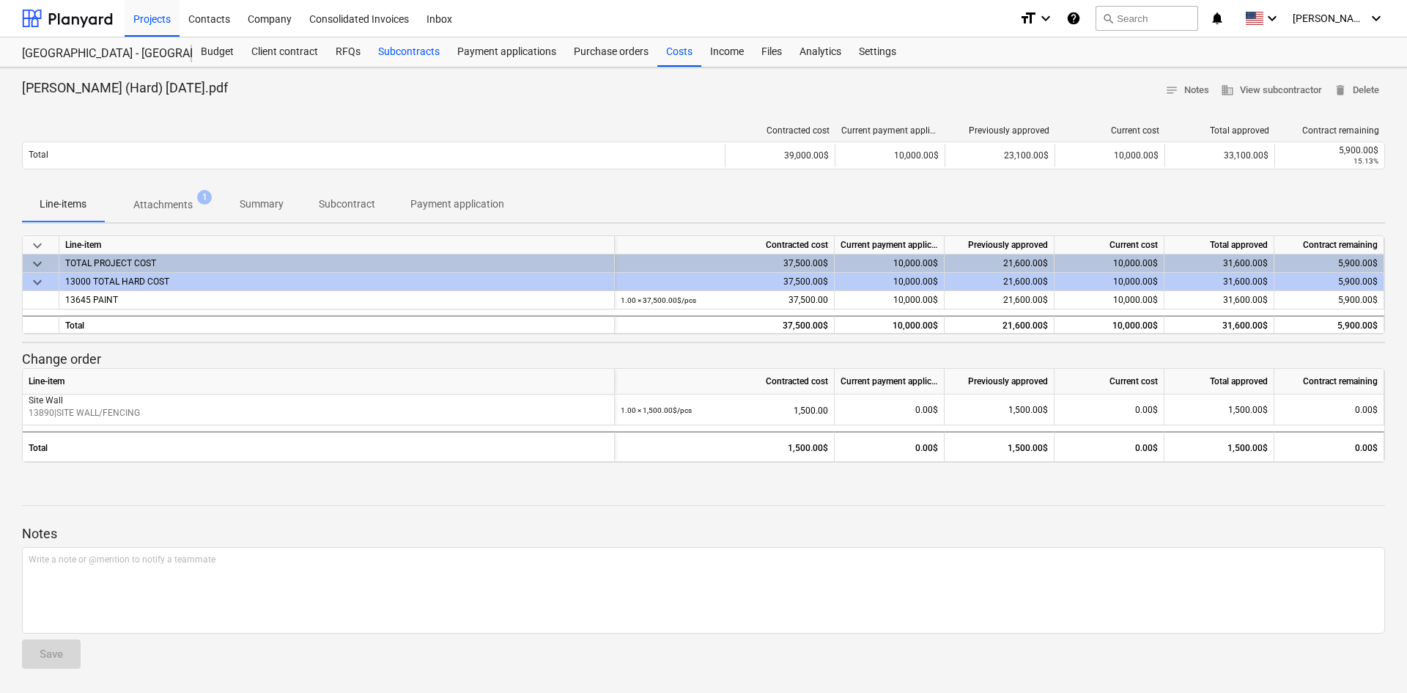
click at [409, 53] on div "Subcontracts" at bounding box center [408, 51] width 79 height 29
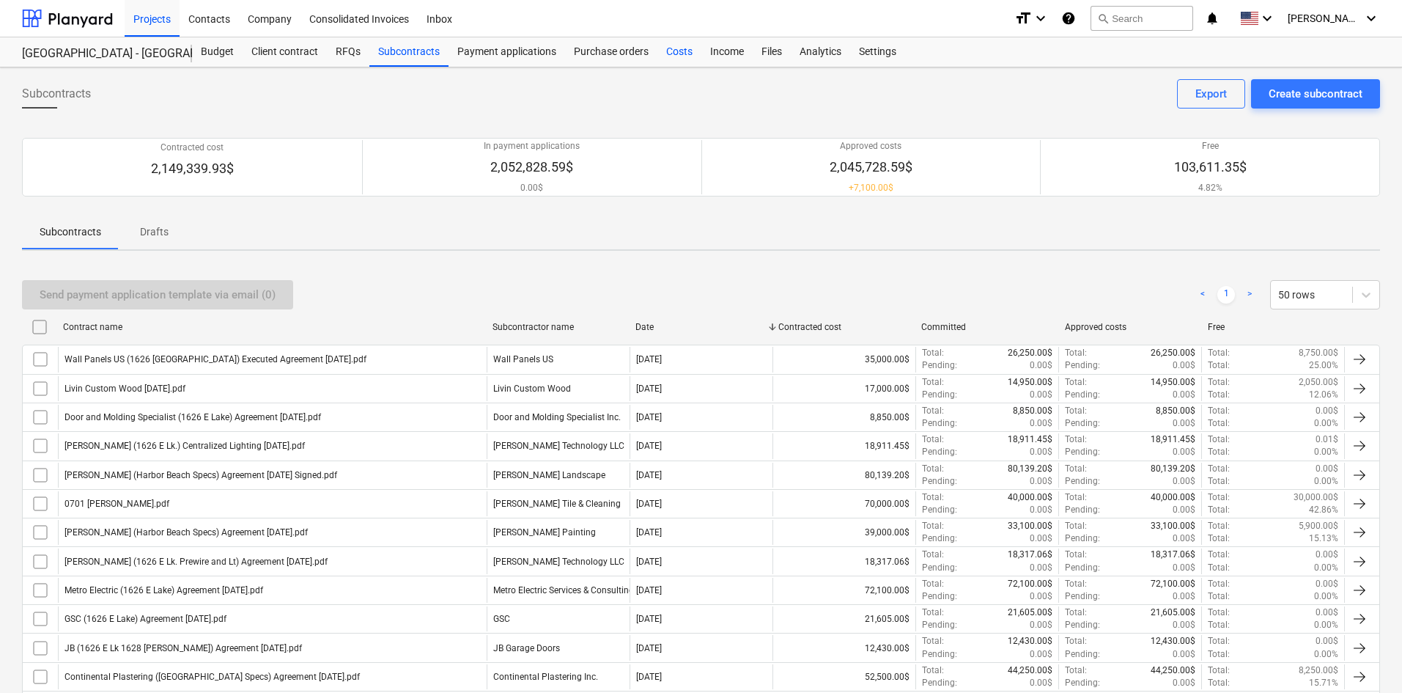
click at [681, 52] on div "Costs" at bounding box center [679, 51] width 44 height 29
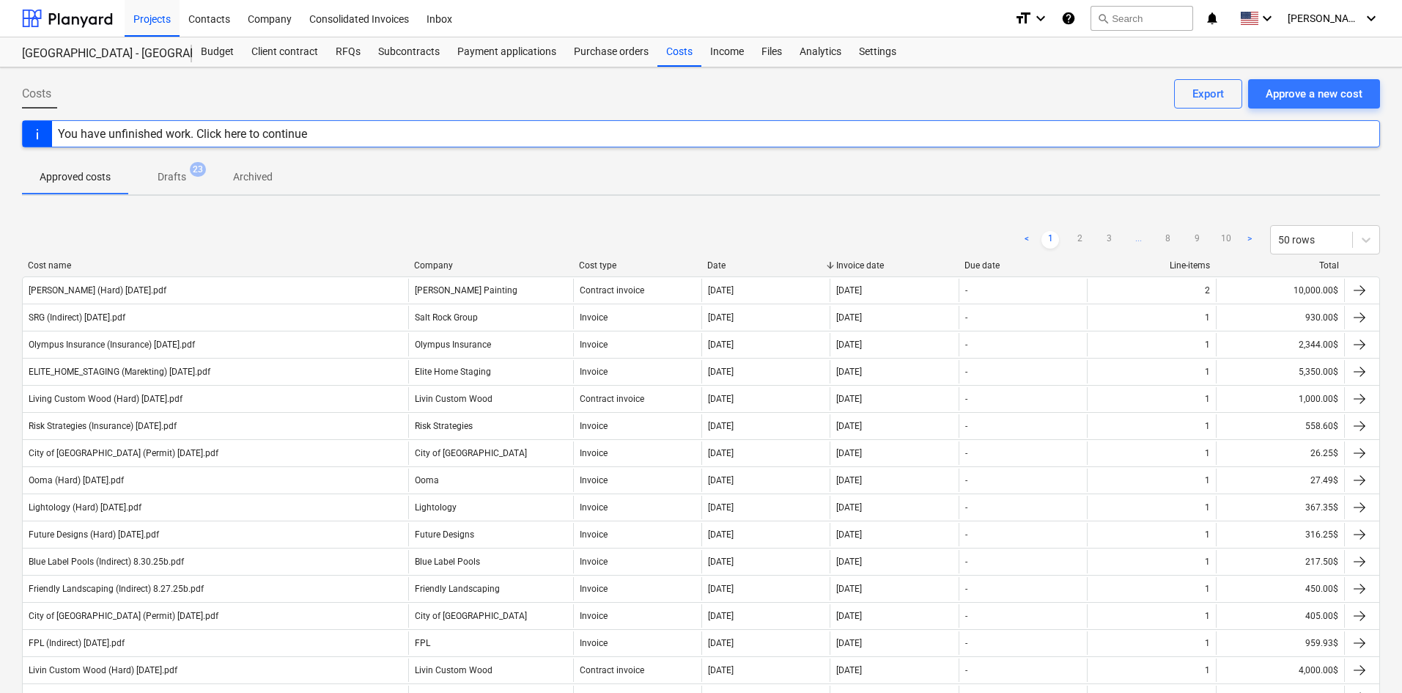
click at [304, 276] on div "Cost name Company Cost type Date Invoice date Due date Line-items Total" at bounding box center [701, 268] width 1358 height 16
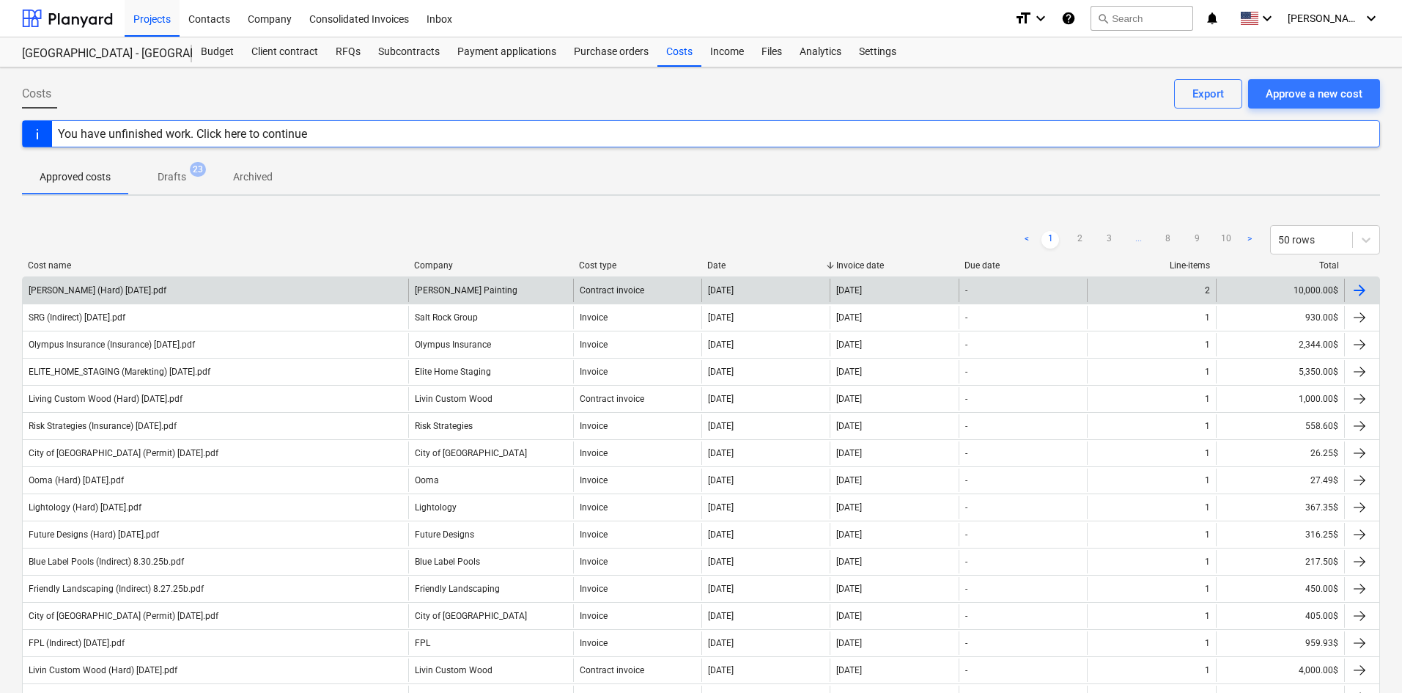
click at [295, 296] on div "[PERSON_NAME] (Hard) [DATE].pdf" at bounding box center [216, 290] width 386 height 23
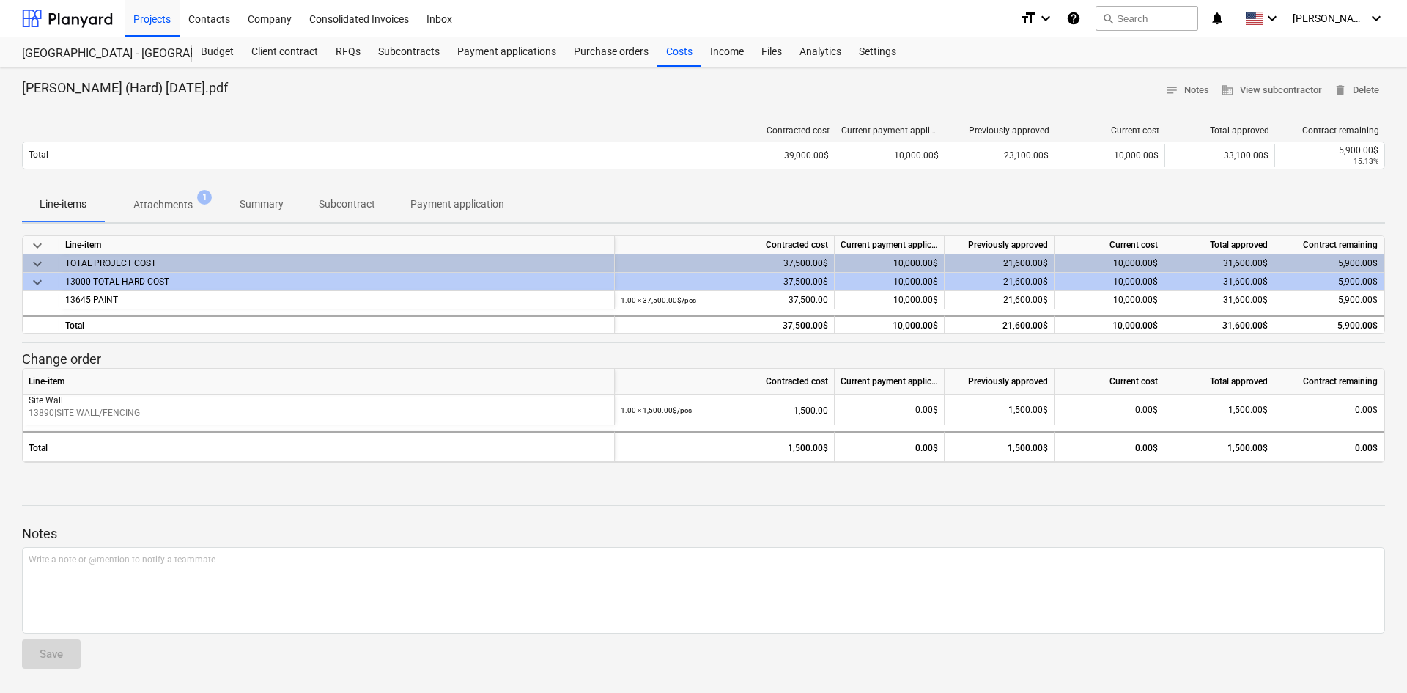
click at [182, 206] on p "Attachments" at bounding box center [162, 204] width 59 height 15
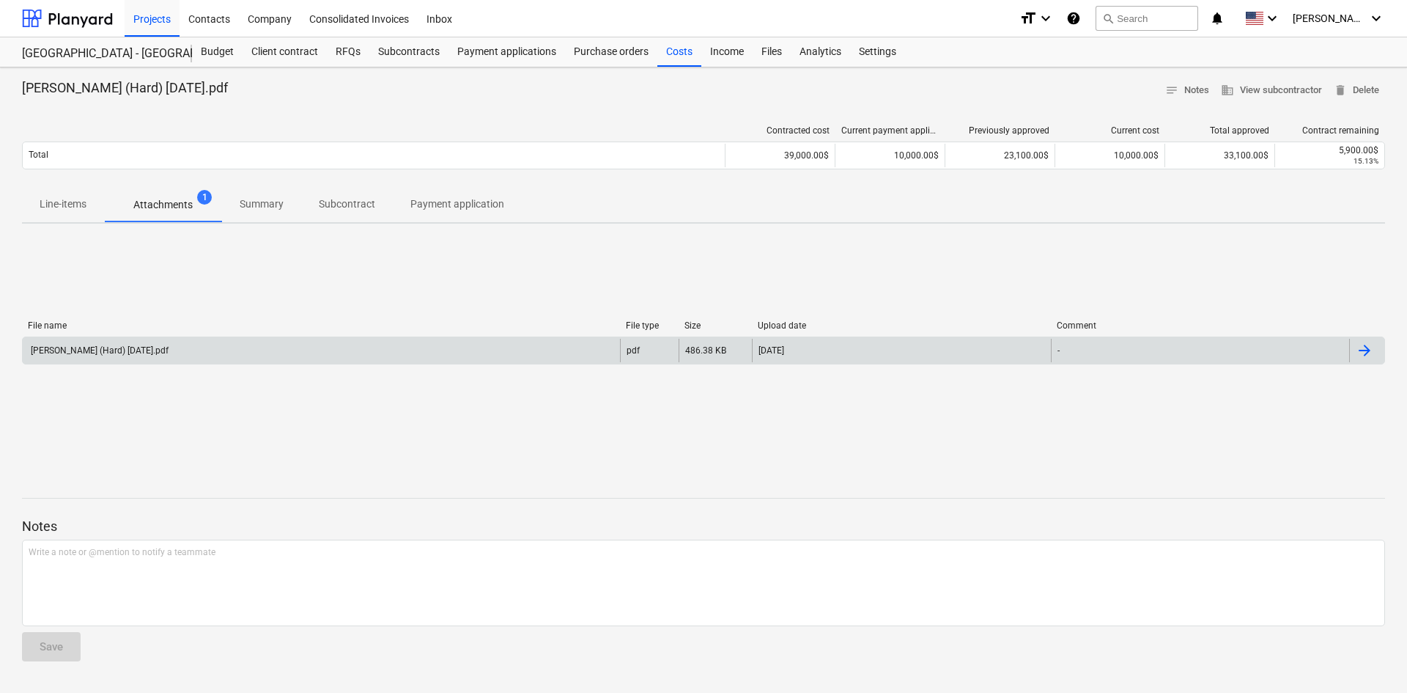
click at [185, 358] on div "[PERSON_NAME] (Hard) [DATE].pdf" at bounding box center [321, 350] width 597 height 23
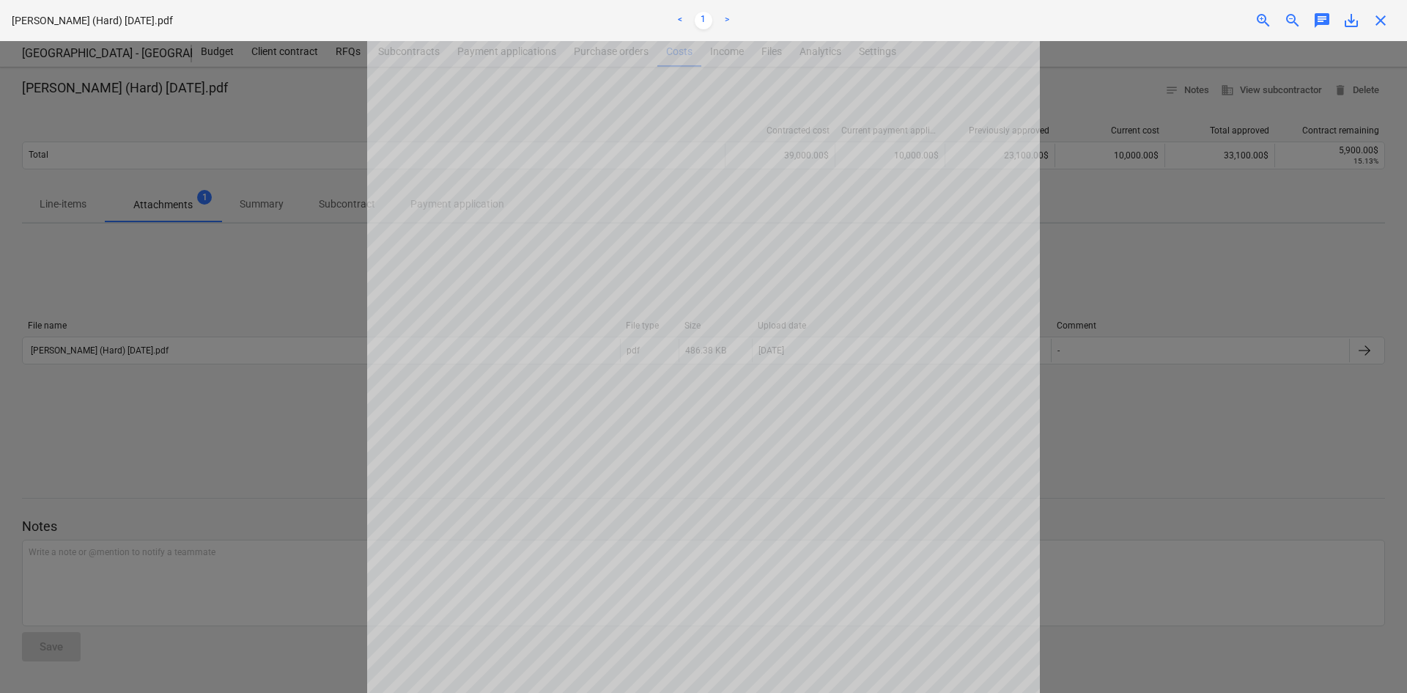
click at [235, 301] on div at bounding box center [703, 367] width 1407 height 652
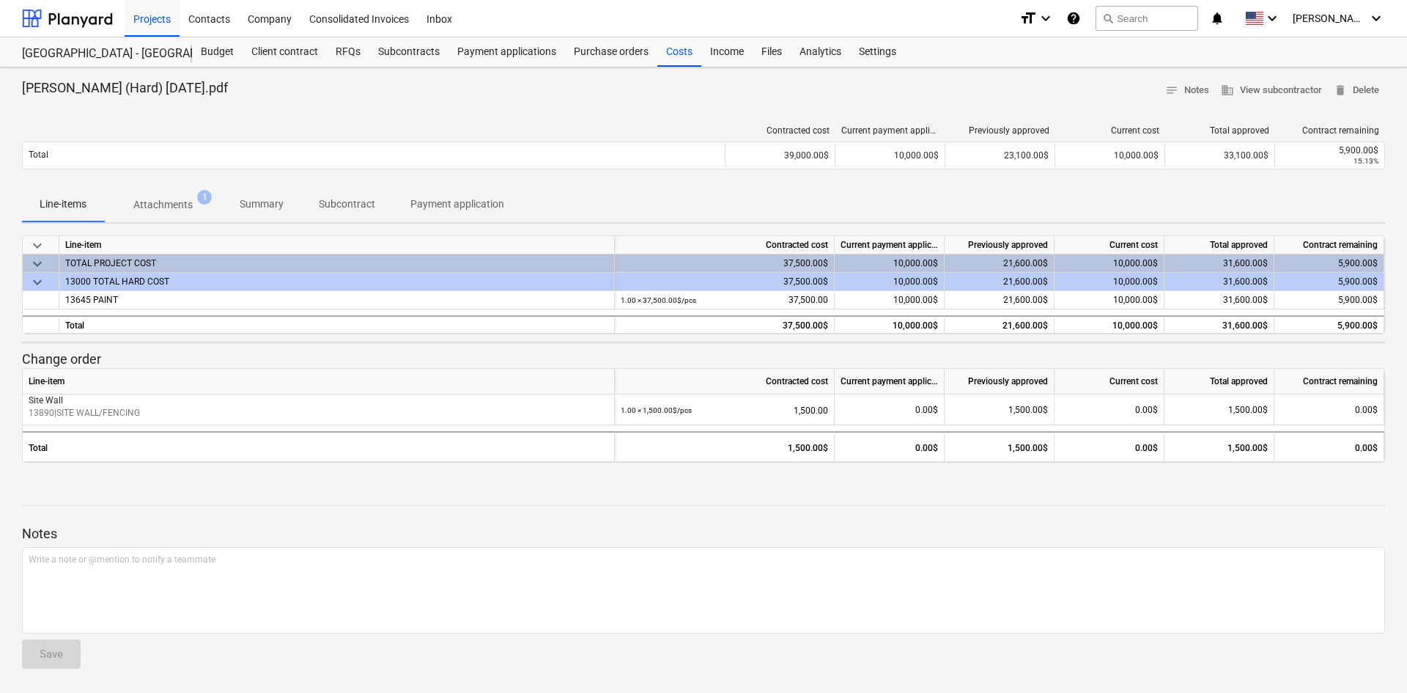
click at [100, 480] on div at bounding box center [703, 480] width 1363 height 12
click at [332, 494] on div at bounding box center [703, 492] width 1363 height 12
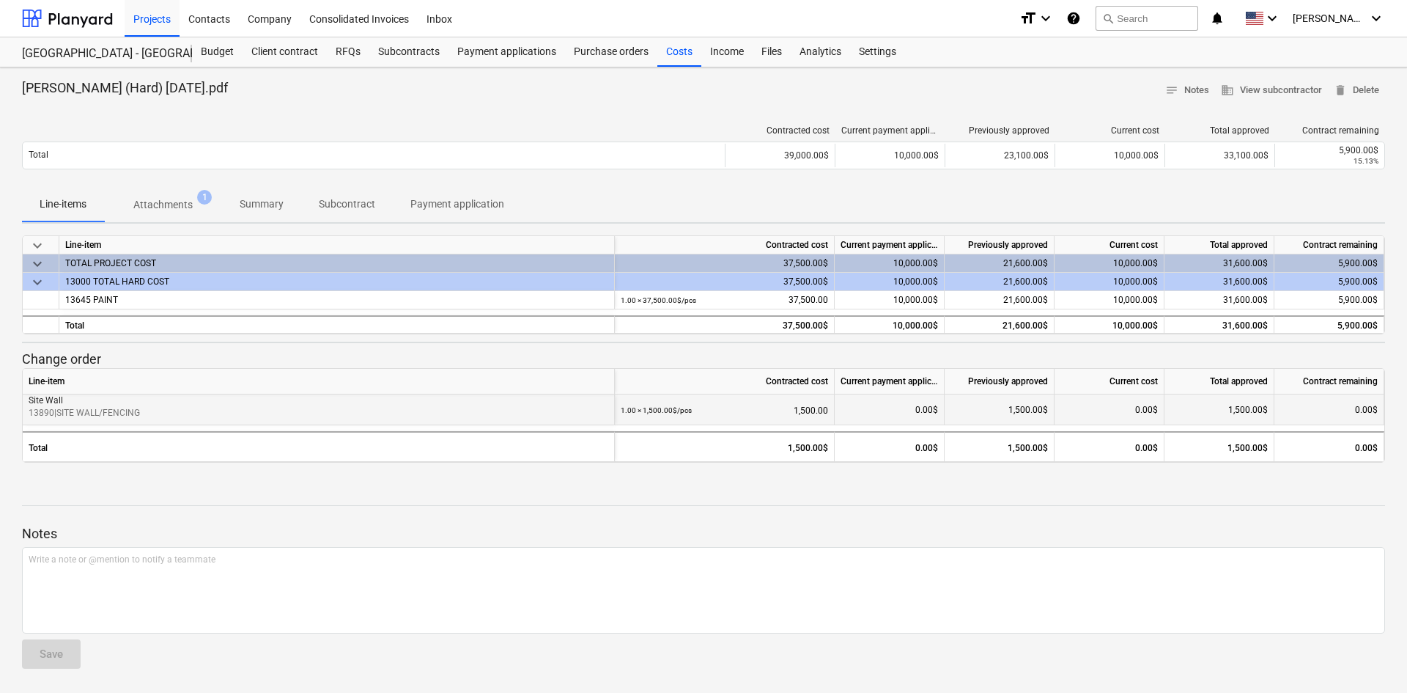
click at [161, 415] on p "13890 | SITE WALL/FENCING" at bounding box center [319, 413] width 580 height 12
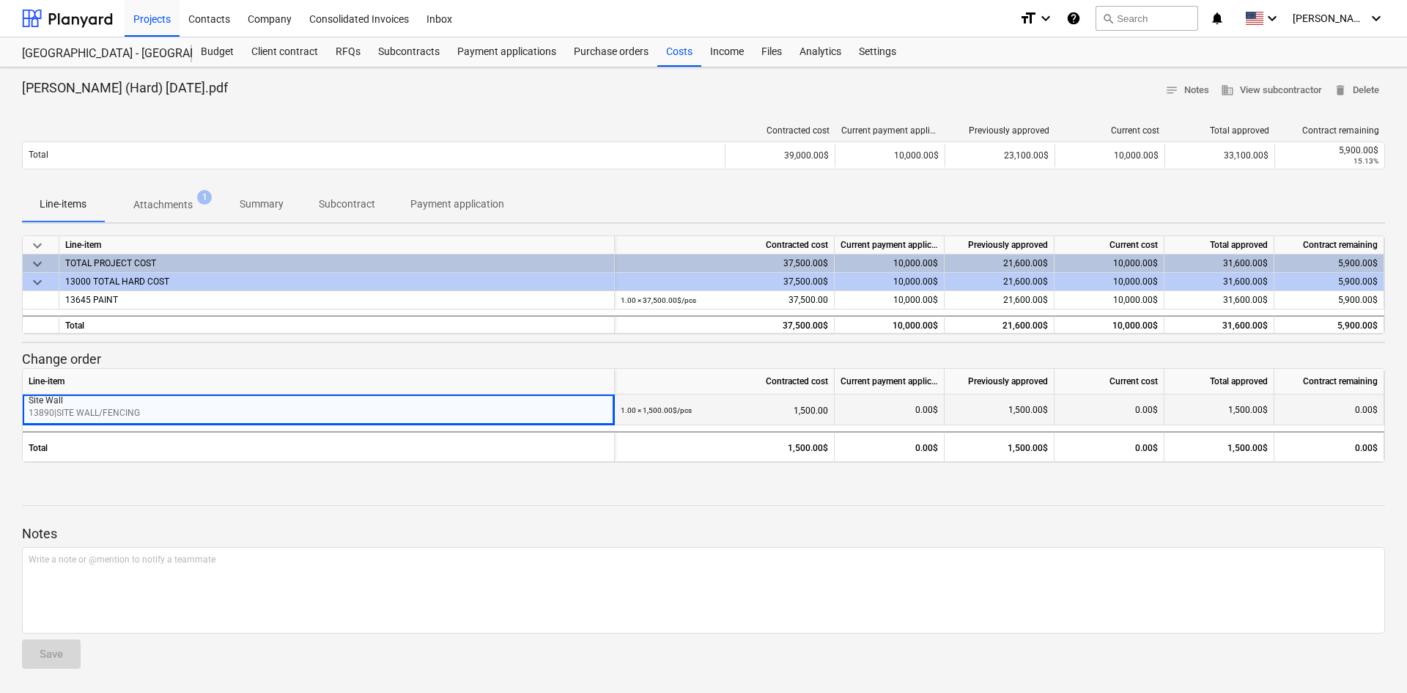
click at [726, 404] on div "1.00 × 1,500.00$ / pcs 1,500.00" at bounding box center [724, 410] width 207 height 32
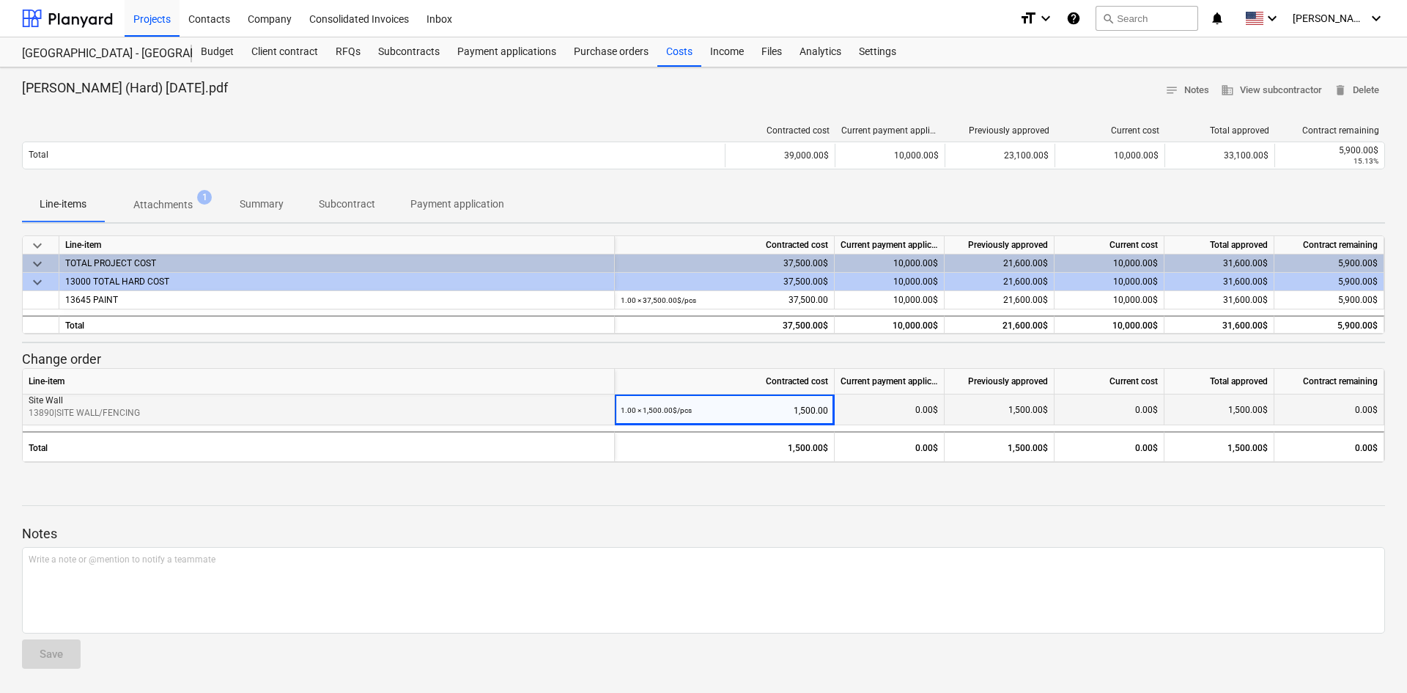
click at [851, 415] on div "0.00$" at bounding box center [890, 409] width 110 height 31
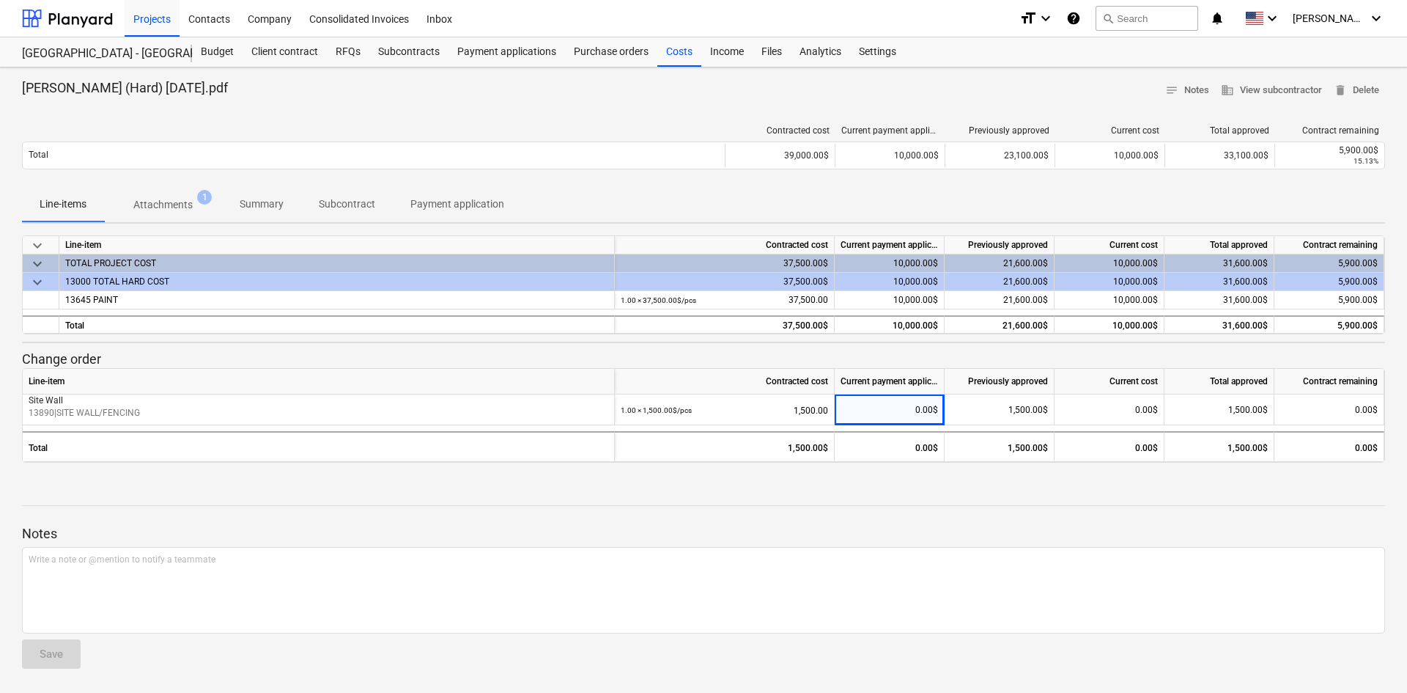
click at [579, 221] on div "Line-items Attachments 1 Summary Subcontract Payment application" at bounding box center [703, 204] width 1363 height 35
click at [407, 54] on div "Subcontracts" at bounding box center [408, 51] width 79 height 29
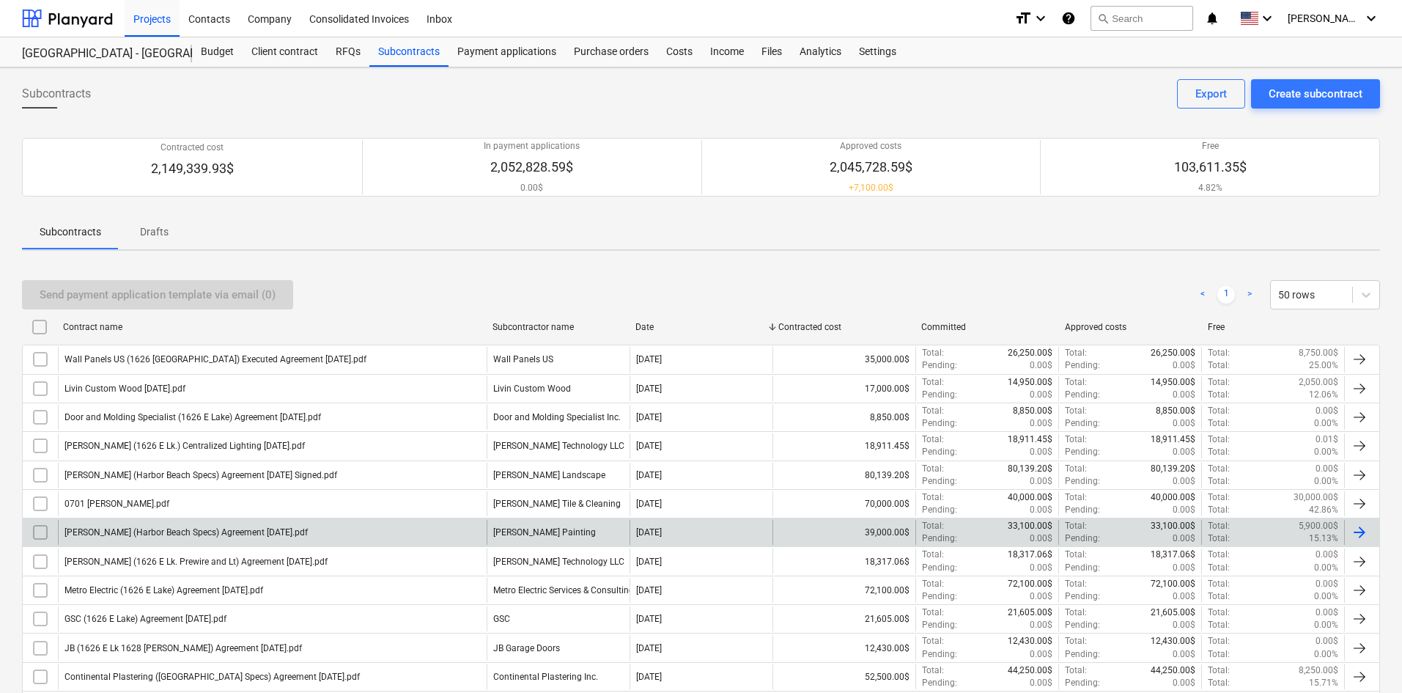
click at [336, 537] on div "[PERSON_NAME] (Harbor Beach Specs) Agreement [DATE].pdf" at bounding box center [272, 532] width 429 height 25
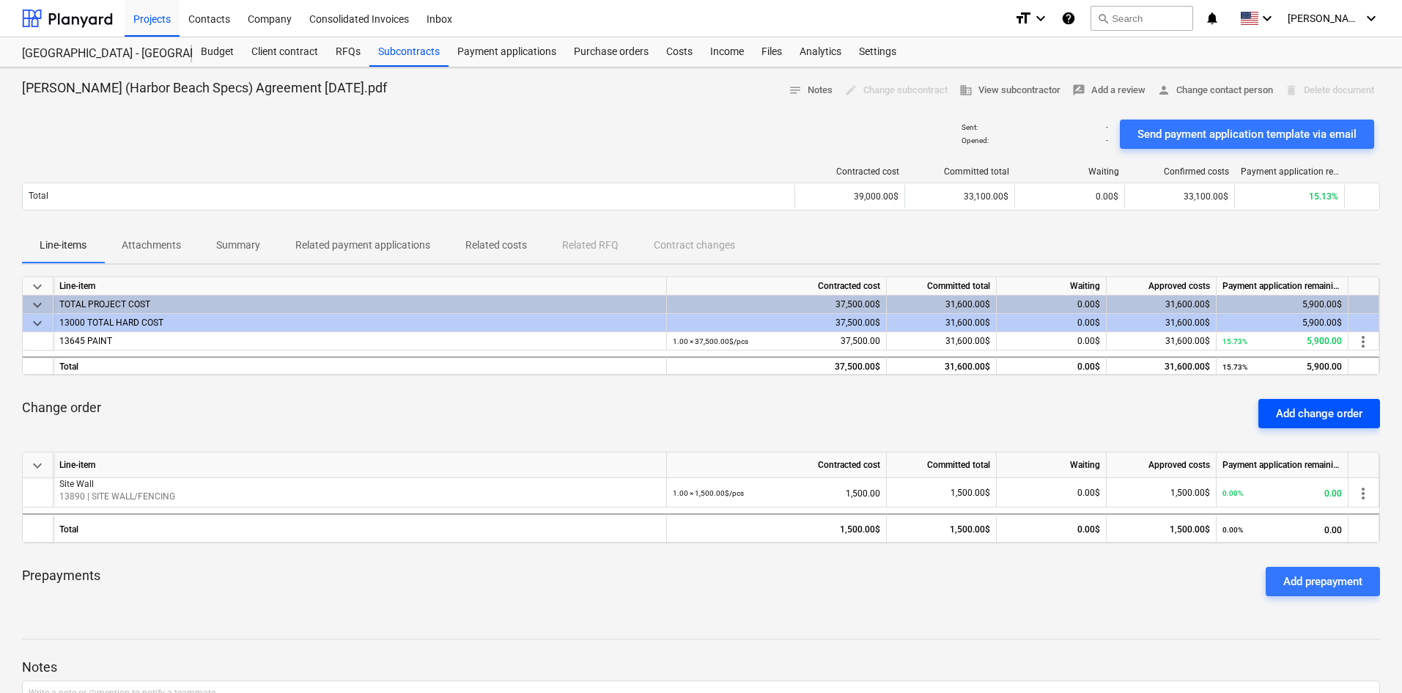
click at [1317, 409] on div "Add change order" at bounding box center [1319, 413] width 86 height 19
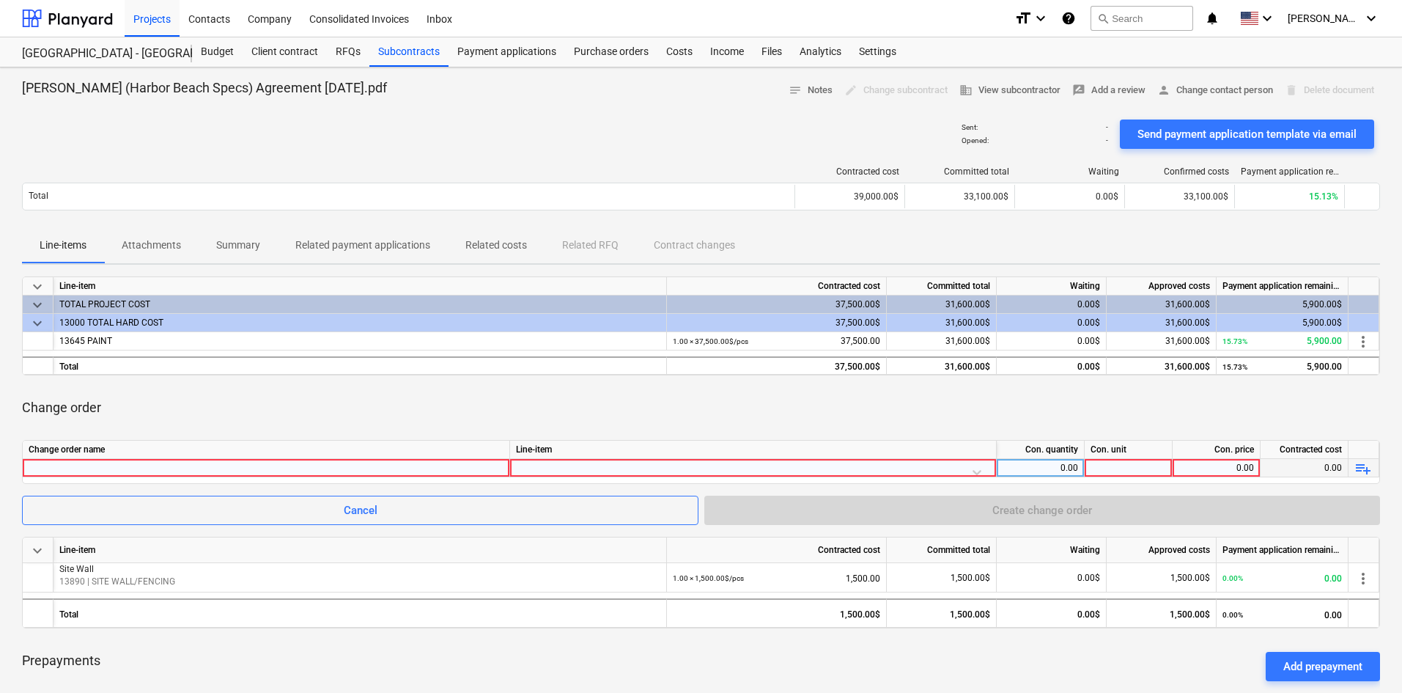
click at [404, 475] on div at bounding box center [266, 468] width 475 height 18
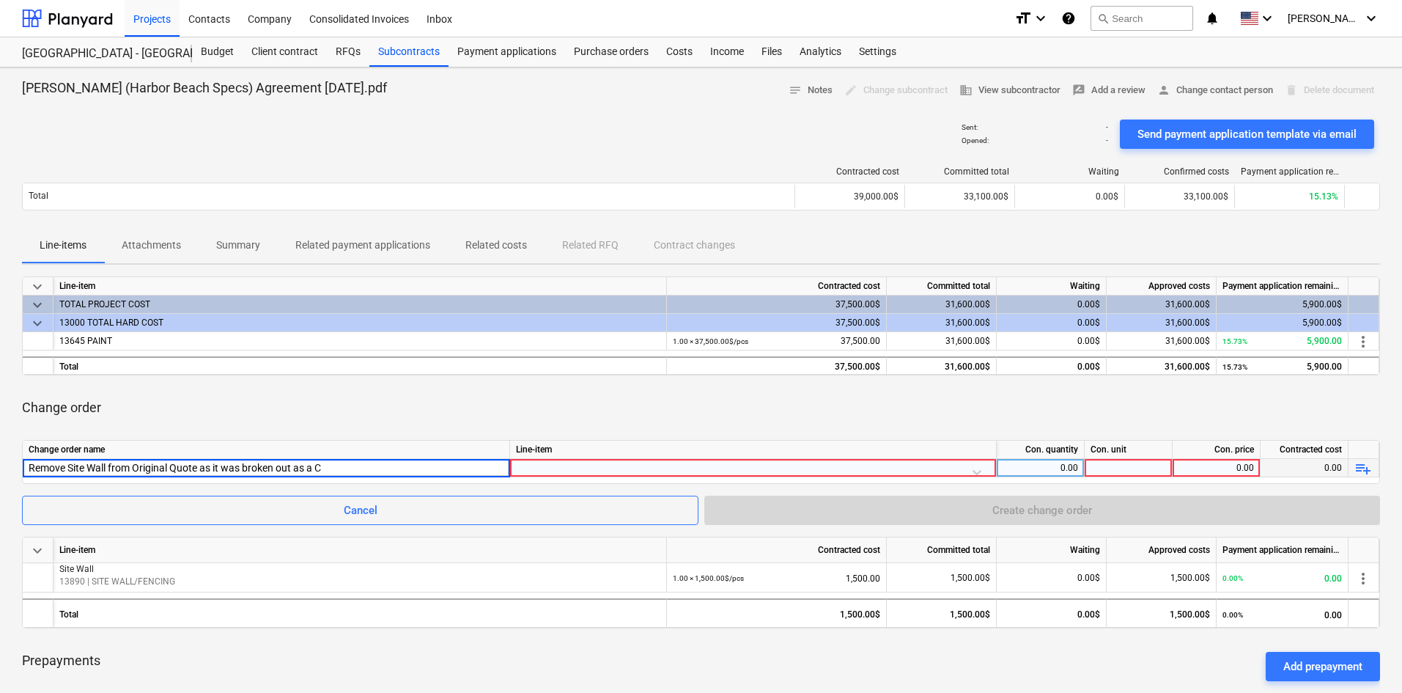
type input "Remove Site Wall from Original Quote as it was broken out as a CO"
click at [611, 468] on div at bounding box center [753, 472] width 474 height 26
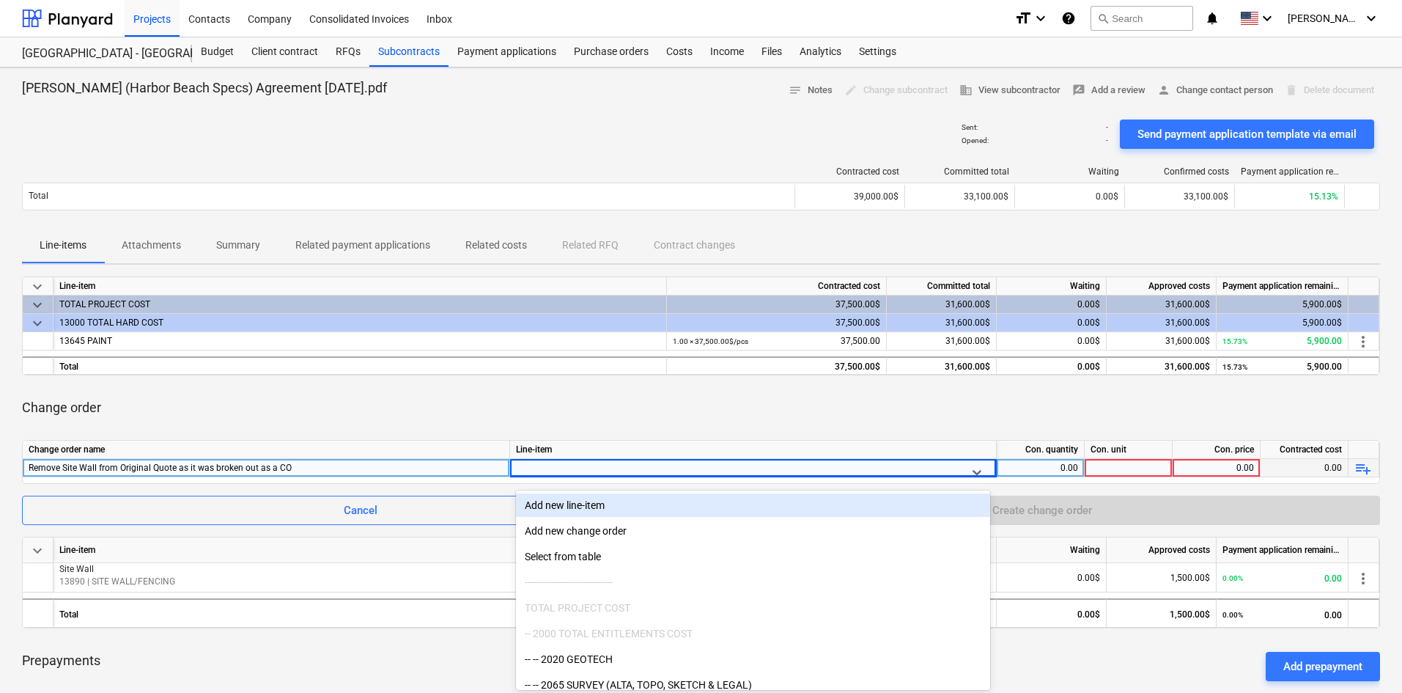
scroll to position [26, 0]
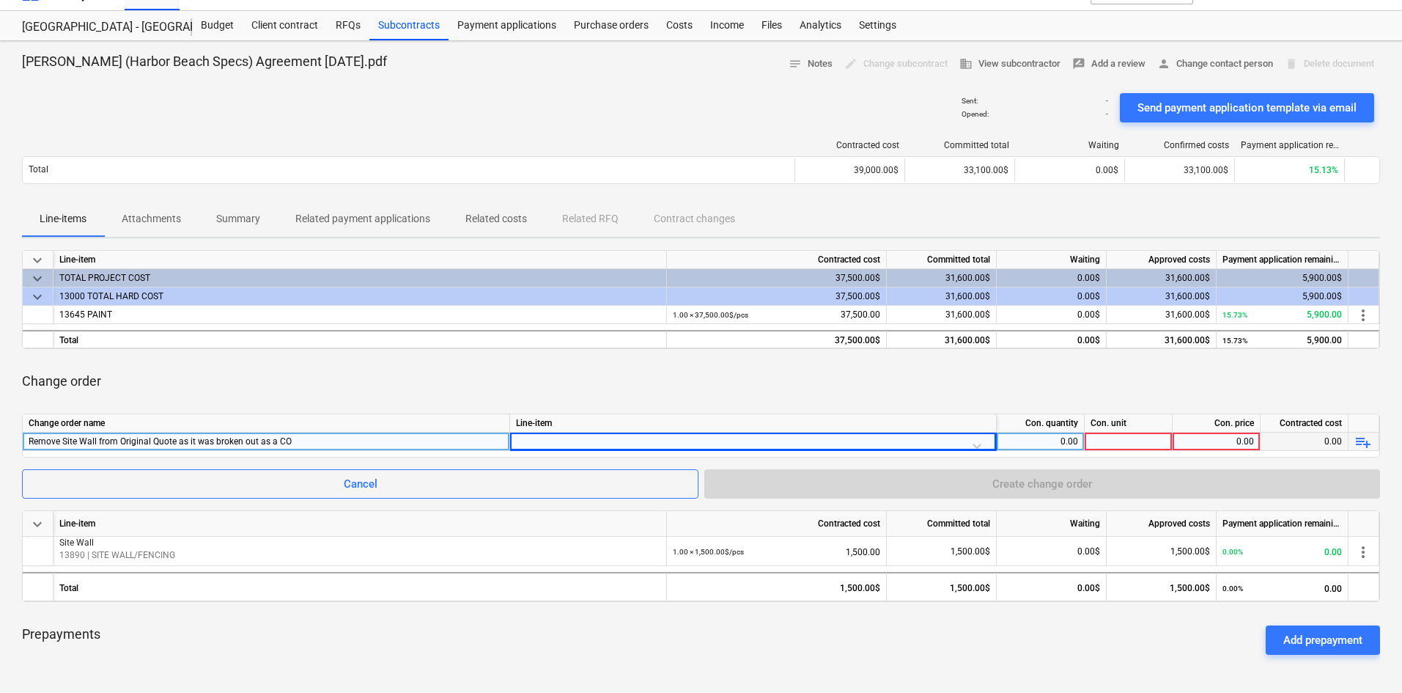
click at [851, 369] on div "Change order" at bounding box center [701, 381] width 1358 height 41
click at [863, 445] on div at bounding box center [753, 445] width 474 height 26
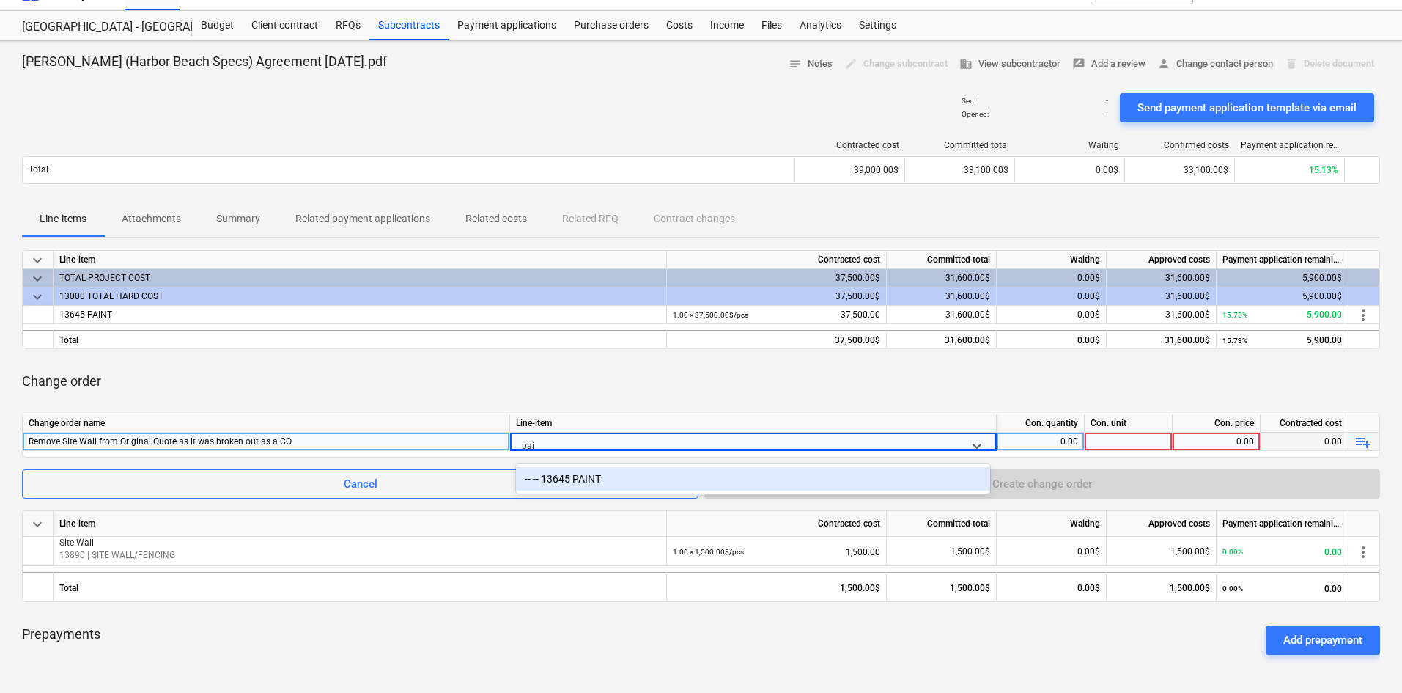
type input "pain"
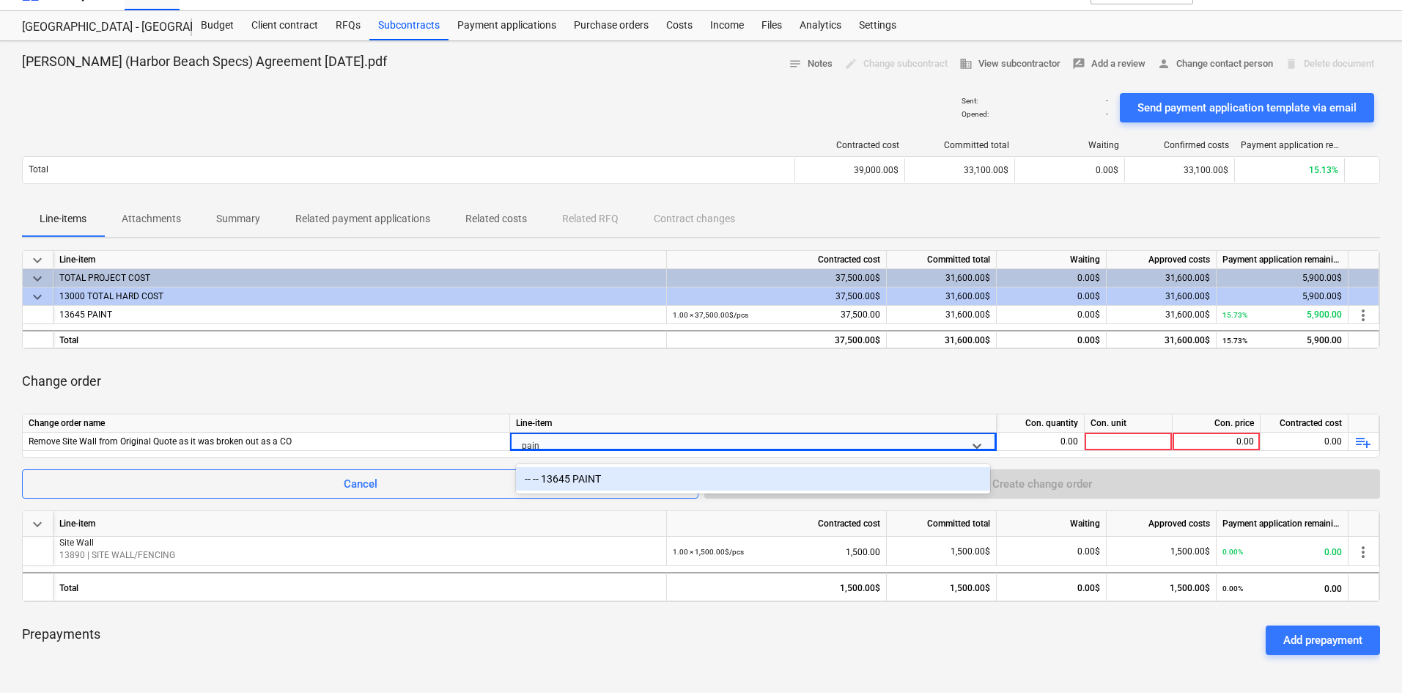
click at [563, 491] on div "-- -- 13645 PAINT" at bounding box center [753, 478] width 474 height 29
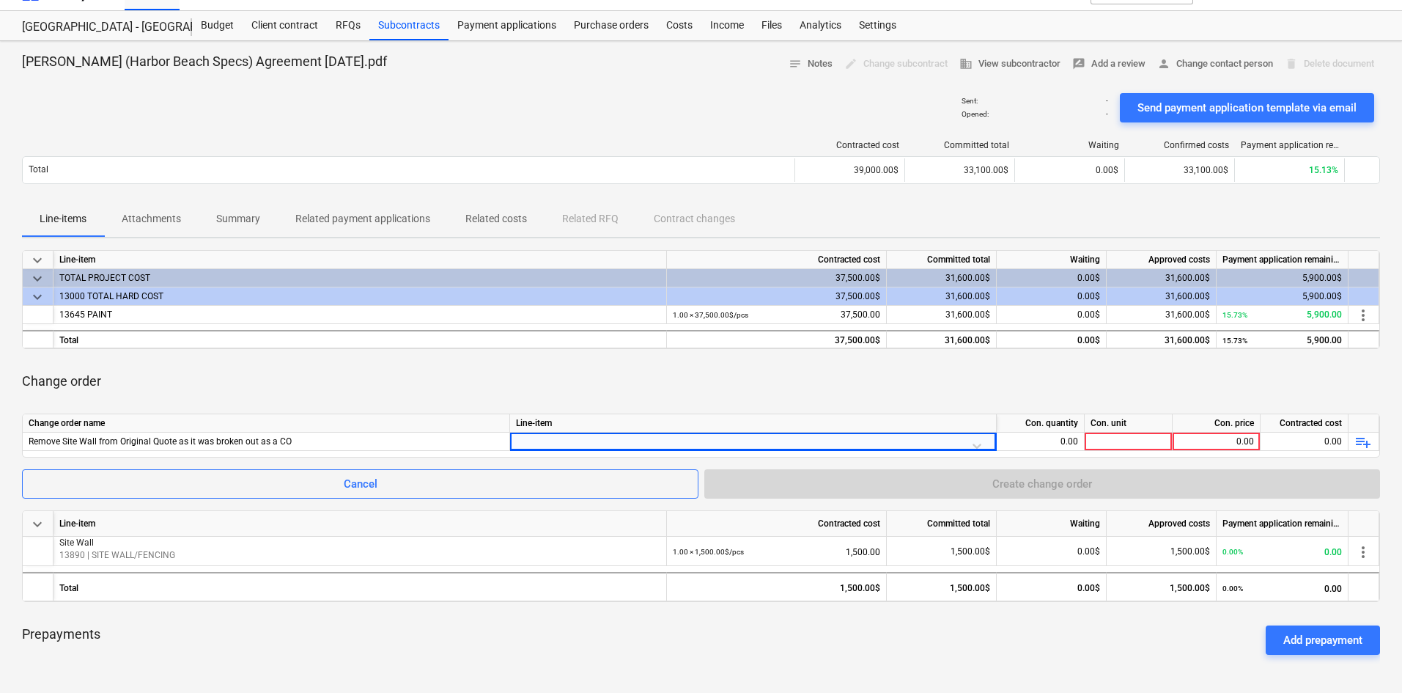
click at [714, 361] on div "Change order" at bounding box center [701, 381] width 1358 height 41
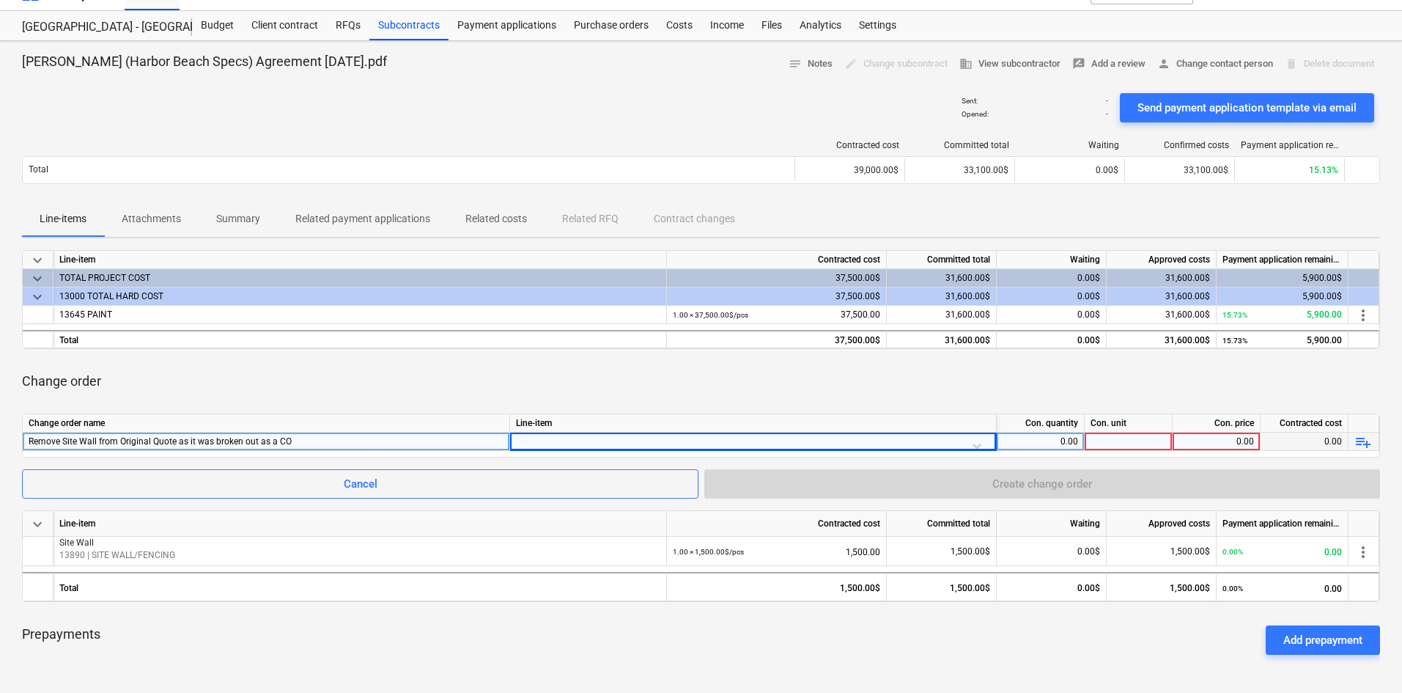
click at [1047, 438] on div "0.00" at bounding box center [1040, 441] width 75 height 18
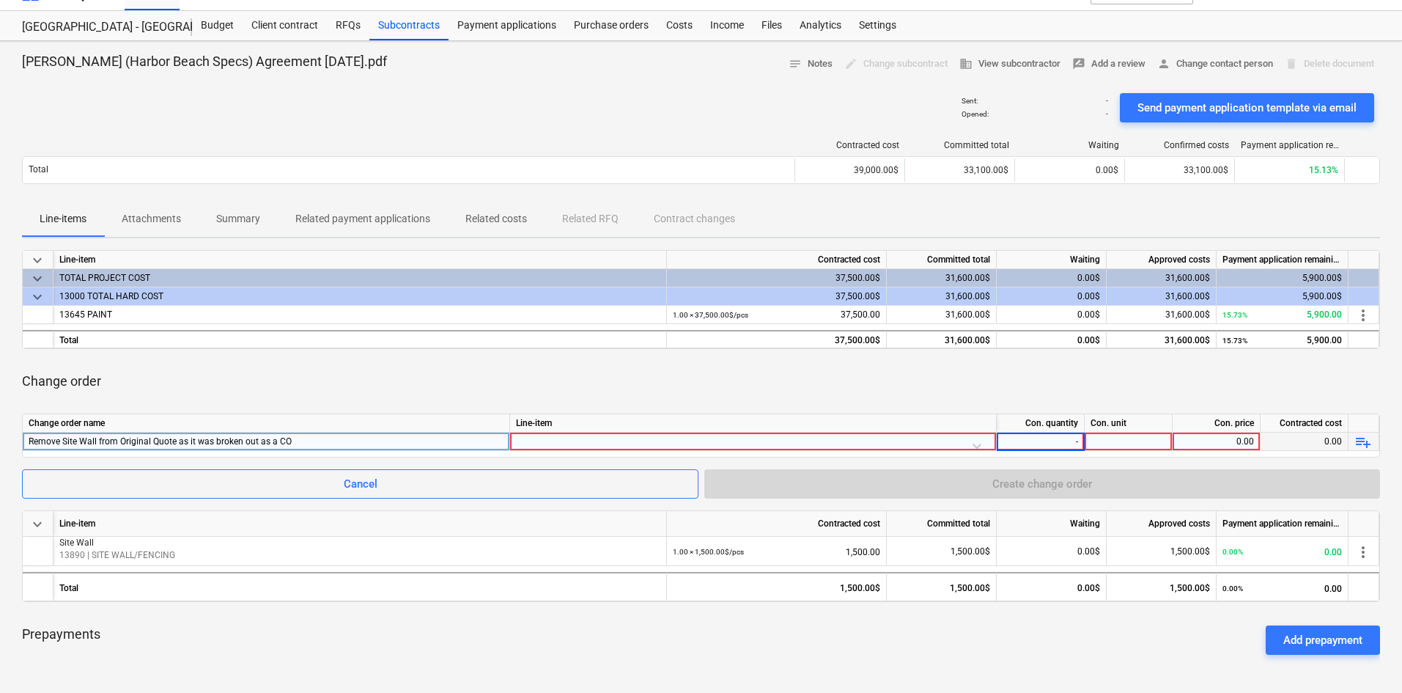
type input "-1"
click at [1158, 440] on div at bounding box center [1129, 441] width 88 height 18
type input "pcs"
click at [1231, 439] on div "0.00" at bounding box center [1216, 441] width 75 height 18
type input "1500"
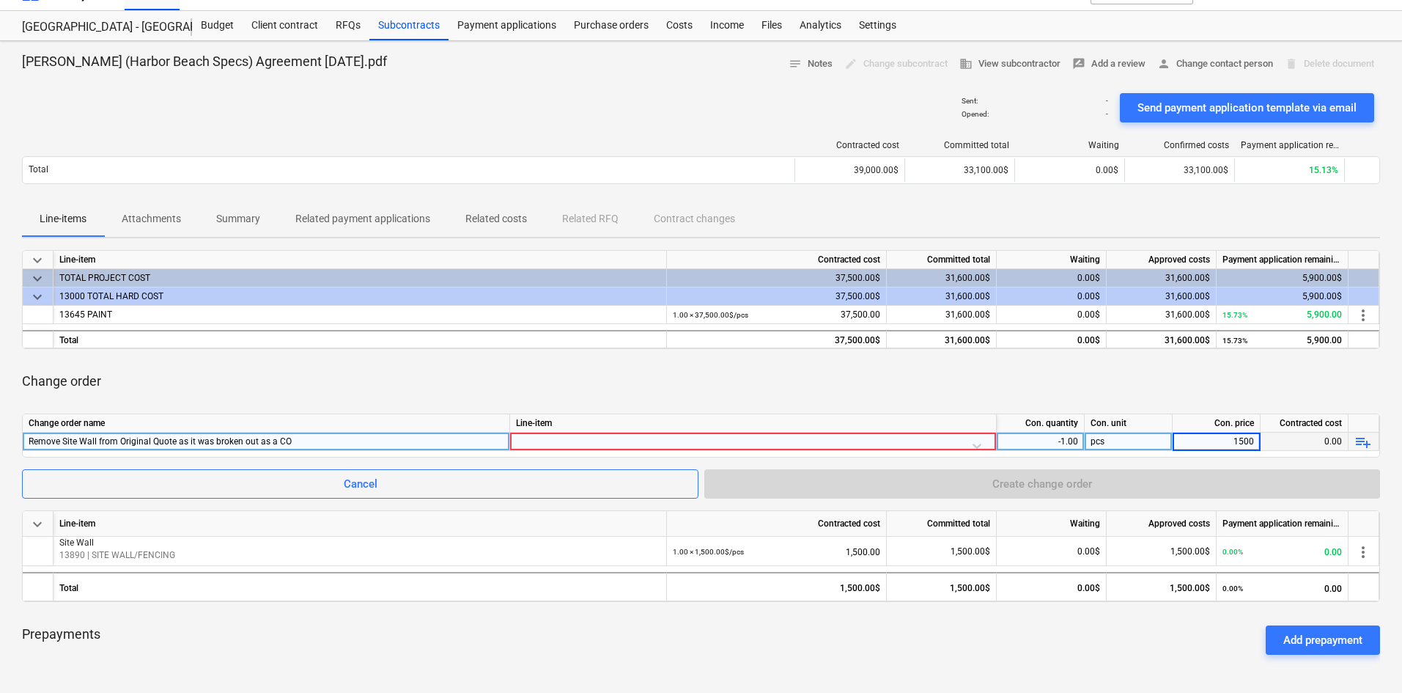
click at [976, 363] on div "Change order" at bounding box center [701, 381] width 1358 height 41
click at [627, 446] on div at bounding box center [753, 445] width 474 height 26
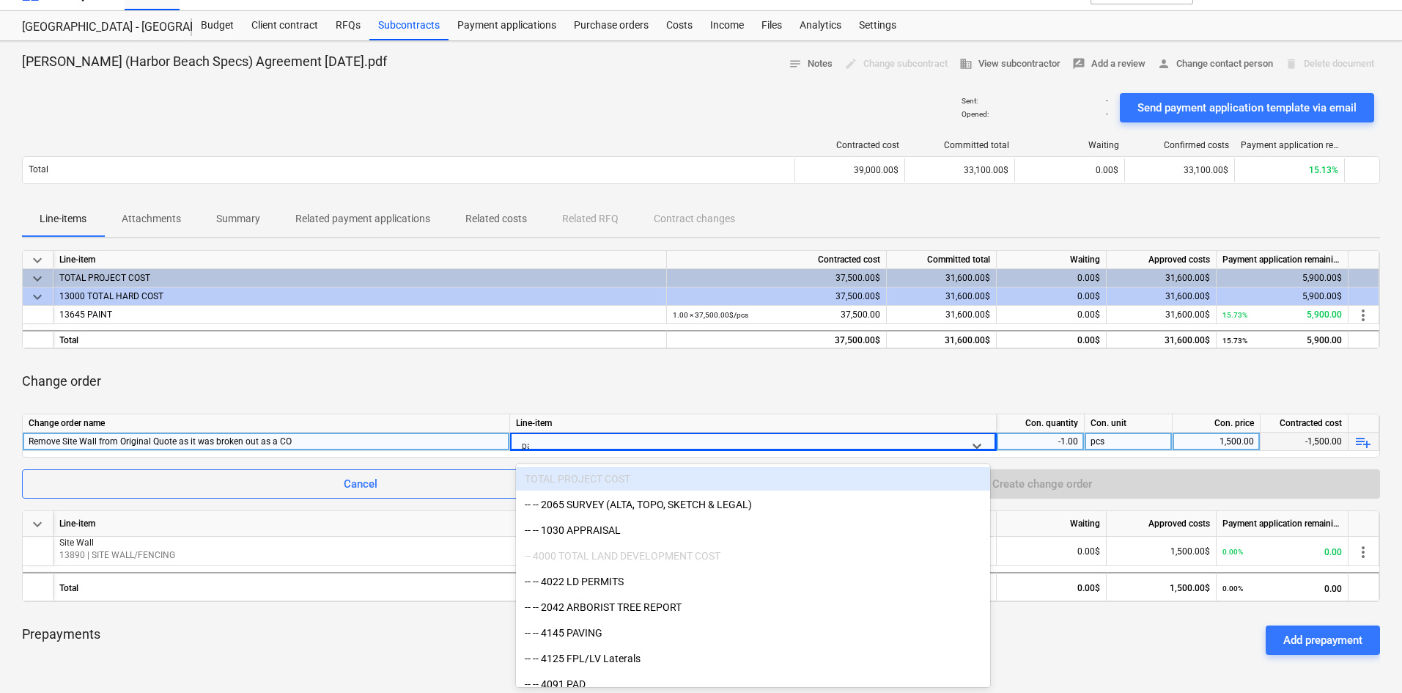
type input "pai"
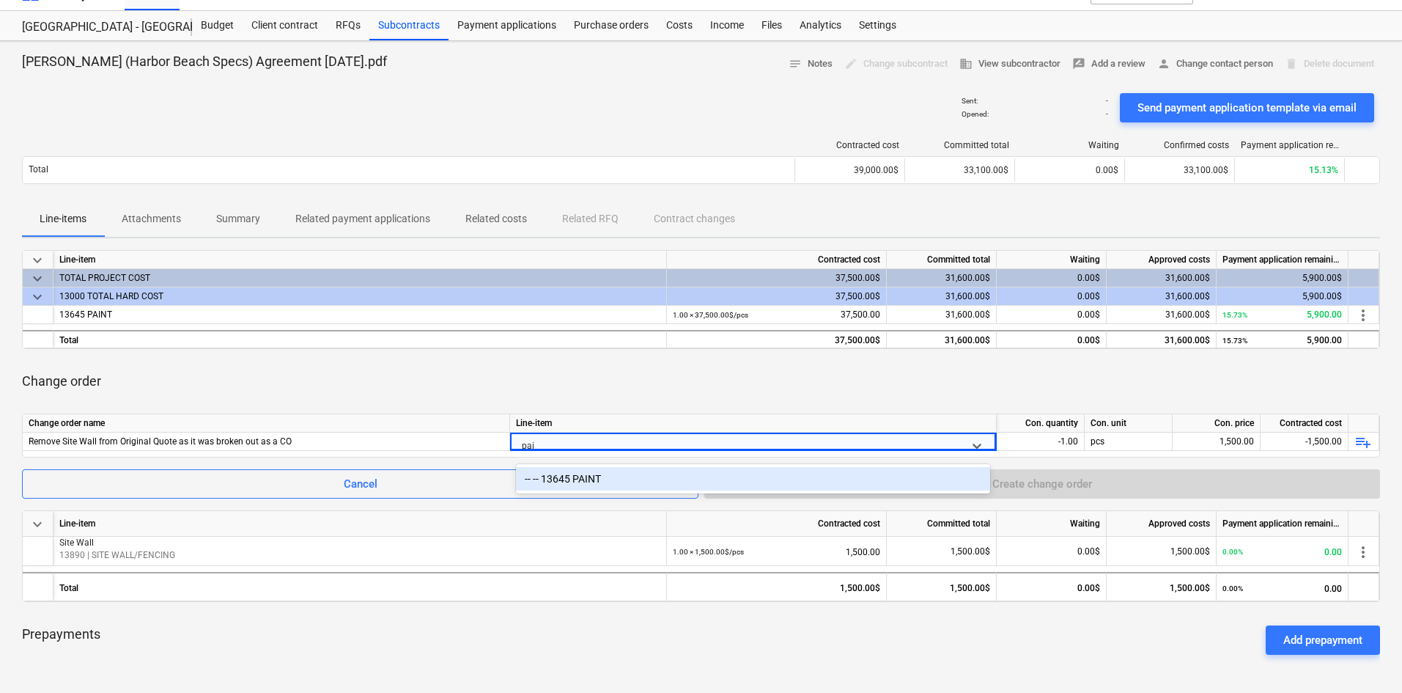
drag, startPoint x: 594, startPoint y: 483, endPoint x: 607, endPoint y: 452, distance: 33.2
click at [594, 483] on div "-- -- 13645 PAINT" at bounding box center [753, 478] width 474 height 23
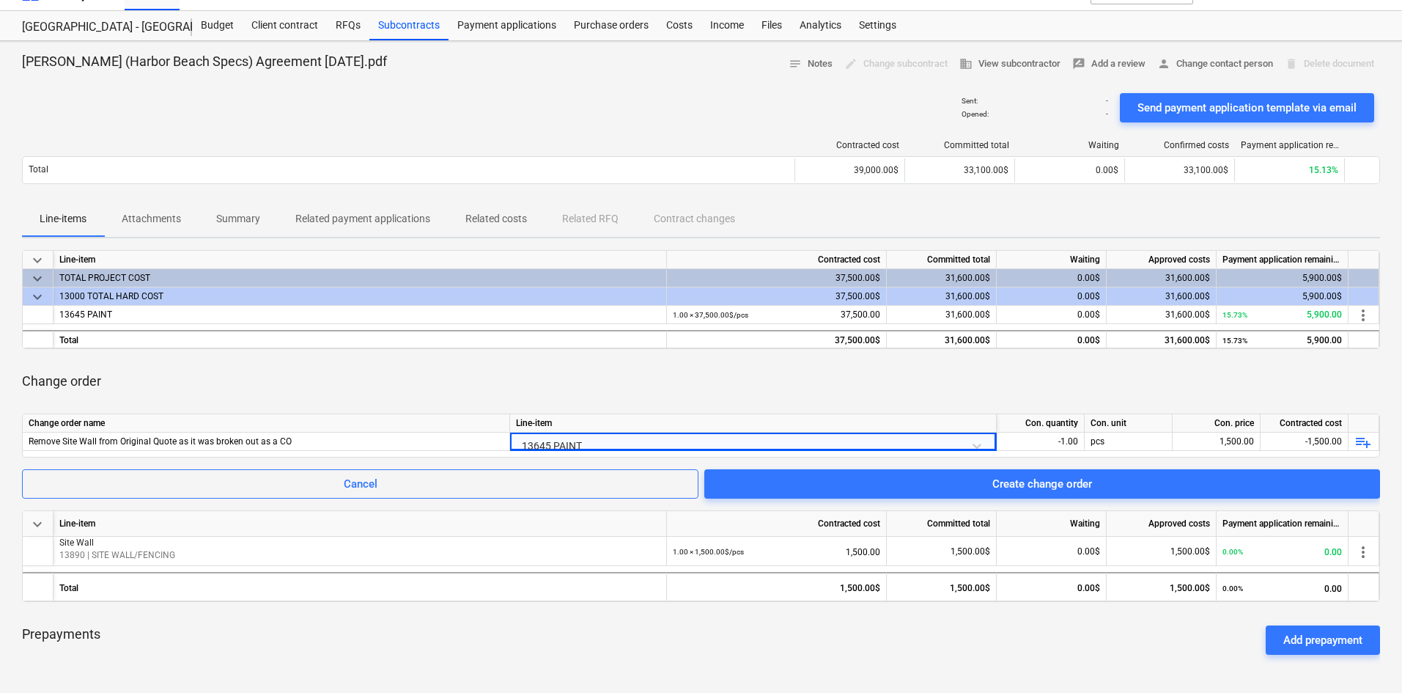
click at [627, 391] on div "Change order" at bounding box center [701, 381] width 1358 height 41
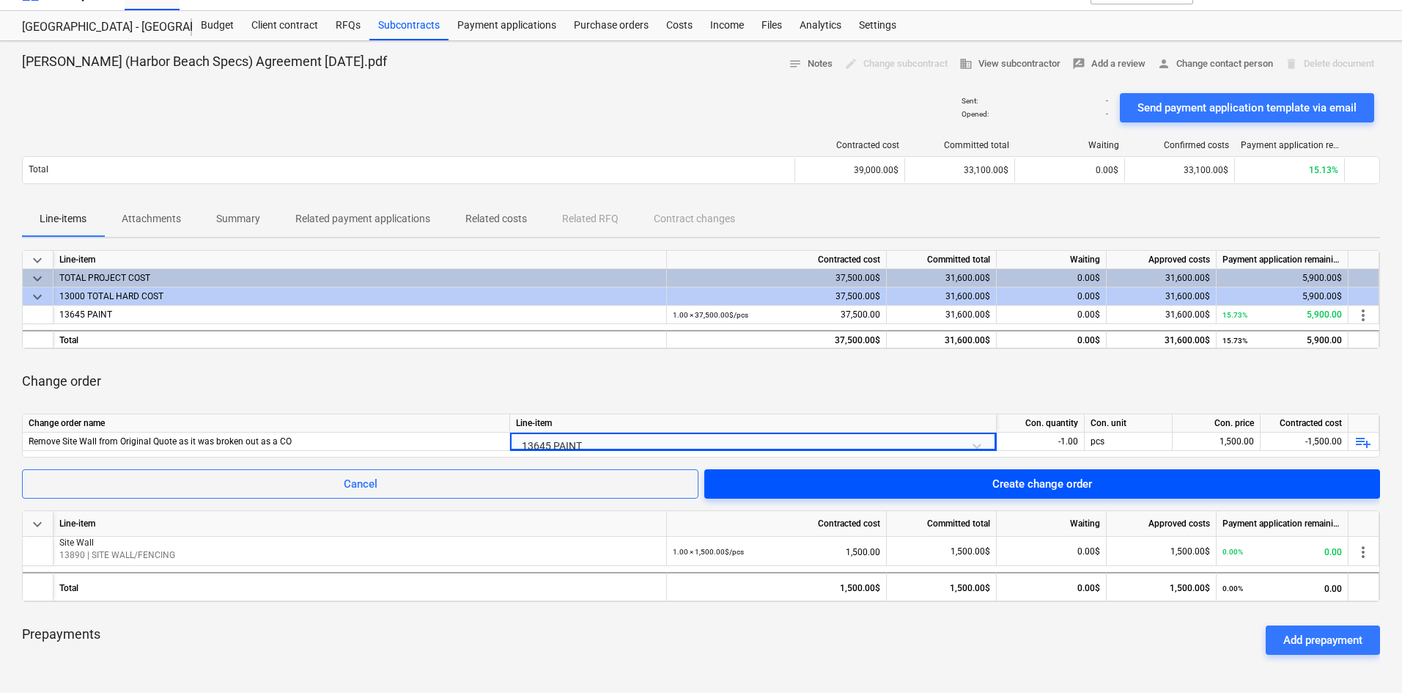
click at [1081, 477] on div "Create change order" at bounding box center [1042, 483] width 100 height 19
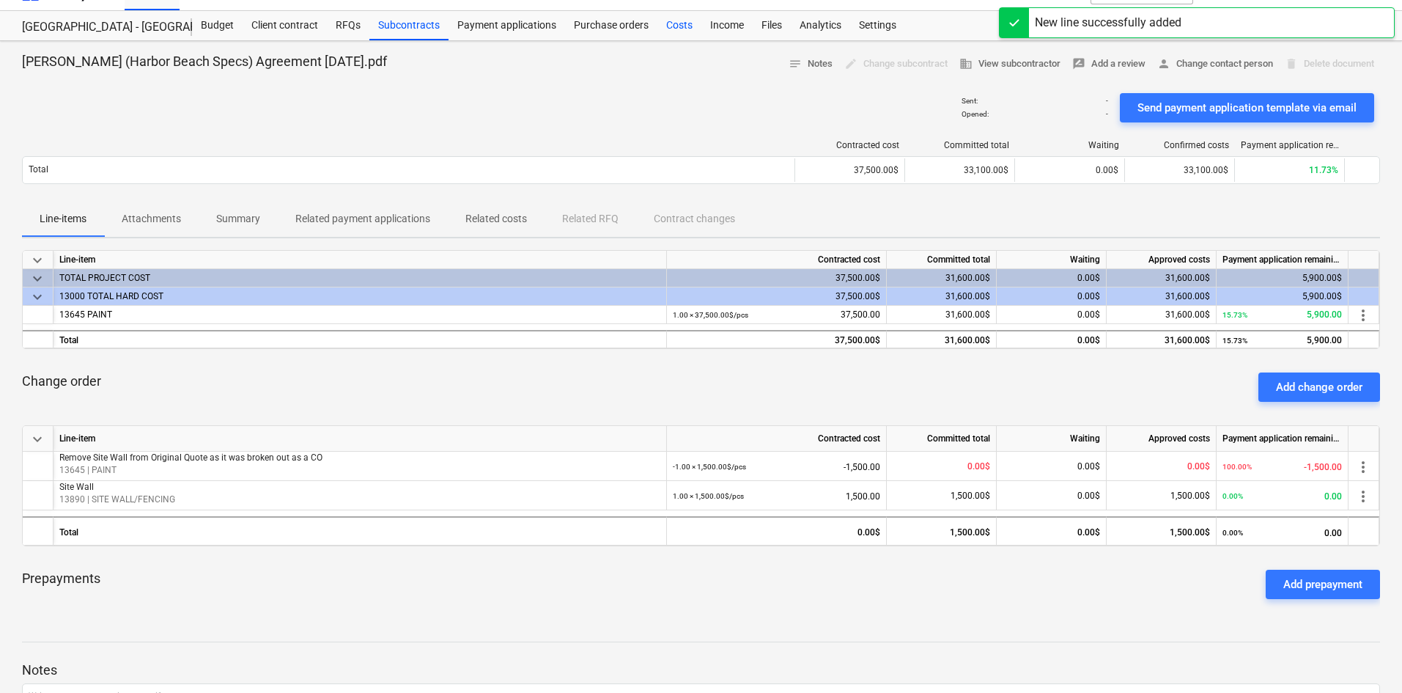
click at [684, 32] on div "Costs" at bounding box center [679, 25] width 44 height 29
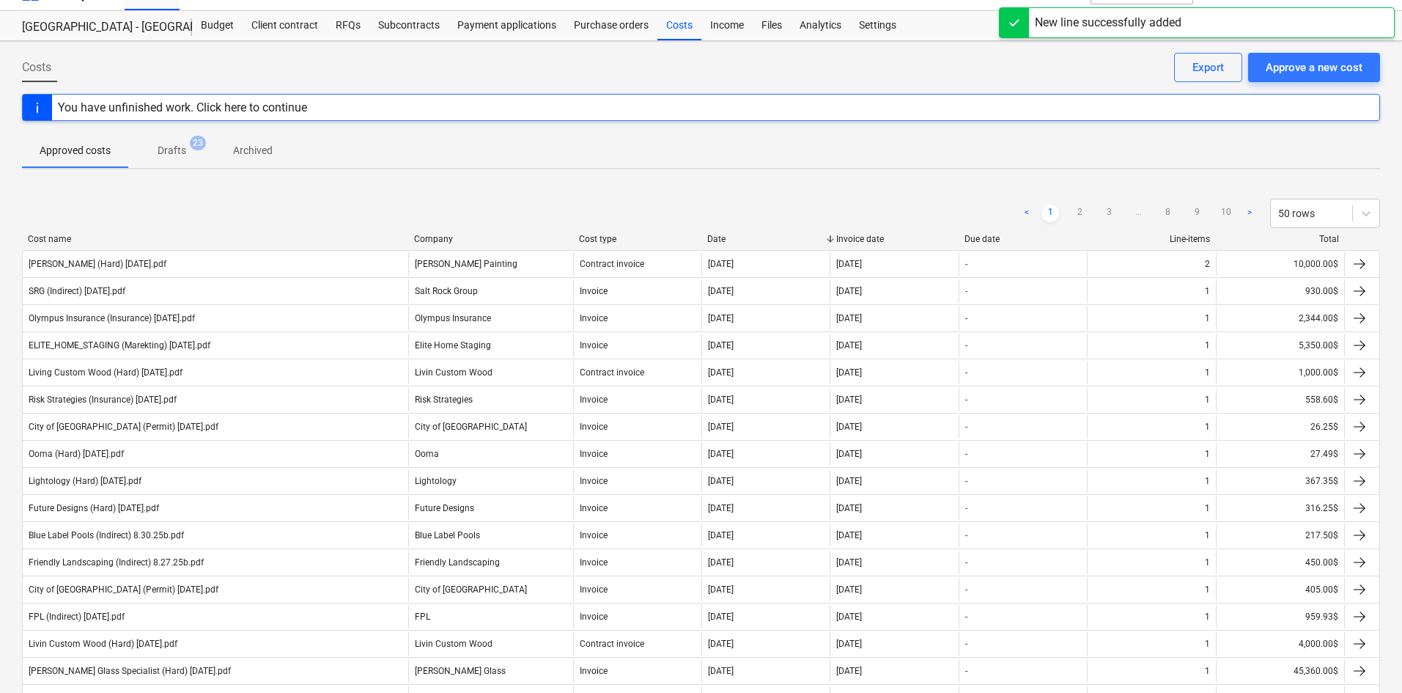
click at [191, 152] on span "Drafts 23" at bounding box center [172, 150] width 52 height 15
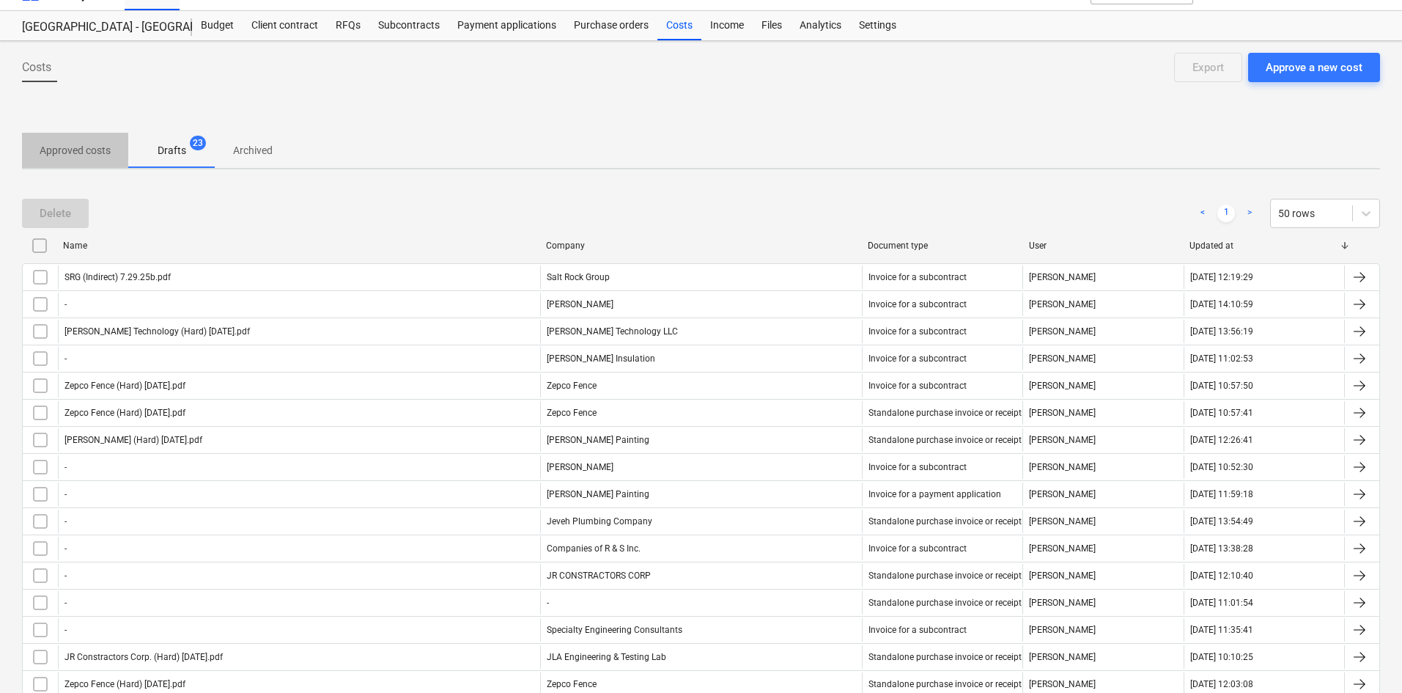
click at [70, 151] on p "Approved costs" at bounding box center [75, 150] width 71 height 15
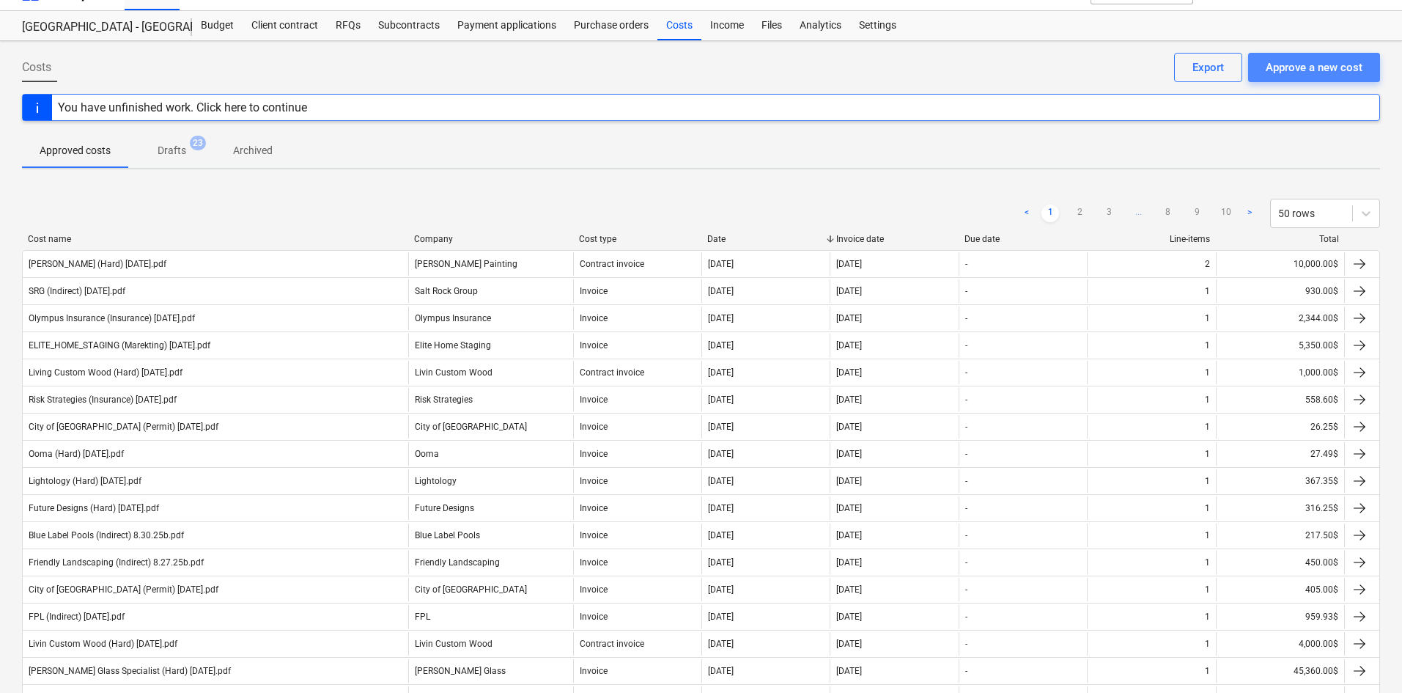
click at [1321, 66] on div "Approve a new cost" at bounding box center [1314, 67] width 97 height 19
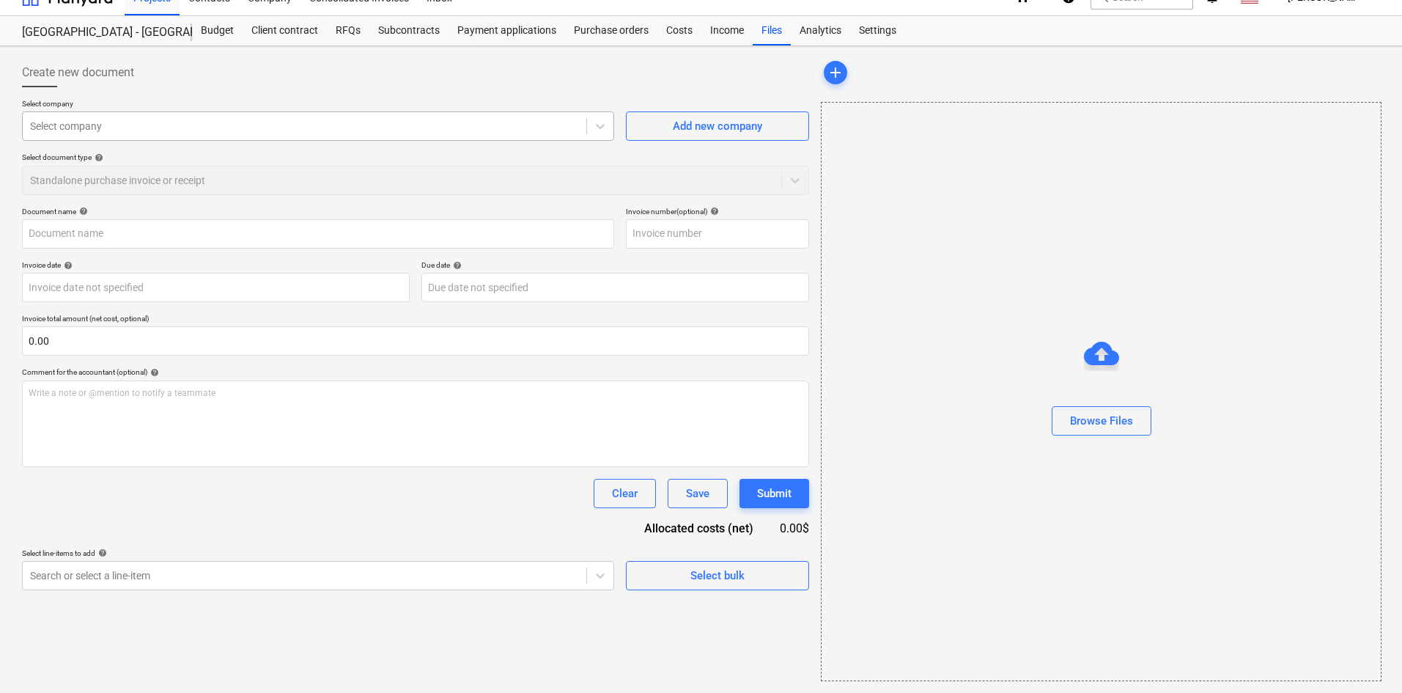
click at [244, 116] on div "Select company" at bounding box center [305, 126] width 564 height 21
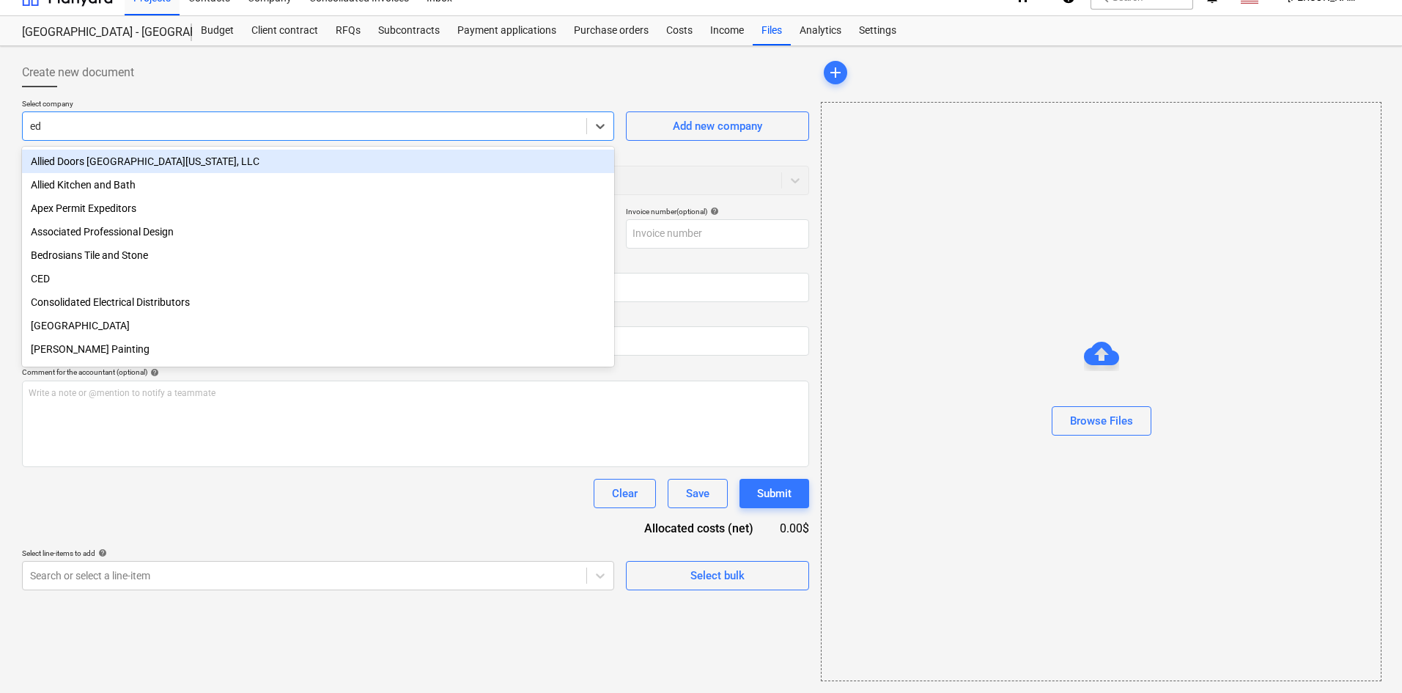
type input "edg"
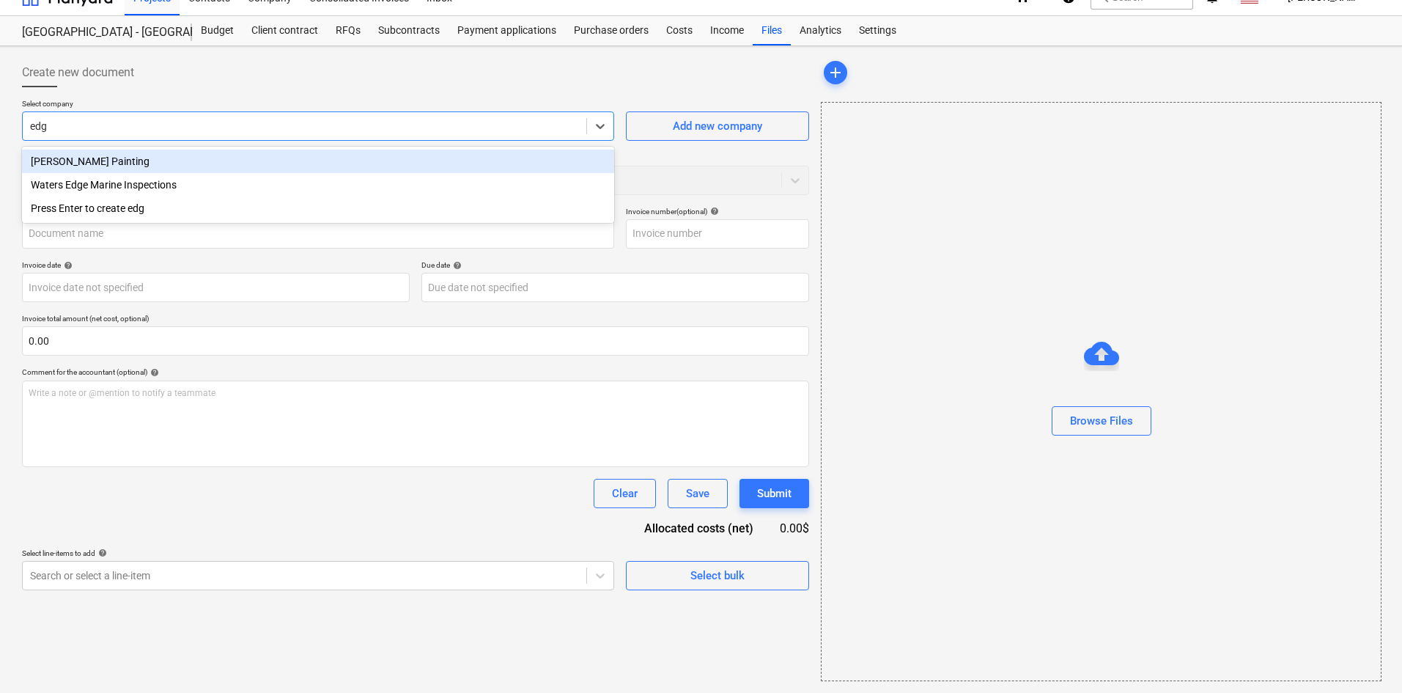
click at [182, 161] on div "[PERSON_NAME] Painting" at bounding box center [318, 161] width 592 height 23
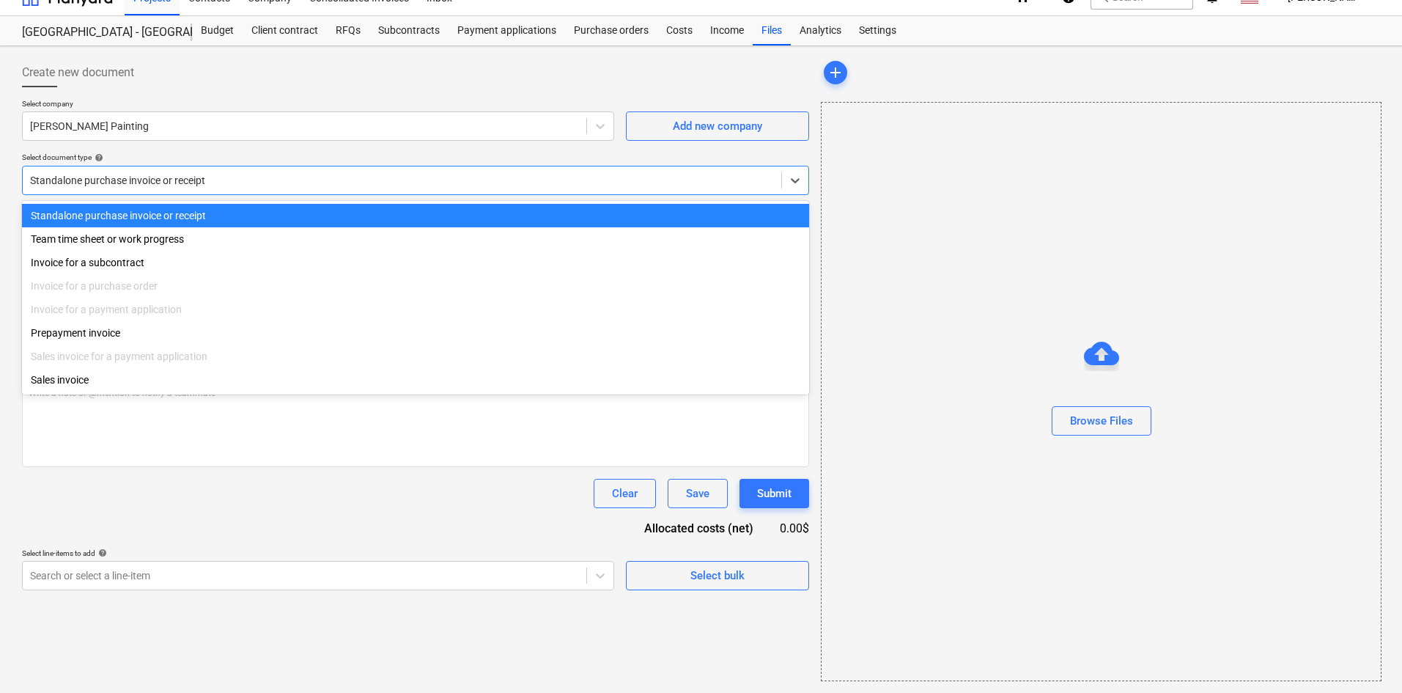
click at [181, 185] on div at bounding box center [402, 180] width 744 height 15
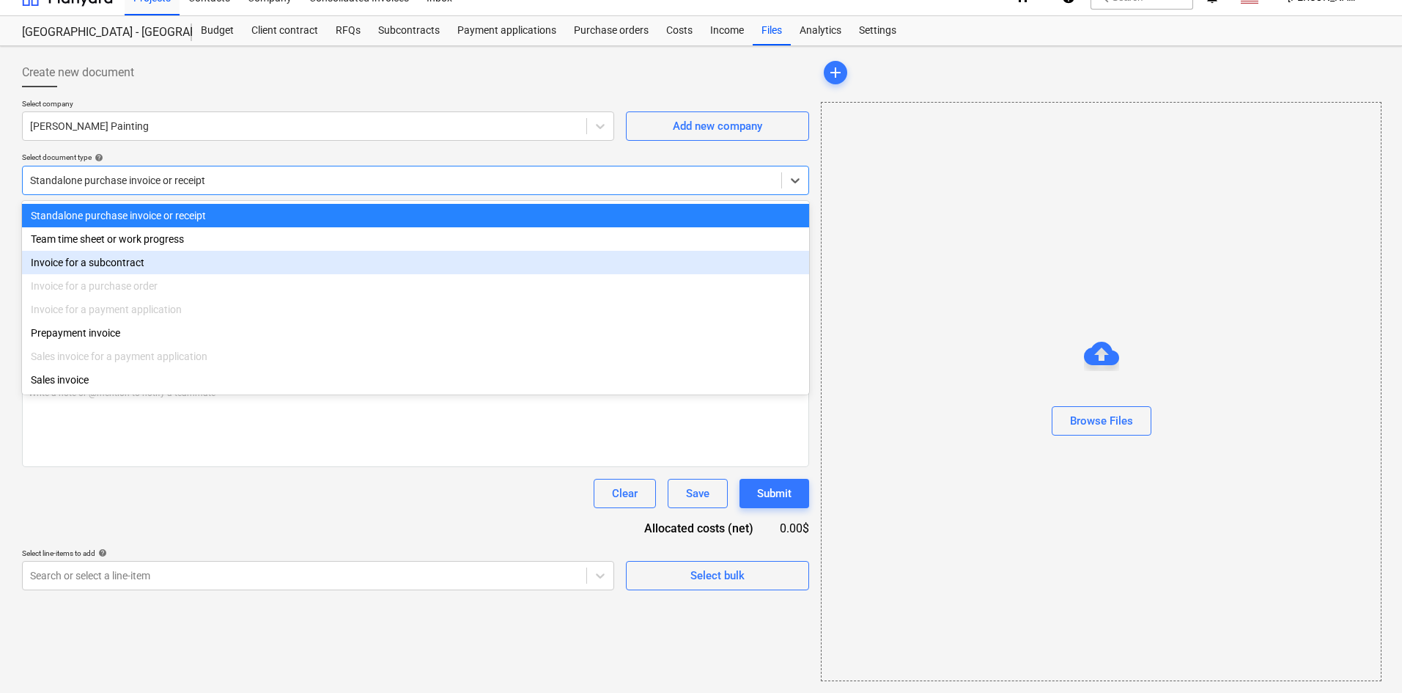
click at [163, 259] on div "Invoice for a subcontract" at bounding box center [415, 262] width 787 height 23
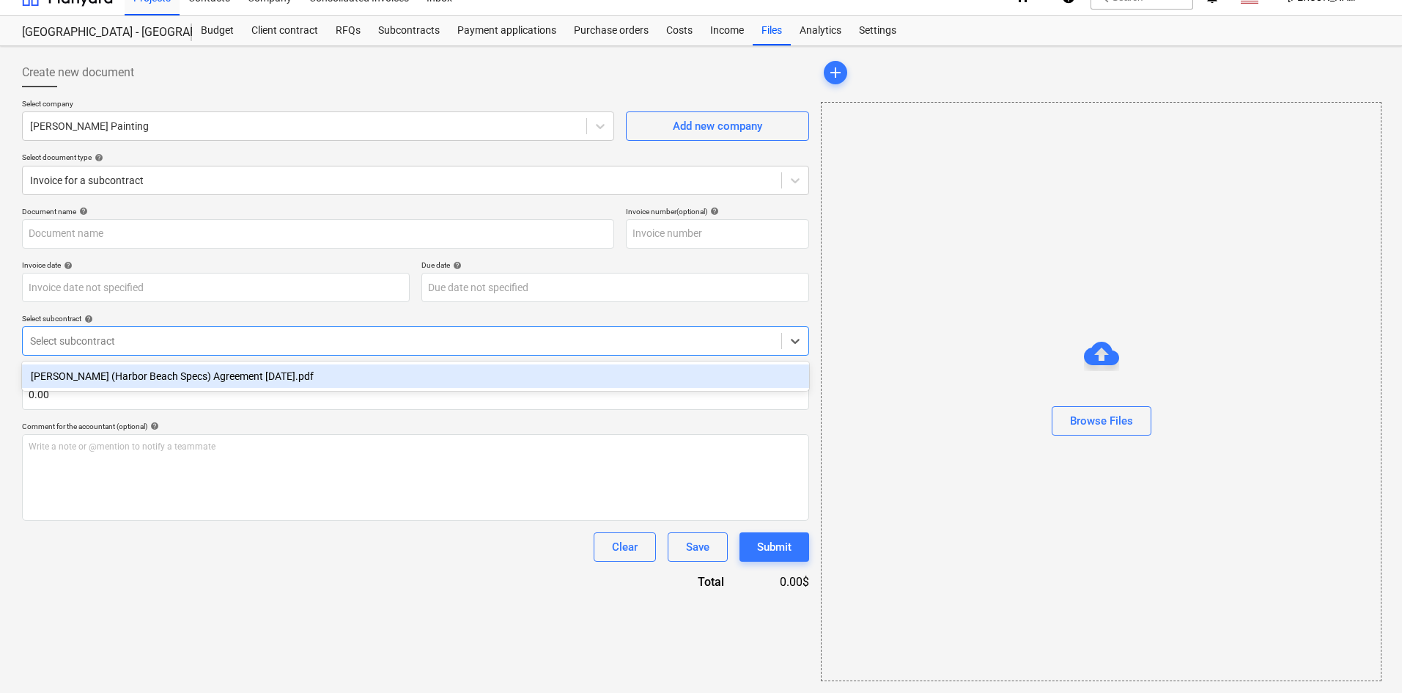
click at [161, 338] on div at bounding box center [402, 340] width 744 height 15
click at [166, 371] on div "[PERSON_NAME] (Harbor Beach Specs) Agreement [DATE].pdf" at bounding box center [415, 375] width 787 height 23
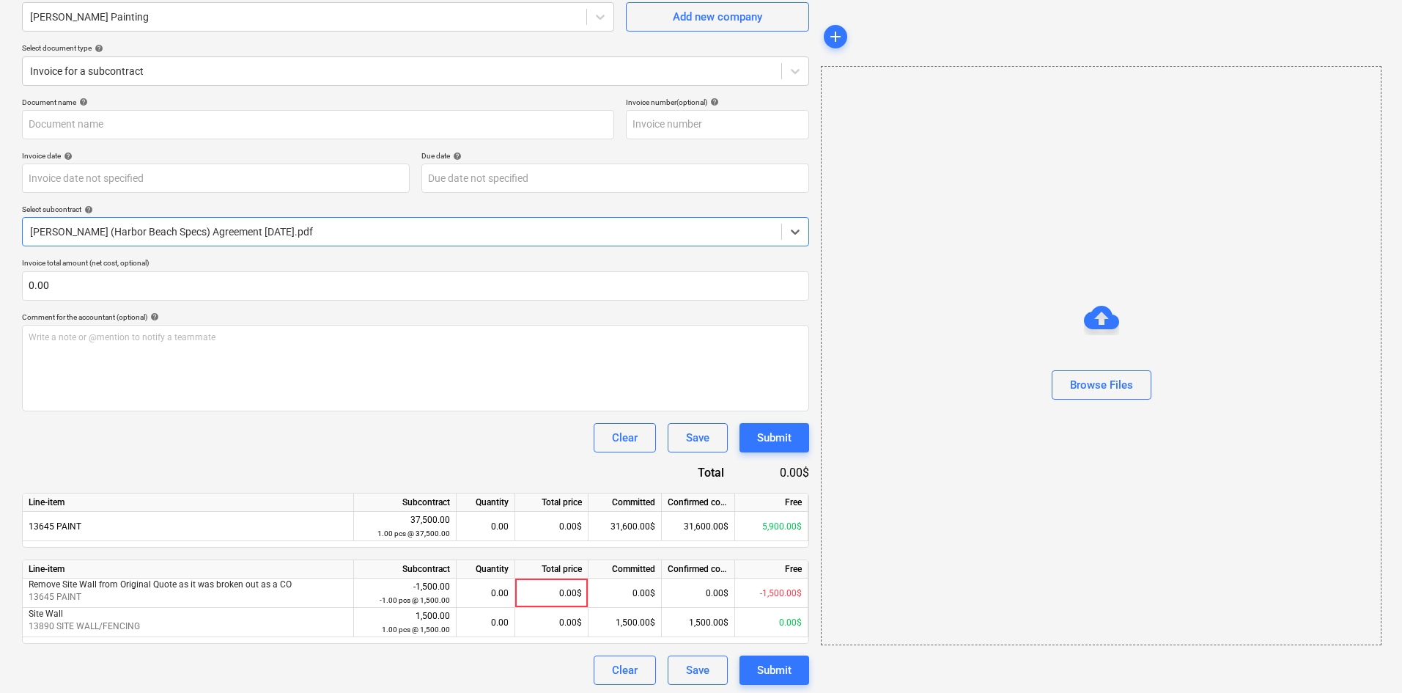
scroll to position [134, 0]
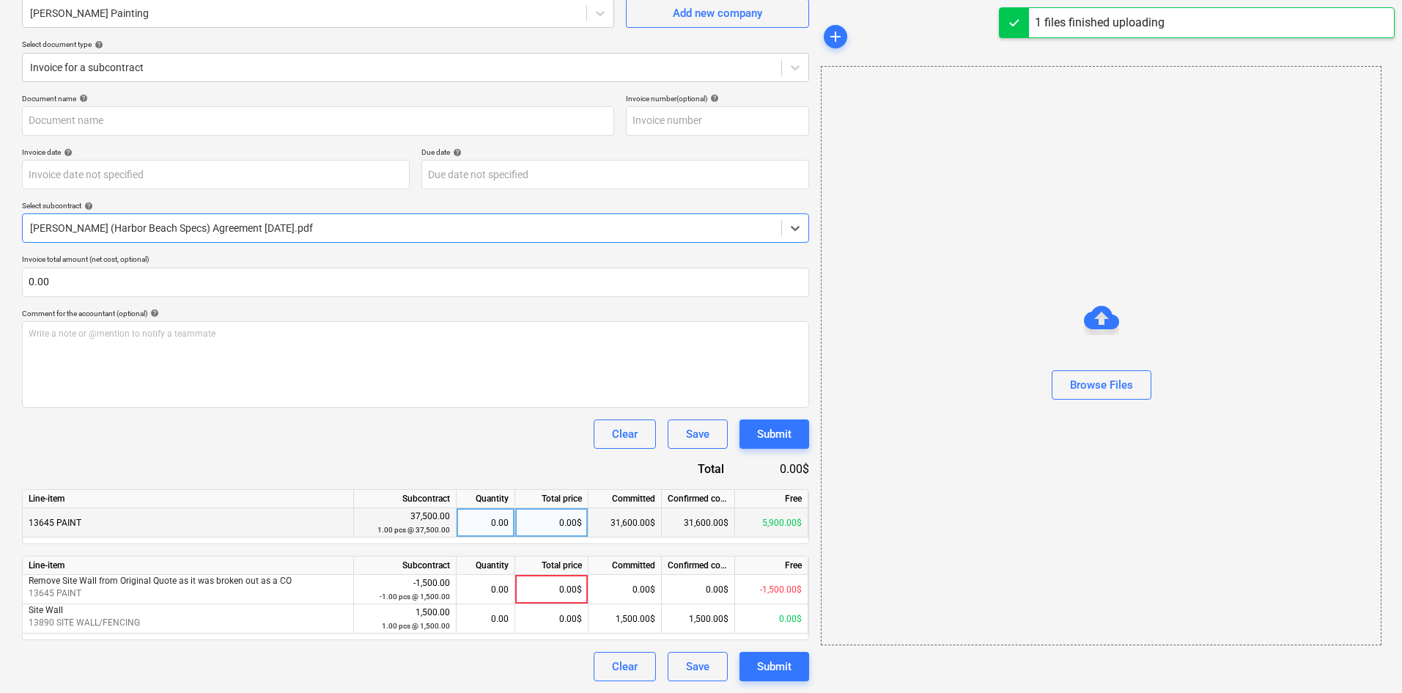
type input "[PERSON_NAME] (Hard) [DATE].pdf"
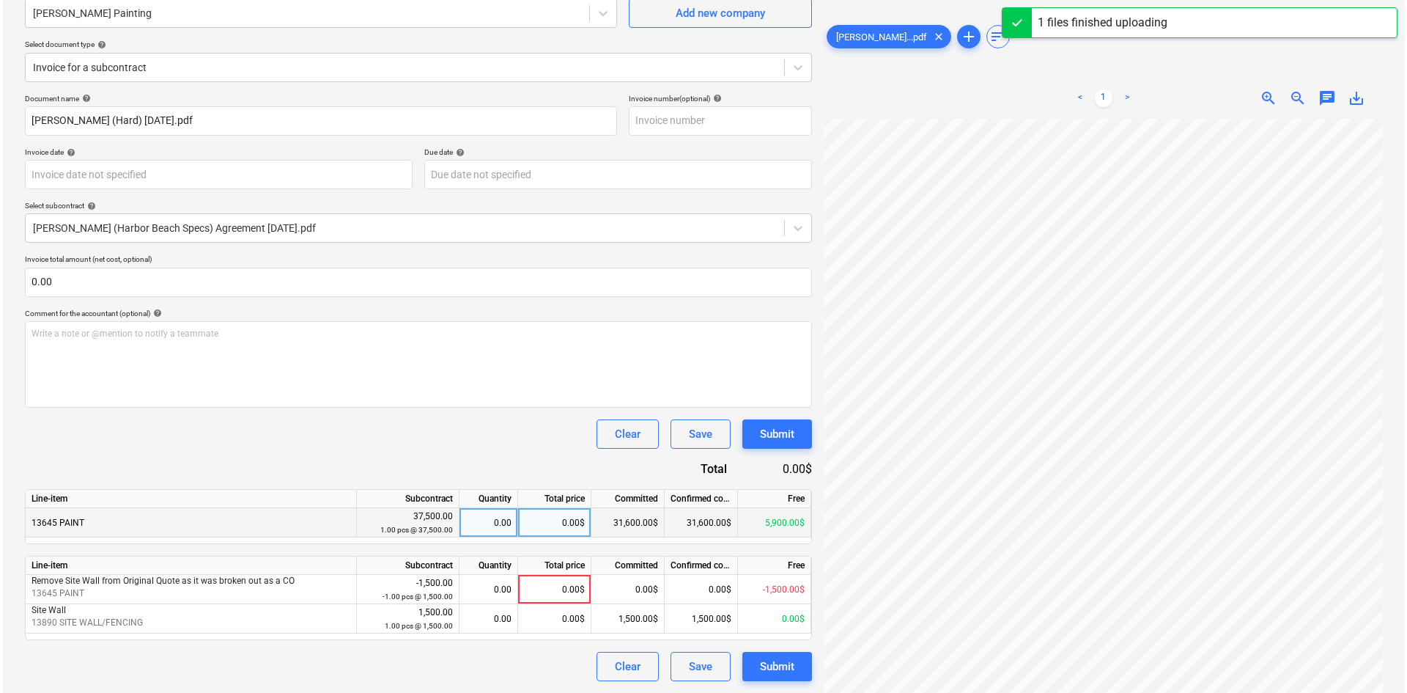
scroll to position [230, 42]
click at [534, 517] on div "0.00$" at bounding box center [551, 522] width 73 height 29
type input "5900"
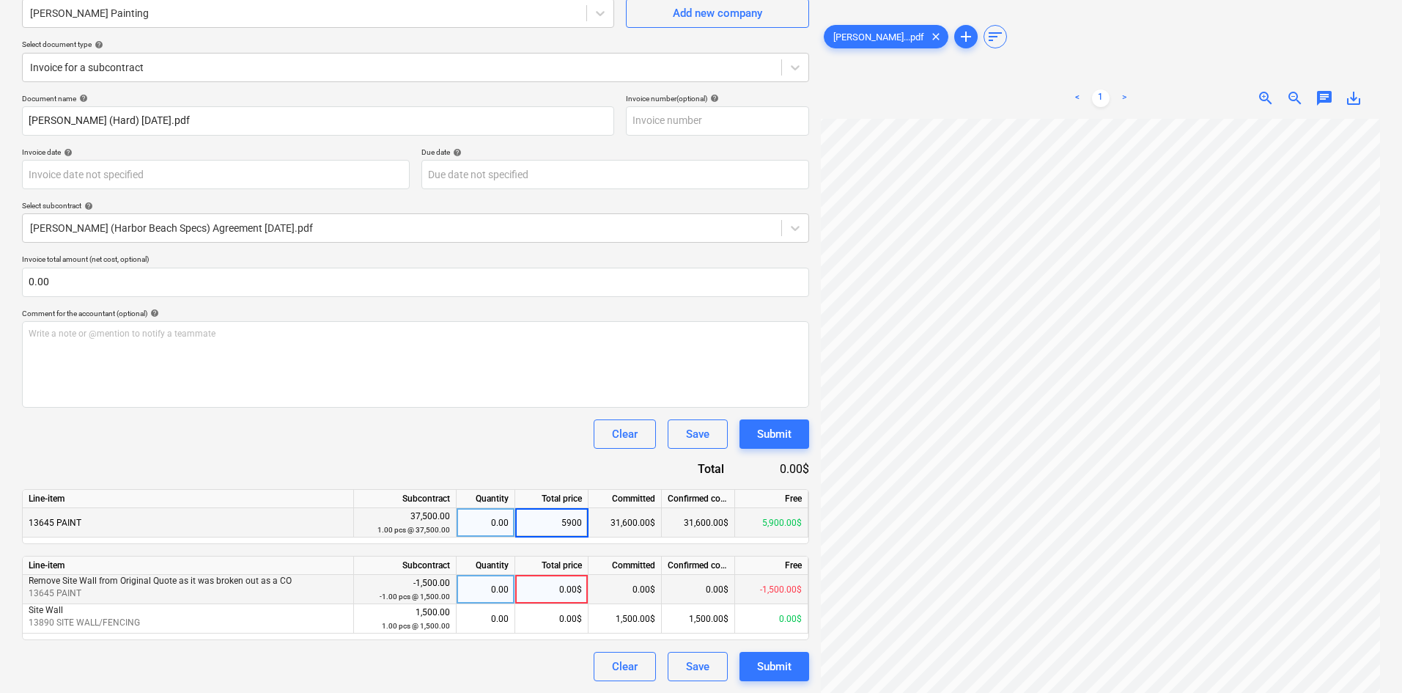
click at [483, 596] on div "0.00" at bounding box center [485, 589] width 46 height 29
type input "1"
click at [495, 417] on div "Document name help [PERSON_NAME] (Hard) [DATE].pdf Invoice number (optional) he…" at bounding box center [415, 387] width 787 height 587
click at [485, 590] on div "1.00" at bounding box center [485, 589] width 46 height 29
type input "-1"
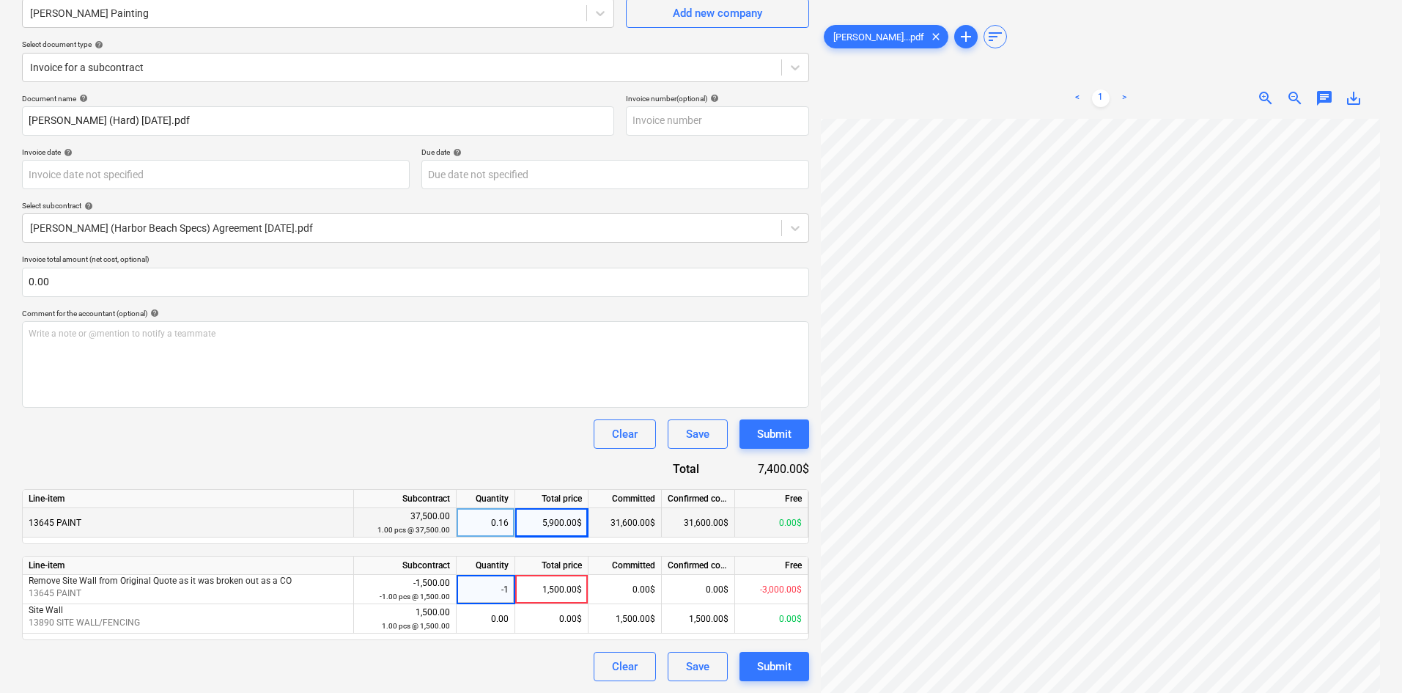
click at [512, 454] on div "Document name help [PERSON_NAME] (Hard) [DATE].pdf Invoice number (optional) he…" at bounding box center [415, 387] width 787 height 587
click at [556, 526] on div "5,900.00$" at bounding box center [551, 522] width 73 height 29
click at [569, 523] on input "5900" at bounding box center [551, 522] width 73 height 29
drag, startPoint x: 569, startPoint y: 523, endPoint x: 613, endPoint y: 526, distance: 43.4
click at [0, 0] on div "13645 PAINT 37,500.00 1.00 pcs @ 37,500.00 0.16 5900 31,600.00$ 31,600.00$ 0.00$" at bounding box center [0, 0] width 0 height 0
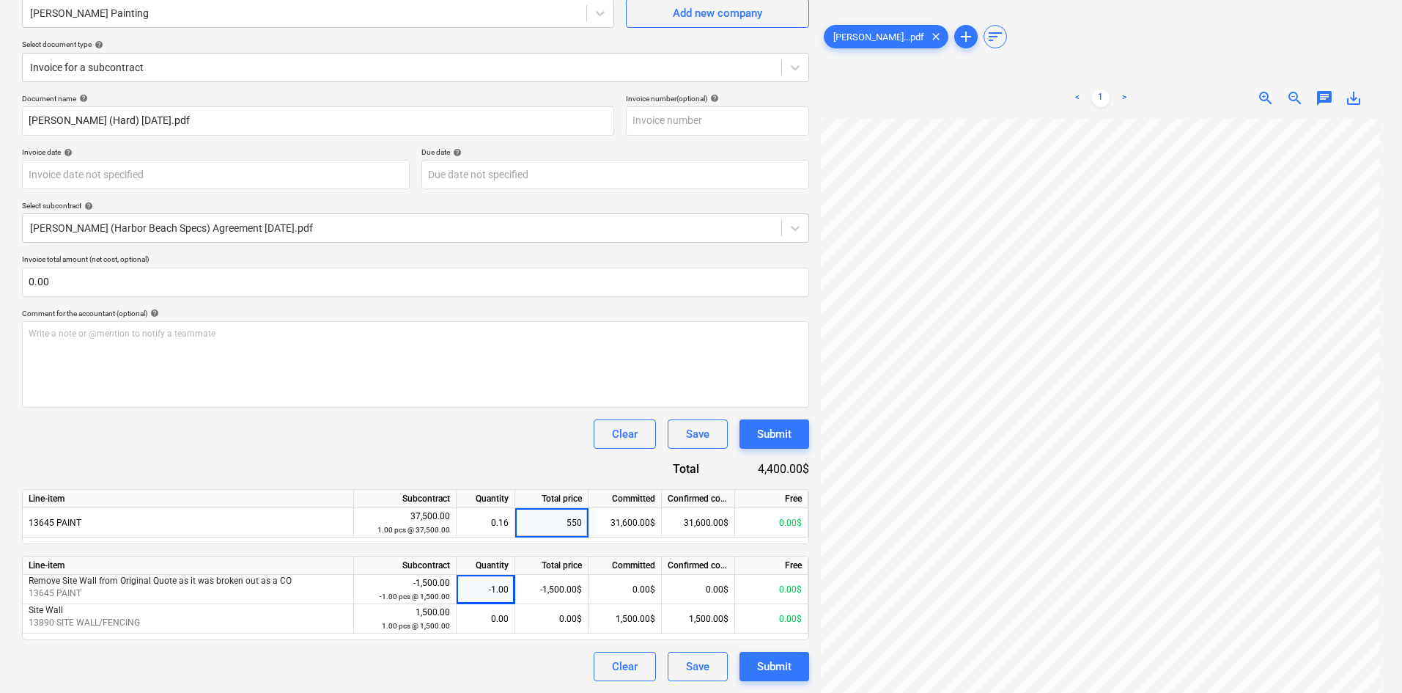
type input "5500"
click at [526, 435] on div "Clear Save Submit" at bounding box center [415, 433] width 787 height 29
click at [778, 663] on div "Submit" at bounding box center [774, 666] width 34 height 19
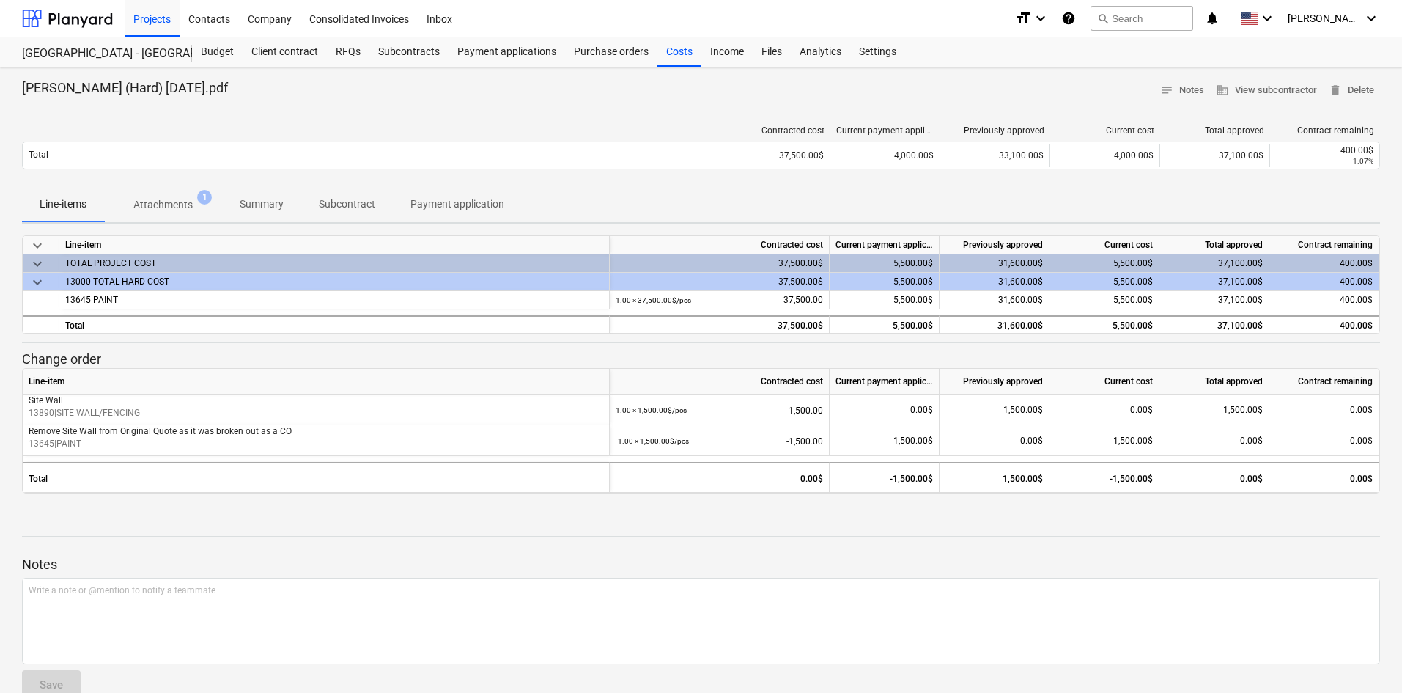
click at [358, 202] on p "Subcontract" at bounding box center [347, 203] width 56 height 15
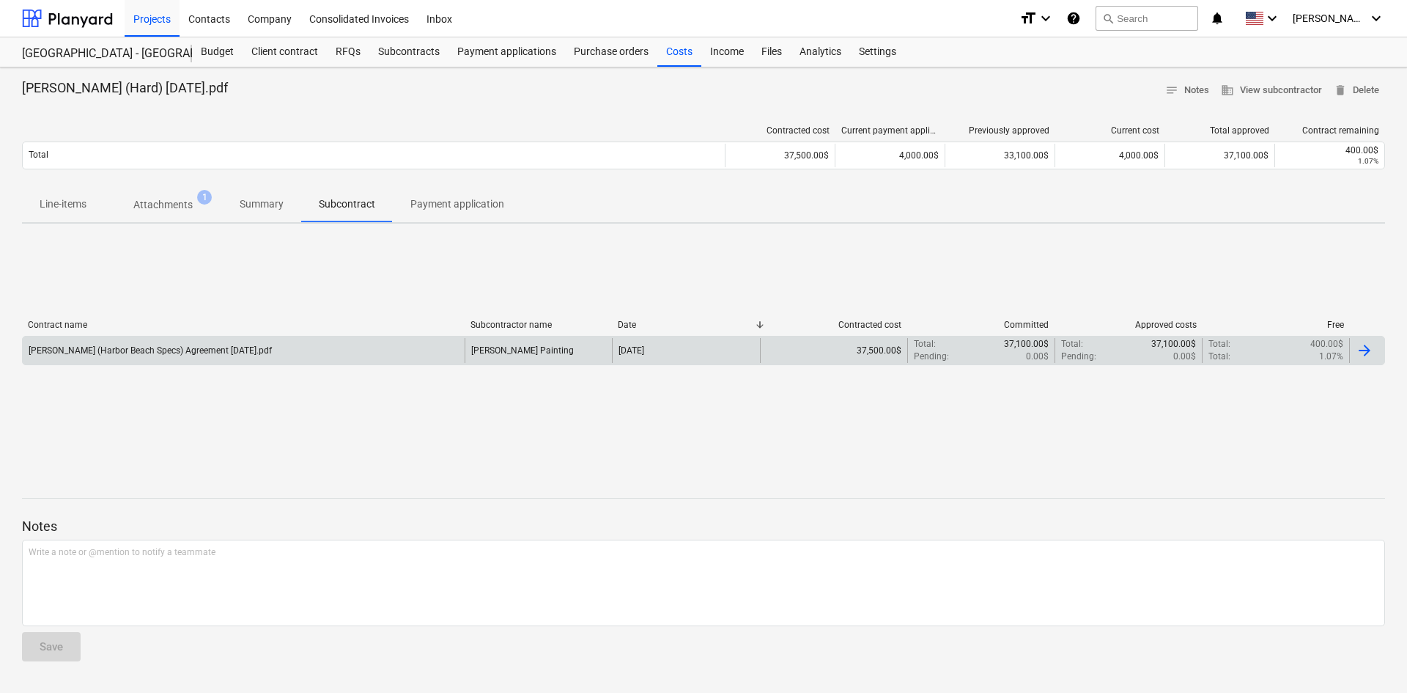
click at [270, 360] on div "[PERSON_NAME] (Harbor Beach Specs) Agreement [DATE].pdf" at bounding box center [244, 350] width 442 height 25
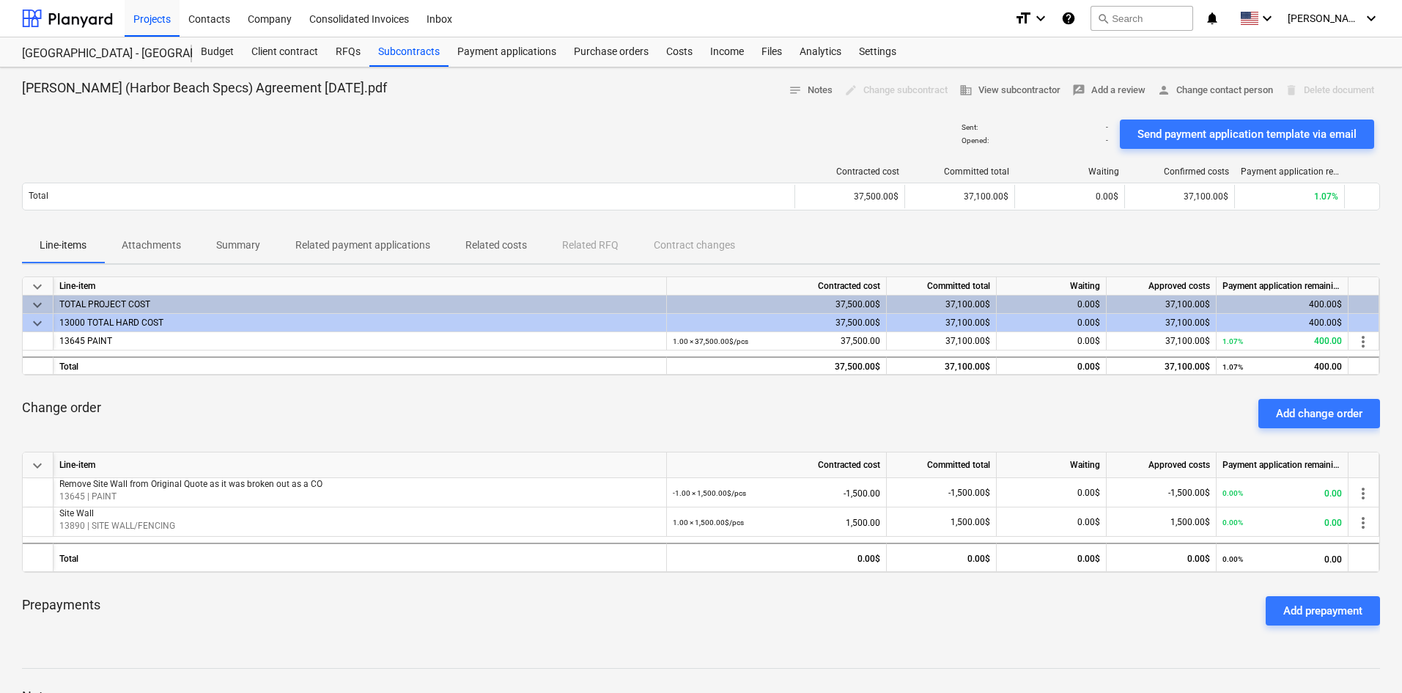
click at [519, 246] on p "Related costs" at bounding box center [496, 244] width 62 height 15
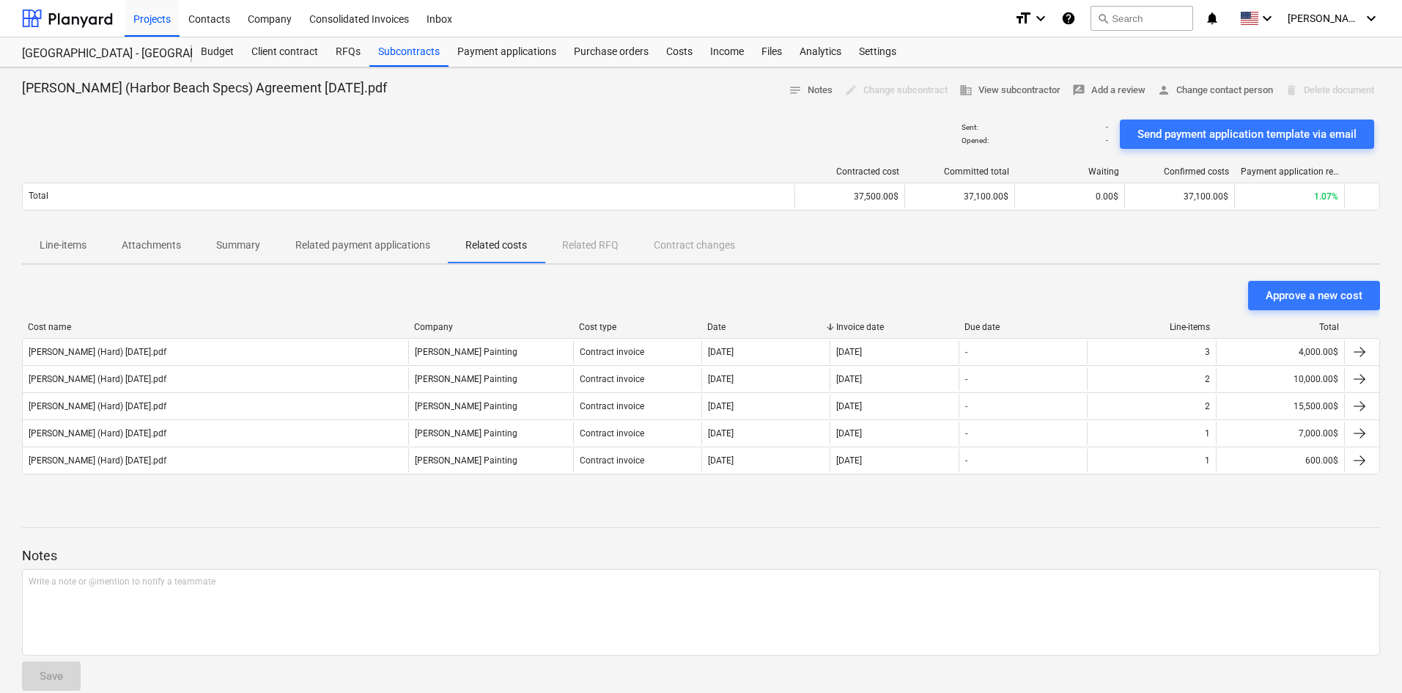
click at [648, 282] on div "Approve a new cost" at bounding box center [701, 295] width 1358 height 29
click at [377, 48] on div "Subcontracts" at bounding box center [408, 51] width 79 height 29
